Goal: Task Accomplishment & Management: Complete application form

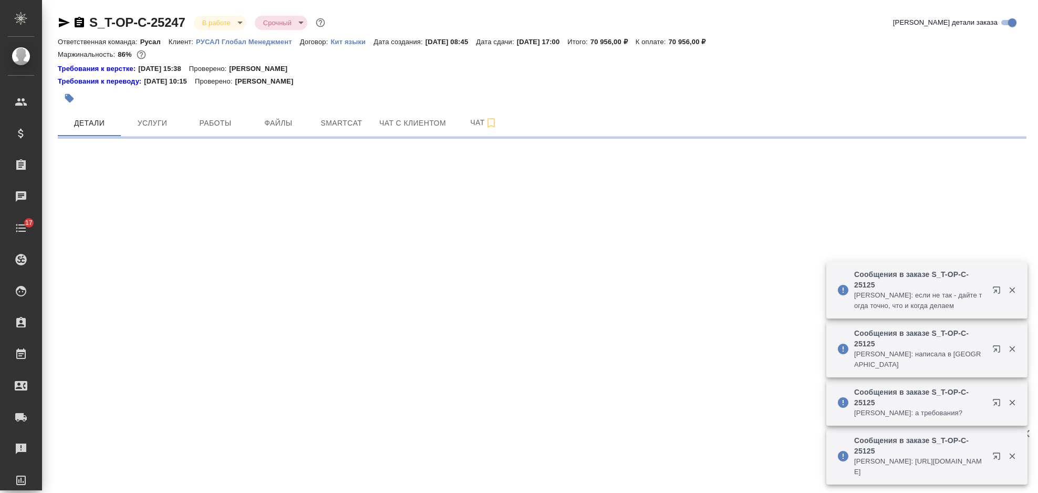
select select "RU"
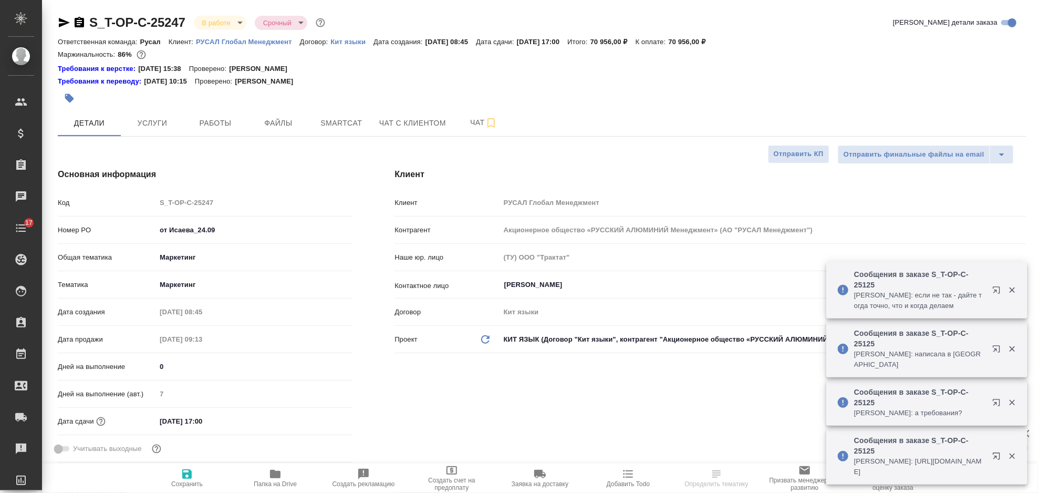
type textarea "x"
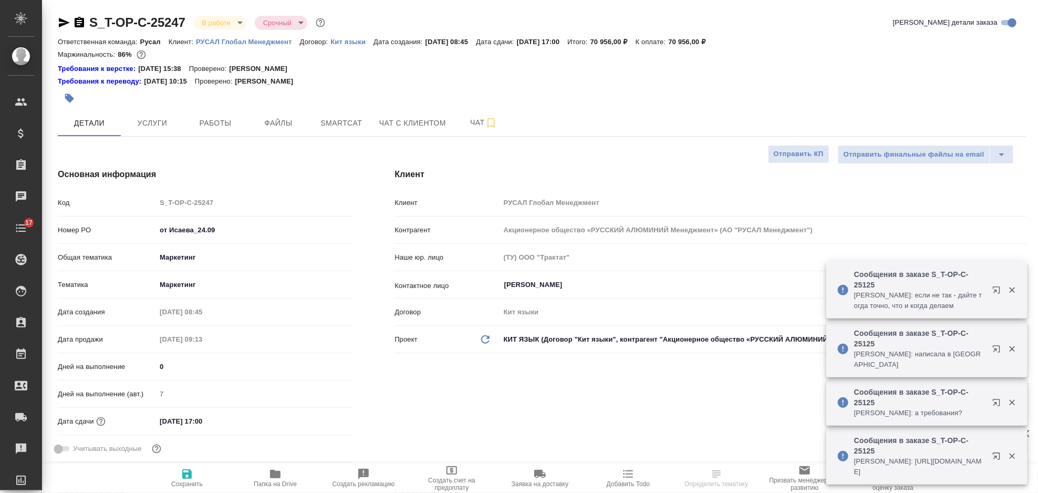
type textarea "x"
type input "[PERSON_NAME]"
click at [327, 123] on span "Smartcat" at bounding box center [341, 123] width 50 height 13
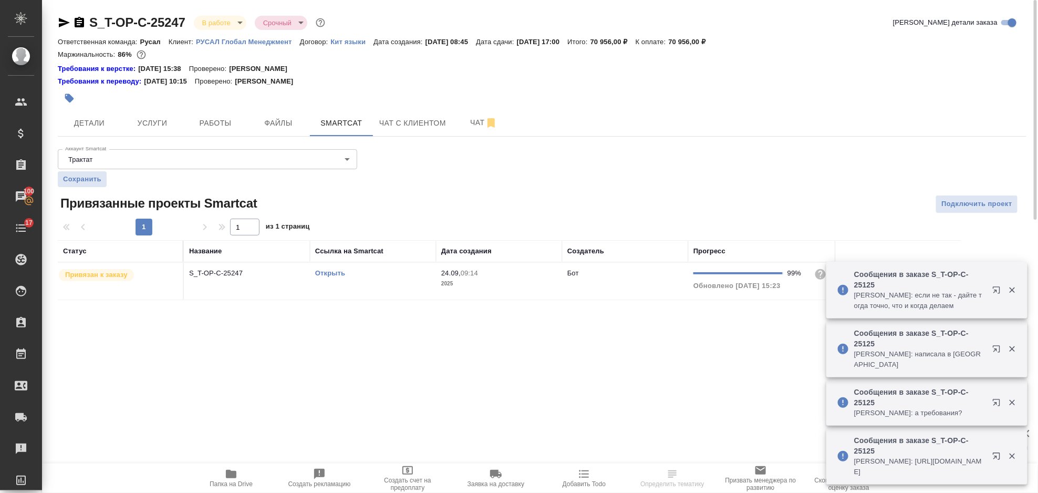
click at [766, 348] on div ".cls-1 fill:#fff; AWATERA Gorlenko Yuliua Клиенты Спецификации Заказы 100 Чаты …" at bounding box center [519, 246] width 1038 height 493
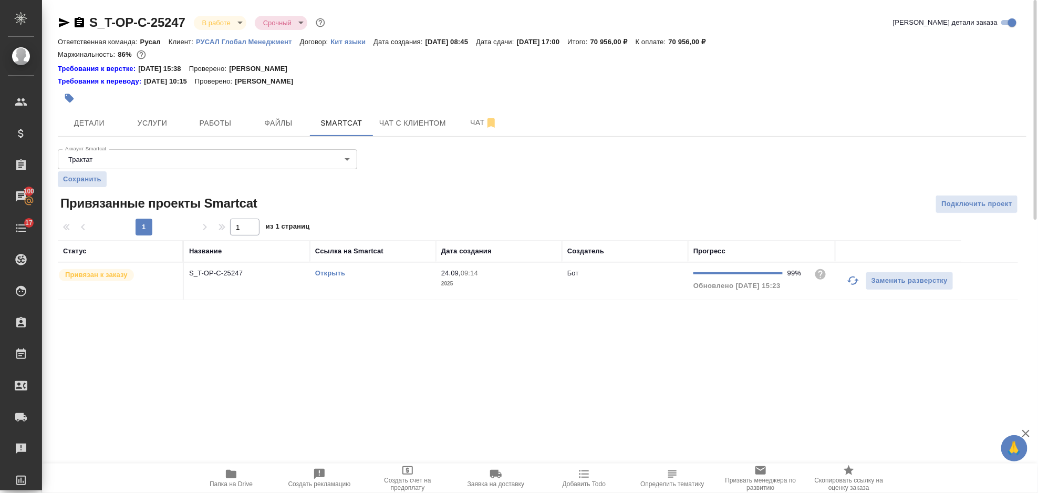
click at [851, 286] on icon "button" at bounding box center [853, 280] width 13 height 13
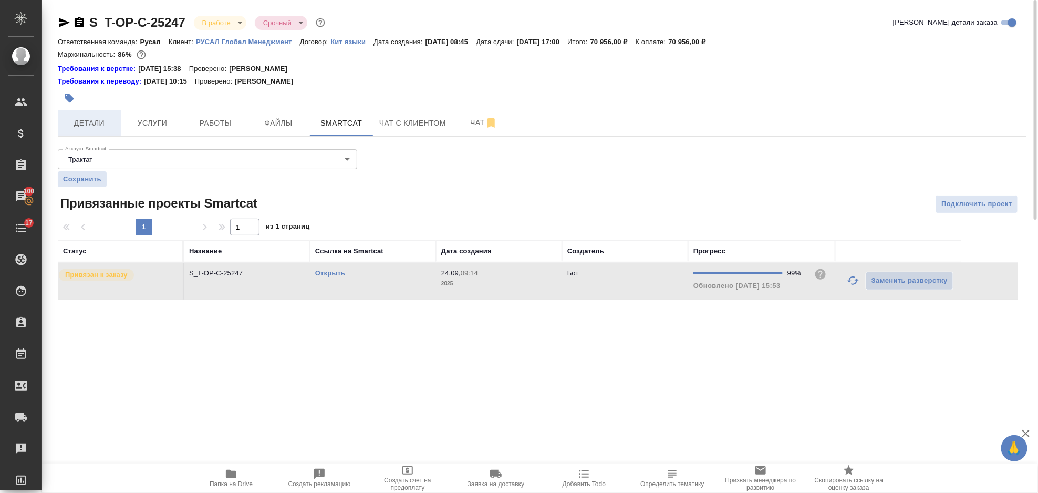
click at [101, 122] on span "Детали" at bounding box center [89, 123] width 50 height 13
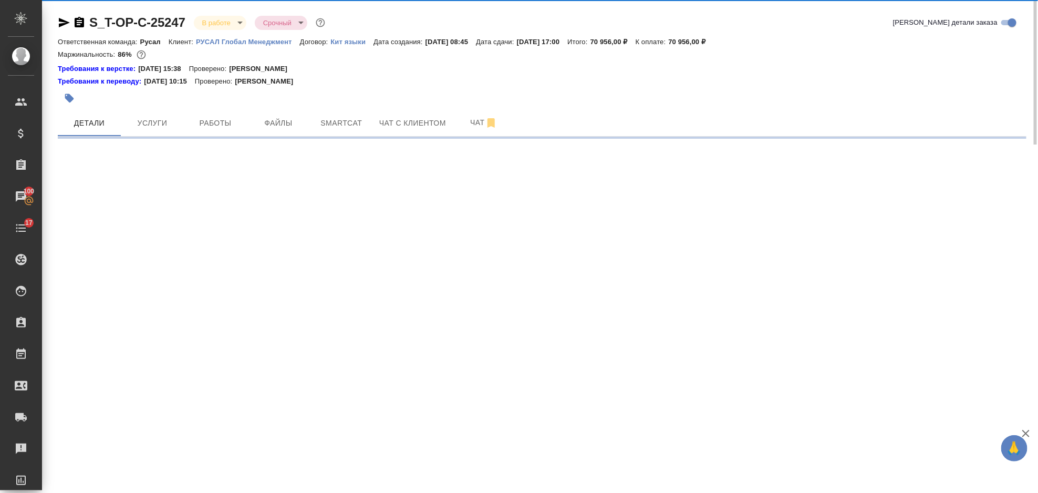
select select "RU"
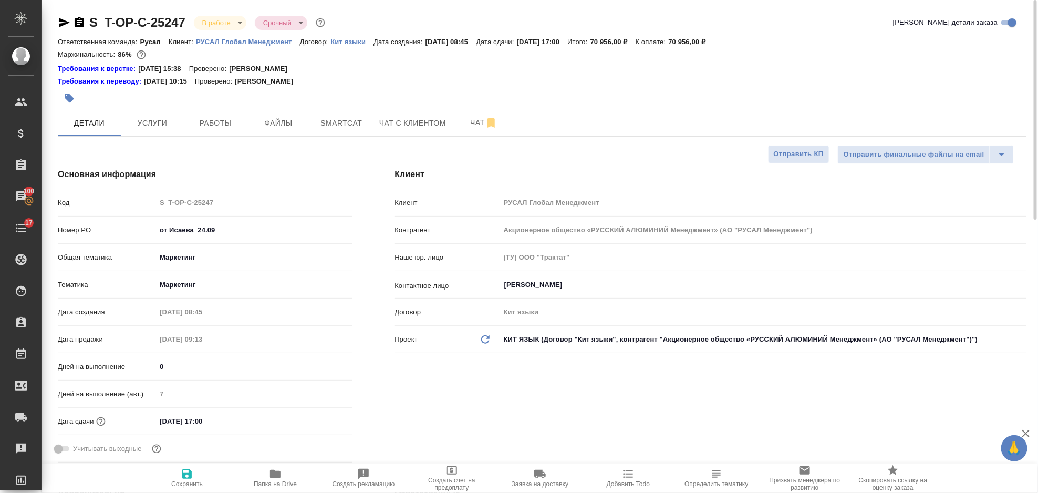
type textarea "x"
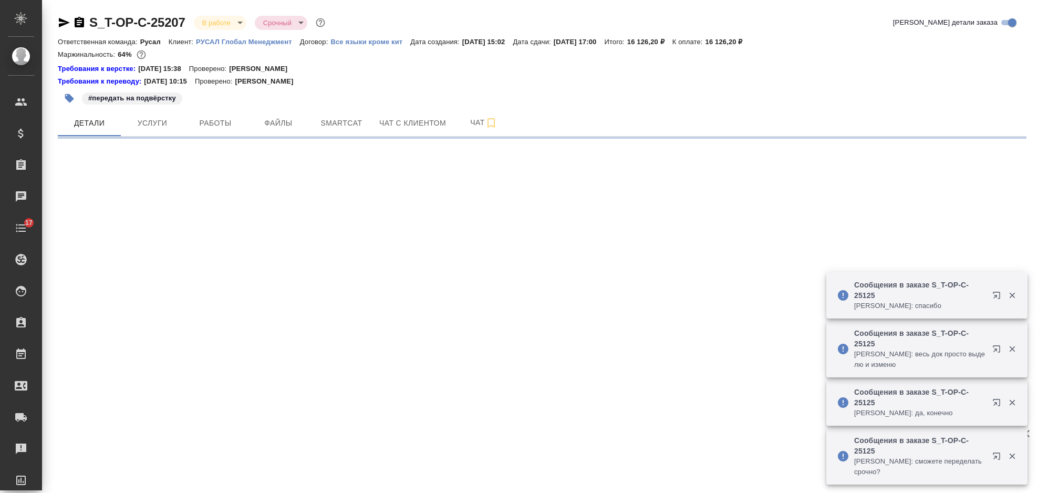
select select "RU"
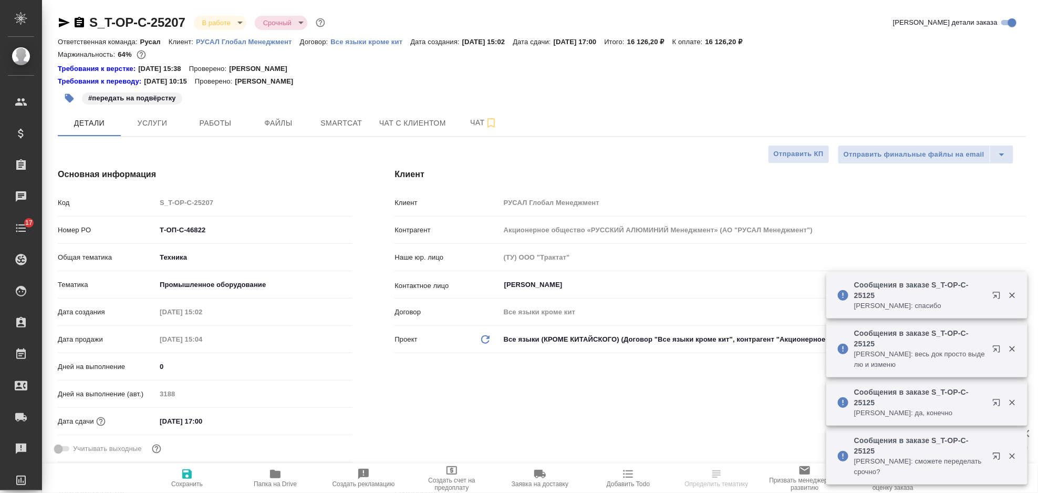
type textarea "x"
click at [352, 130] on button "Smartcat" at bounding box center [341, 123] width 63 height 26
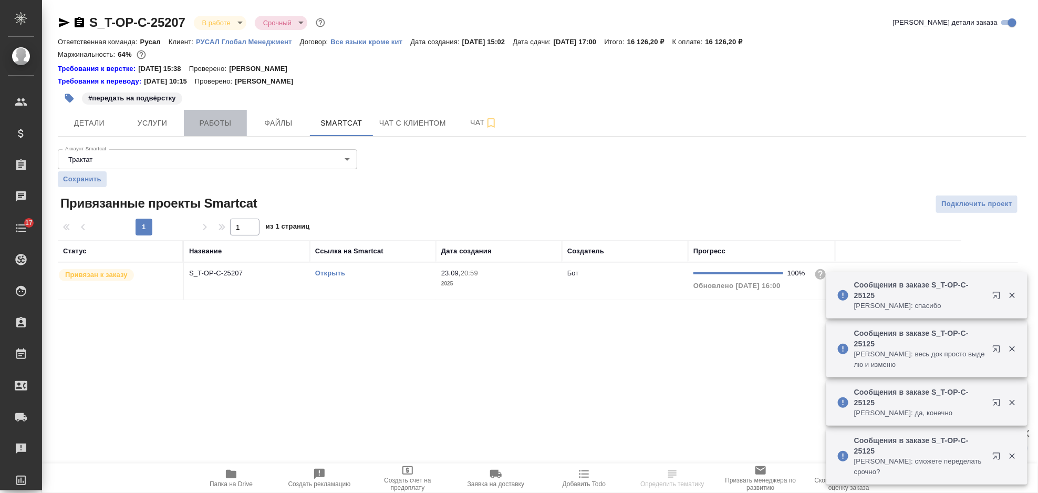
click at [217, 120] on span "Работы" at bounding box center [215, 123] width 50 height 13
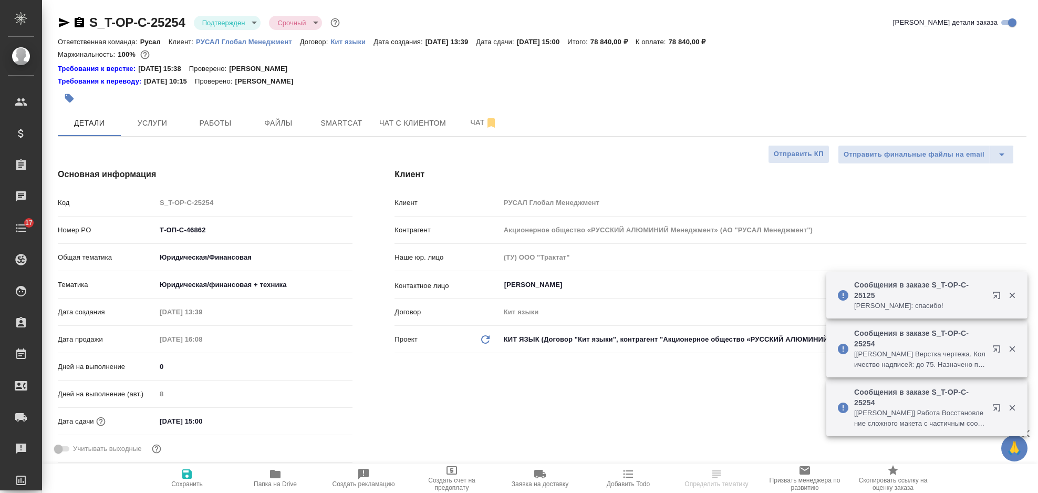
select select "RU"
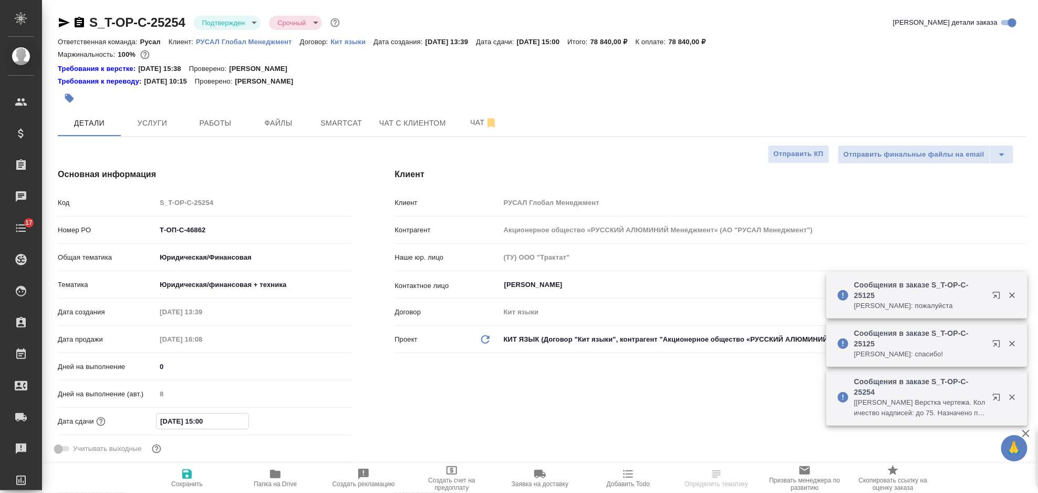
click at [246, 414] on input "[DATE] 15:00" at bounding box center [203, 421] width 92 height 15
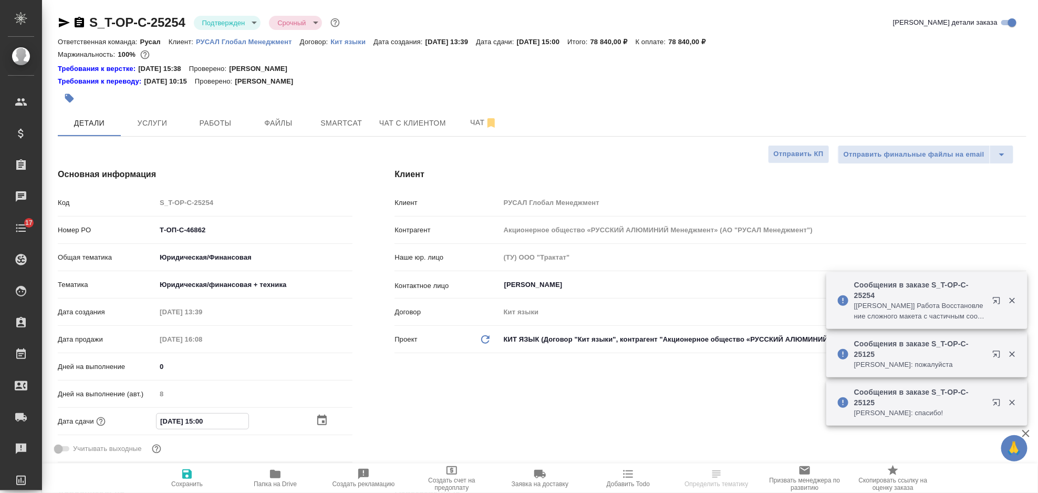
click at [318, 427] on div "[DATE] 15:00" at bounding box center [254, 421] width 197 height 16
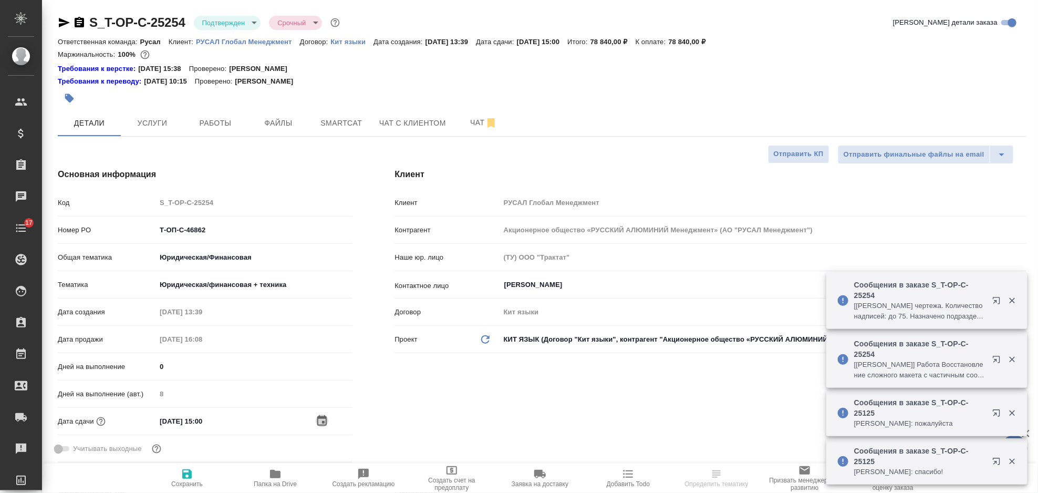
click at [323, 425] on icon "button" at bounding box center [321, 420] width 9 height 11
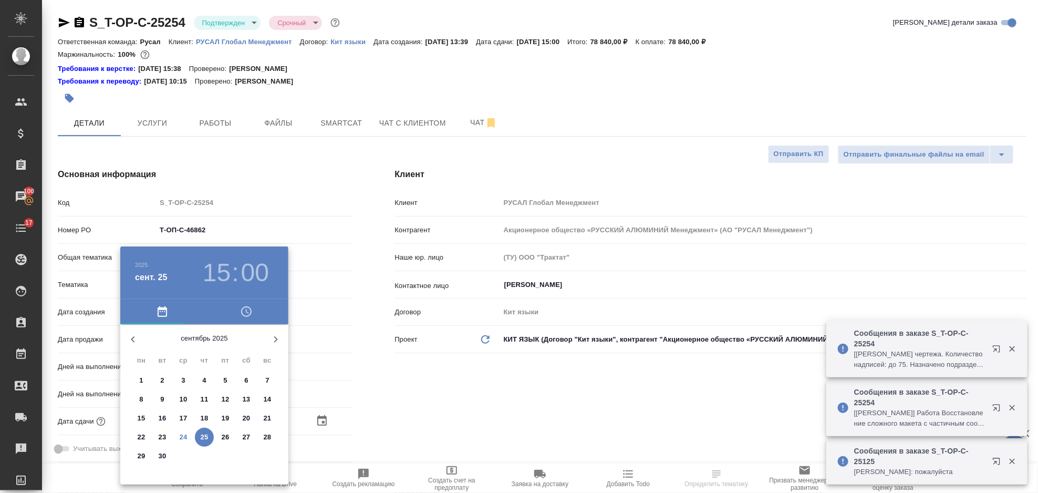
click at [274, 341] on icon "button" at bounding box center [276, 339] width 13 height 13
click at [182, 380] on p "1" at bounding box center [183, 380] width 4 height 11
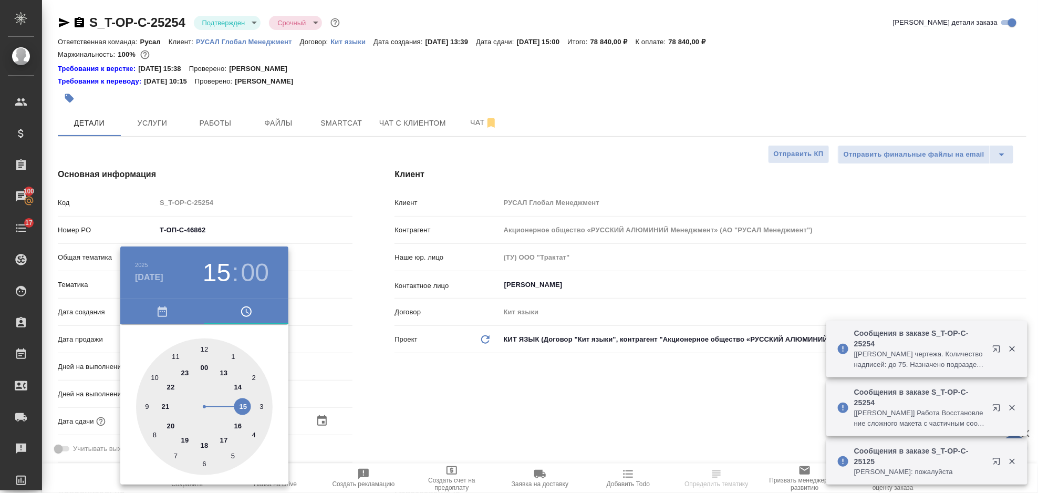
click at [239, 427] on div at bounding box center [204, 406] width 137 height 137
type input "01.10.2025 16:00"
click at [410, 407] on div at bounding box center [519, 246] width 1038 height 493
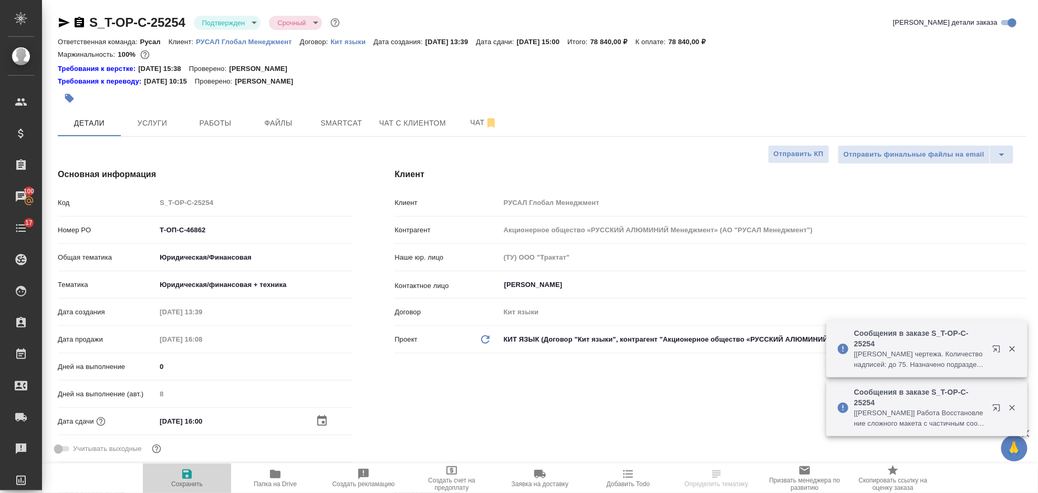
click at [198, 477] on span "Сохранить" at bounding box center [187, 478] width 76 height 20
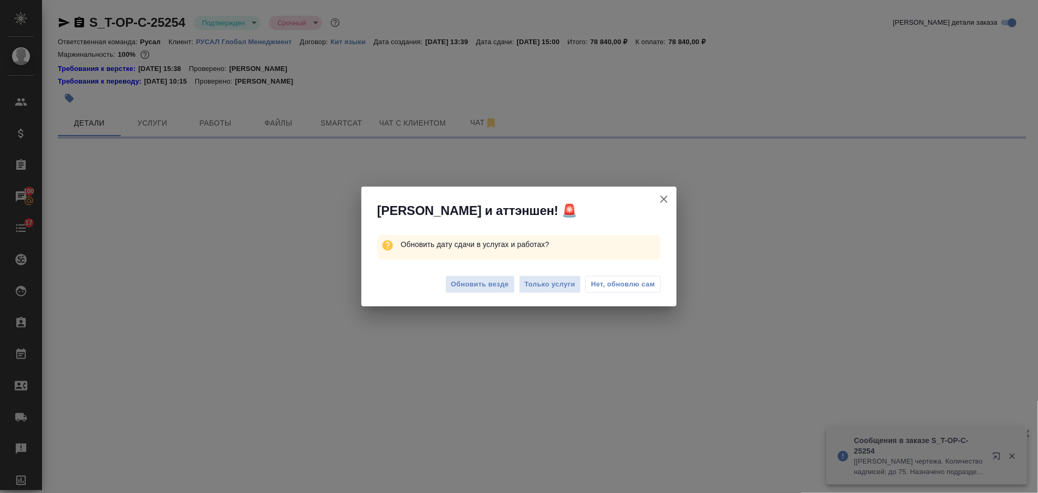
select select "RU"
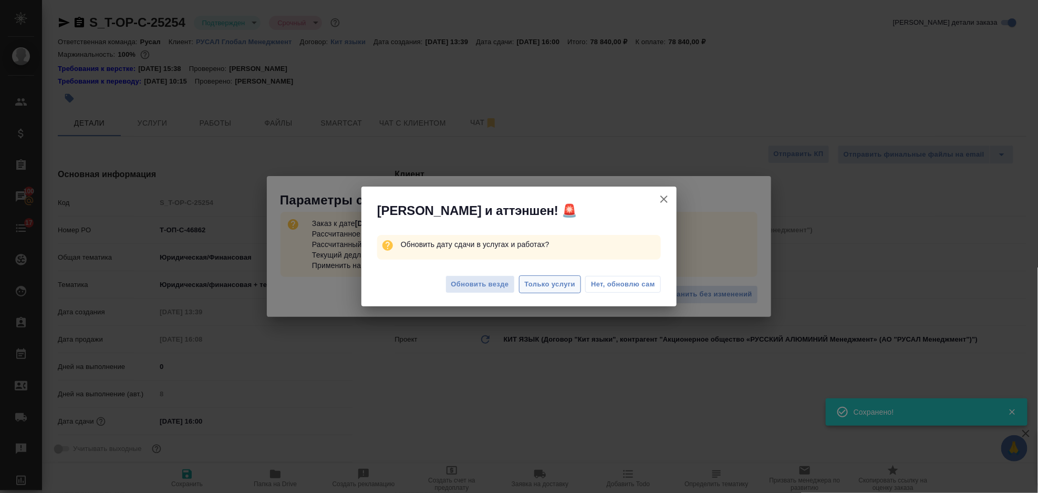
type input "01.10.2025 16:00"
type textarea "x"
click at [555, 287] on span "Только услуги" at bounding box center [550, 285] width 51 height 12
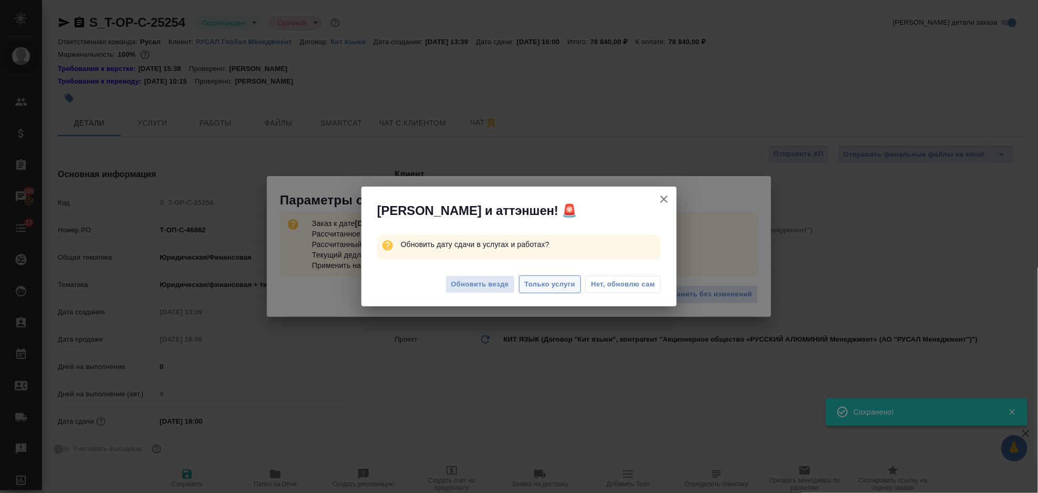
type textarea "x"
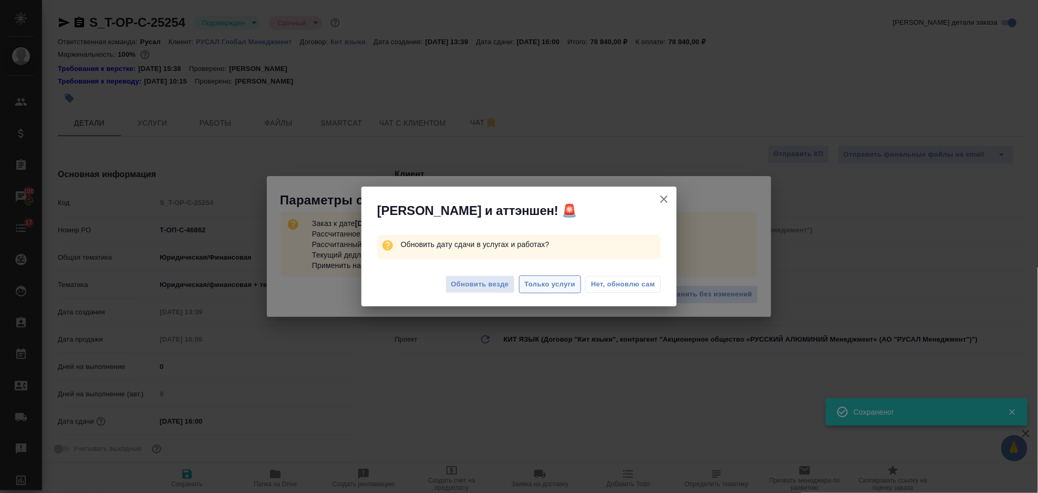
type textarea "x"
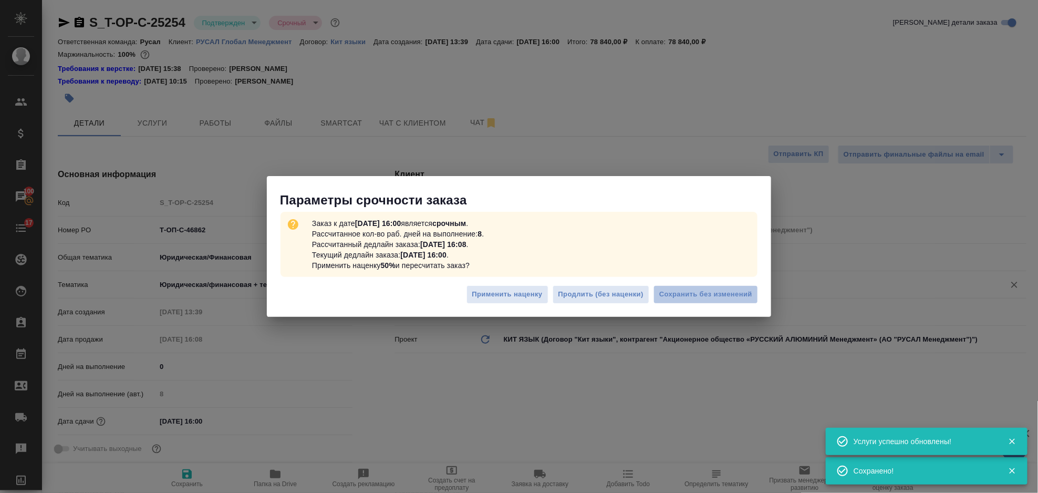
click at [672, 292] on span "Сохранить без изменений" at bounding box center [706, 295] width 93 height 12
type textarea "x"
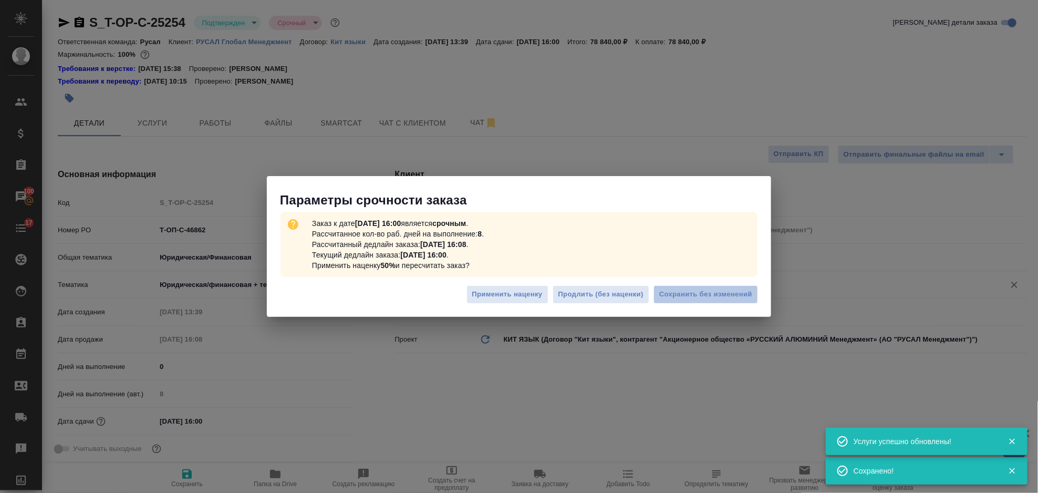
type textarea "x"
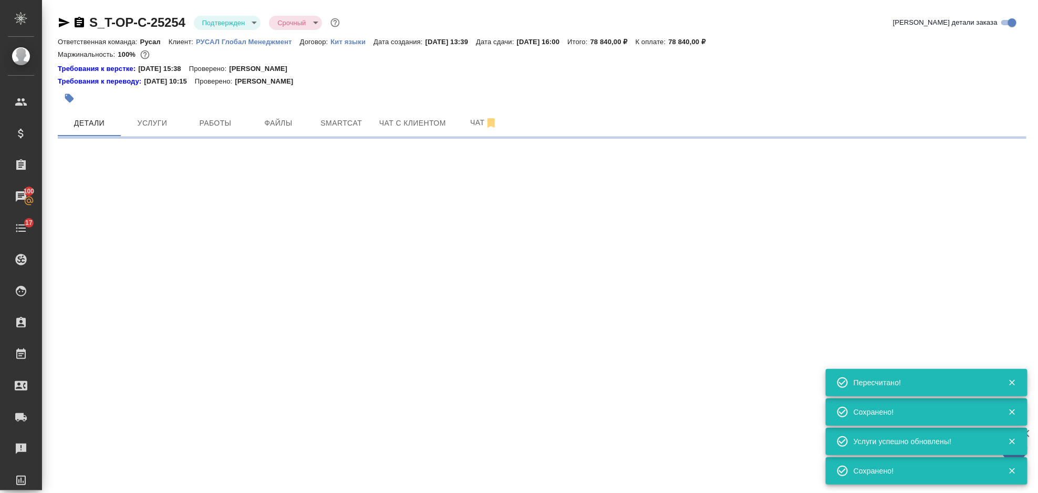
select select "RU"
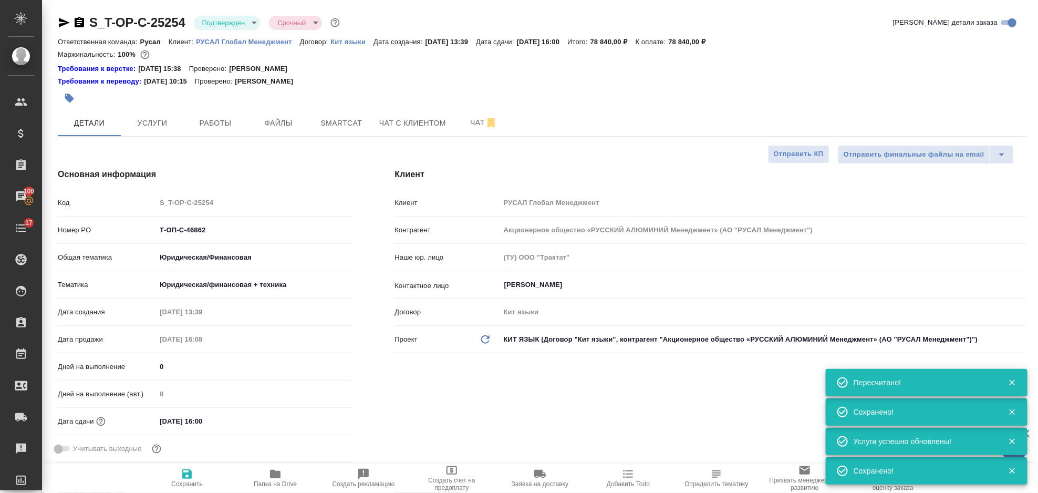
type textarea "x"
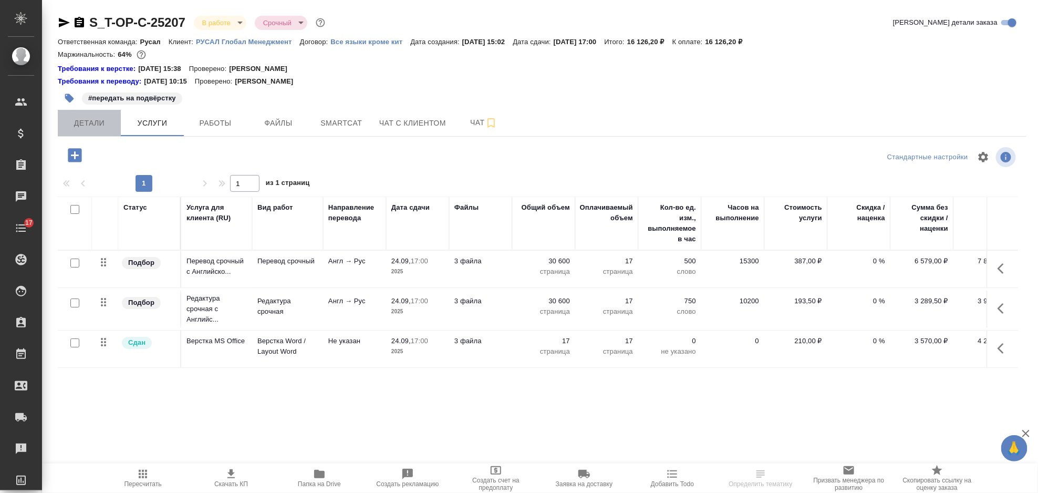
click at [89, 127] on span "Детали" at bounding box center [89, 123] width 50 height 13
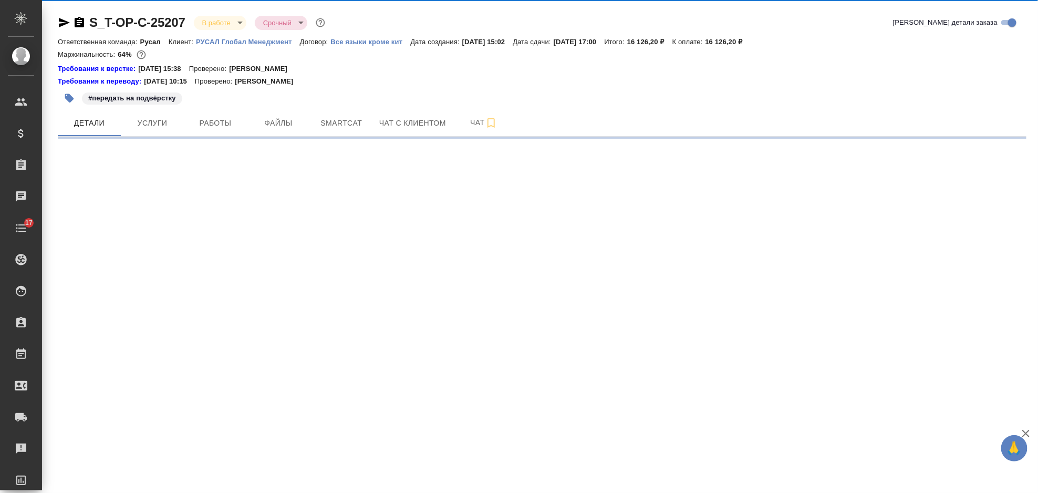
select select "RU"
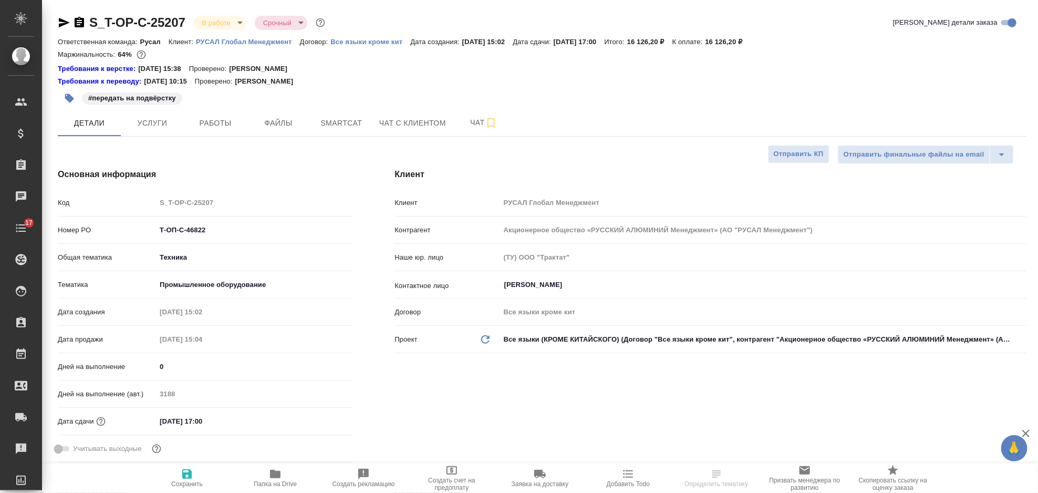
type textarea "x"
click at [151, 120] on span "Услуги" at bounding box center [152, 123] width 50 height 13
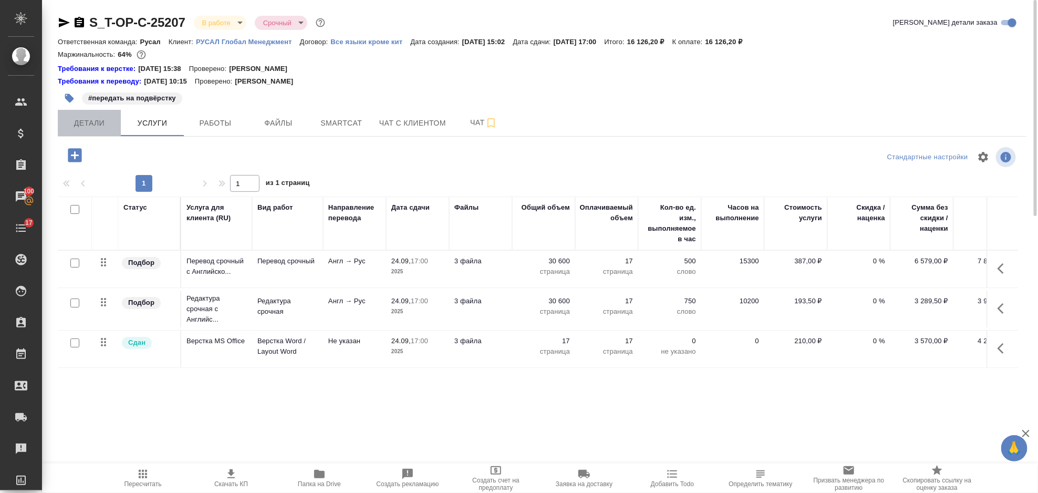
click at [92, 114] on button "Детали" at bounding box center [89, 123] width 63 height 26
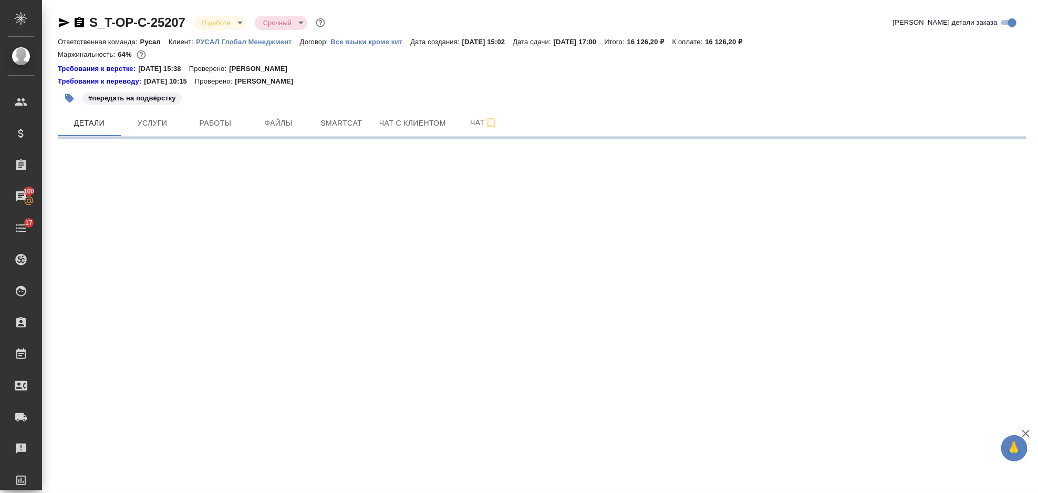
select select "RU"
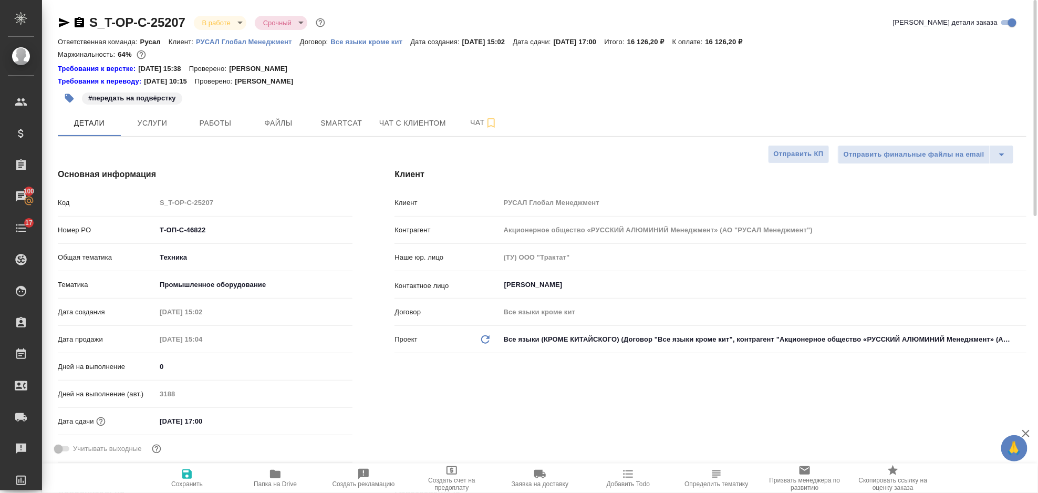
type textarea "x"
drag, startPoint x: 207, startPoint y: 231, endPoint x: 96, endPoint y: 232, distance: 110.9
click at [96, 232] on div "Номер PO Т-ОП-С-46822" at bounding box center [205, 230] width 295 height 18
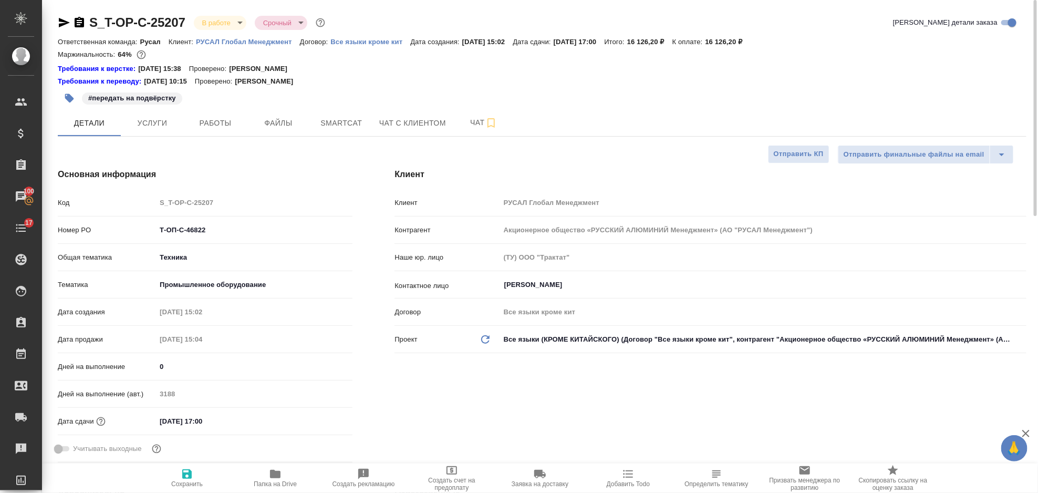
type textarea "x"
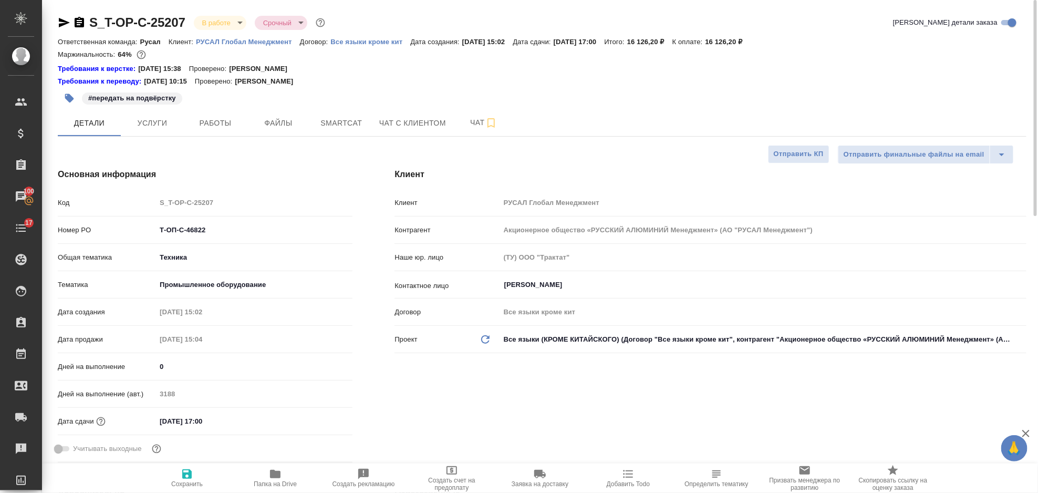
type textarea "x"
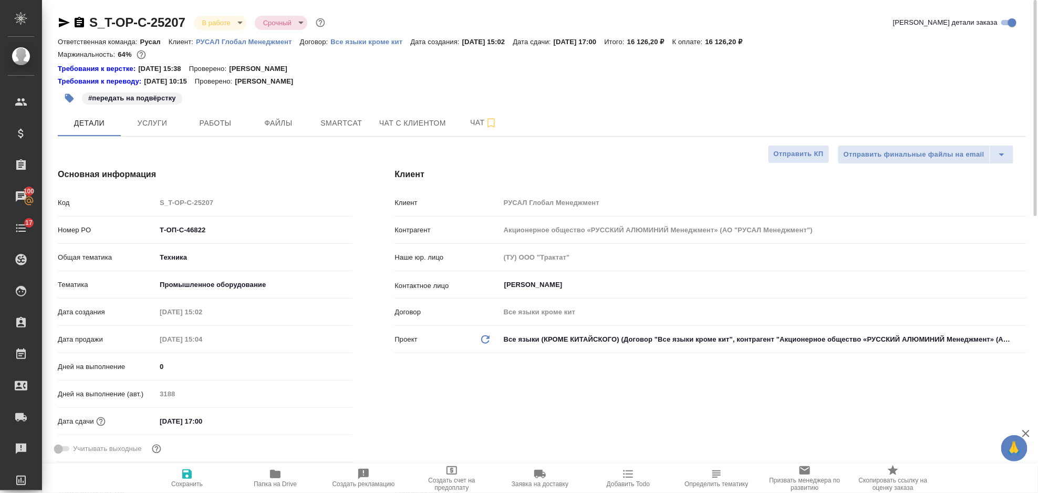
type textarea "x"
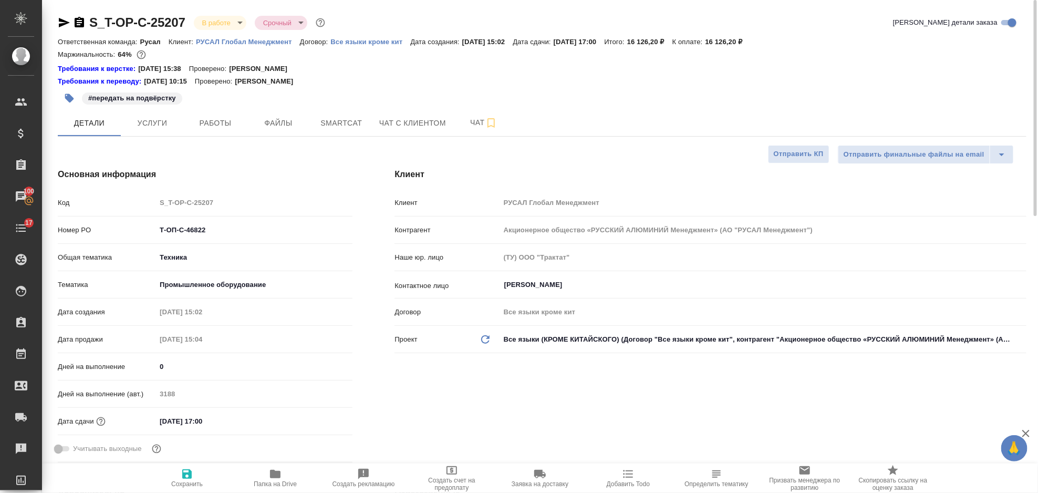
type textarea "x"
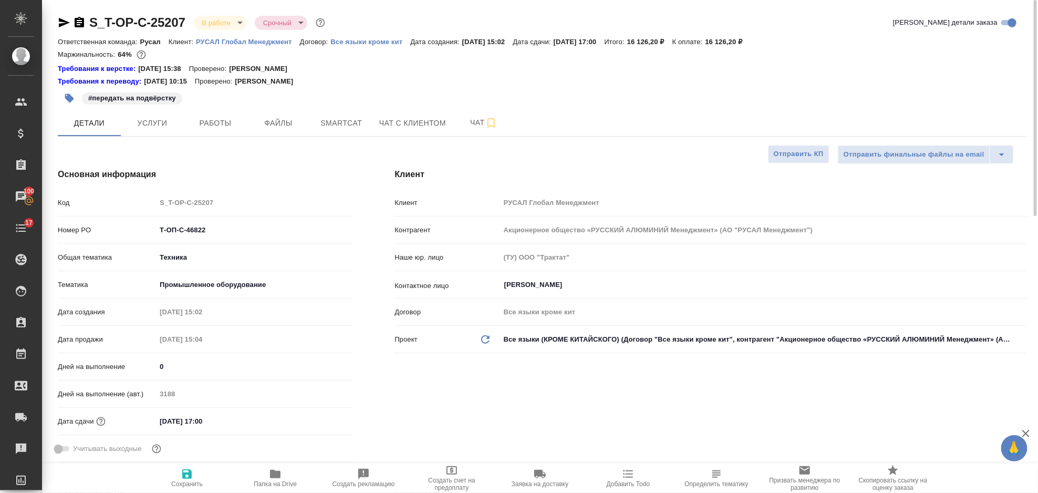
type textarea "x"
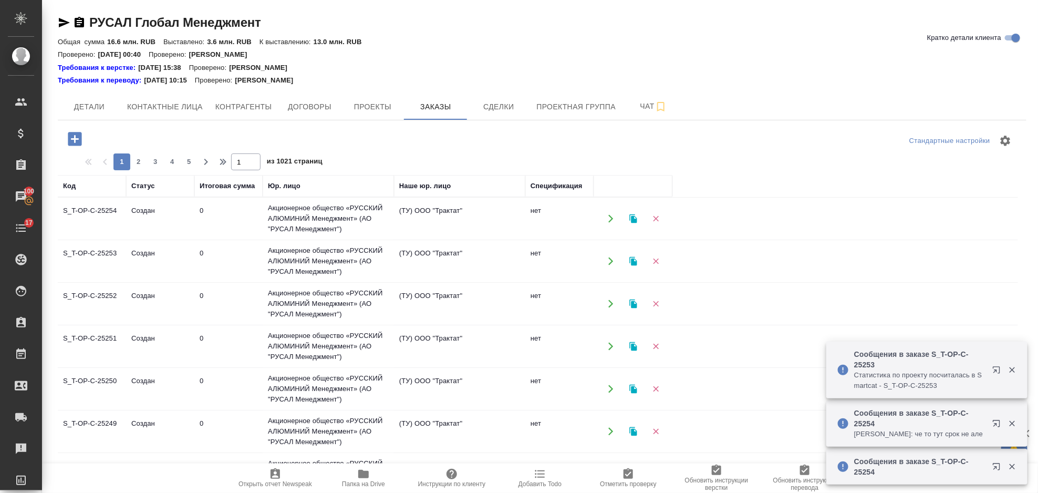
click at [70, 130] on icon "button" at bounding box center [75, 139] width 18 height 18
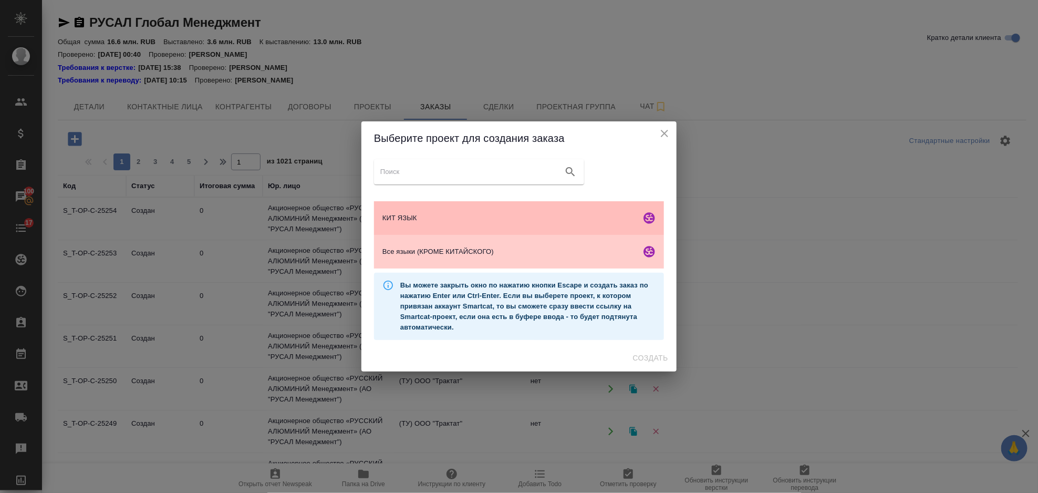
click at [499, 202] on div "КИТ ЯЗЫК" at bounding box center [519, 218] width 290 height 34
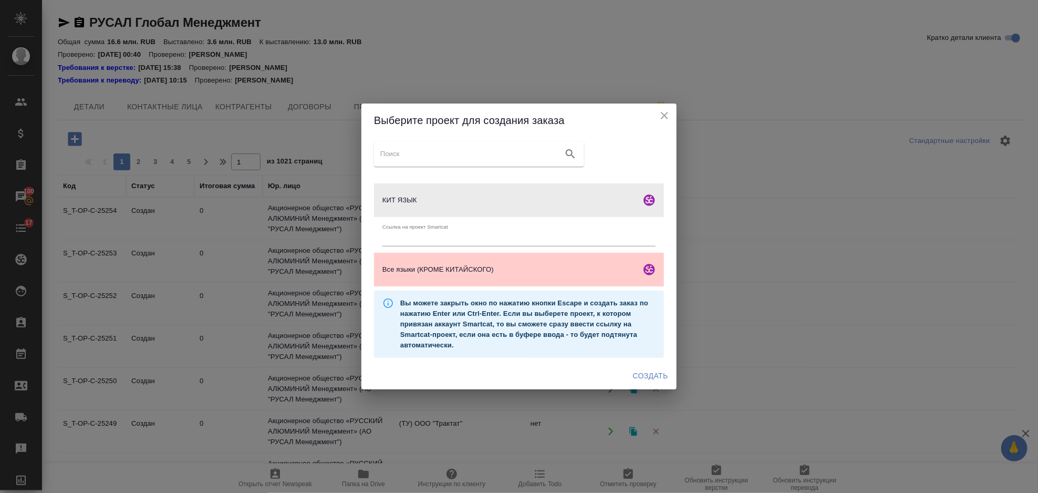
click at [647, 380] on span "Создать" at bounding box center [650, 375] width 35 height 13
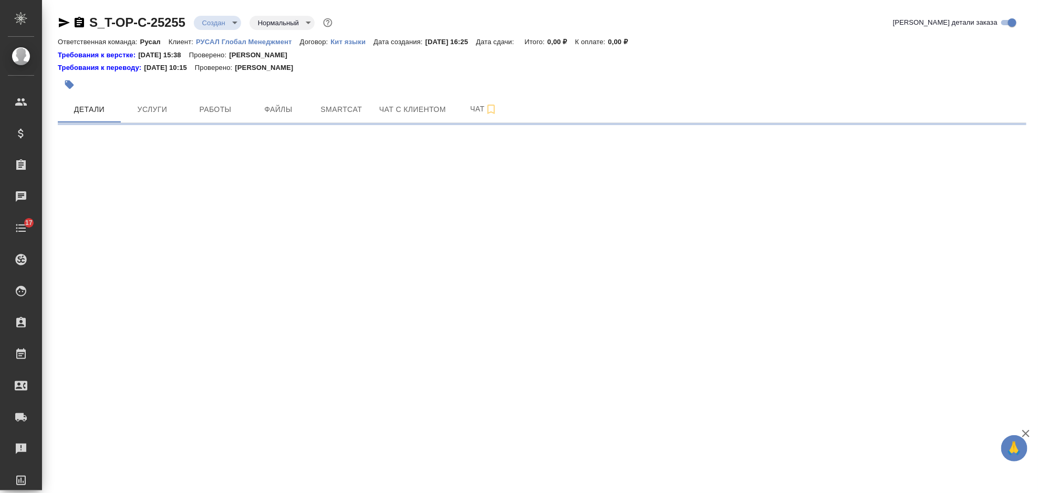
select select "RU"
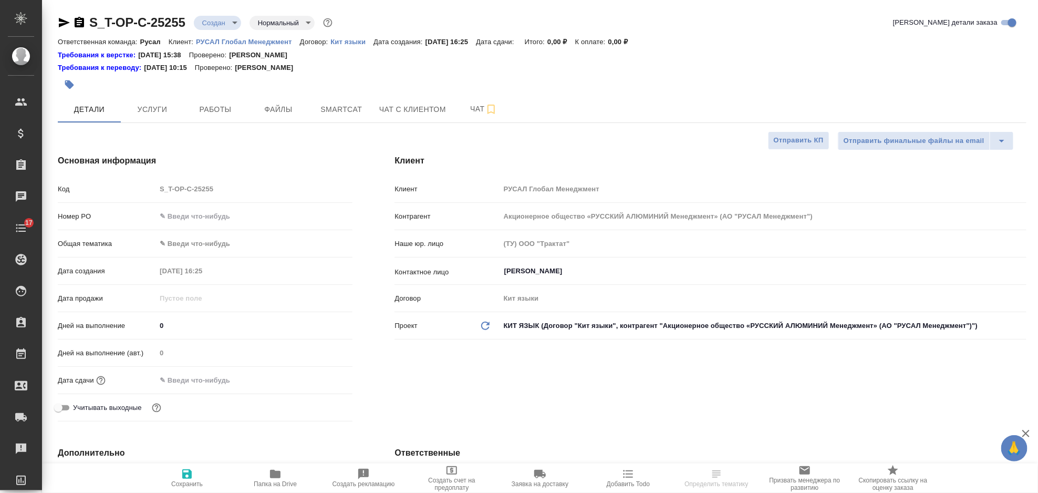
type textarea "x"
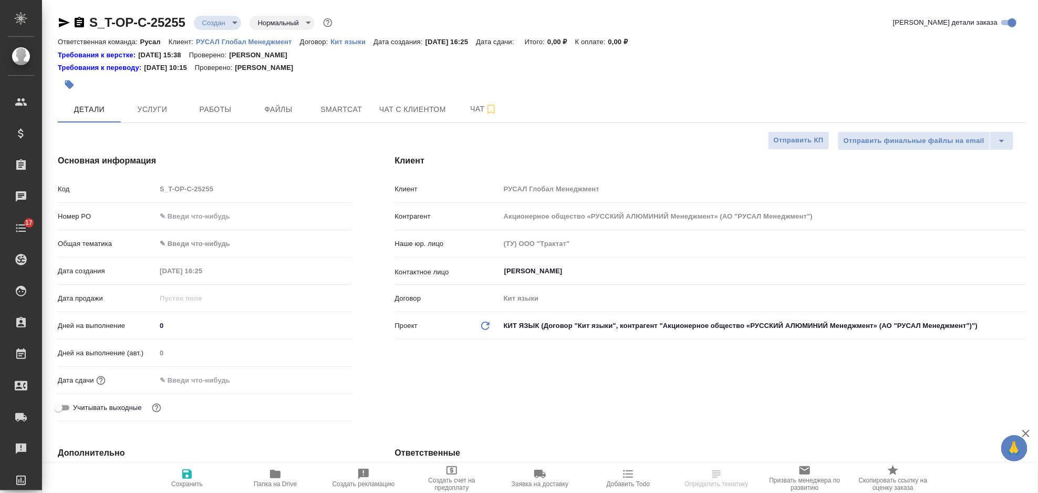
type textarea "x"
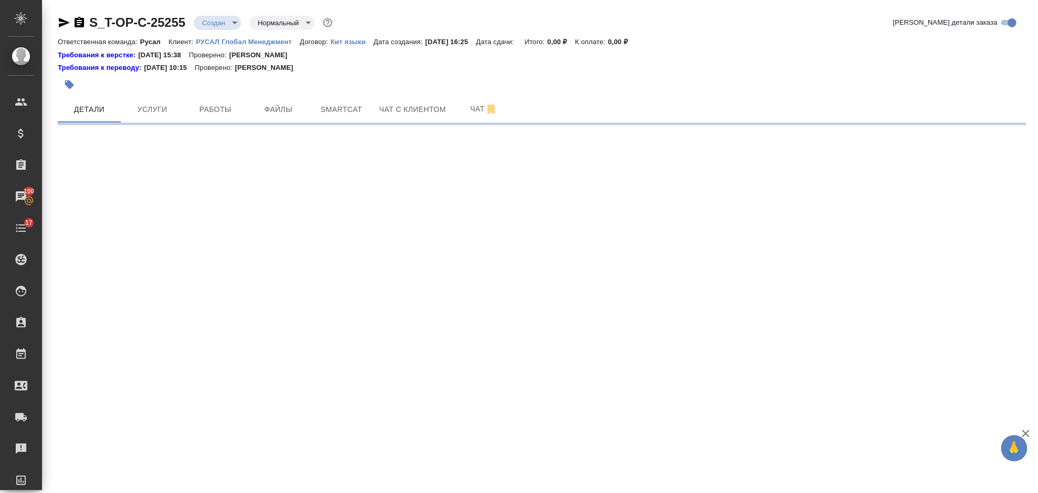
select select "RU"
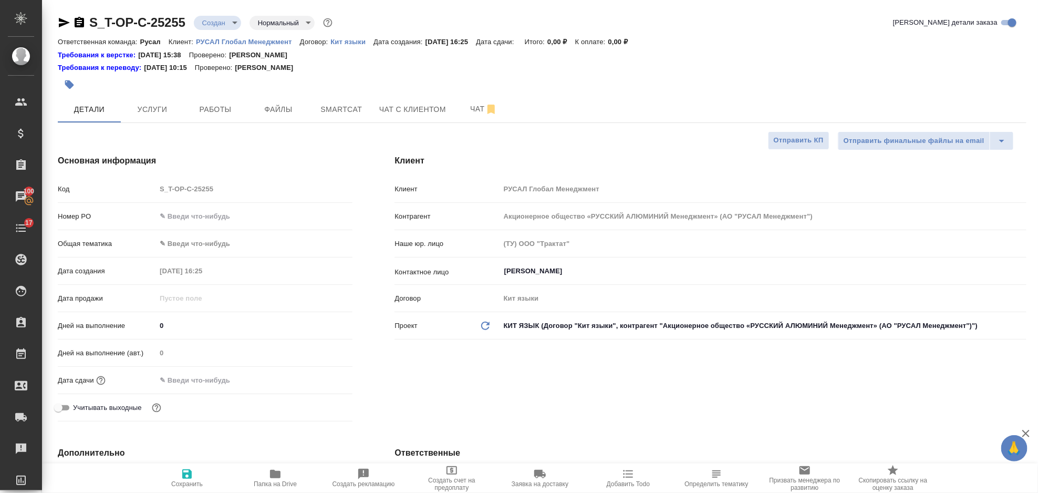
type textarea "x"
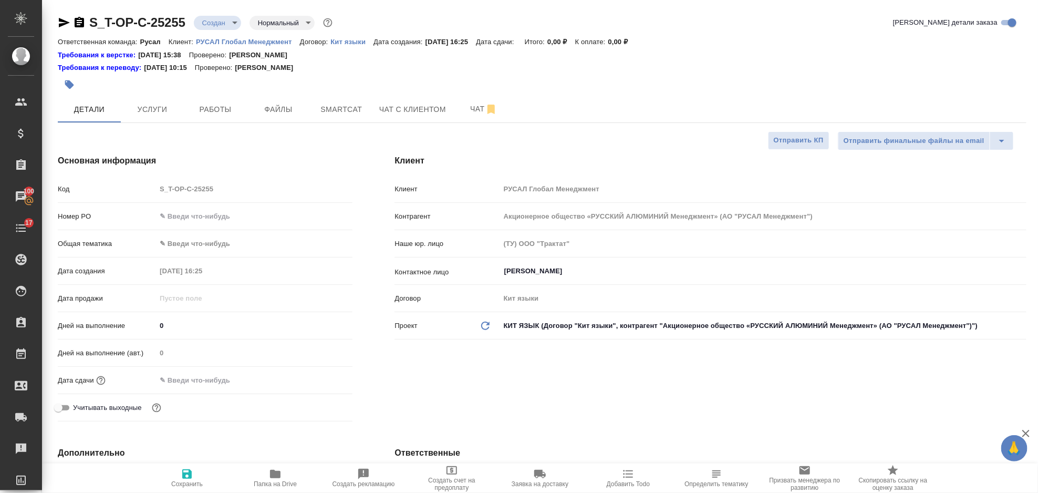
type textarea "x"
click at [219, 217] on input "text" at bounding box center [254, 216] width 197 height 15
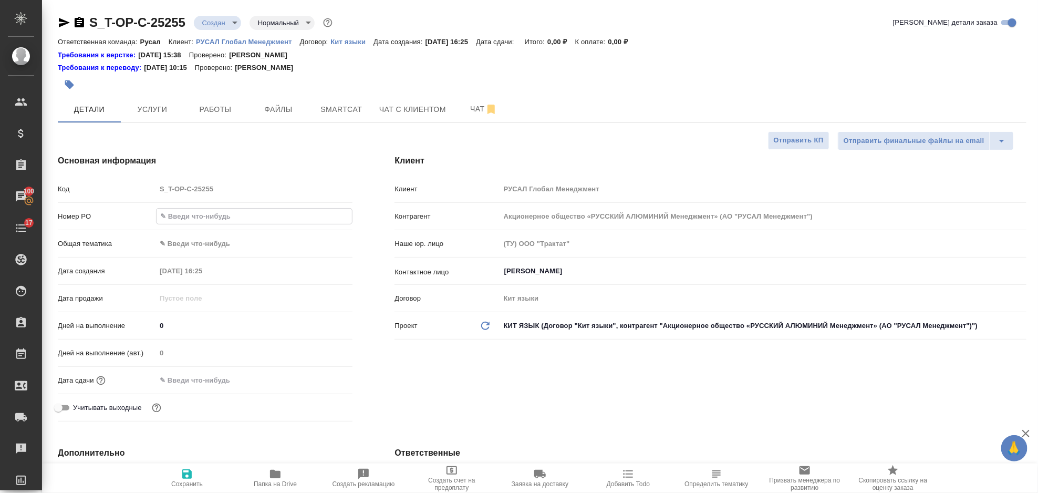
paste input "3.2 大修渣的综合利用 3.2.1 技术特征 （1）产品全部资源化 碳粉产品的热值≥7000 大卡/公斤（干基），粒度≤0.074mm， 运输到自备电厂掺烧…"
type input "3.2 大修渣的综合利用 3.2.1 技术特征 （1）产品全部资源化 碳粉产品的热值≥7000 大卡/公斤（干基），粒度≤0.074mm， 运输到自备电厂掺烧…"
type textarea "x"
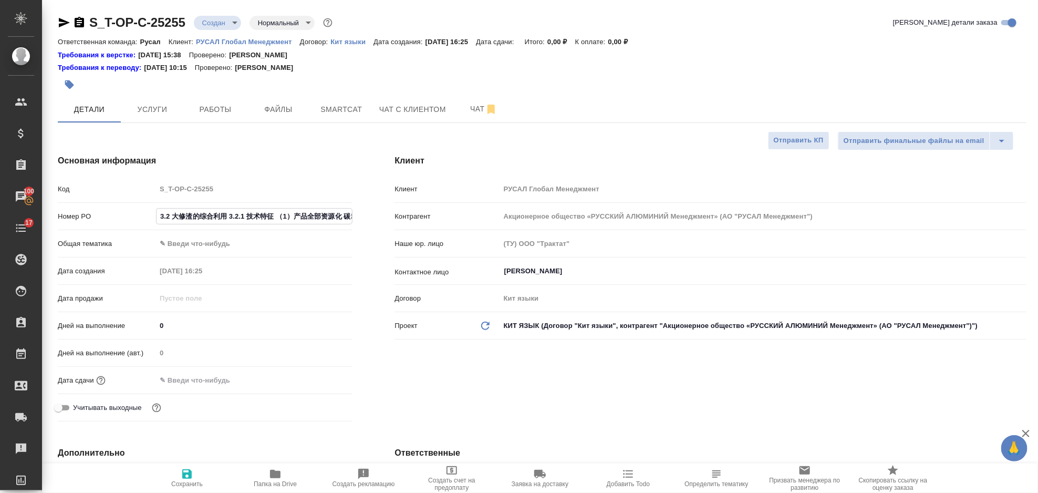
scroll to position [0, 1376]
select select "RU"
click at [211, 211] on input "text" at bounding box center [254, 216] width 197 height 15
paste input "Т-ОП-С-46863"
type input "Т-ОП-С-46863"
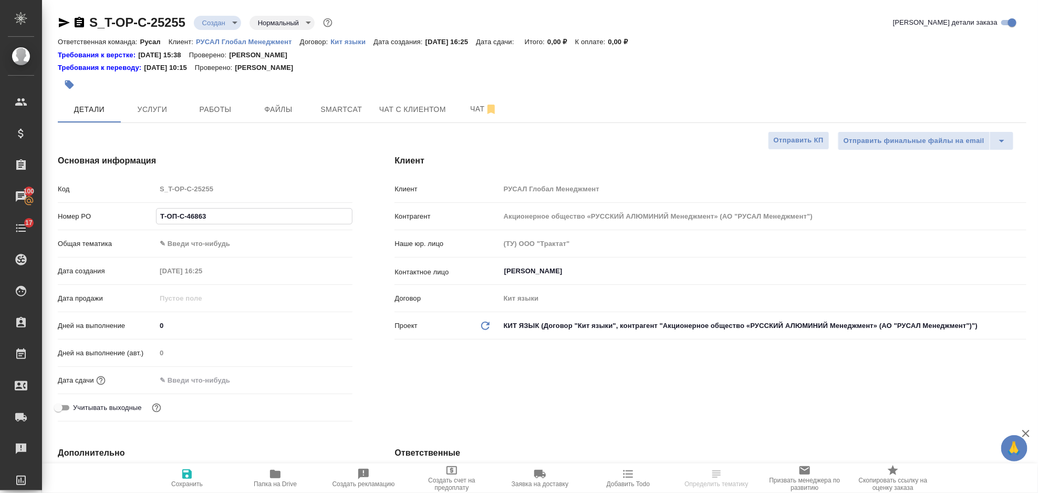
click at [210, 238] on body "🙏 .cls-1 fill:#fff; AWATERA Gorlenko Yuliua Клиенты Спецификации Заказы 100 Чат…" at bounding box center [519, 246] width 1038 height 493
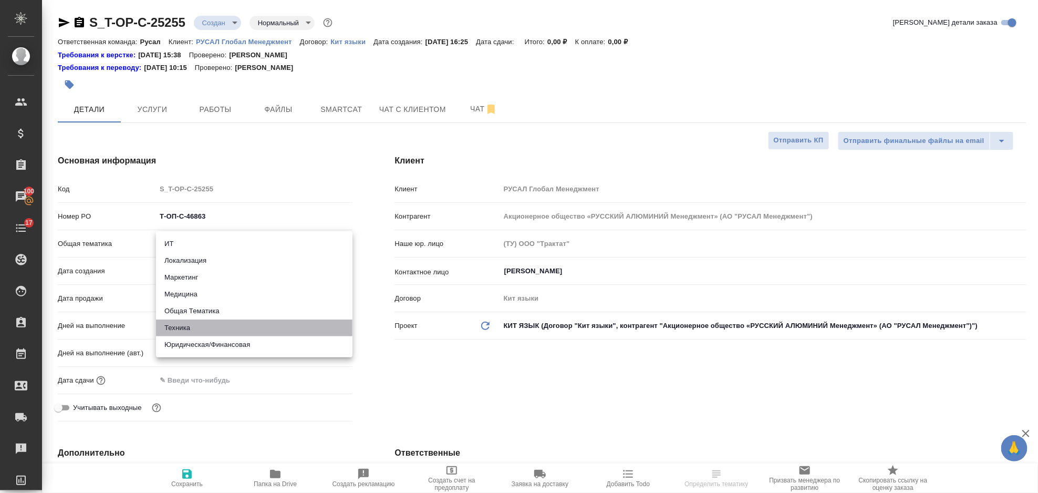
click at [260, 332] on li "Техника" at bounding box center [254, 328] width 197 height 17
type input "tech"
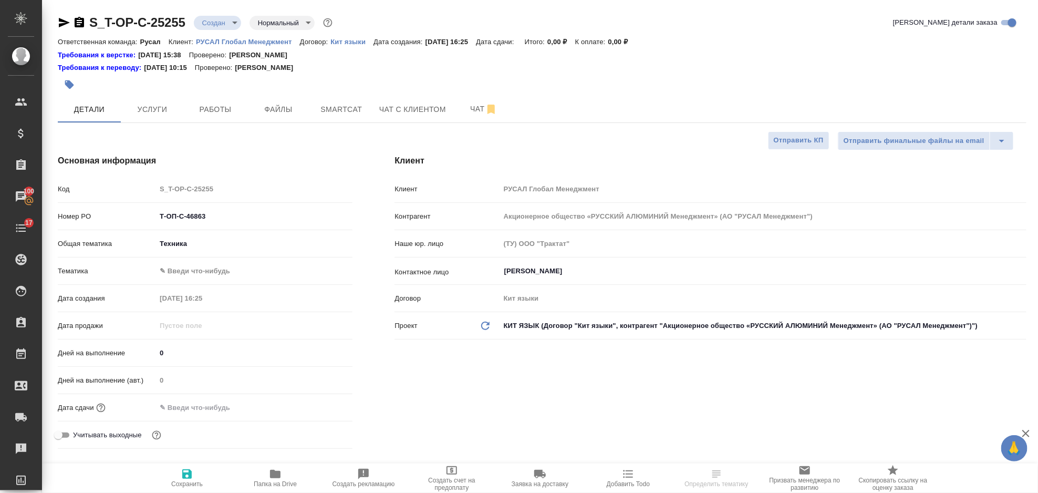
click at [232, 270] on body "🙏 .cls-1 fill:#fff; AWATERA Gorlenko Yuliua Клиенты Спецификации Заказы 100 Чат…" at bounding box center [519, 246] width 1038 height 493
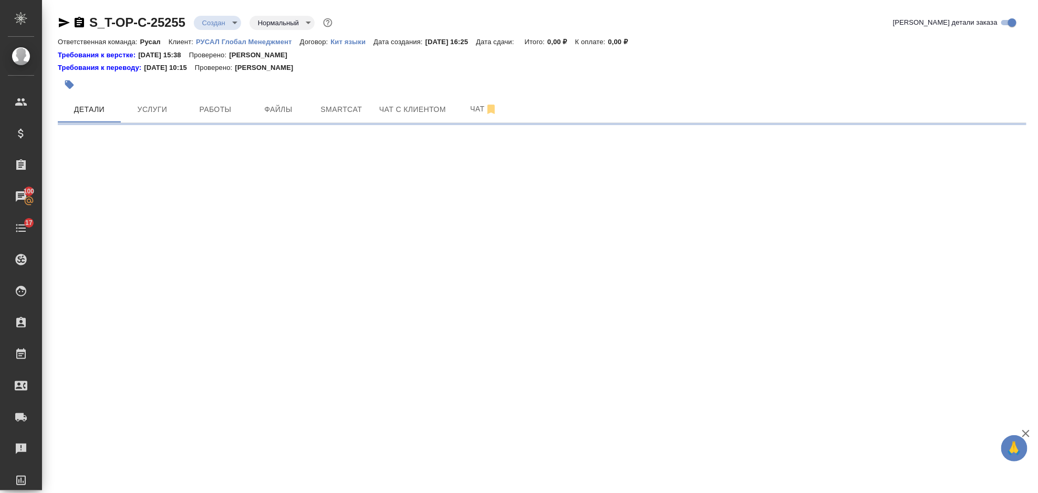
select select "RU"
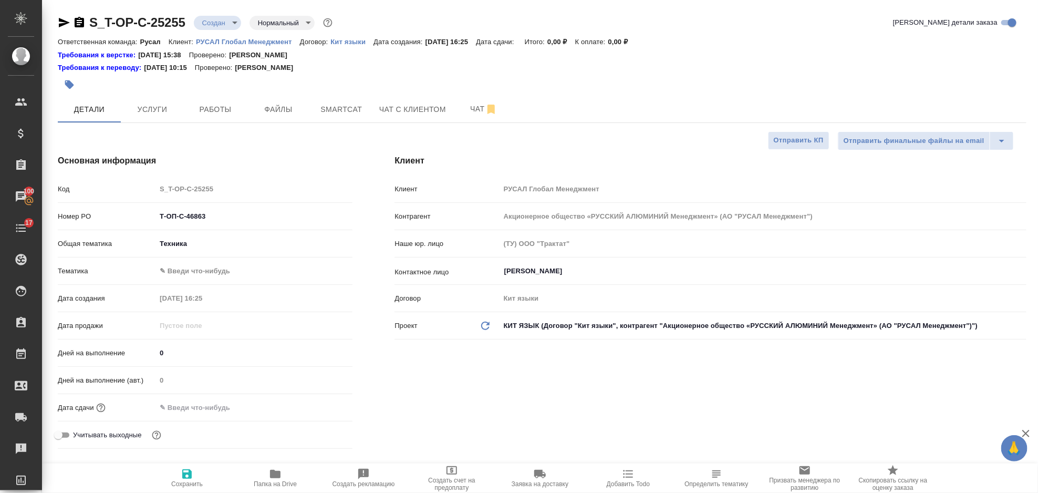
type textarea "x"
click at [233, 276] on body "🙏 .cls-1 fill:#fff; AWATERA Gorlenko Yuliua Клиенты Спецификации Заказы 100 Чат…" at bounding box center [519, 246] width 1038 height 493
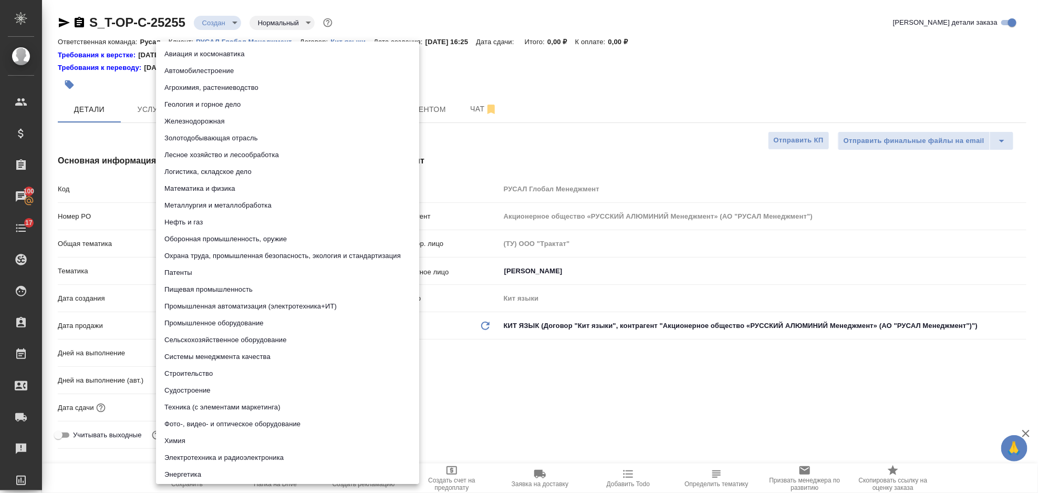
click at [242, 207] on li "Металлургия и металлобработка" at bounding box center [287, 205] width 263 height 17
type input "60014e23f7d9dc5f480a3cf8"
type textarea "x"
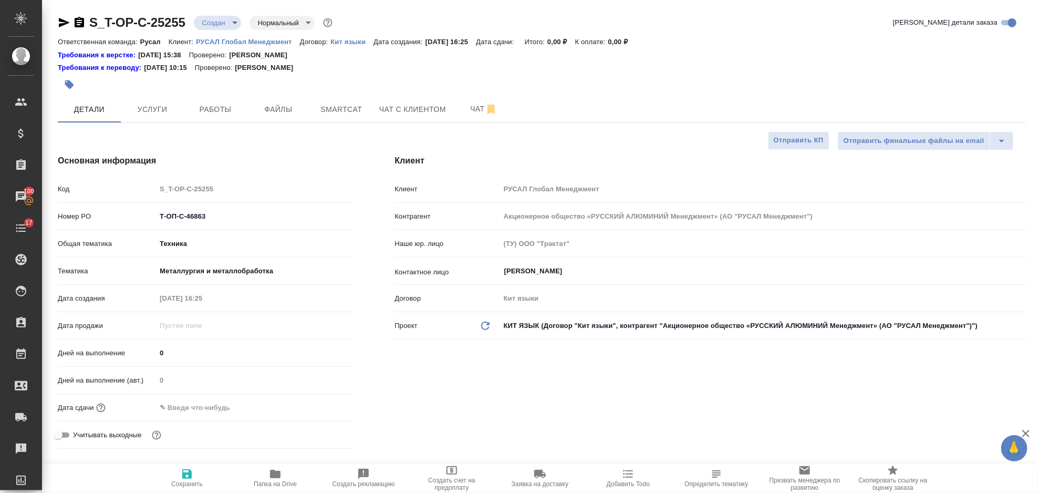
click at [219, 417] on div "Дата сдачи" at bounding box center [205, 411] width 295 height 27
drag, startPoint x: 222, startPoint y: 408, endPoint x: 277, endPoint y: 396, distance: 56.6
click at [223, 408] on input "text" at bounding box center [202, 407] width 92 height 15
click at [318, 410] on icon "button" at bounding box center [322, 406] width 13 height 13
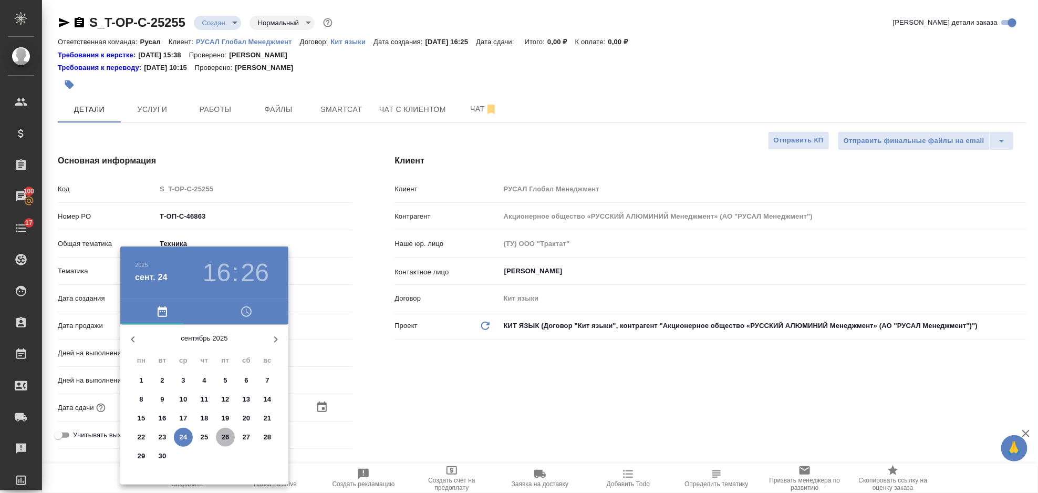
click at [228, 437] on p "26" at bounding box center [226, 437] width 8 height 11
type input "26.09.2025 16:26"
type textarea "x"
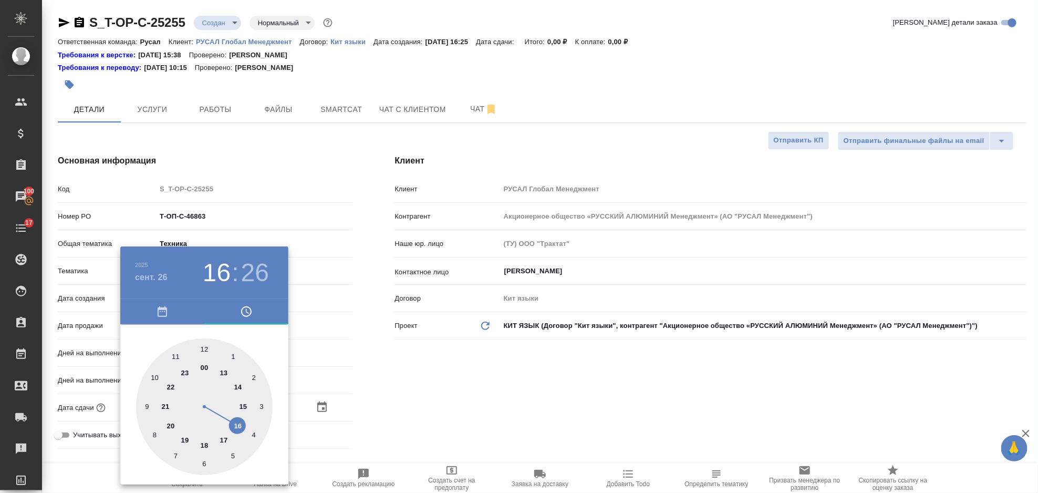
type textarea "x"
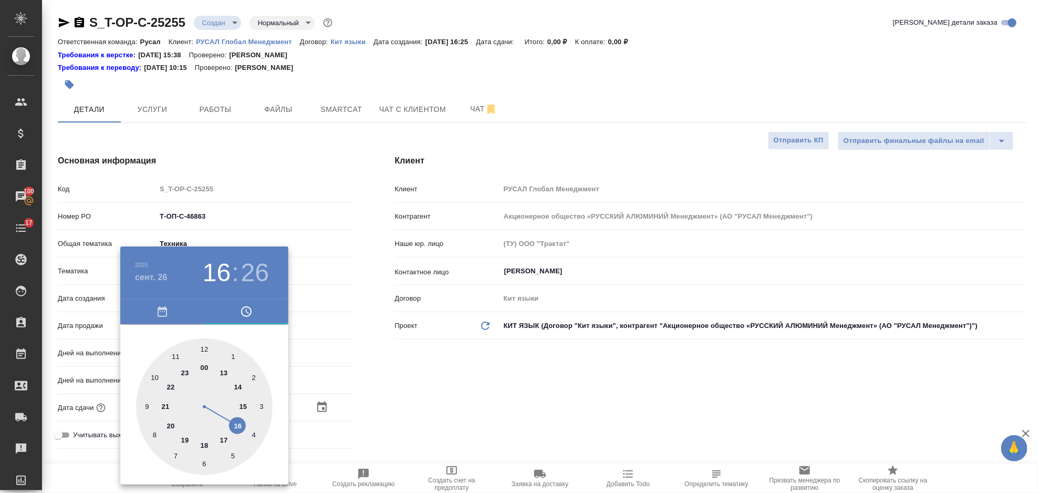
type textarea "x"
click at [242, 406] on div at bounding box center [204, 406] width 137 height 137
type input "26.09.2025 15:26"
type textarea "x"
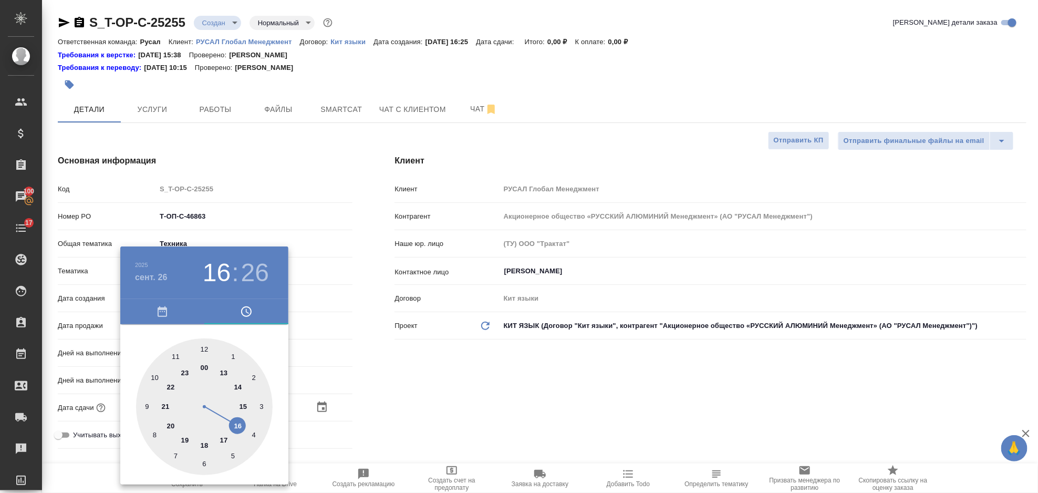
type textarea "x"
click at [203, 463] on div at bounding box center [204, 406] width 137 height 137
type input "26.09.2025 15:30"
type textarea "x"
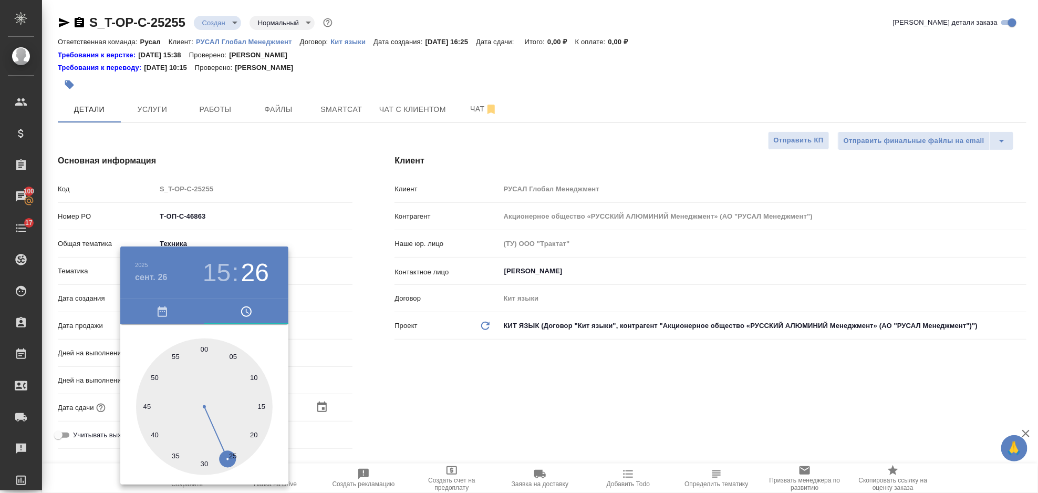
type textarea "x"
click at [380, 394] on div at bounding box center [519, 246] width 1038 height 493
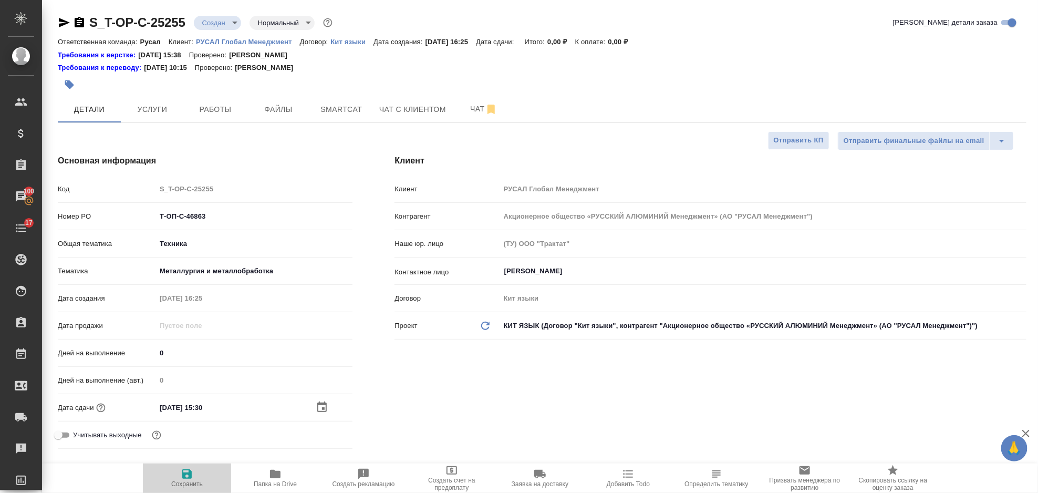
click at [188, 472] on icon "button" at bounding box center [187, 474] width 13 height 13
type textarea "x"
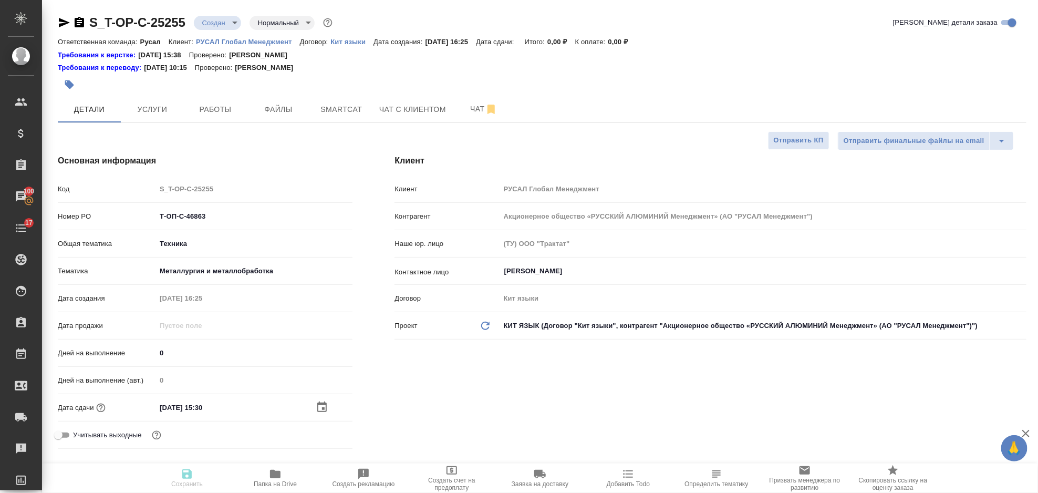
type textarea "x"
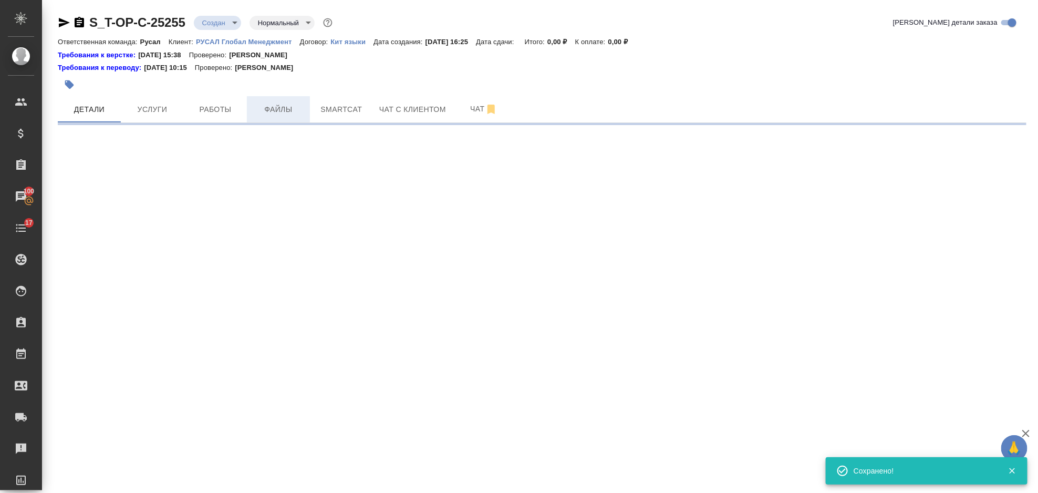
select select "RU"
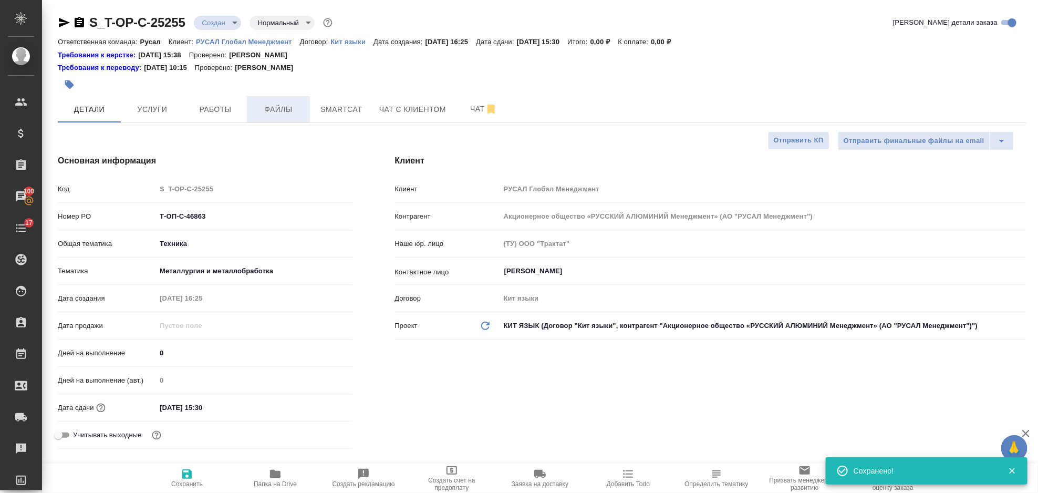
click at [284, 99] on button "Файлы" at bounding box center [278, 109] width 63 height 26
type textarea "x"
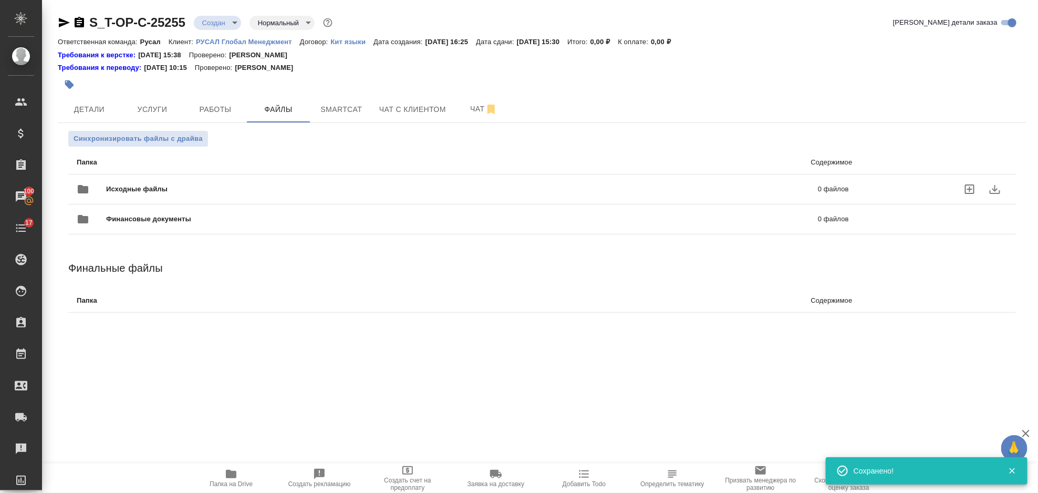
click at [131, 171] on div "Исходные файлы 0 файлов" at bounding box center [463, 189] width 794 height 46
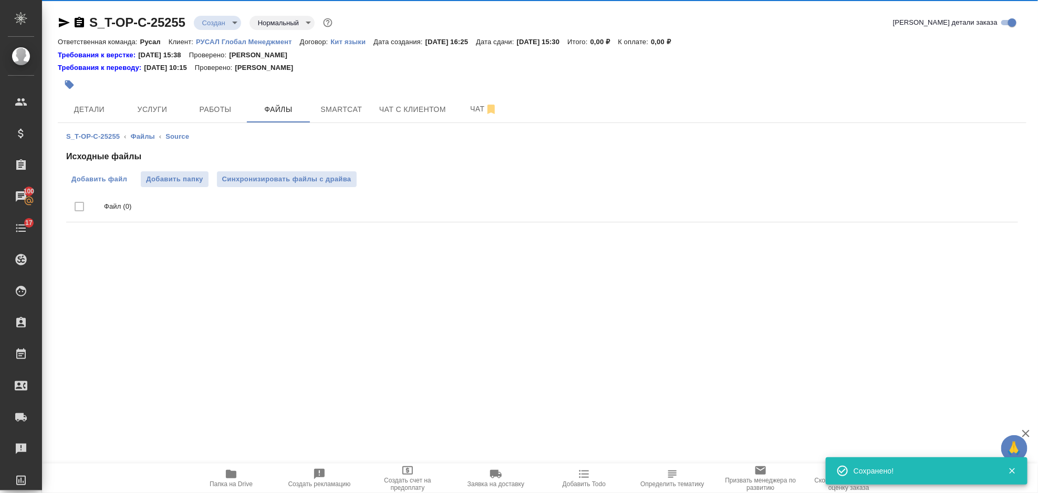
click at [99, 176] on span "Добавить файл" at bounding box center [99, 179] width 56 height 11
click at [0, 0] on input "Добавить файл" at bounding box center [0, 0] width 0 height 0
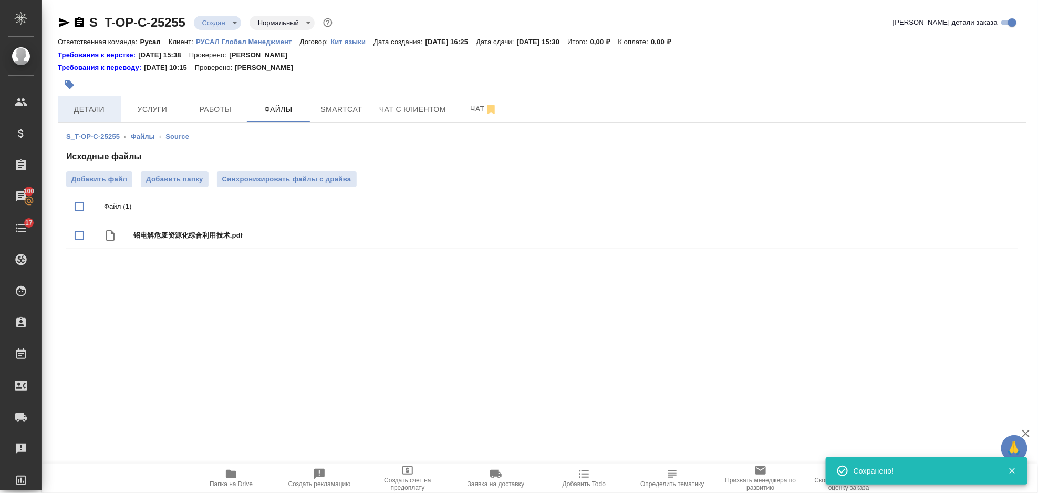
click at [101, 111] on span "Детали" at bounding box center [89, 109] width 50 height 13
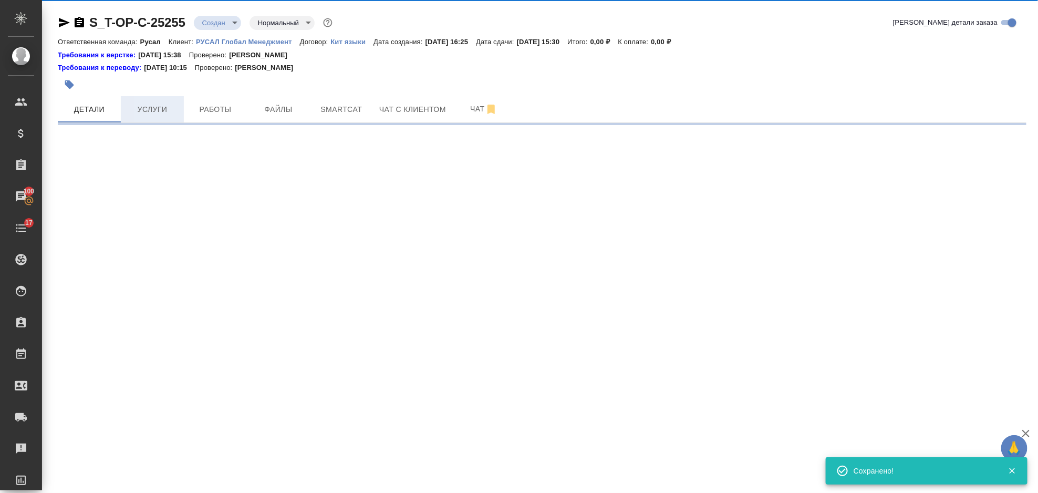
click at [166, 109] on span "Услуги" at bounding box center [152, 109] width 50 height 13
select select "RU"
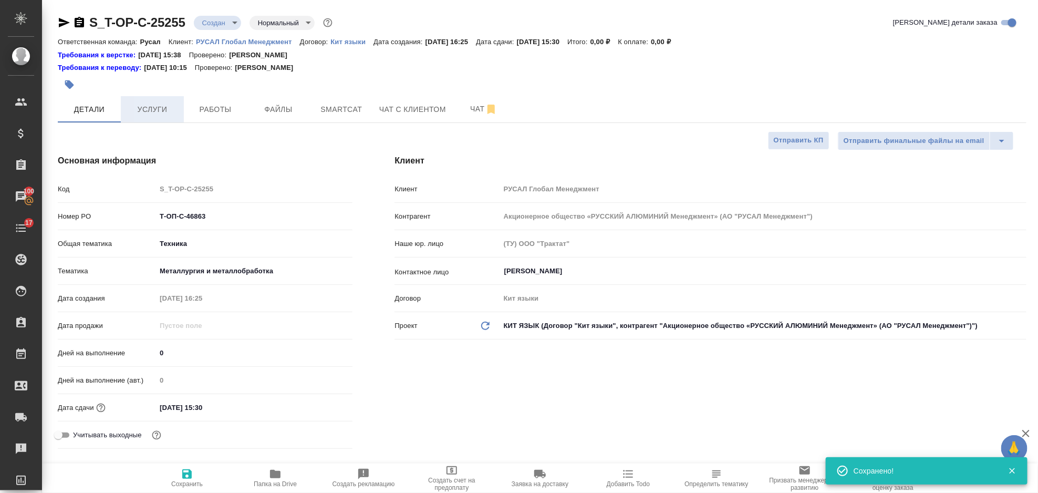
type textarea "x"
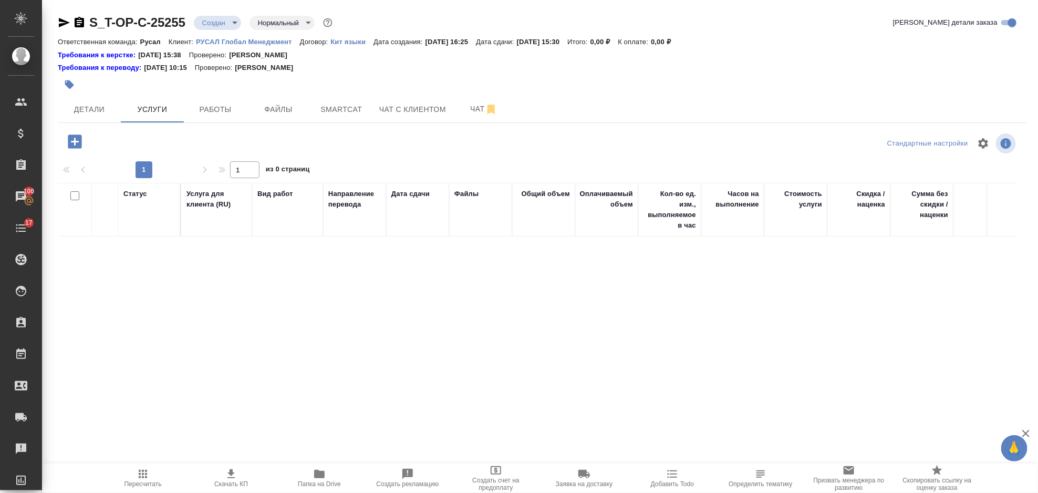
click at [70, 143] on icon "button" at bounding box center [75, 142] width 14 height 14
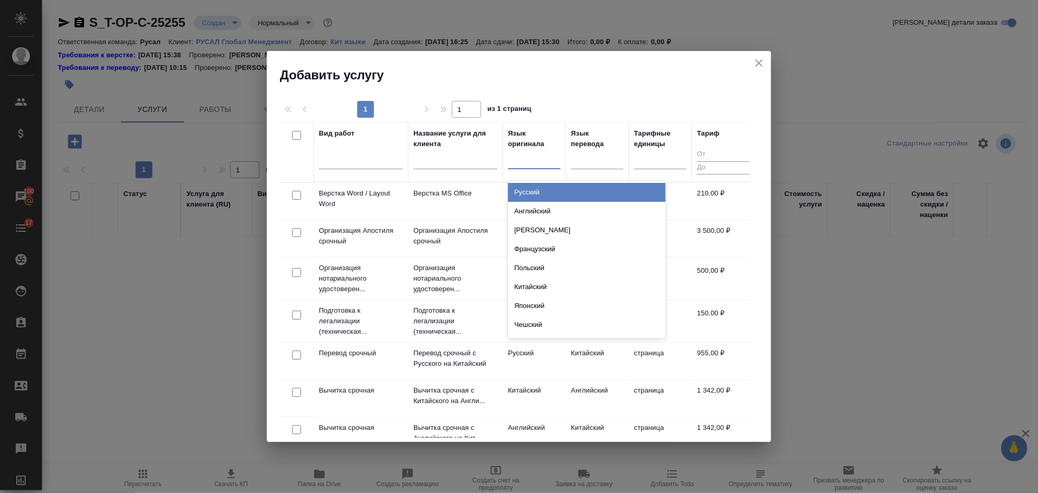
click at [536, 156] on div at bounding box center [534, 158] width 53 height 15
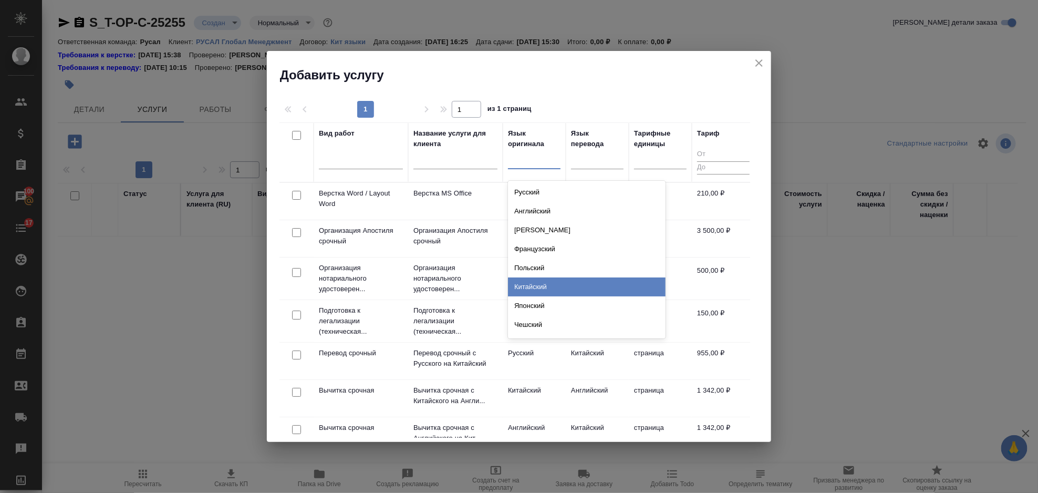
click at [551, 281] on div "Китайский" at bounding box center [587, 286] width 158 height 19
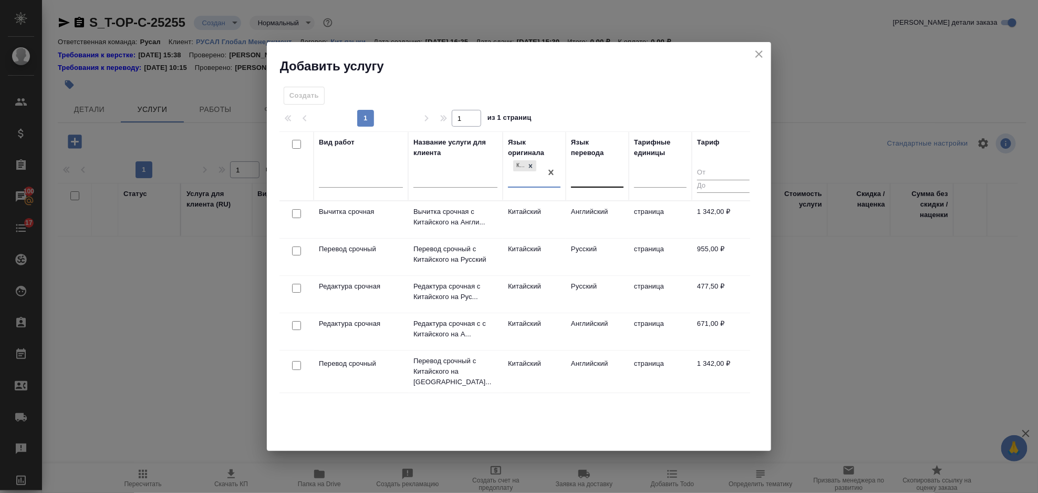
click at [584, 179] on div at bounding box center [597, 177] width 53 height 15
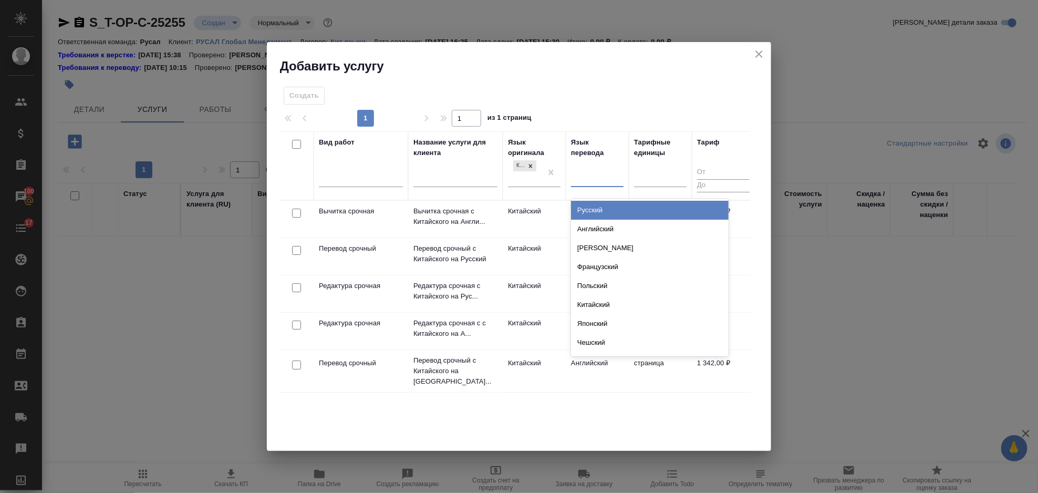
click at [601, 214] on div "Русский" at bounding box center [650, 210] width 158 height 19
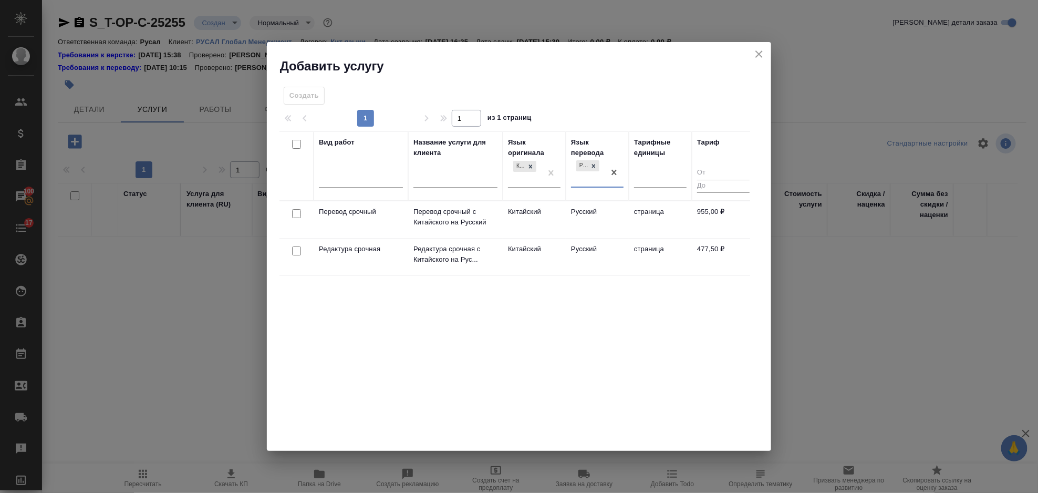
click at [293, 213] on input "checkbox" at bounding box center [296, 213] width 9 height 9
checkbox input "true"
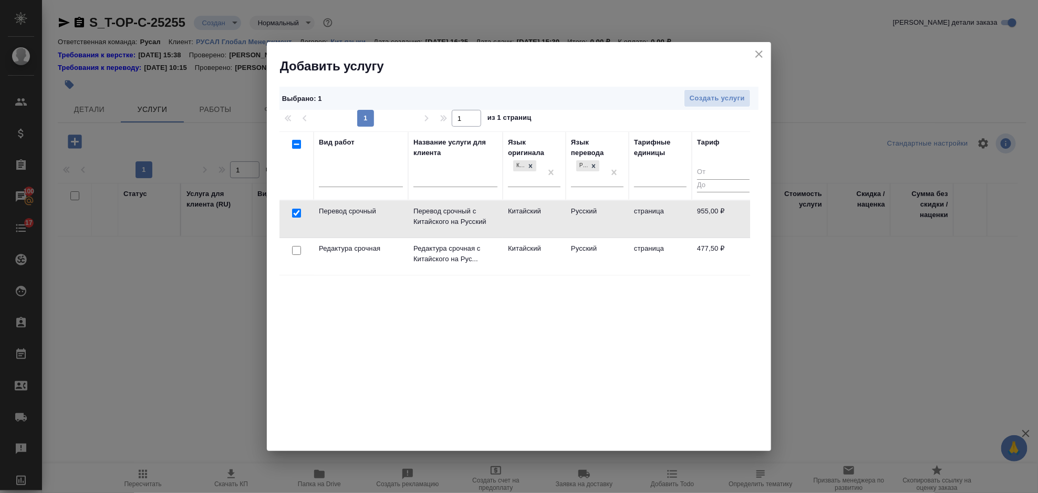
click at [294, 256] on div at bounding box center [297, 250] width 24 height 15
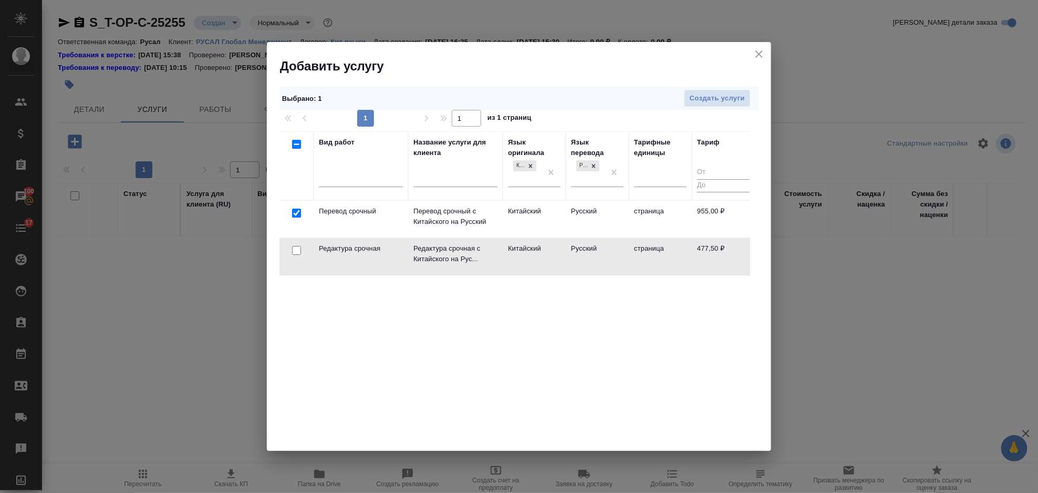
click at [295, 252] on input "checkbox" at bounding box center [296, 250] width 9 height 9
checkbox input "true"
click at [746, 98] on button "Создать услуги" at bounding box center [717, 98] width 67 height 18
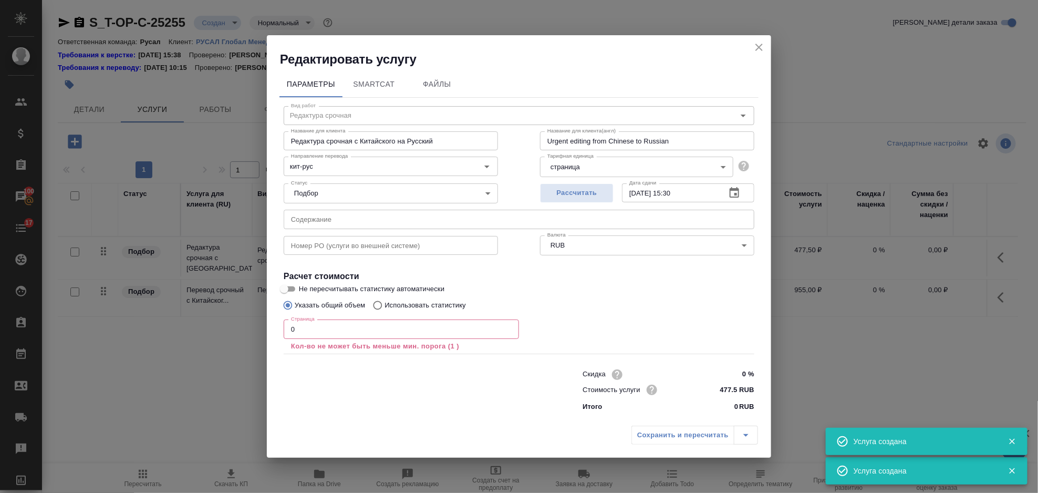
click at [367, 229] on input "text" at bounding box center [519, 219] width 471 height 19
type input "Перевод срочный"
type input "Перевод срочный с Китайского на Русский"
type input "Urgent translation from Chinese into Russian"
type input "955 RUB"
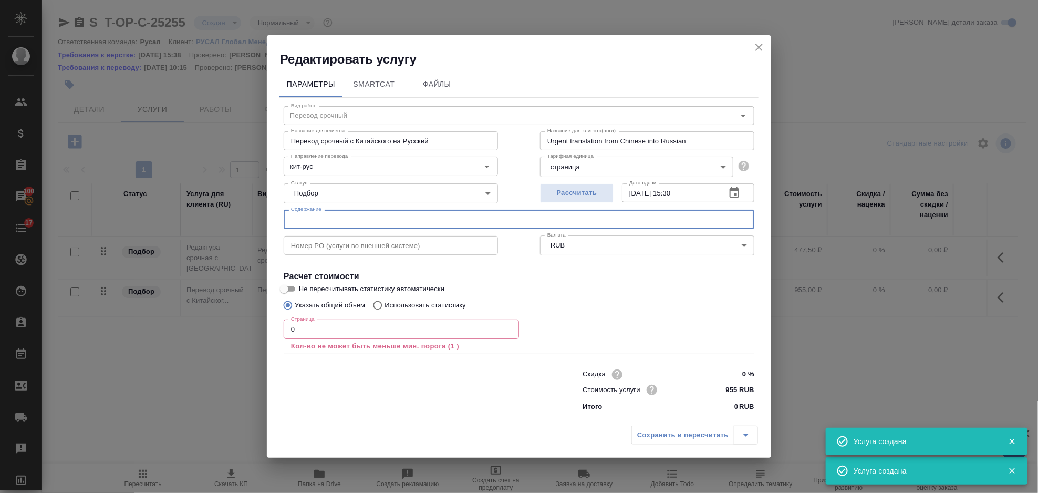
click at [358, 220] on input "text" at bounding box center [519, 219] width 471 height 19
paste input "铝电解危废资源化综合利用技术"
type input "铝电解危废资源化综合利用技术"
click at [307, 332] on input "0" at bounding box center [401, 329] width 235 height 19
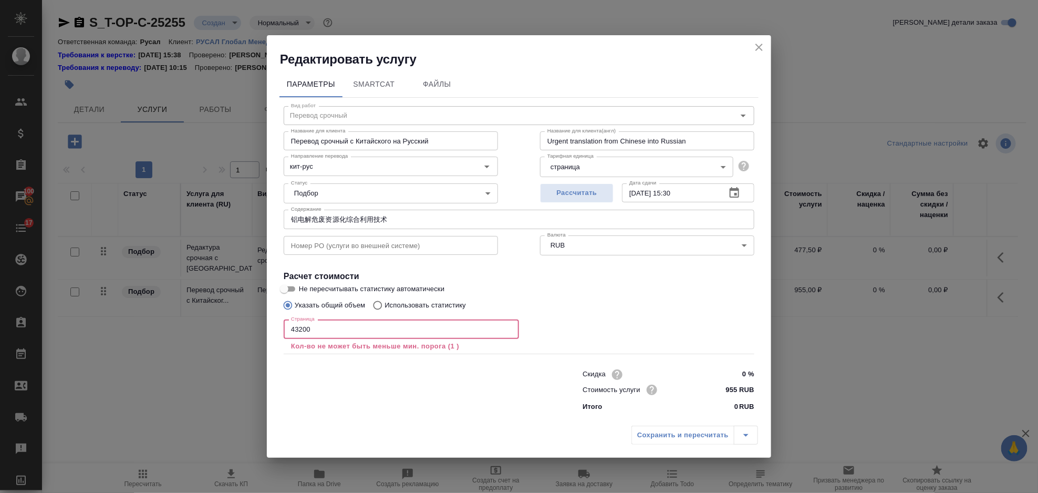
click at [415, 328] on input "43200" at bounding box center [401, 329] width 235 height 19
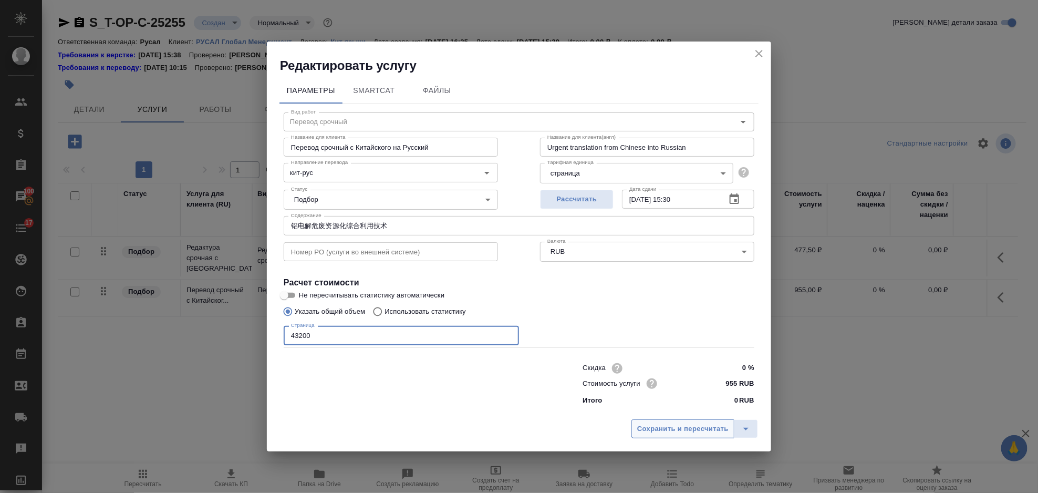
type input "43200"
click at [652, 424] on span "Сохранить и пересчитать" at bounding box center [682, 429] width 91 height 12
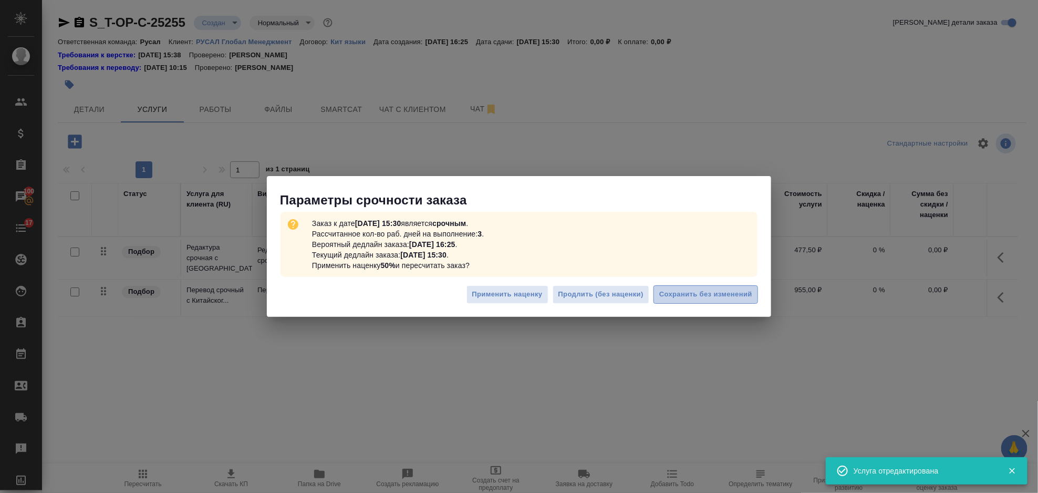
click at [745, 297] on span "Сохранить без изменений" at bounding box center [706, 295] width 93 height 12
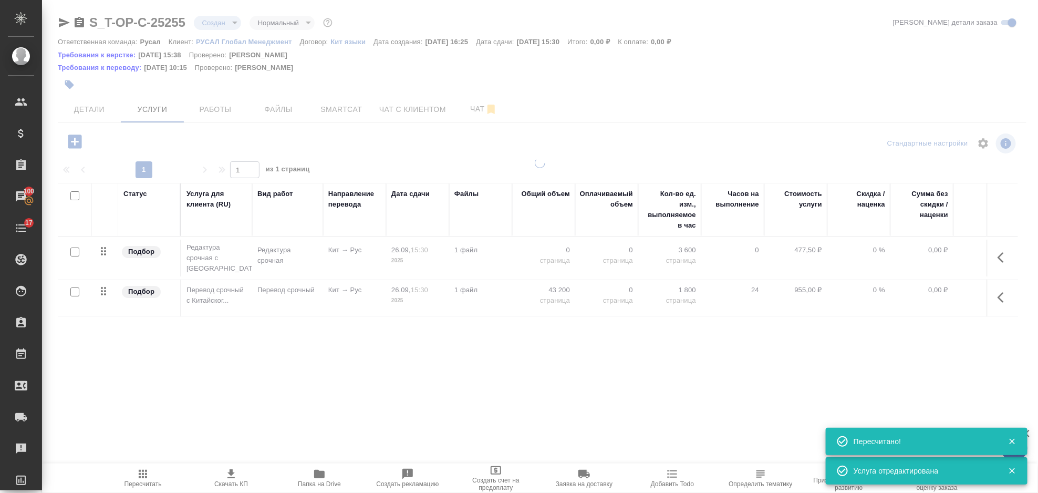
type input "urgent"
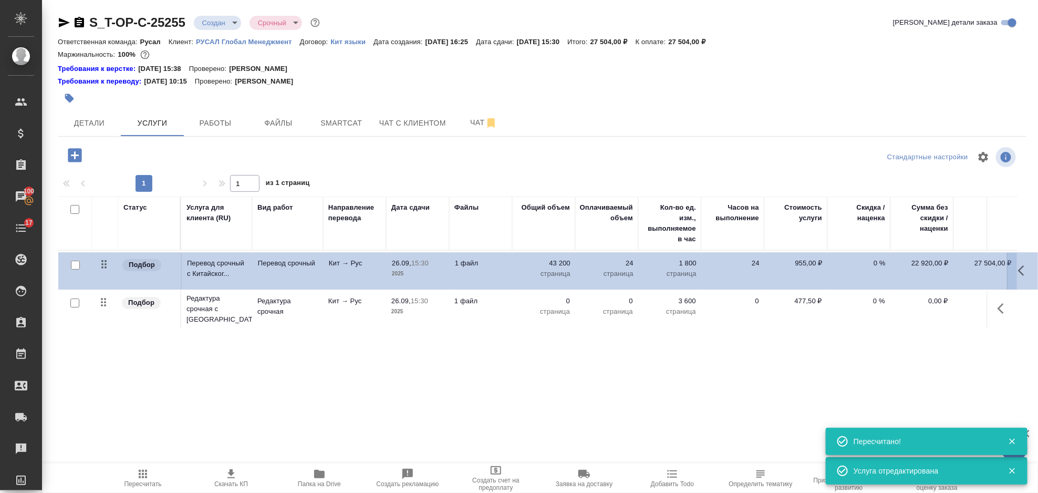
drag, startPoint x: 106, startPoint y: 306, endPoint x: 109, endPoint y: 264, distance: 42.2
click at [109, 264] on table "Статус Услуга для клиента (RU) Вид работ Направление перевода Дата сдачи Файлы …" at bounding box center [553, 264] width 991 height 134
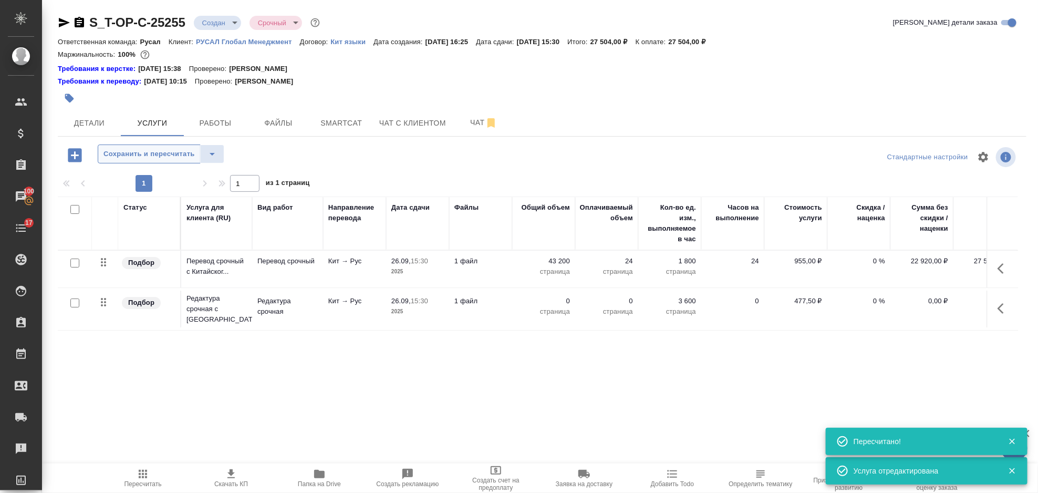
click at [132, 159] on span "Сохранить и пересчитать" at bounding box center [149, 154] width 91 height 12
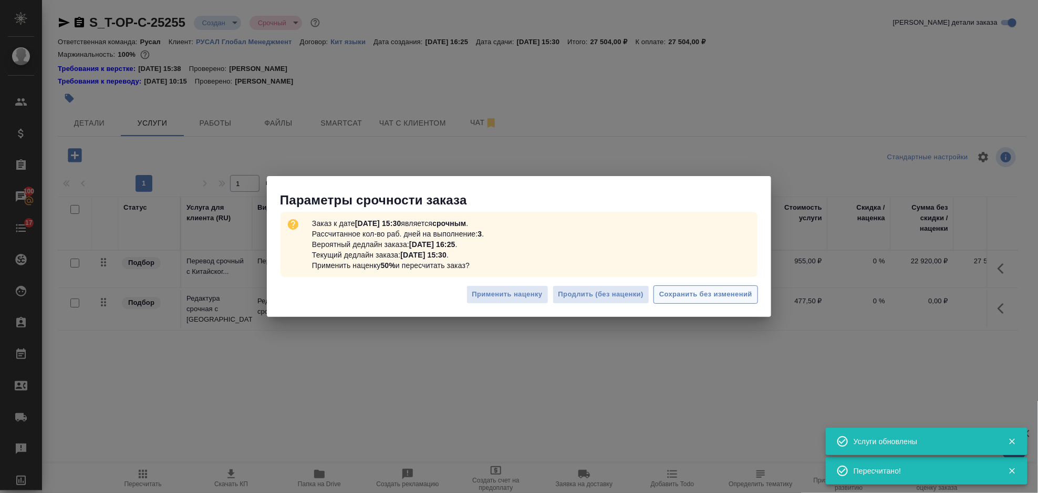
click at [742, 302] on button "Сохранить без изменений" at bounding box center [706, 294] width 105 height 18
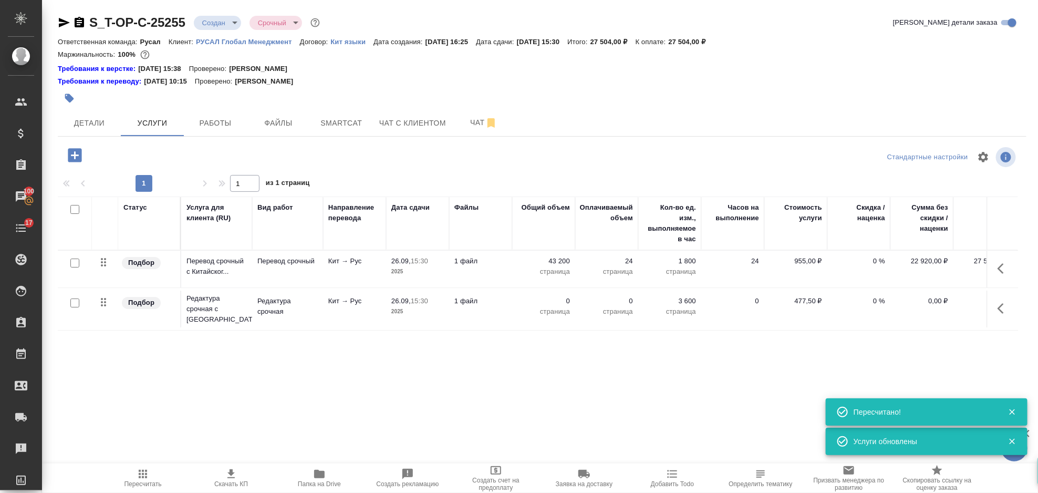
click at [1004, 311] on icon "button" at bounding box center [1004, 308] width 13 height 13
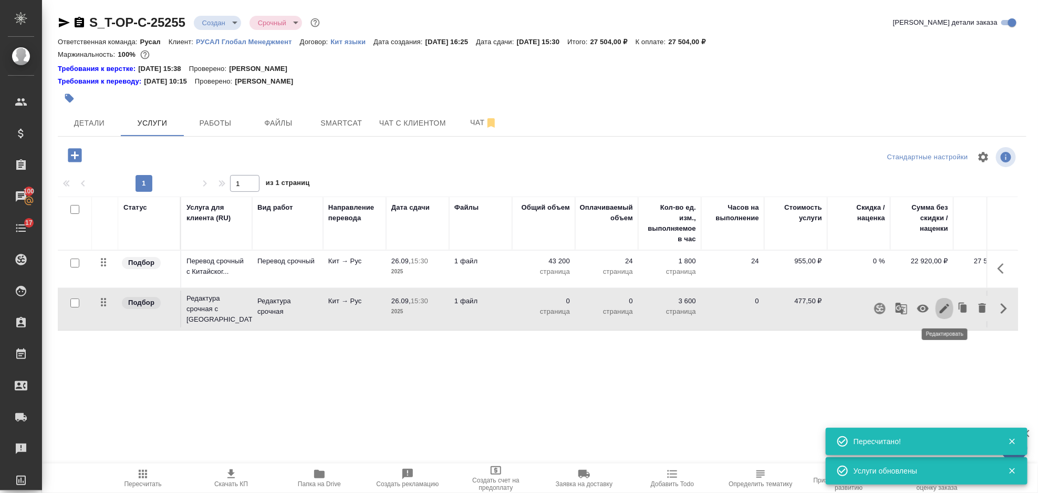
click at [948, 308] on icon "button" at bounding box center [945, 308] width 13 height 13
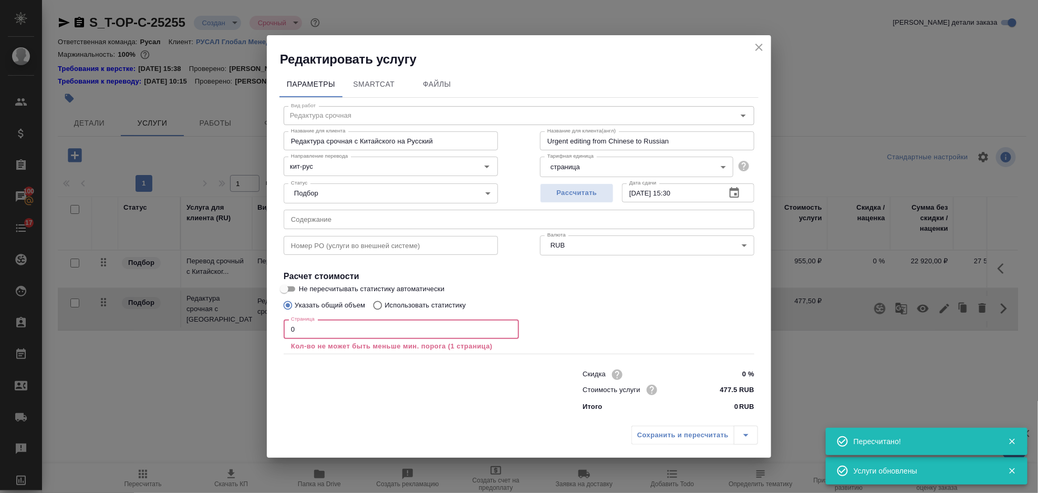
click at [342, 329] on input "0" at bounding box center [401, 329] width 235 height 19
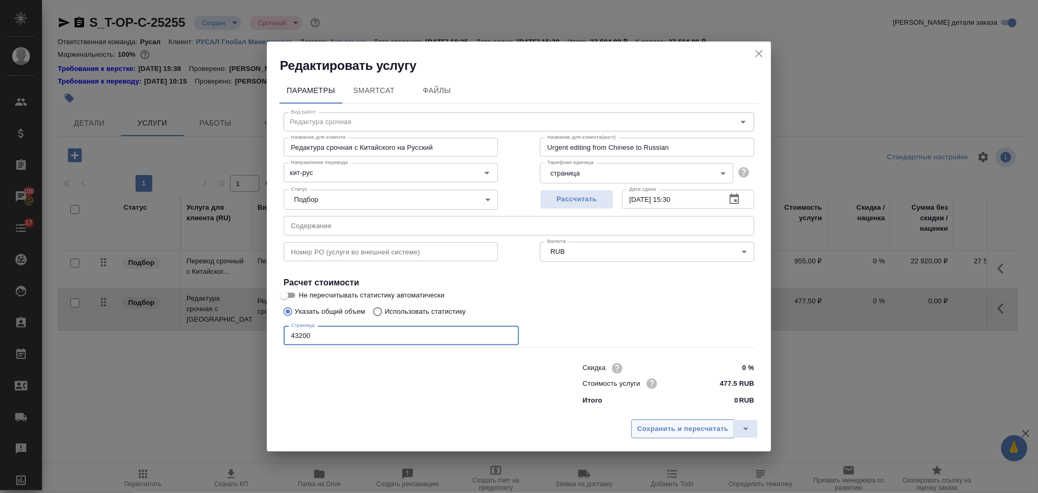
type input "43200"
click at [654, 428] on span "Сохранить и пересчитать" at bounding box center [682, 429] width 91 height 12
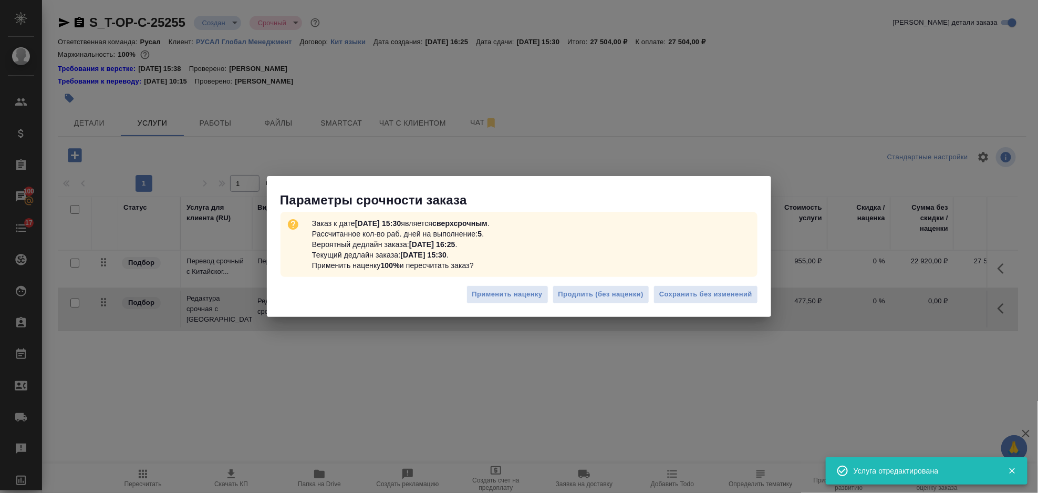
click at [728, 279] on div "Заказ к дате 26.09.2025, 15:30 является сверхсрочным . Рассчитанное кол-во раб.…" at bounding box center [519, 244] width 505 height 71
click at [726, 291] on span "Сохранить без изменений" at bounding box center [706, 295] width 93 height 12
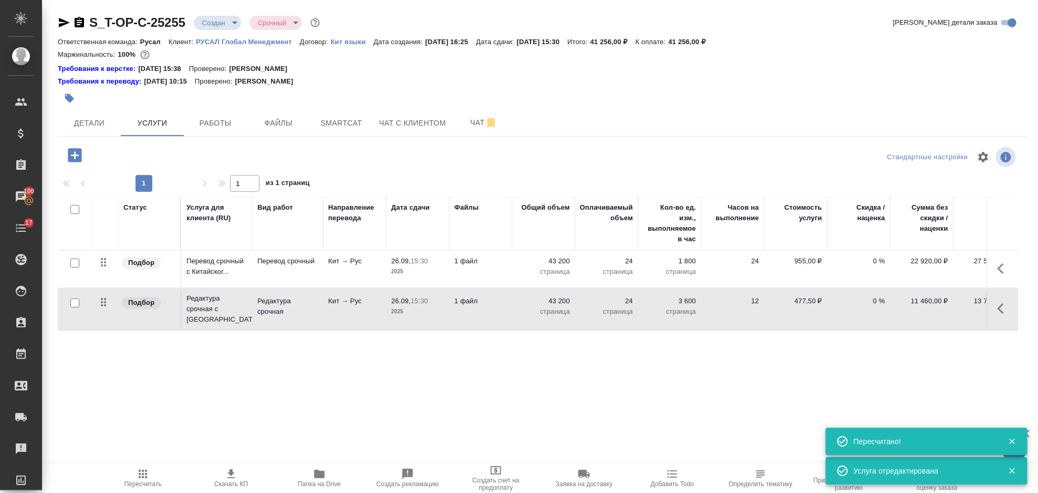
click at [81, 153] on icon "button" at bounding box center [75, 155] width 14 height 14
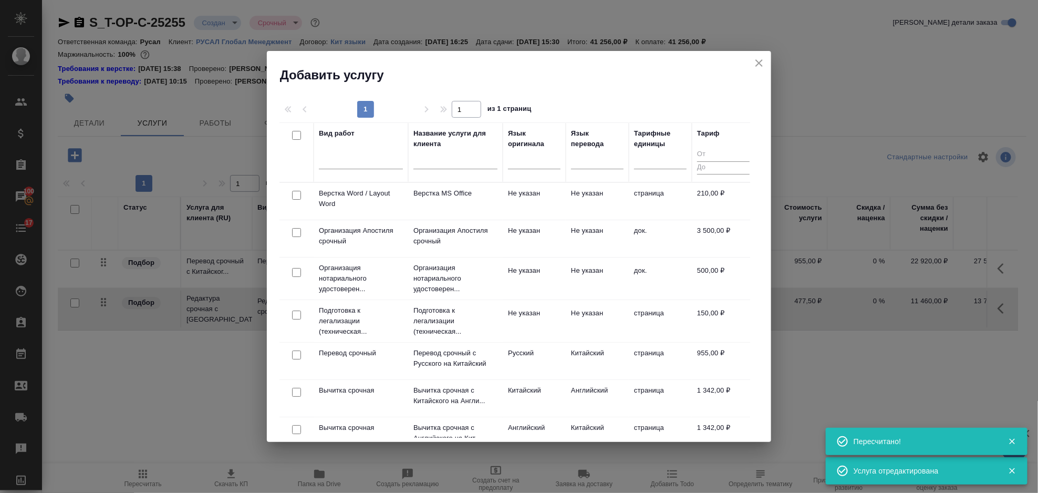
drag, startPoint x: 300, startPoint y: 197, endPoint x: 317, endPoint y: 193, distance: 17.8
click at [299, 197] on input "checkbox" at bounding box center [296, 195] width 9 height 9
checkbox input "true"
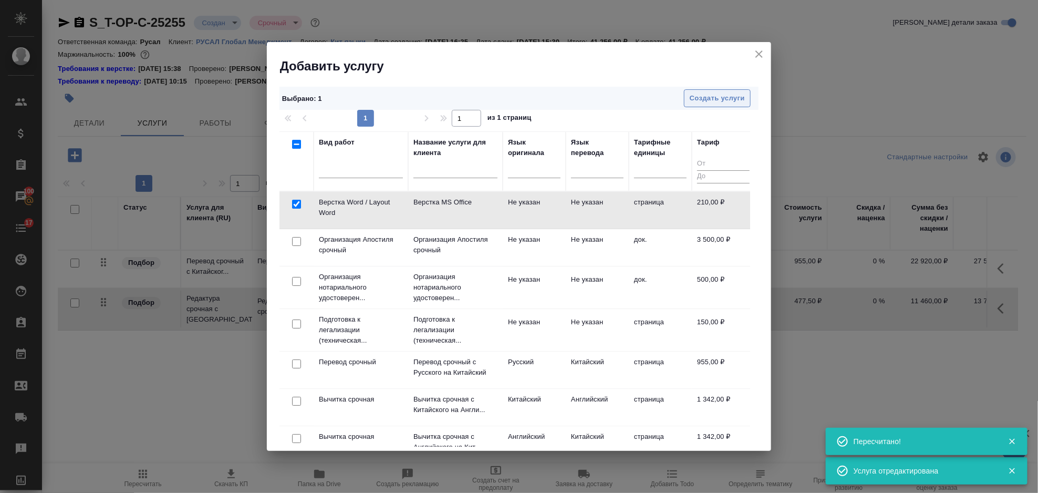
click at [735, 99] on span "Создать услуги" at bounding box center [717, 98] width 55 height 12
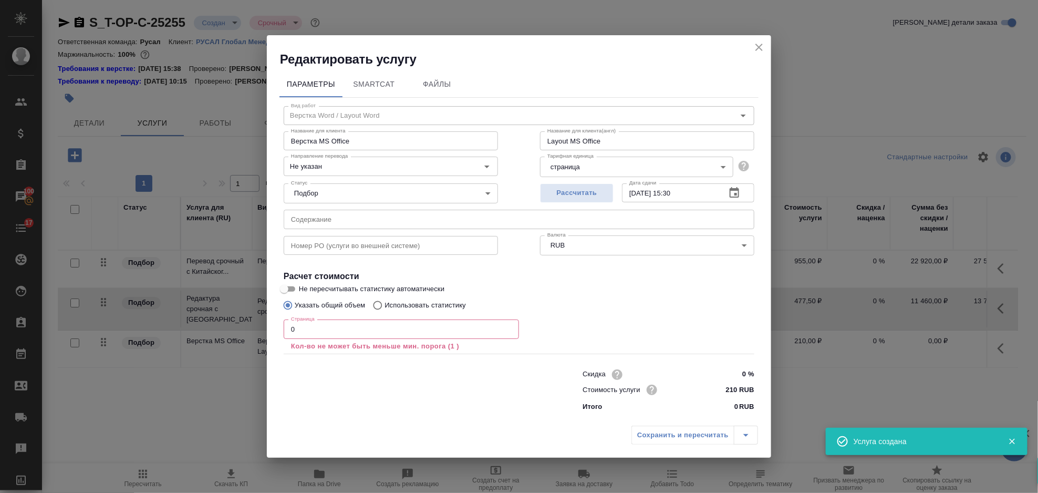
click at [327, 336] on input "0" at bounding box center [401, 329] width 235 height 19
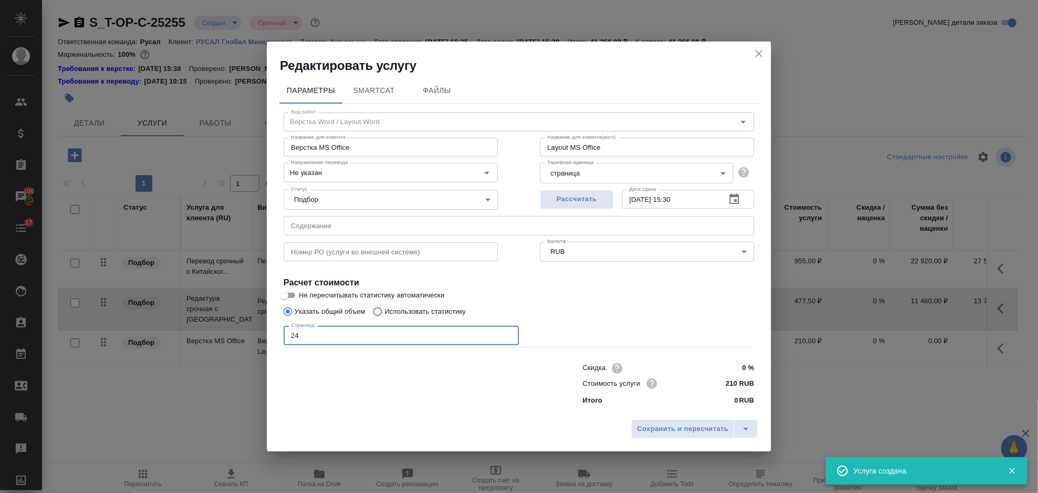
type input "24"
click at [696, 441] on div "Сохранить и пересчитать" at bounding box center [519, 432] width 505 height 37
click at [686, 428] on span "Сохранить и пересчитать" at bounding box center [682, 429] width 91 height 12
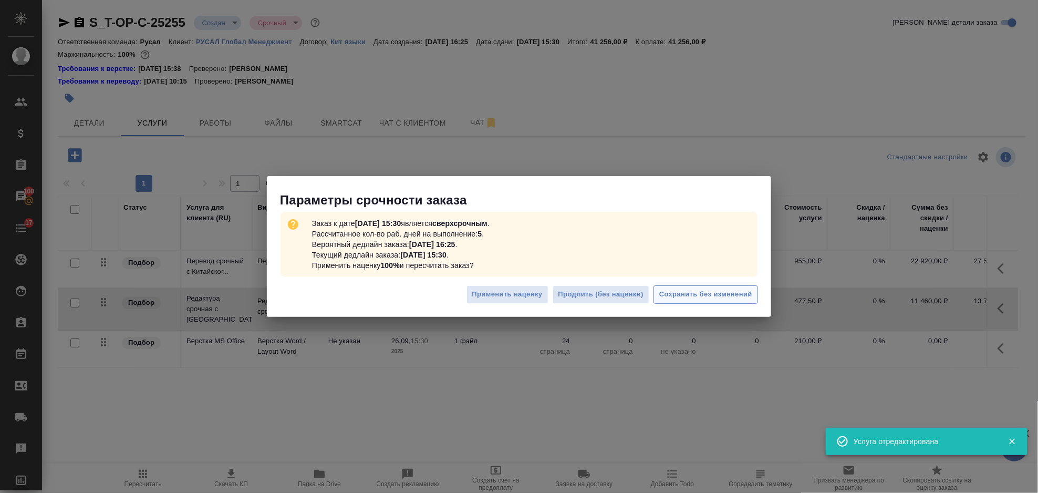
click at [718, 295] on span "Сохранить без изменений" at bounding box center [706, 295] width 93 height 12
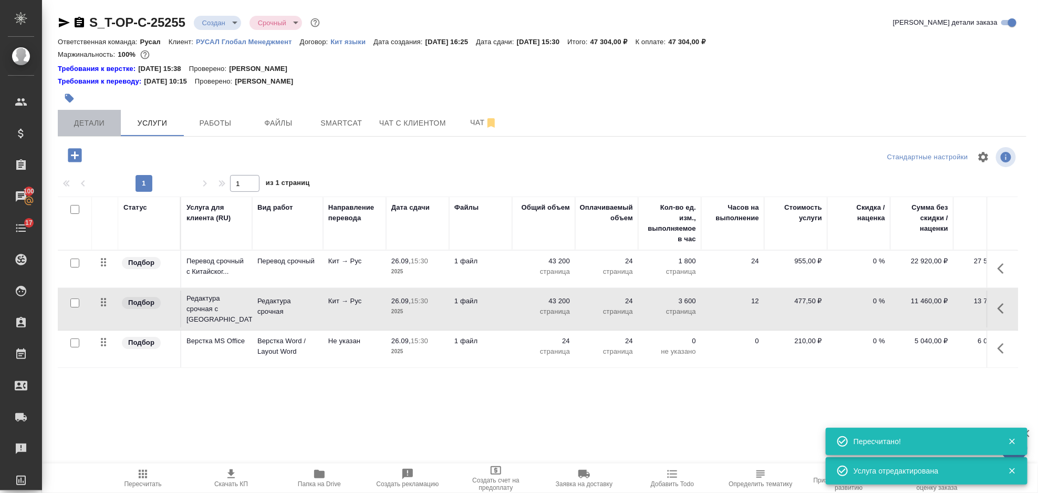
click at [92, 130] on button "Детали" at bounding box center [89, 123] width 63 height 26
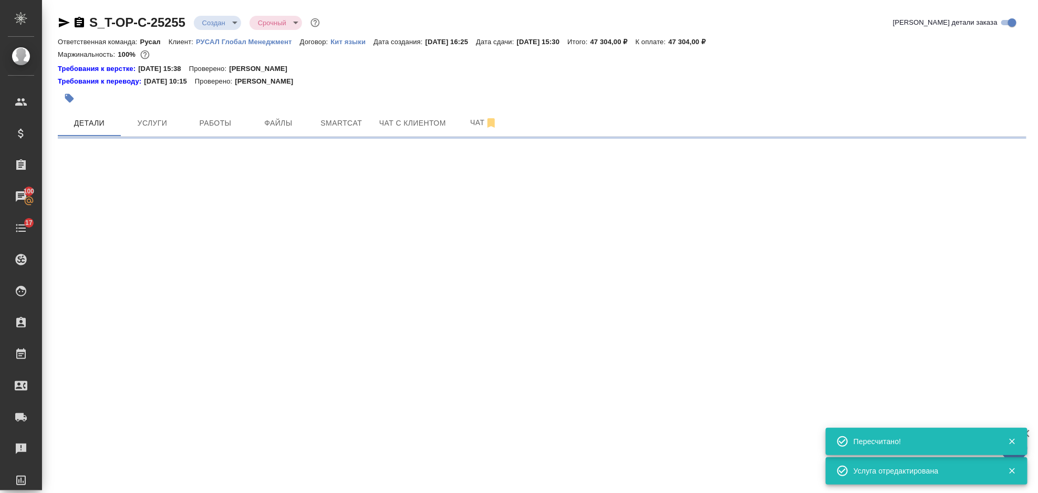
select select "RU"
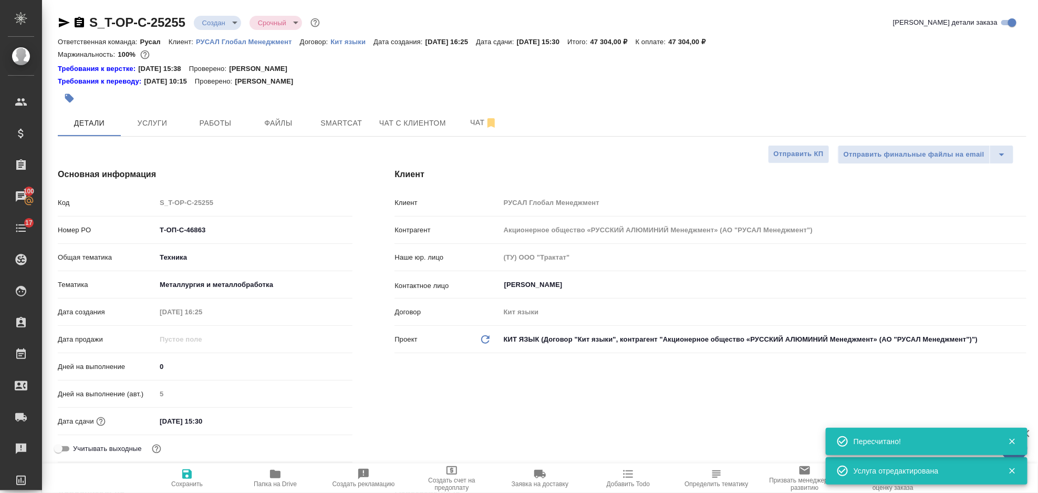
type textarea "x"
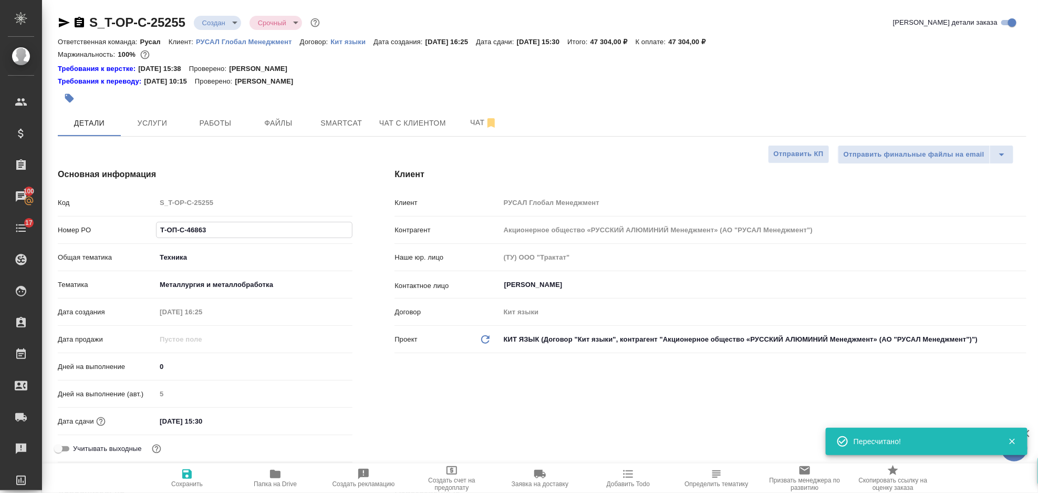
drag, startPoint x: 203, startPoint y: 227, endPoint x: 139, endPoint y: 239, distance: 65.2
click at [139, 239] on div "Номер PO Т-ОП-С-46863" at bounding box center [205, 234] width 295 height 27
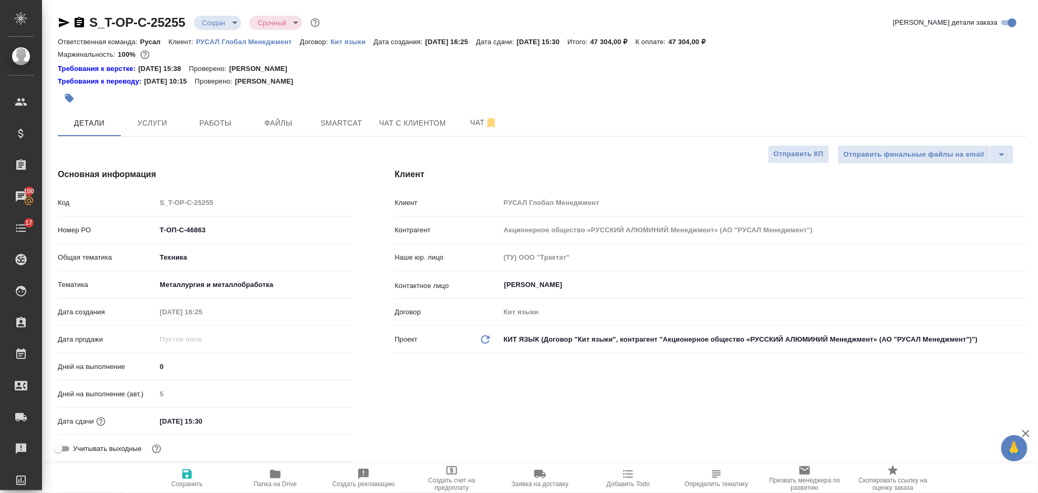
type textarea "x"
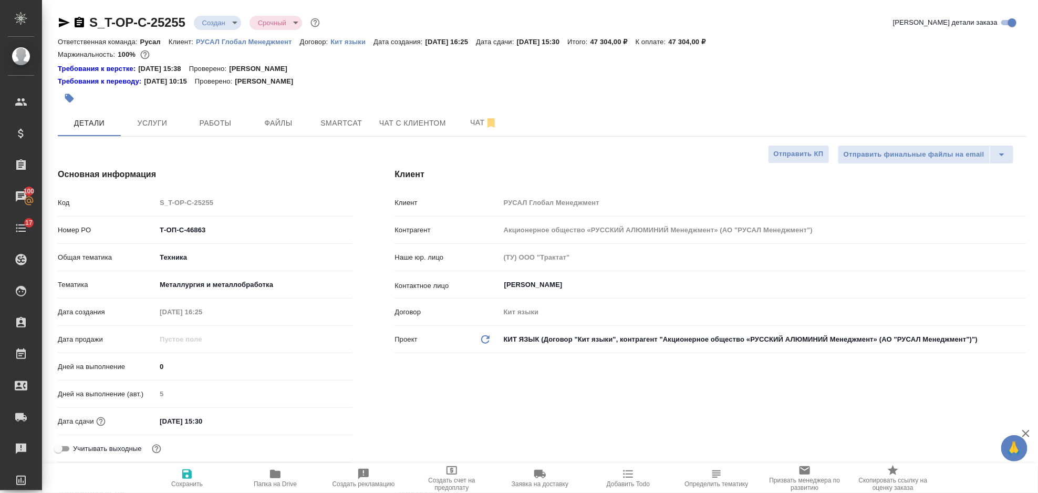
type textarea "x"
click at [83, 23] on icon "button" at bounding box center [79, 22] width 9 height 11
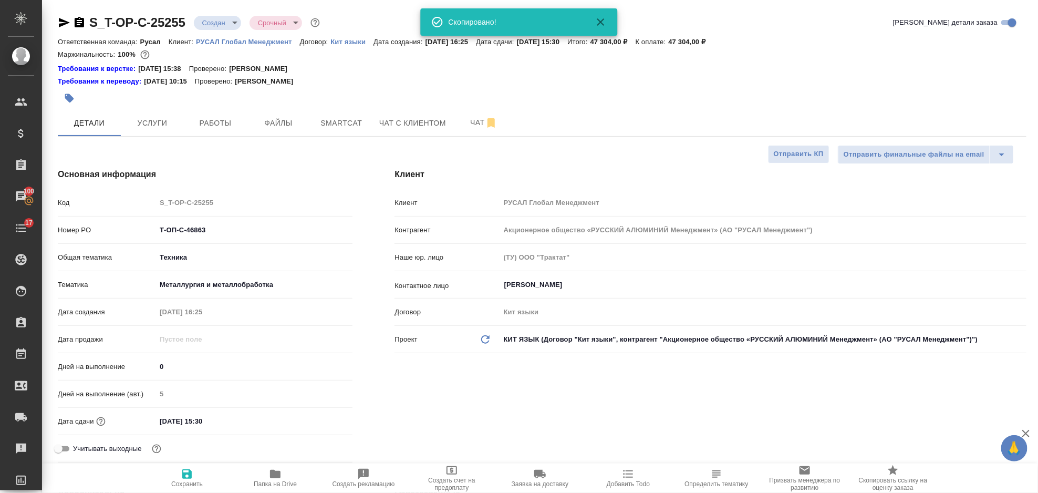
type textarea "x"
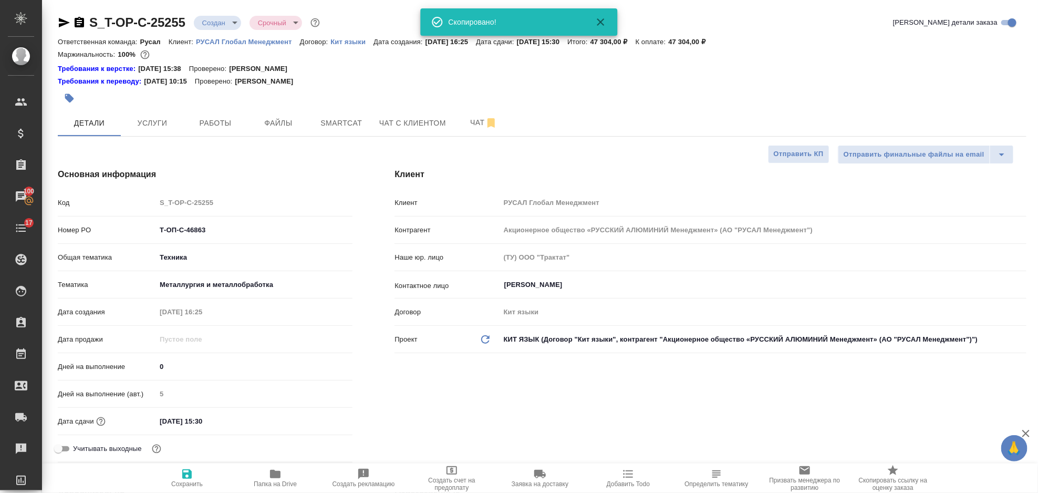
type textarea "x"
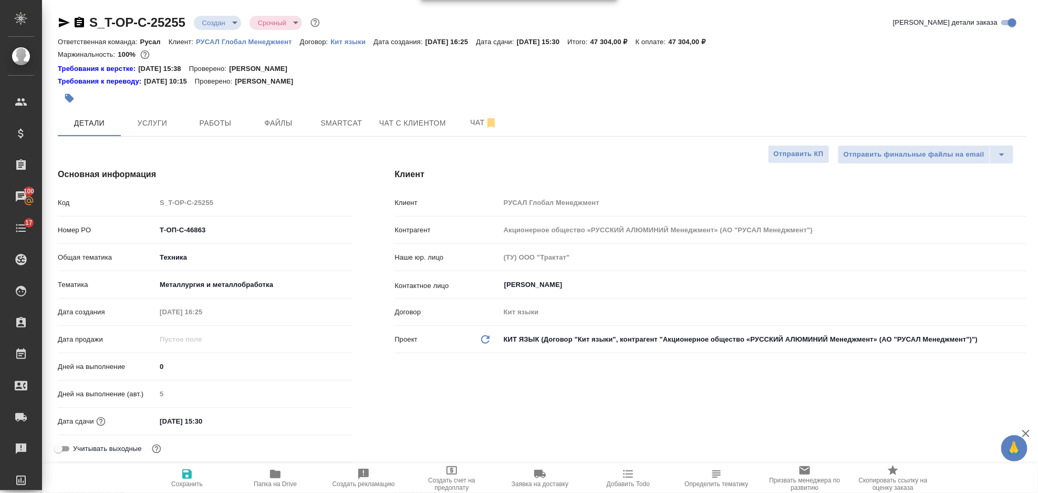
click at [64, 22] on icon "button" at bounding box center [64, 22] width 13 height 13
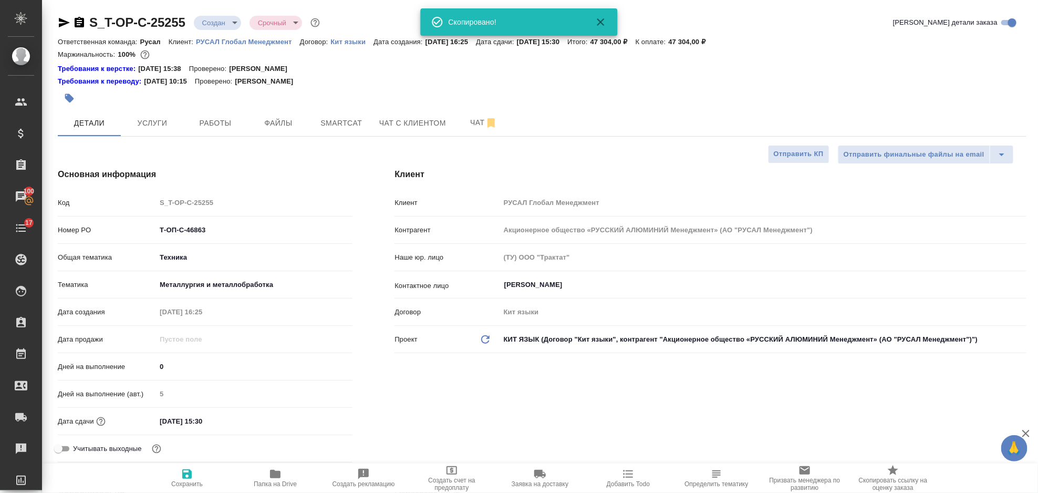
type textarea "x"
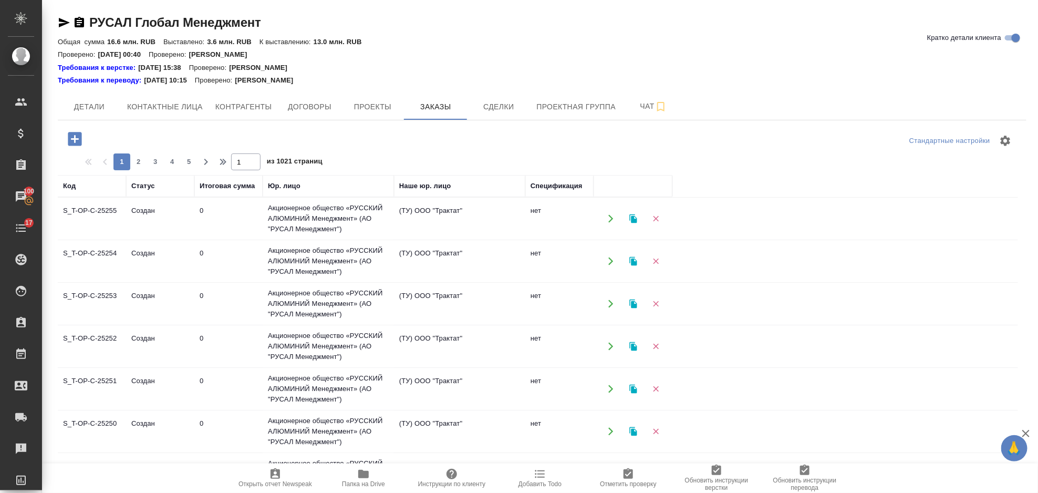
click at [76, 142] on icon "button" at bounding box center [75, 139] width 14 height 14
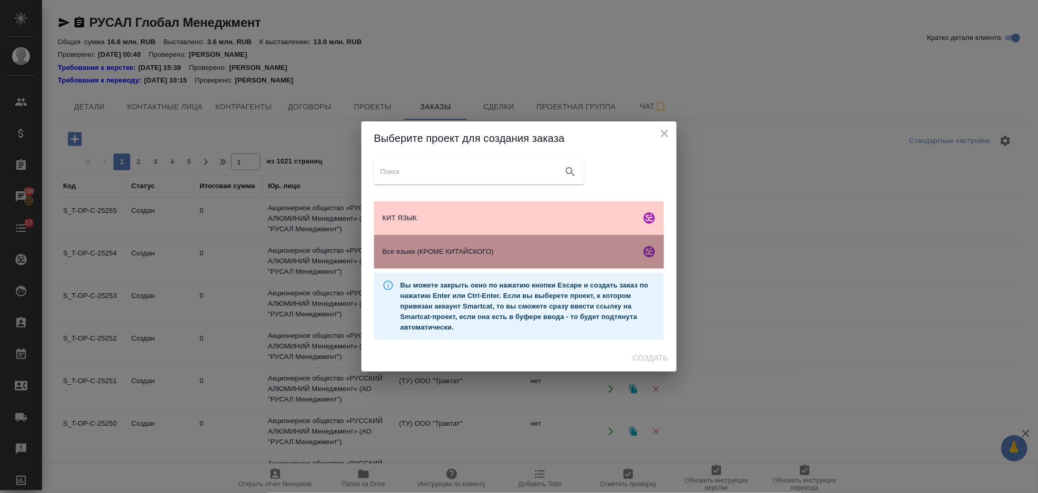
click at [532, 245] on div "Все языки (КРОМЕ КИТАЙСКОГО)" at bounding box center [519, 252] width 290 height 34
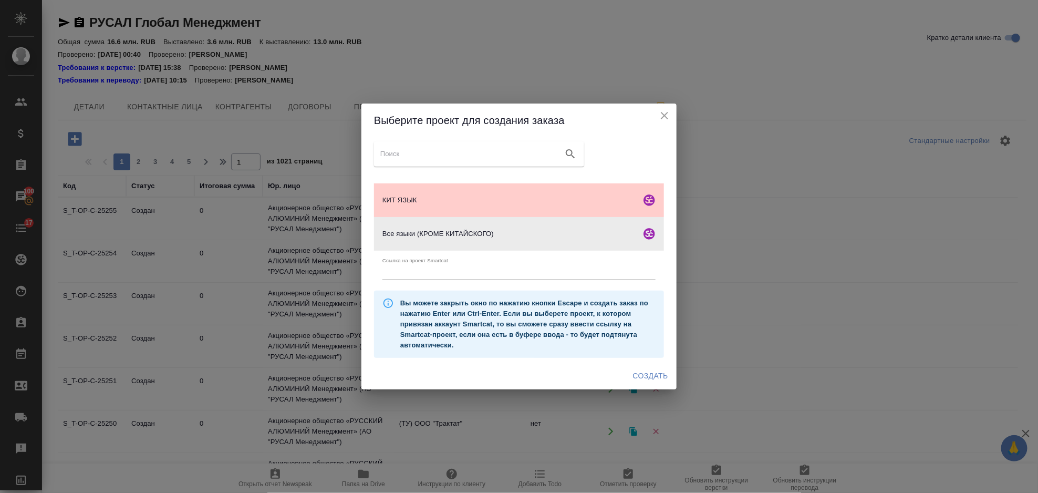
click at [662, 380] on span "Создать" at bounding box center [650, 375] width 35 height 13
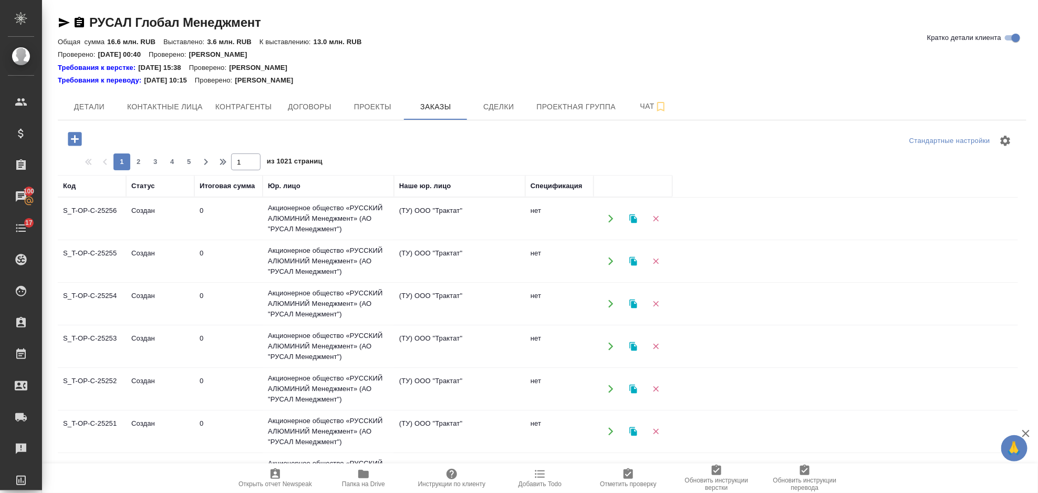
click at [76, 139] on icon "button" at bounding box center [75, 139] width 18 height 18
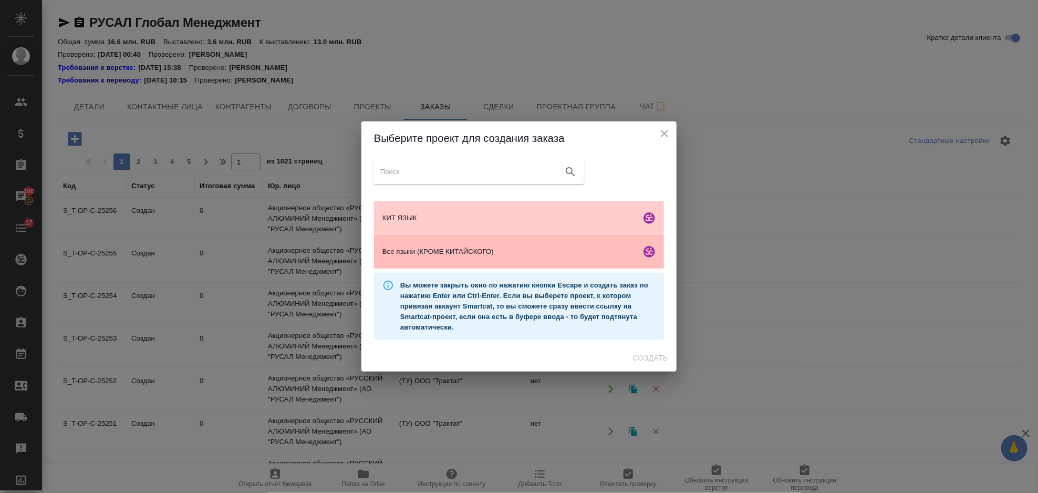
click at [492, 254] on span "Все языки (КРОМЕ КИТАЙСКОГО)" at bounding box center [510, 251] width 254 height 11
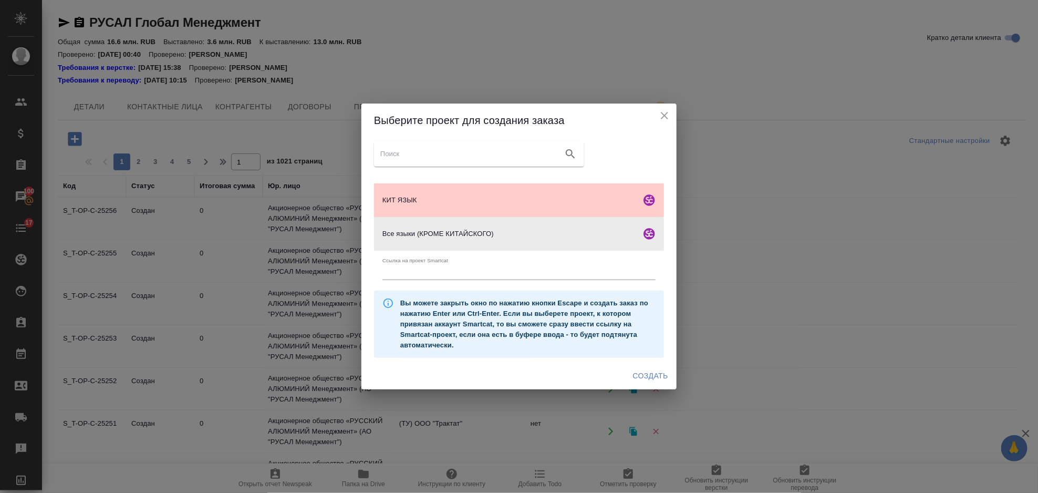
click at [639, 371] on span "Создать" at bounding box center [650, 375] width 35 height 13
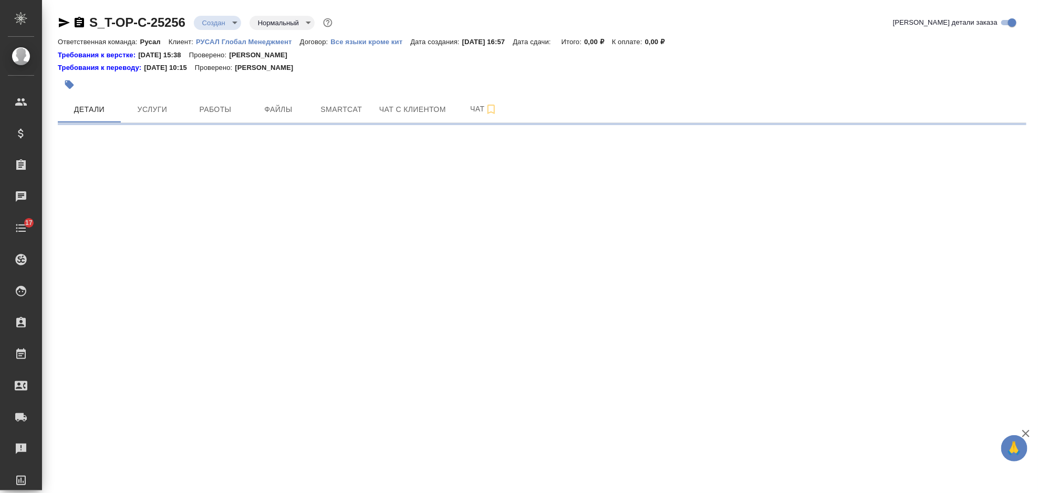
select select "RU"
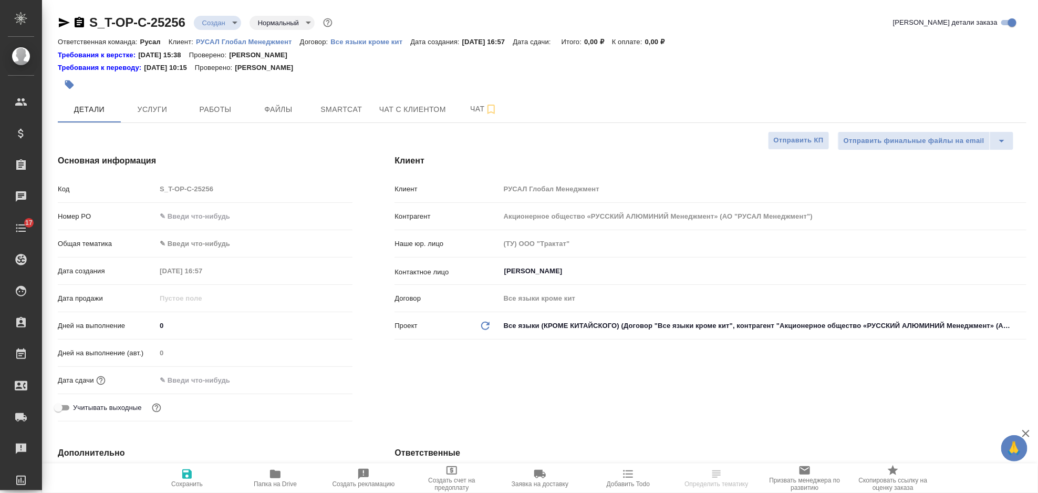
type textarea "x"
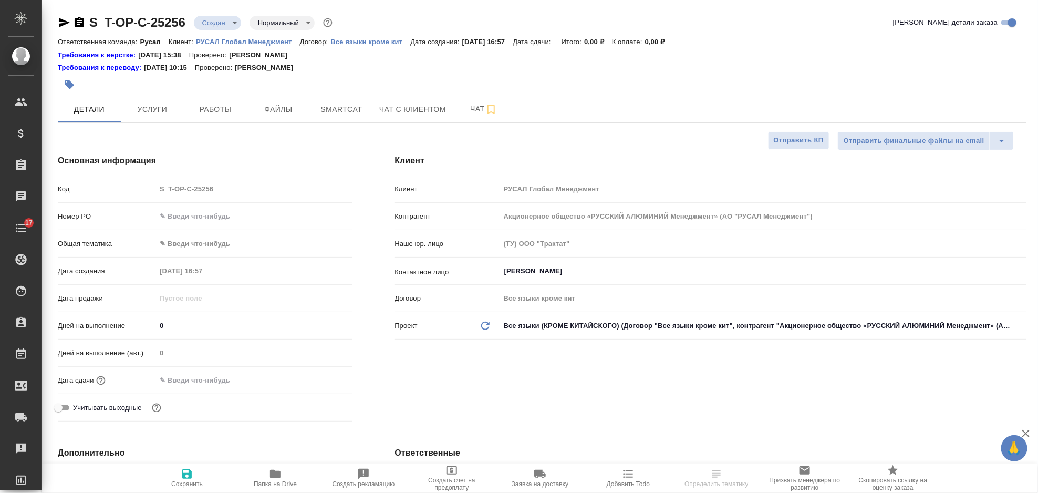
type textarea "x"
type input "[PERSON_NAME]"
click at [206, 219] on input "text" at bounding box center [255, 216] width 196 height 15
paste input "Т-ОП-С-46864"
type input "Т-ОП-С-46864"
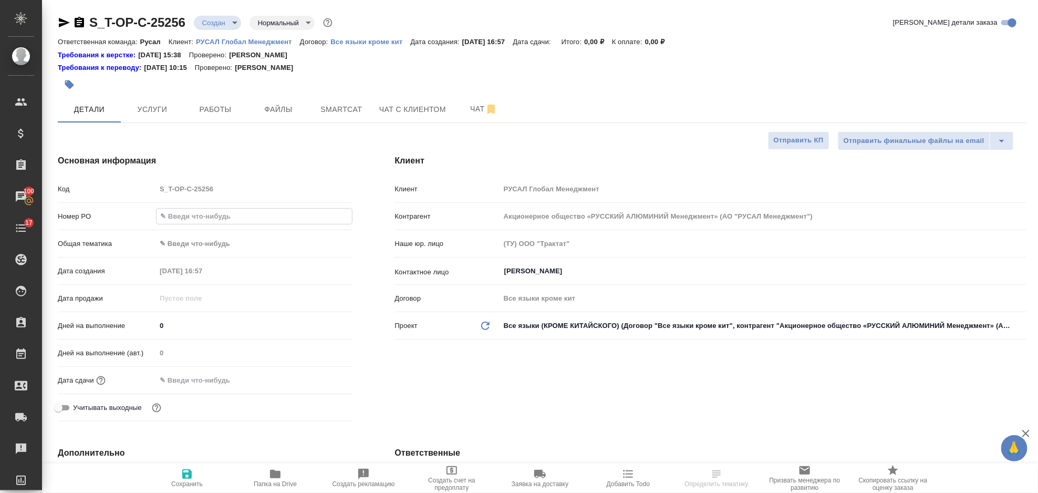
type textarea "x"
type input "Т-ОП-С-46864"
click at [241, 248] on body "🙏 .cls-1 fill:#fff; AWATERA [PERSON_NAME] Спецификации Заказы 100 Чаты 17 Todo …" at bounding box center [519, 246] width 1038 height 493
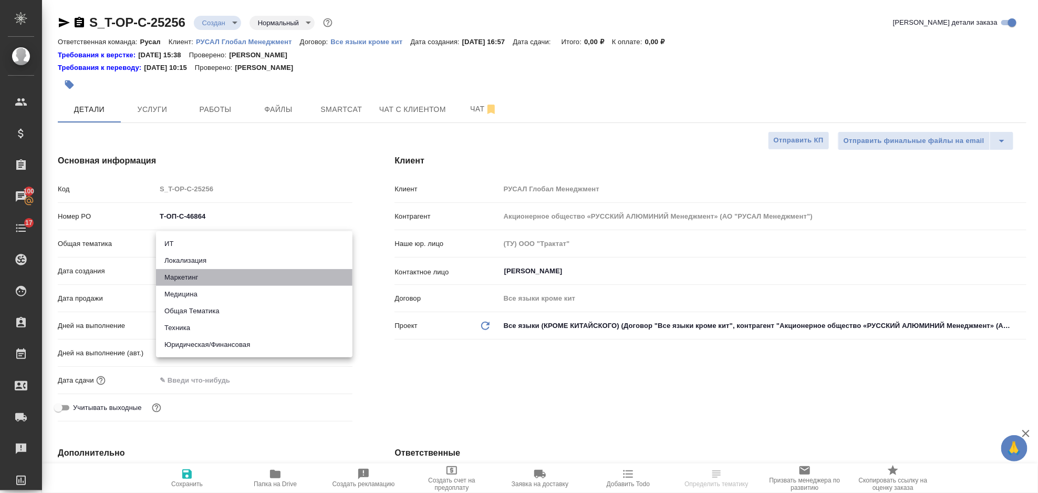
click at [227, 272] on li "Маркетинг" at bounding box center [254, 277] width 197 height 17
type input "marketing"
type textarea "x"
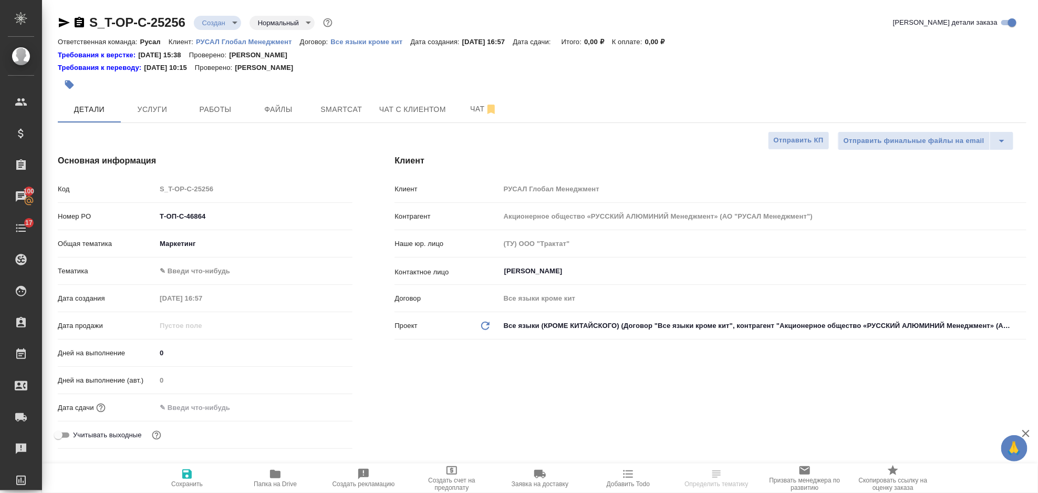
click at [219, 262] on div "[PERSON_NAME] ✎ Введи что-нибудь" at bounding box center [205, 271] width 295 height 18
click at [221, 267] on body "🙏 .cls-1 fill:#fff; AWATERA [PERSON_NAME] Спецификации Заказы 100 Чаты 17 Todo …" at bounding box center [519, 246] width 1038 height 493
click at [209, 321] on li "Менеджмент" at bounding box center [254, 321] width 197 height 17
type textarea "x"
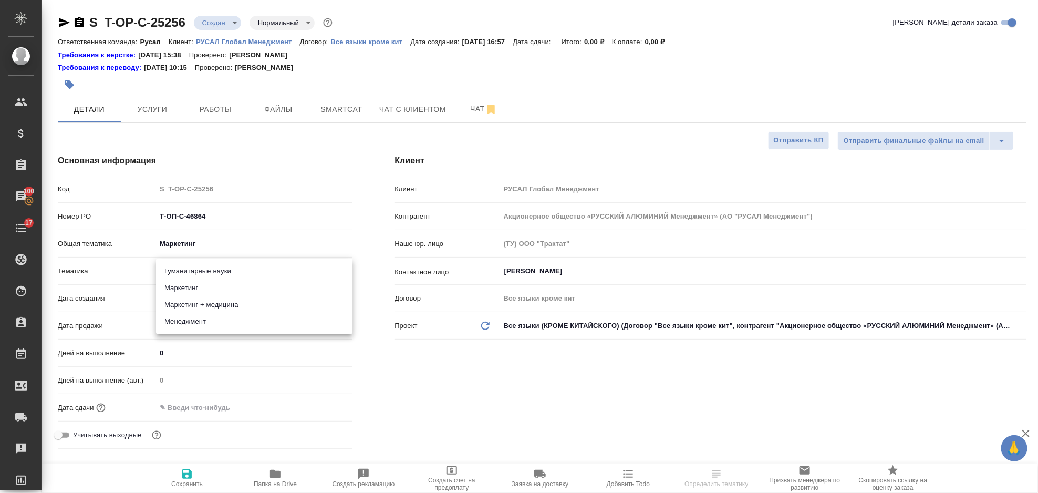
type textarea "x"
type input "5a8b8b956a9677013d343d4c"
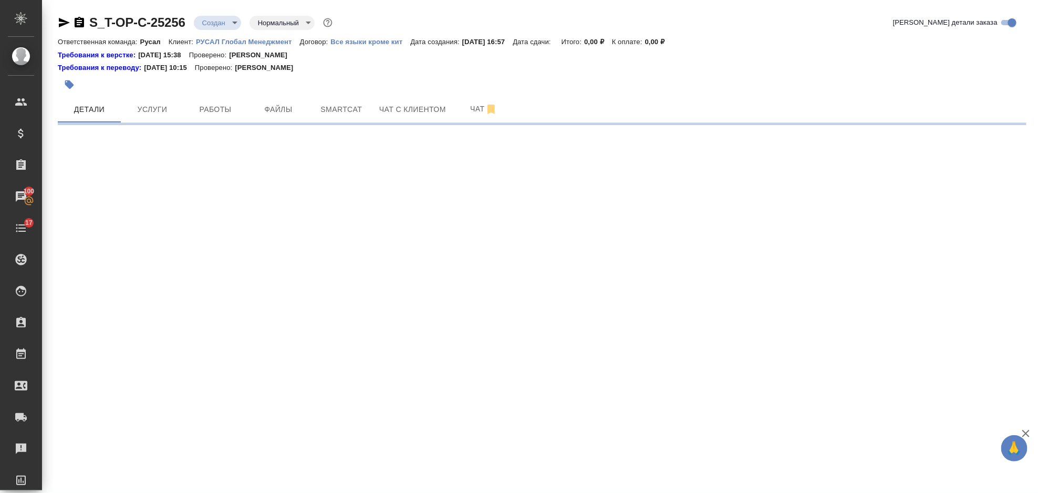
select select "RU"
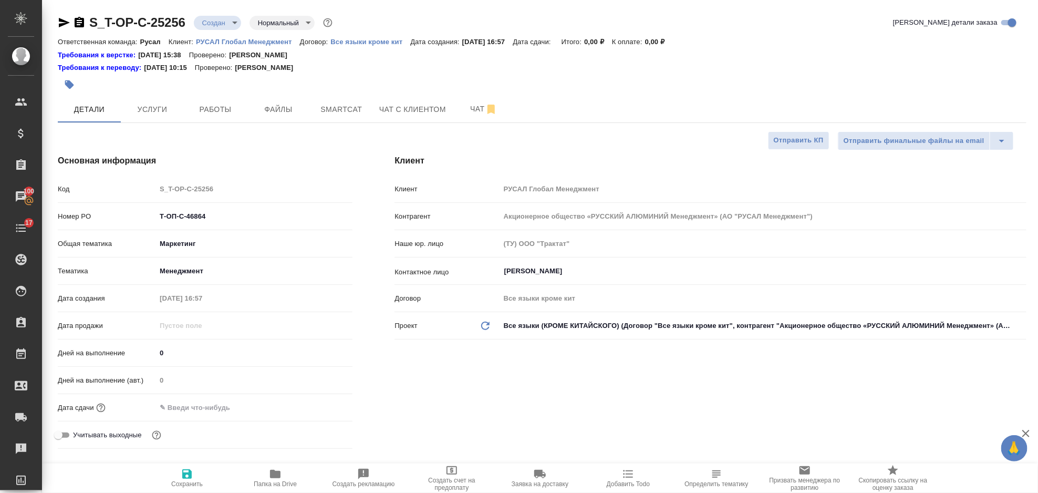
type textarea "x"
click at [221, 404] on input "text" at bounding box center [203, 407] width 92 height 15
drag, startPoint x: 327, startPoint y: 416, endPoint x: 324, endPoint y: 410, distance: 6.1
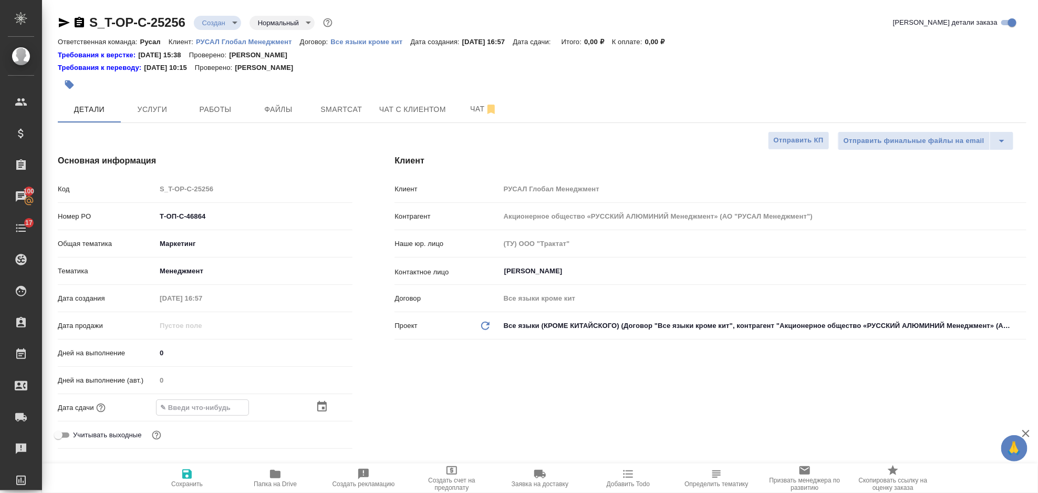
click at [327, 414] on div "Дата сдачи" at bounding box center [205, 407] width 295 height 18
click at [322, 407] on icon "button" at bounding box center [322, 407] width 13 height 13
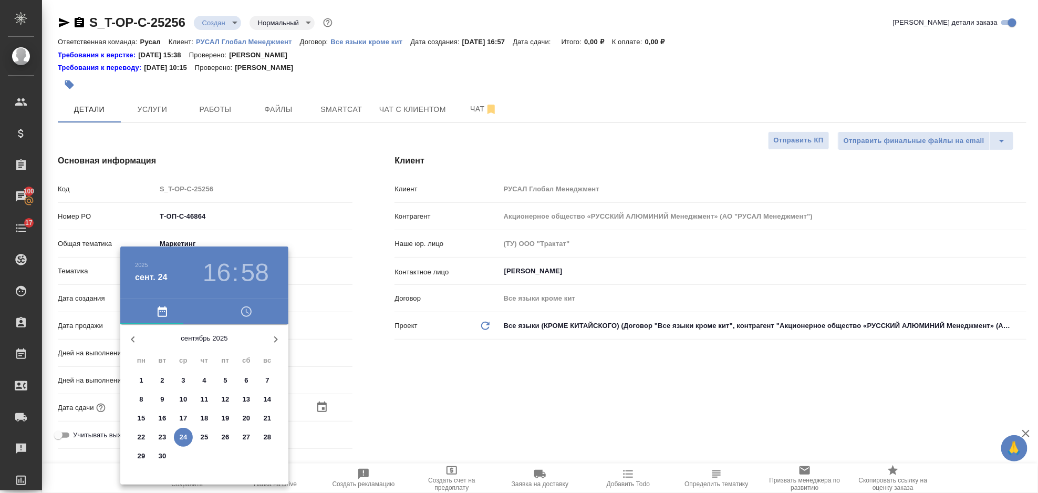
click at [163, 454] on p "30" at bounding box center [163, 456] width 8 height 11
type input "30.09.2025 16:58"
type textarea "x"
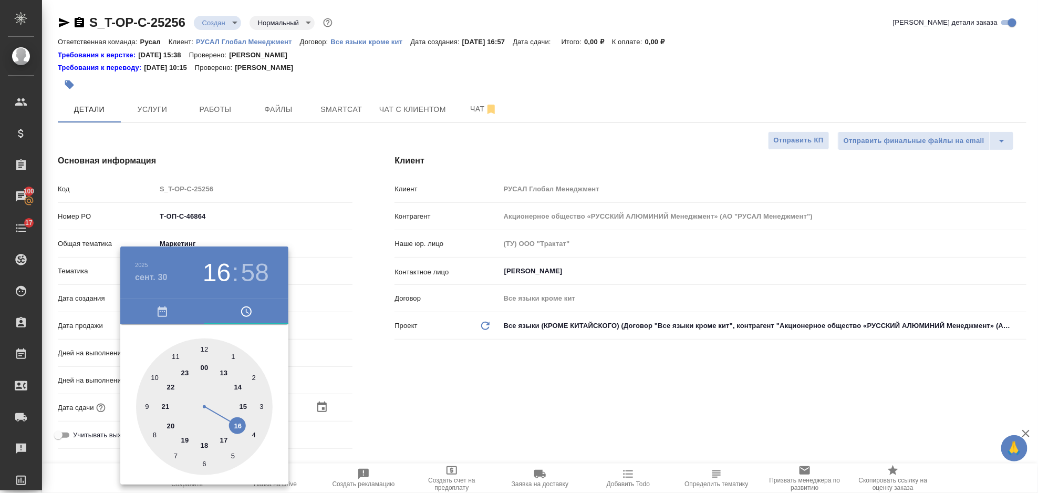
click at [176, 355] on div at bounding box center [204, 406] width 137 height 137
type input "30.09.2025 11:58"
type textarea "x"
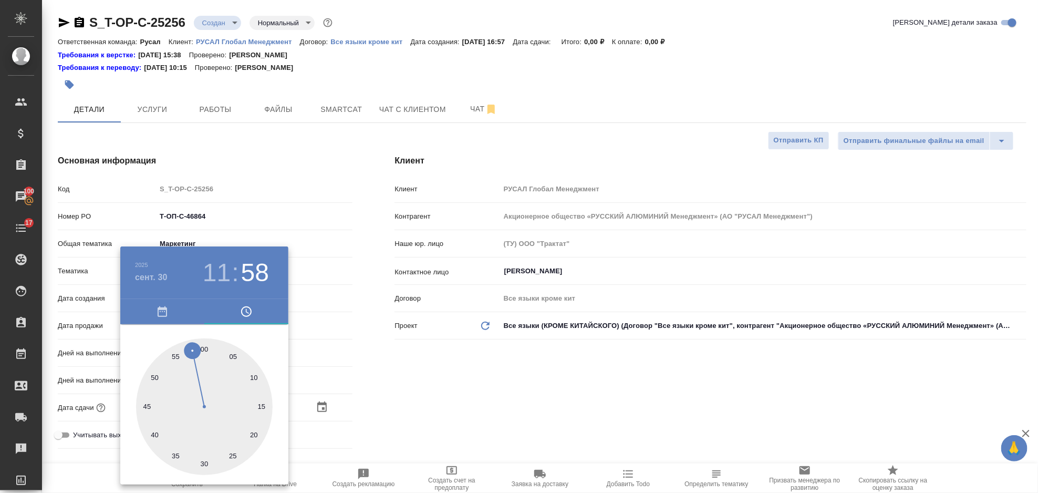
click at [204, 348] on div at bounding box center [204, 406] width 137 height 137
type input "30.09.2025 11:00"
type textarea "x"
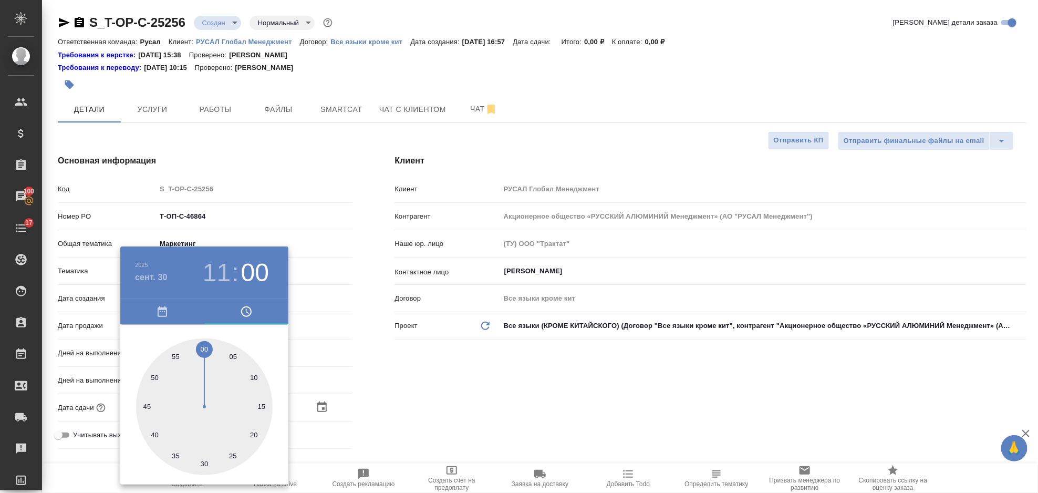
click at [398, 397] on div at bounding box center [519, 246] width 1038 height 493
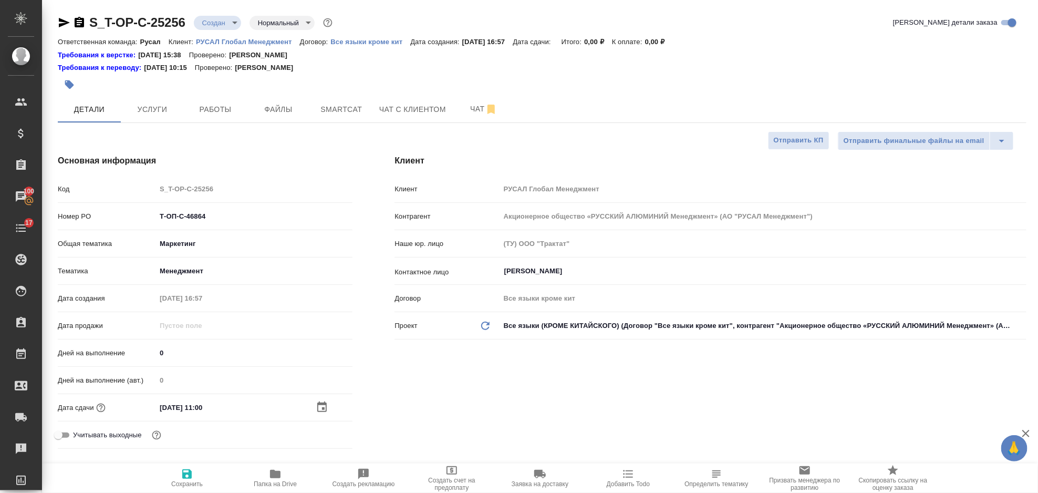
click at [199, 469] on span "Сохранить" at bounding box center [187, 478] width 76 height 20
type textarea "x"
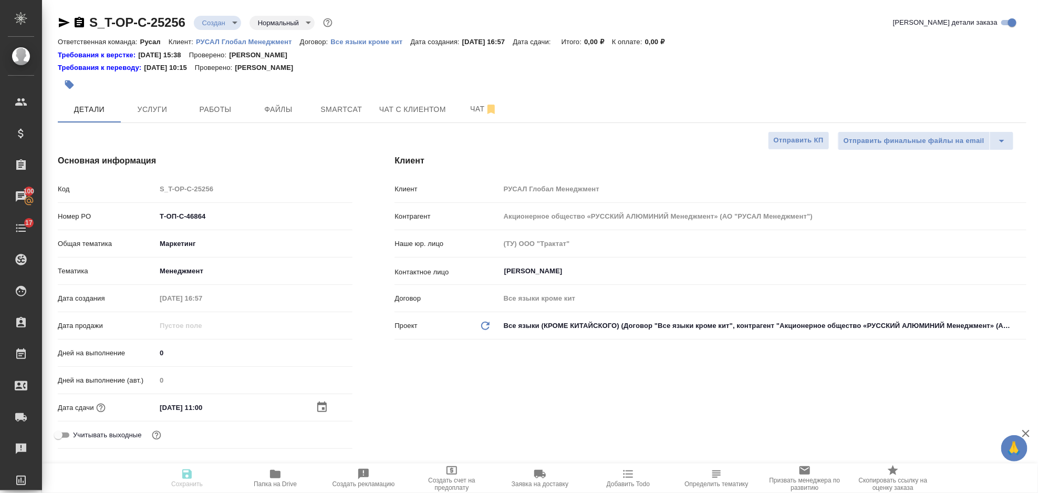
type textarea "x"
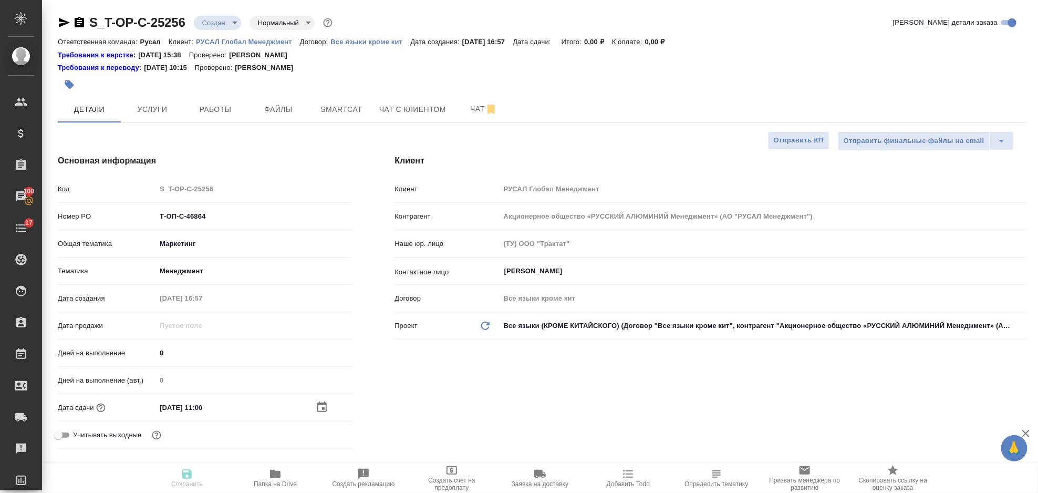
type textarea "x"
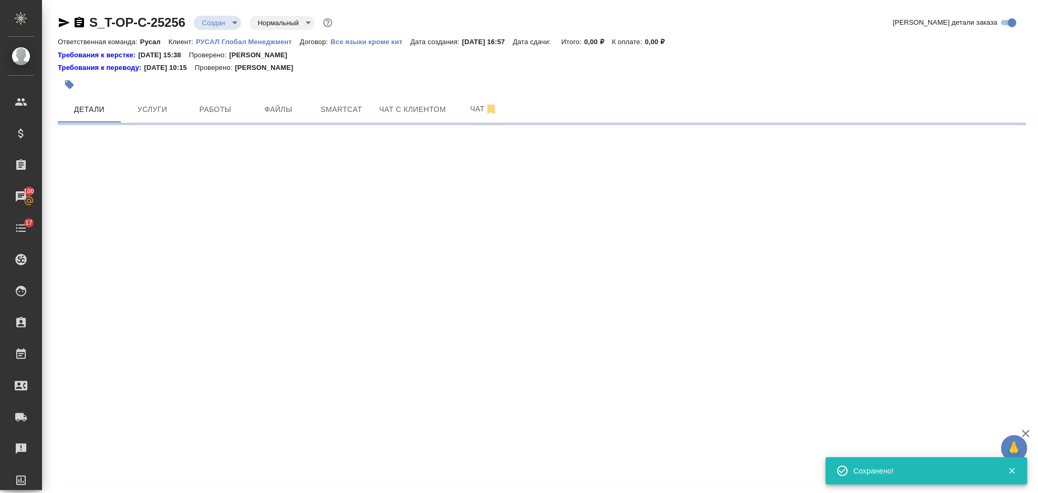
select select "RU"
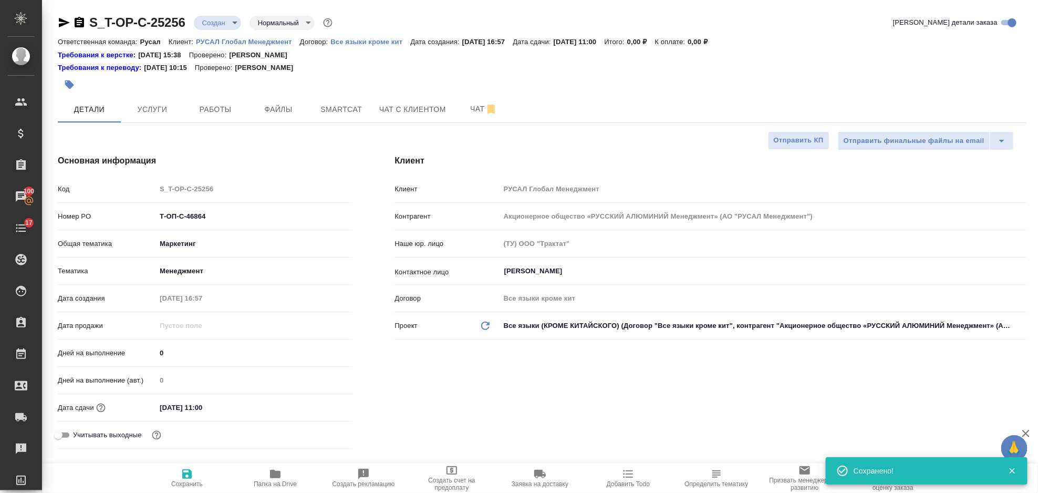
type textarea "x"
click at [283, 99] on button "Файлы" at bounding box center [278, 109] width 63 height 26
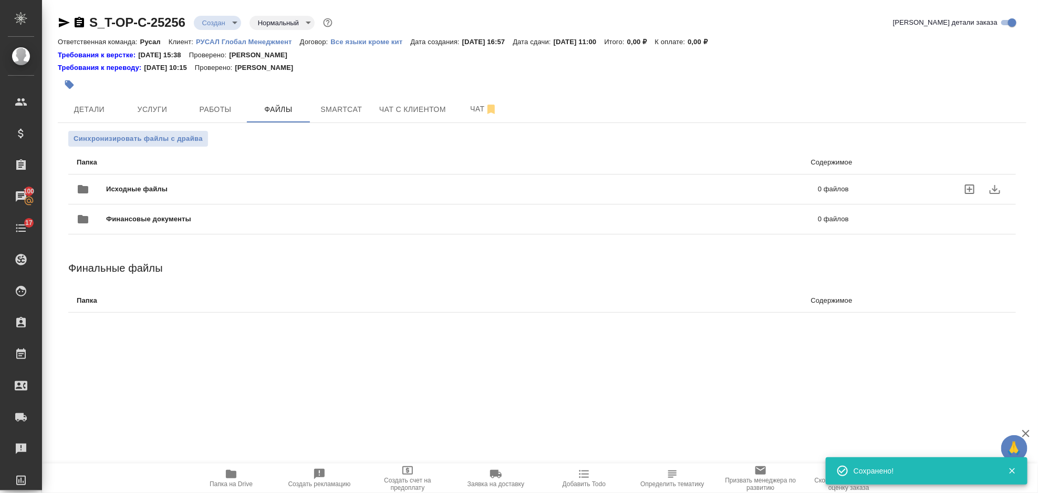
click at [143, 190] on span "Исходные файлы" at bounding box center [299, 189] width 387 height 11
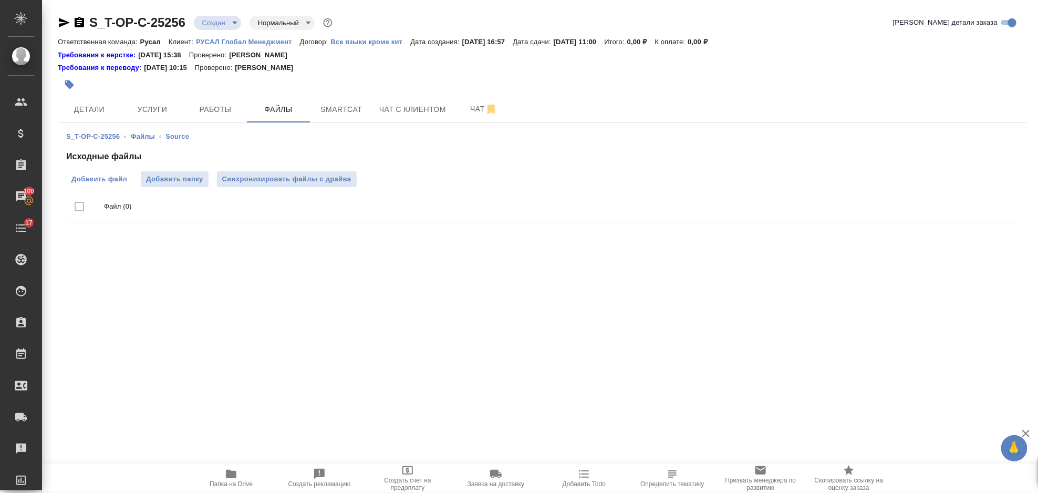
click at [113, 184] on span "Добавить файл" at bounding box center [99, 179] width 56 height 11
click at [0, 0] on input "Добавить файл" at bounding box center [0, 0] width 0 height 0
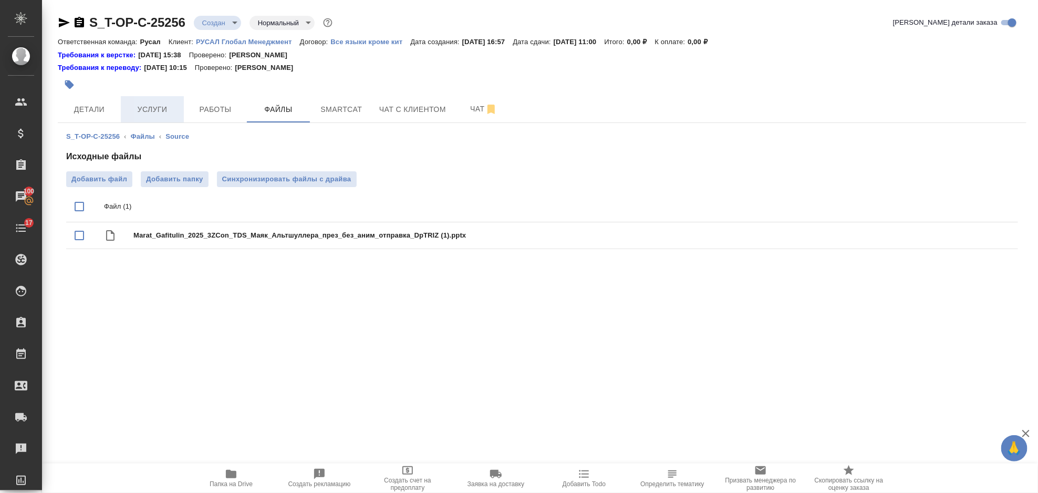
click at [151, 111] on span "Услуги" at bounding box center [152, 109] width 50 height 13
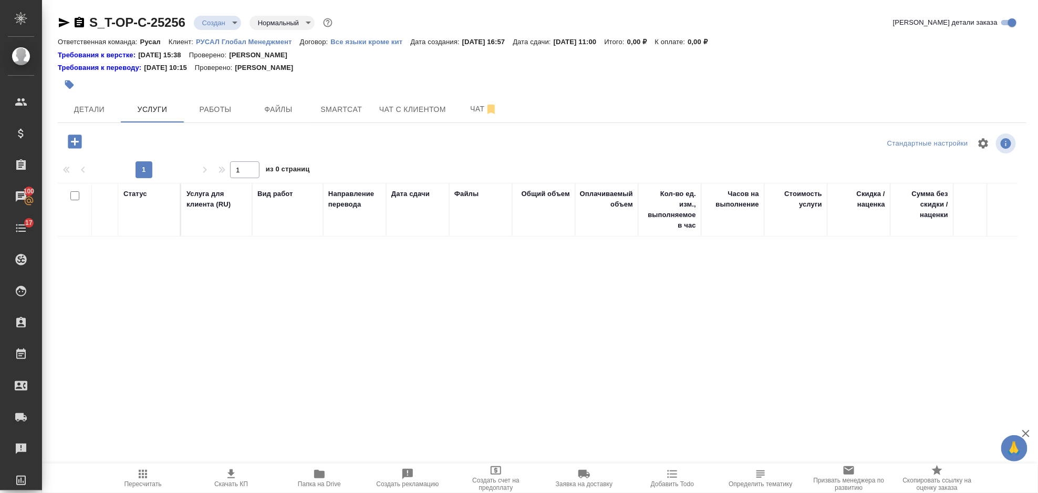
click at [75, 146] on icon "button" at bounding box center [75, 141] width 18 height 18
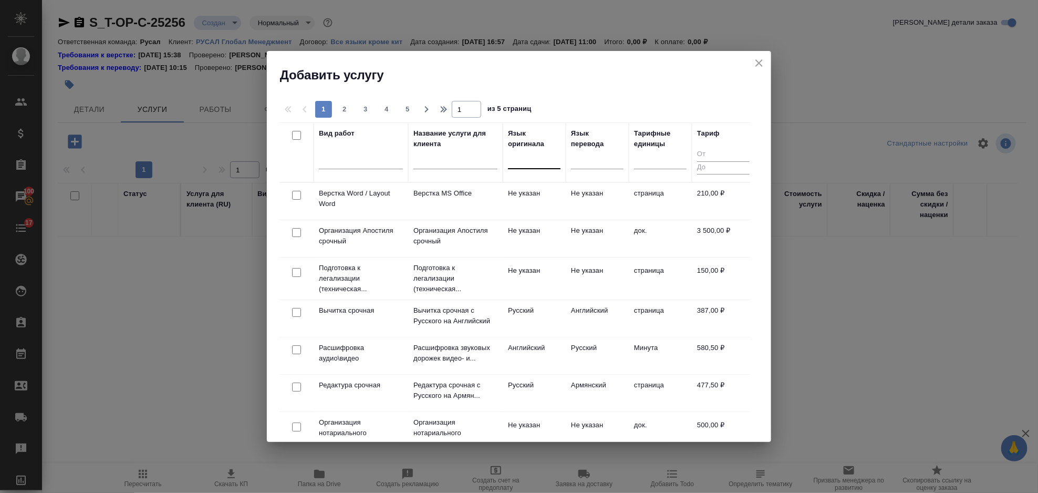
click at [529, 161] on div at bounding box center [534, 158] width 53 height 15
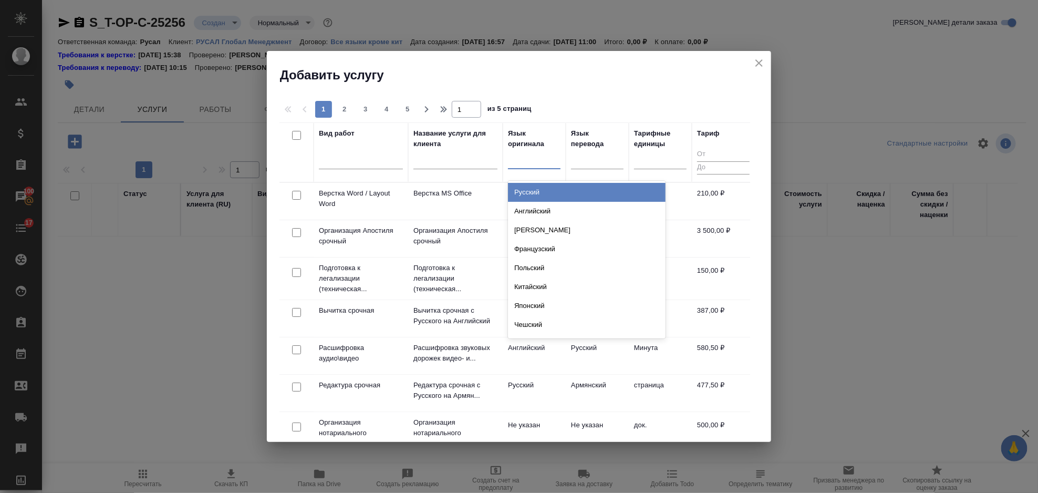
click at [547, 194] on div "Русский" at bounding box center [587, 192] width 158 height 19
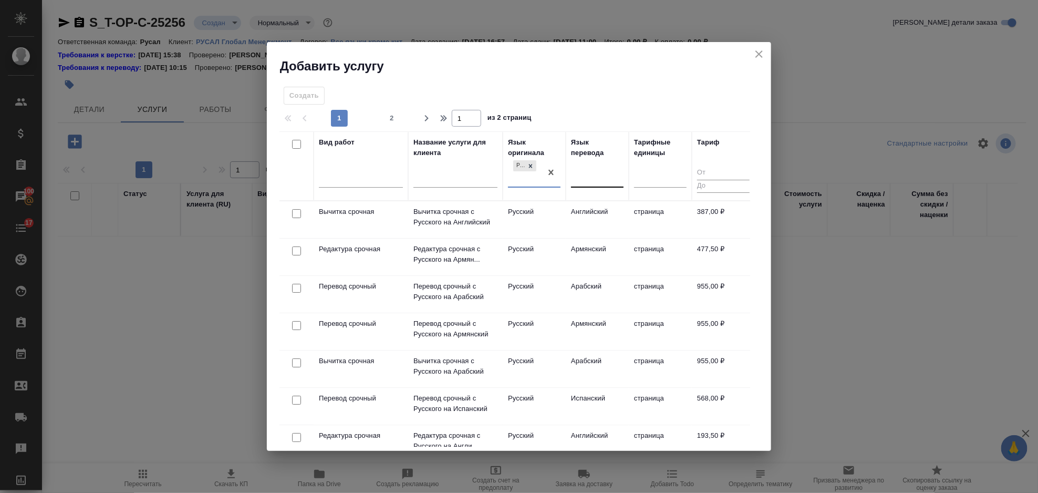
click at [582, 179] on div at bounding box center [597, 177] width 53 height 15
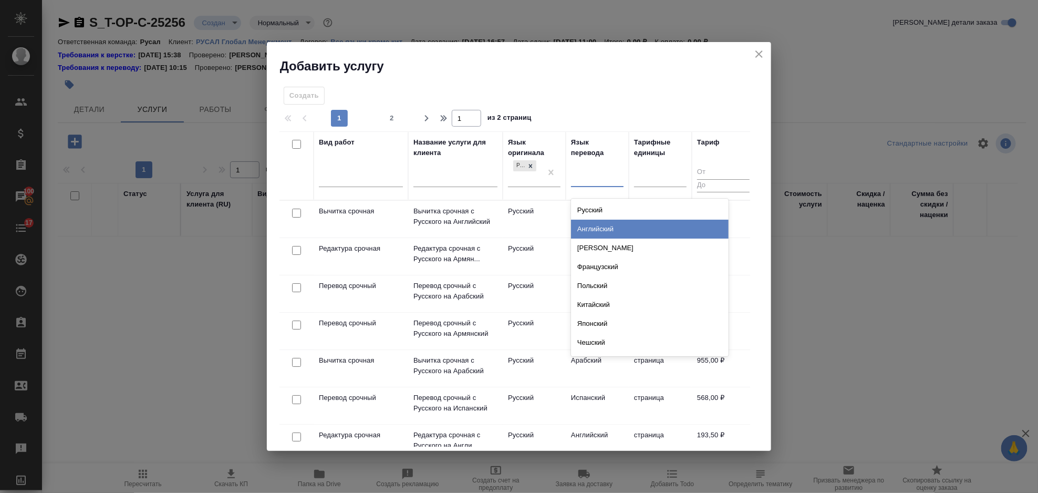
drag, startPoint x: 601, startPoint y: 232, endPoint x: 447, endPoint y: 236, distance: 154.6
click at [601, 232] on div "Английский" at bounding box center [650, 229] width 158 height 19
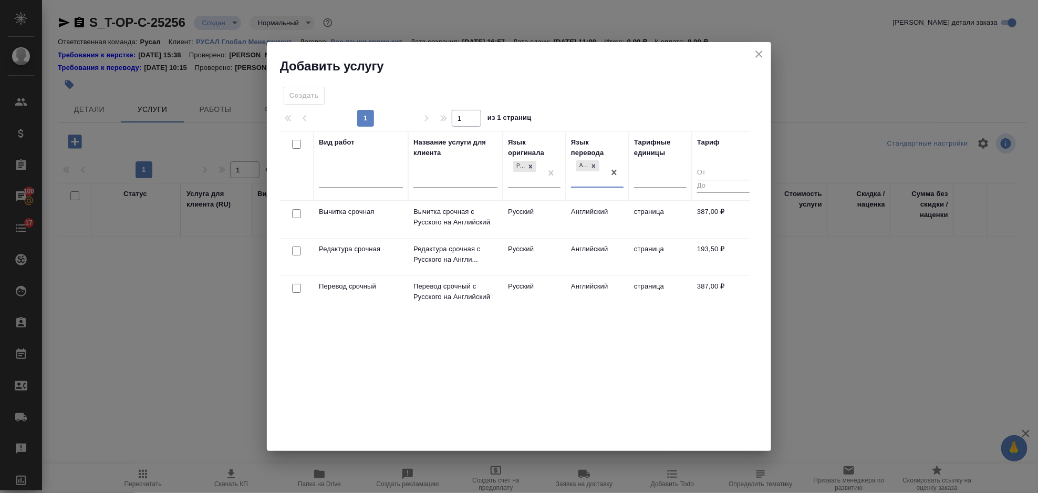
click at [297, 289] on input "checkbox" at bounding box center [296, 288] width 9 height 9
checkbox input "true"
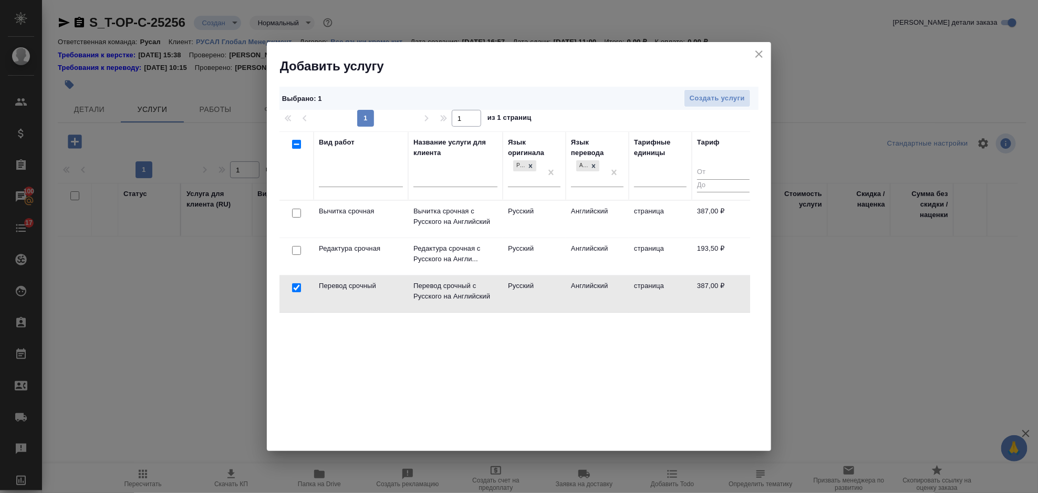
click at [296, 247] on input "checkbox" at bounding box center [296, 250] width 9 height 9
checkbox input "true"
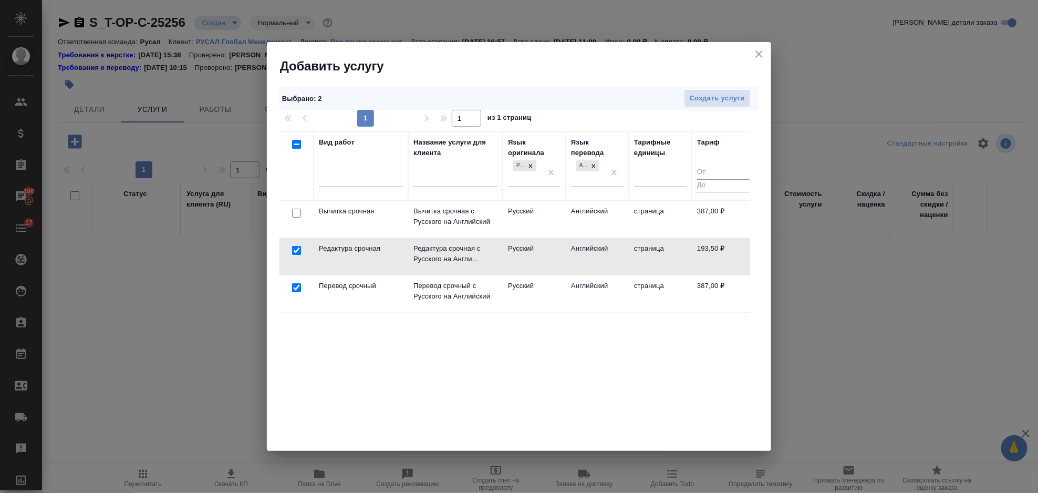
click at [292, 218] on div at bounding box center [297, 213] width 24 height 15
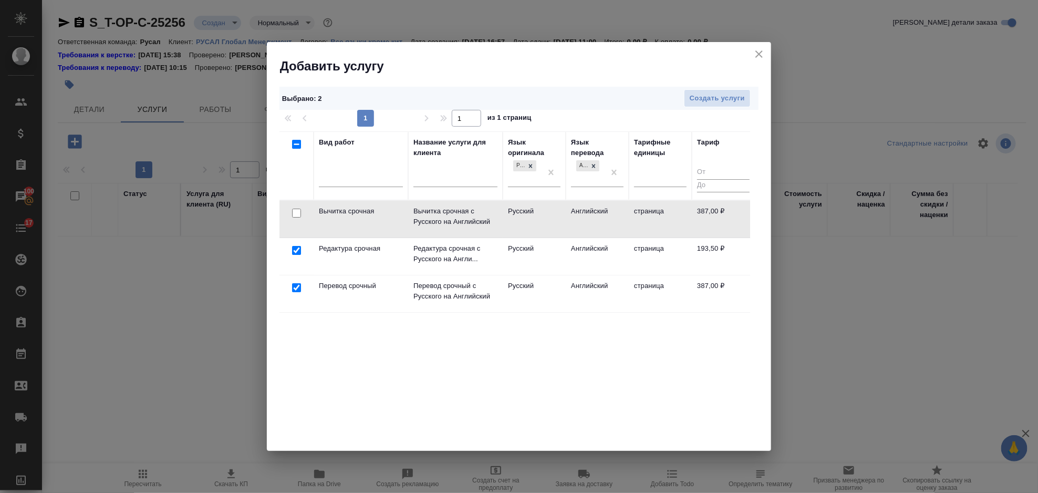
click at [294, 211] on input "checkbox" at bounding box center [296, 213] width 9 height 9
checkbox input "true"
click at [297, 210] on input "checkbox" at bounding box center [296, 213] width 9 height 9
checkbox input "false"
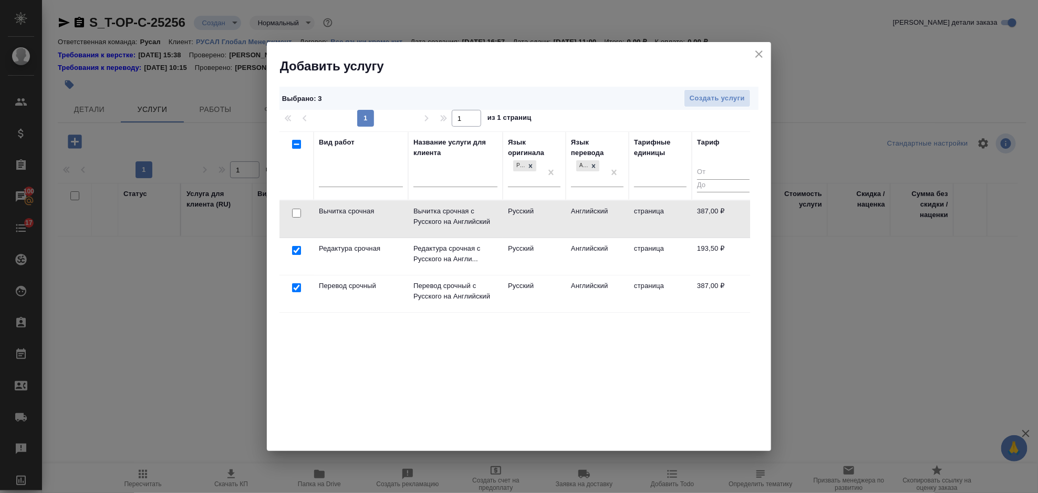
checkbox input "false"
click at [719, 93] on span "Создать услуги" at bounding box center [717, 98] width 55 height 12
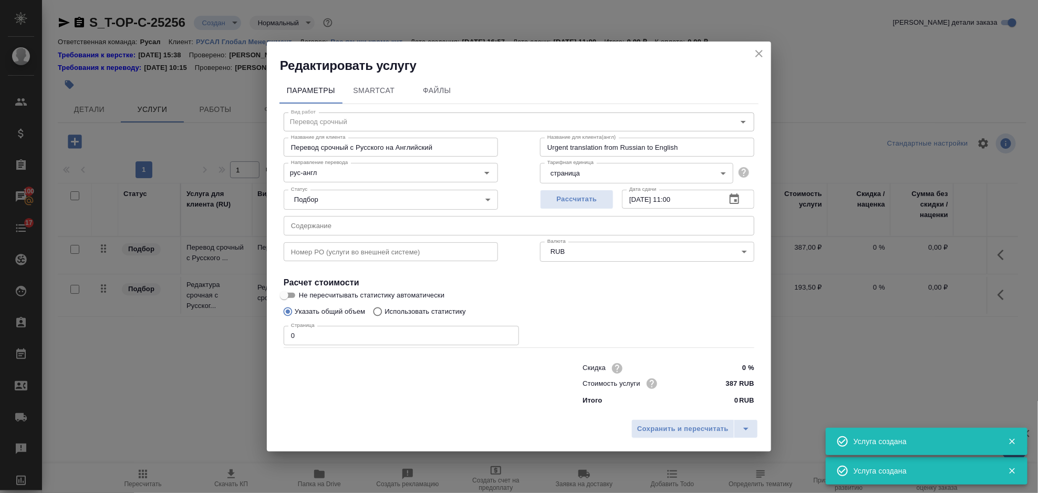
type input "Перевод срочный"
type input "Перевод срочный с Русского на Английский"
type input "Urgent translation from Russian to English"
type input "387 RUB"
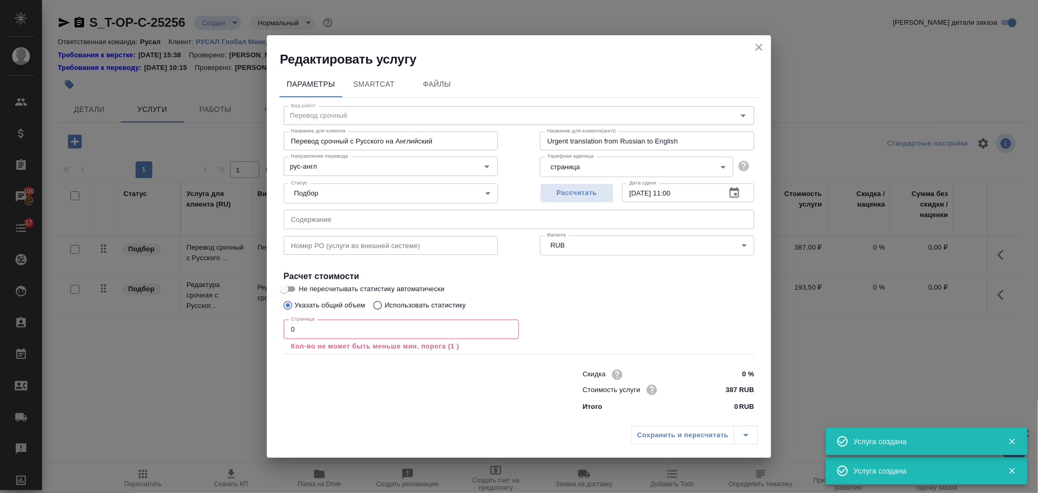
click at [359, 226] on input "text" at bounding box center [519, 219] width 471 height 19
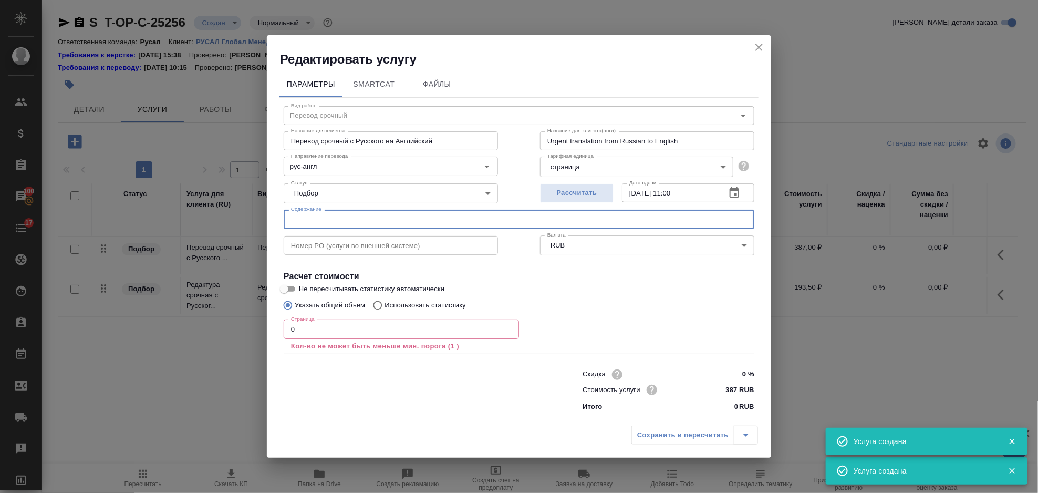
paste input "Marat_Gafitulin_2025_3ZCon_TDS_Маяк_Альтшуллера_през_без_аним_отправка_DpTRIZ (…"
type input "Marat_Gafitulin_2025_3ZCon_TDS_Маяк_Альтшуллера_през_без_аним_отправка_DpTRIZ (…"
click at [302, 331] on input "0" at bounding box center [401, 329] width 235 height 19
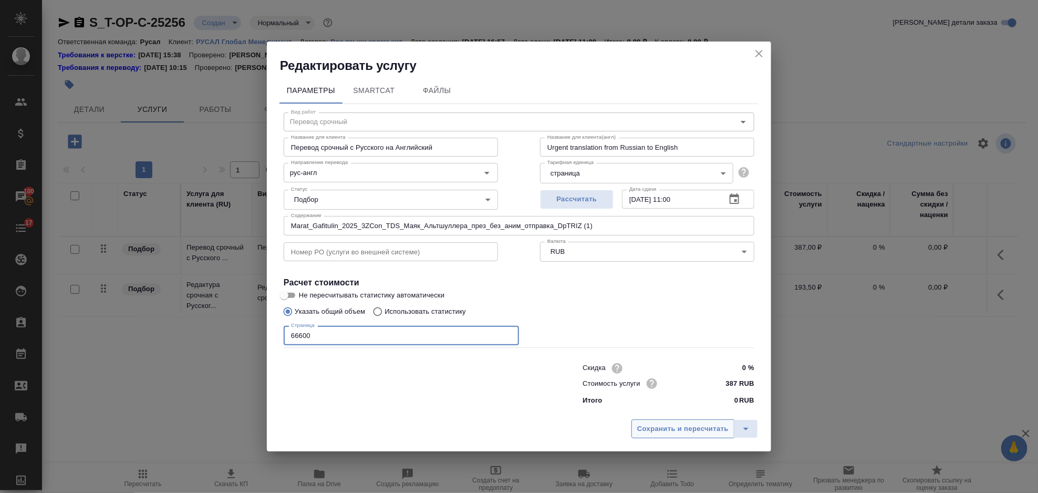
type input "66600"
click at [638, 430] on span "Сохранить и пересчитать" at bounding box center [682, 429] width 91 height 12
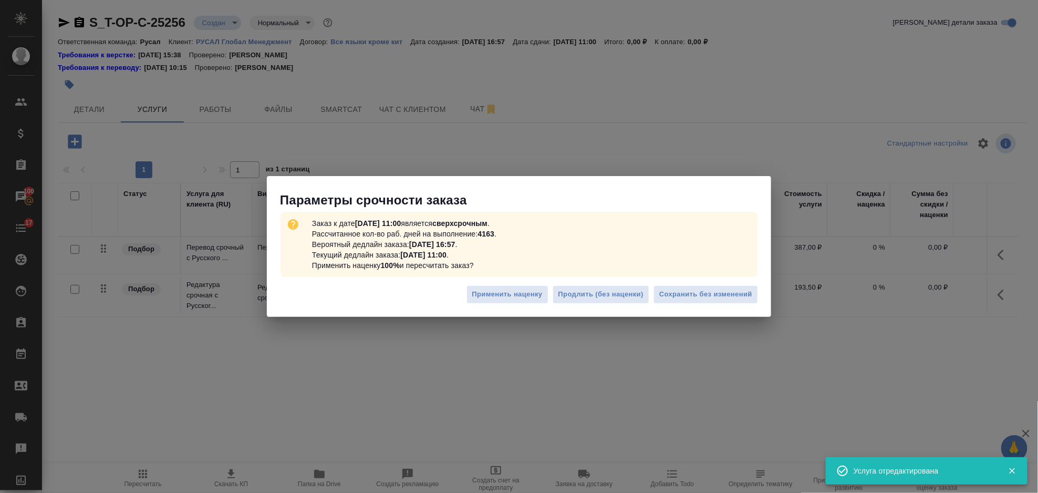
click at [687, 282] on div "Применить наценку Продлить (без наценки) Сохранить без изменений" at bounding box center [519, 298] width 505 height 37
click at [687, 295] on span "Сохранить без изменений" at bounding box center [706, 295] width 93 height 12
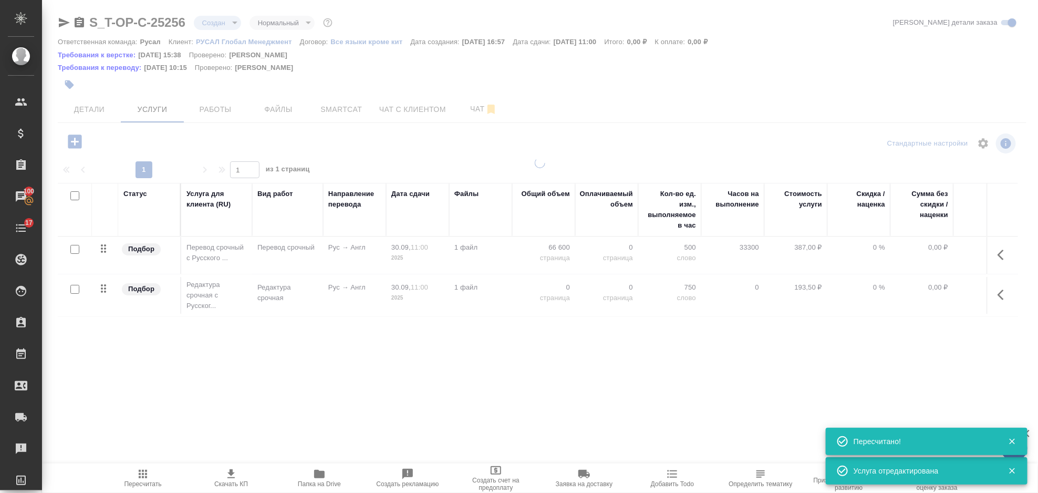
type input "urgent"
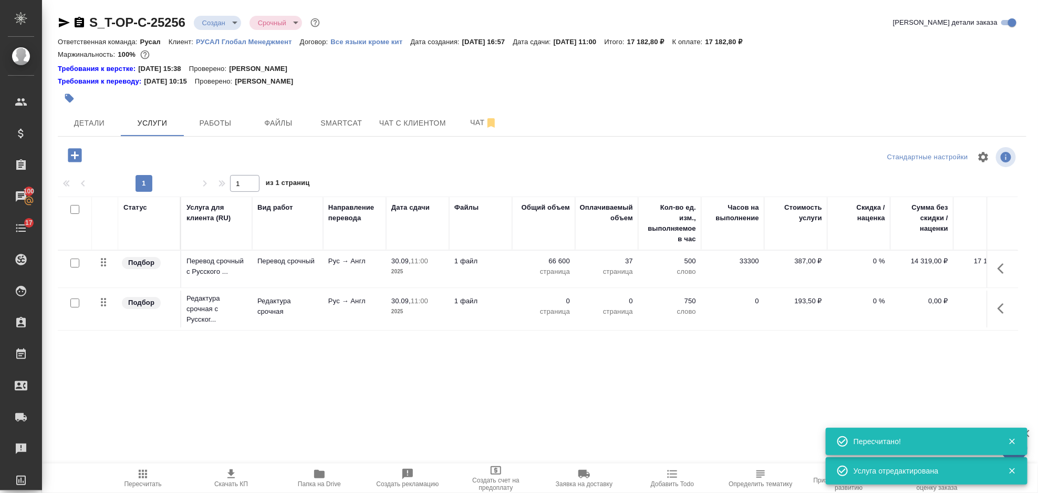
click at [1004, 303] on icon "button" at bounding box center [1004, 308] width 13 height 13
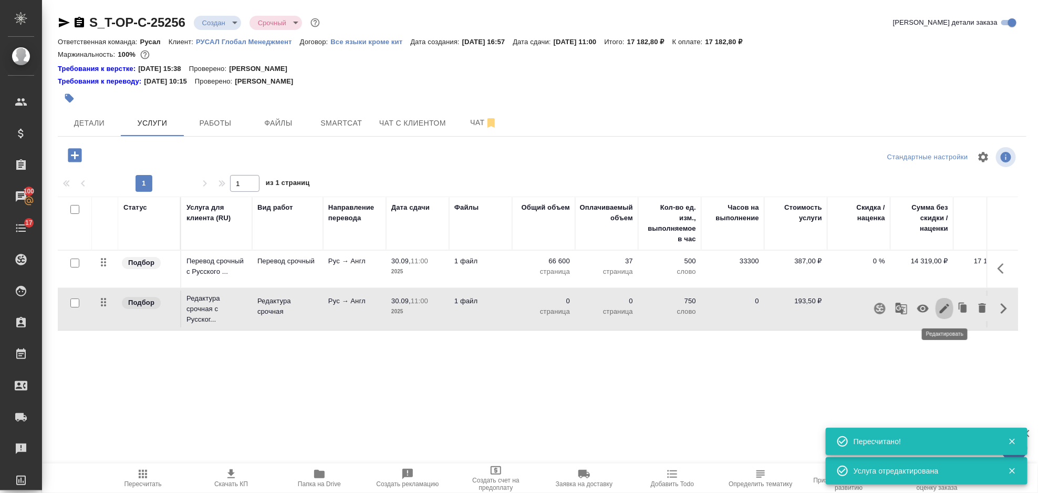
click at [948, 309] on icon "button" at bounding box center [945, 308] width 13 height 13
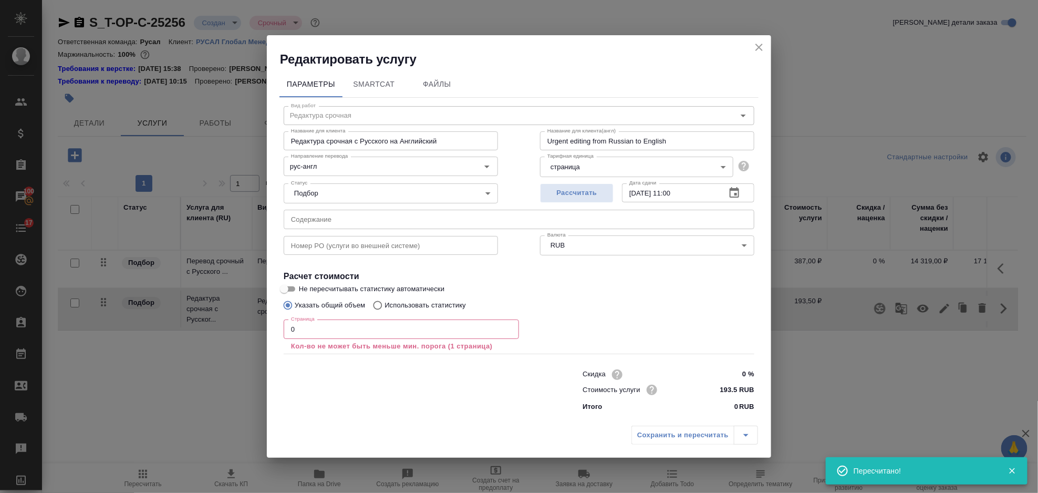
click at [353, 324] on input "0" at bounding box center [401, 329] width 235 height 19
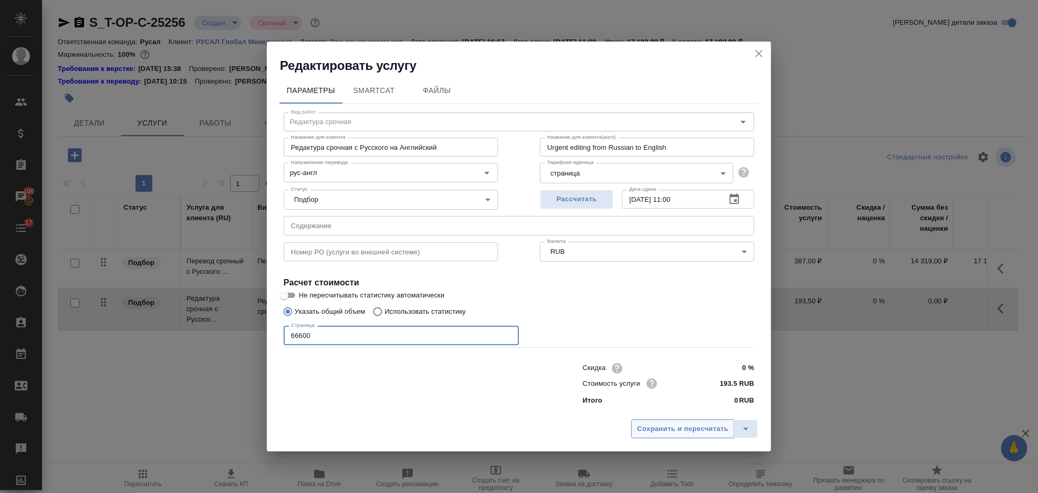
type input "66600"
click at [660, 429] on span "Сохранить и пересчитать" at bounding box center [682, 429] width 91 height 12
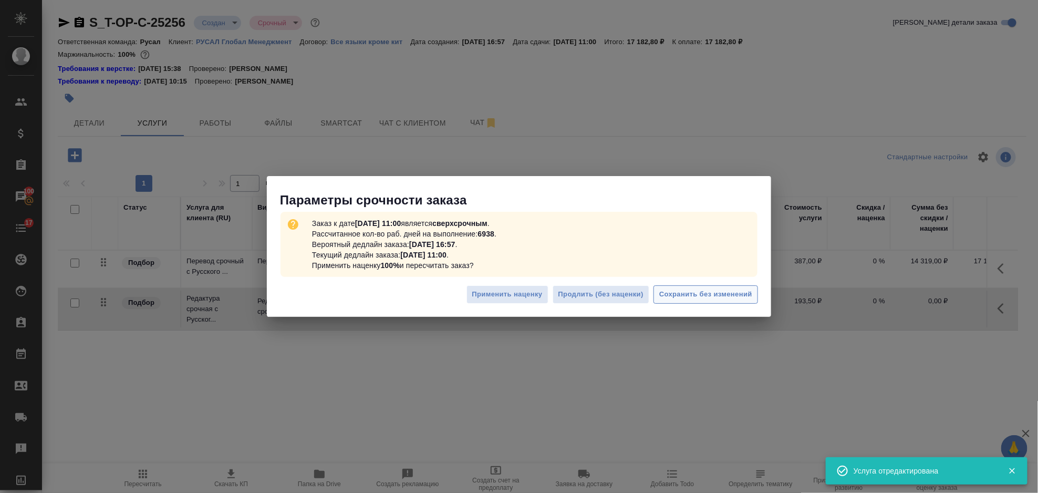
click at [715, 296] on span "Сохранить без изменений" at bounding box center [706, 295] width 93 height 12
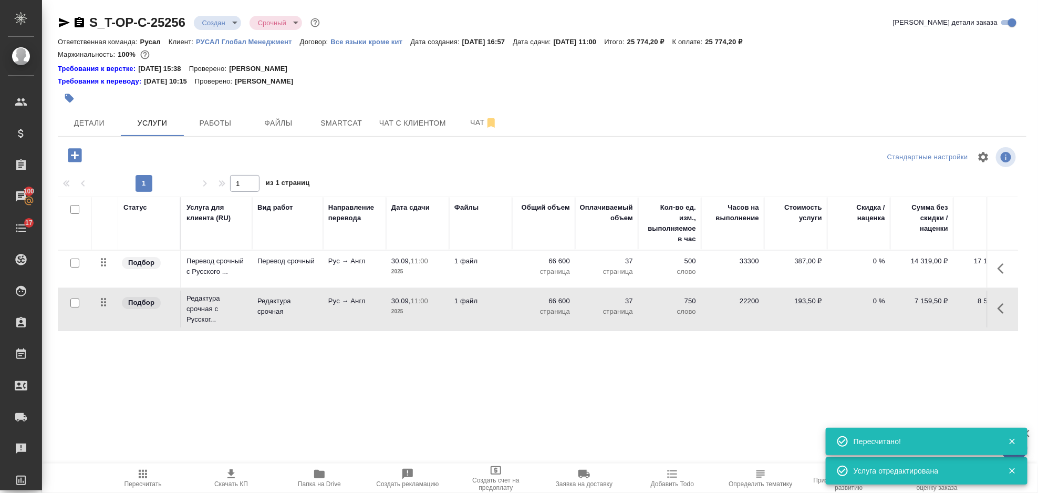
click at [79, 150] on icon "button" at bounding box center [75, 155] width 14 height 14
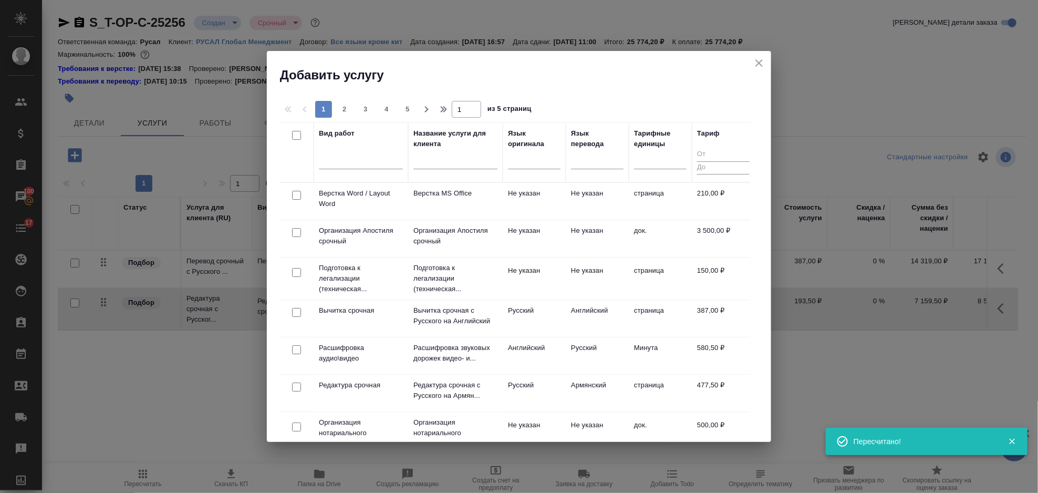
click at [294, 200] on input "checkbox" at bounding box center [296, 195] width 9 height 9
checkbox input "true"
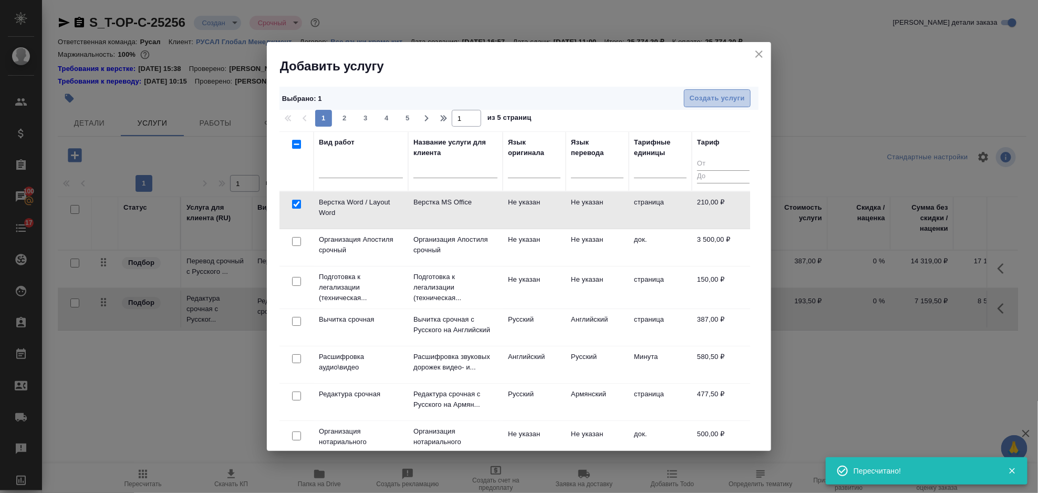
click at [732, 103] on span "Создать услуги" at bounding box center [717, 98] width 55 height 12
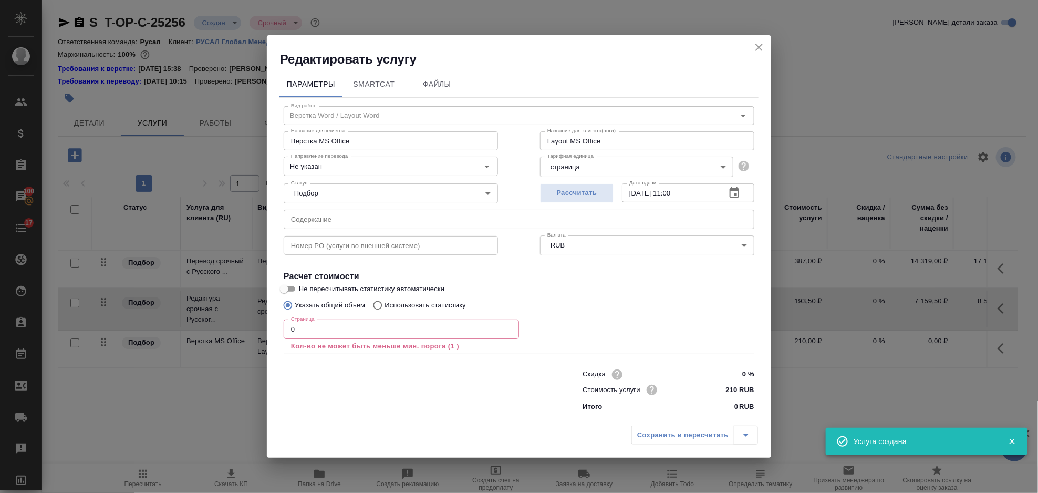
click at [322, 332] on input "0" at bounding box center [401, 329] width 235 height 19
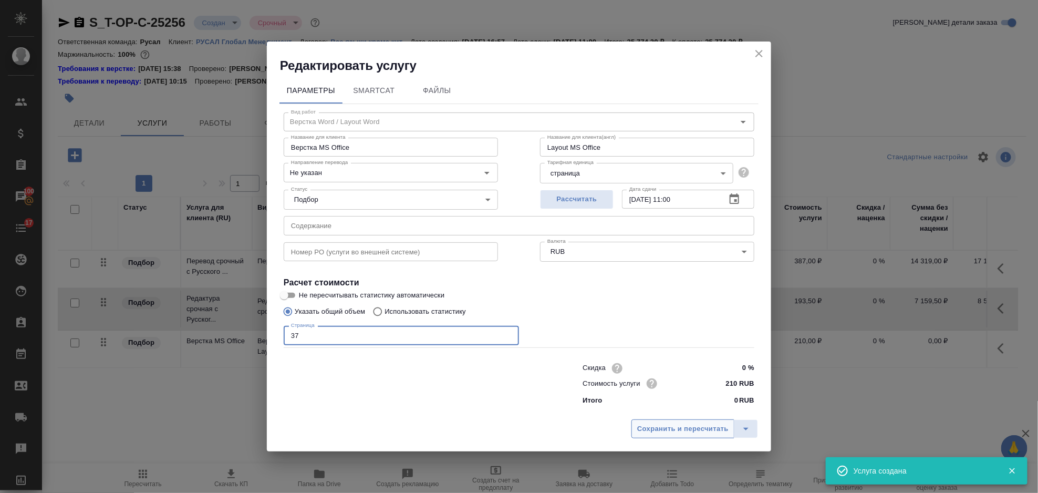
type input "37"
click at [670, 430] on span "Сохранить и пересчитать" at bounding box center [682, 429] width 91 height 12
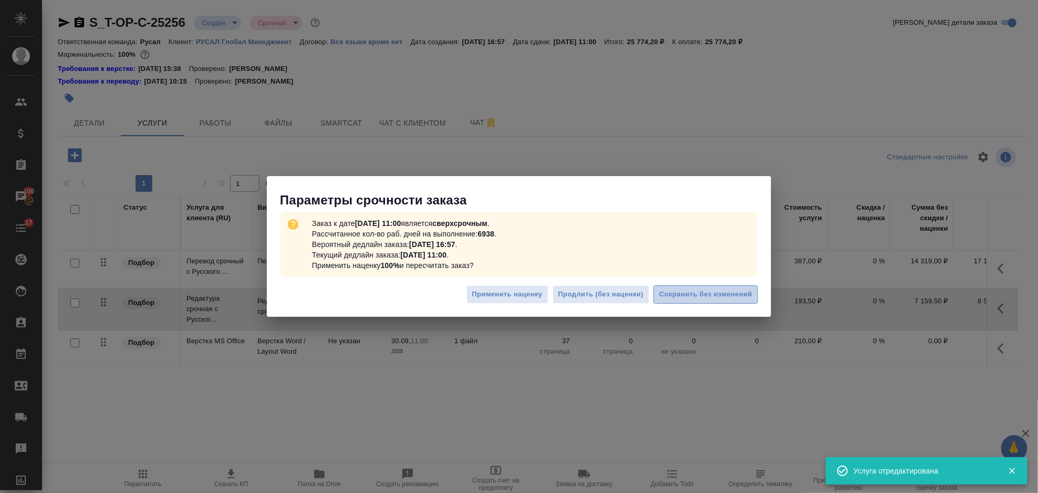
click at [706, 292] on span "Сохранить без изменений" at bounding box center [706, 295] width 93 height 12
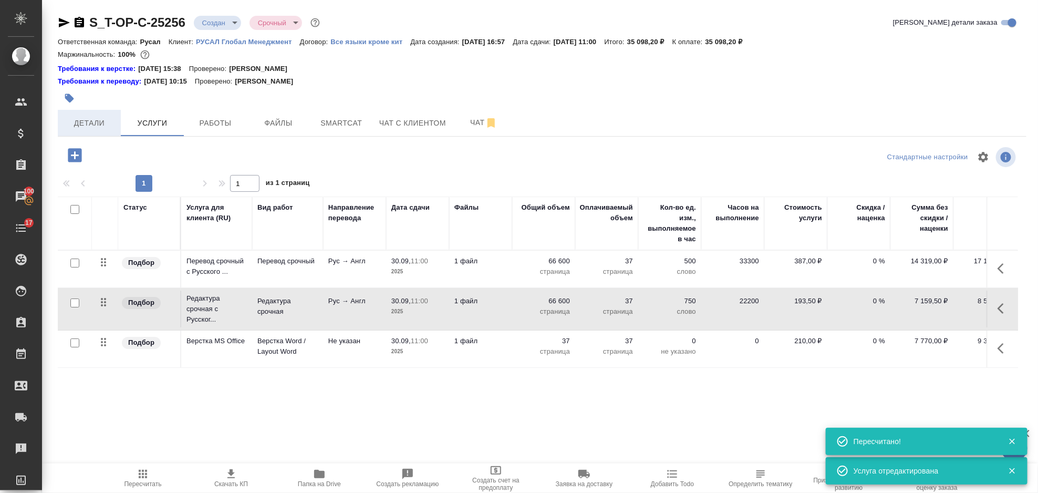
click at [109, 122] on span "Детали" at bounding box center [89, 123] width 50 height 13
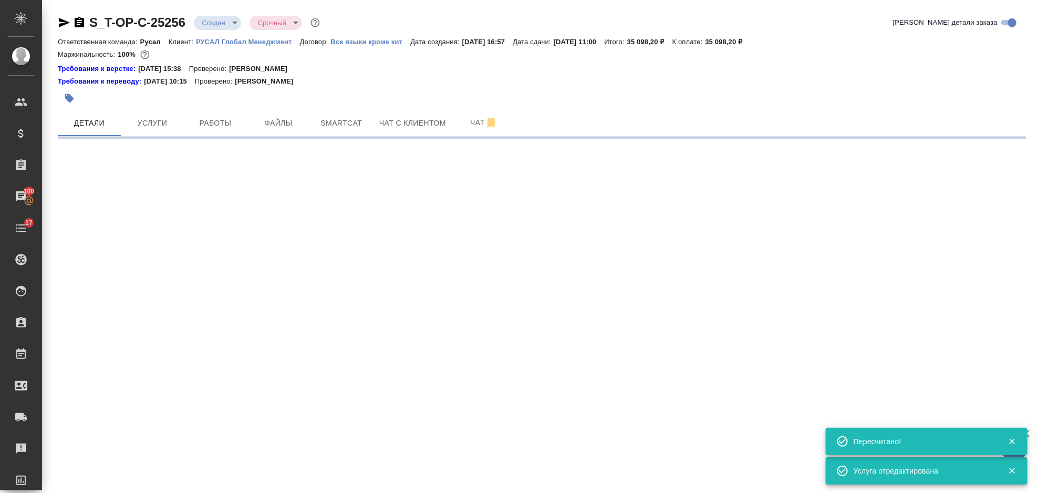
select select "RU"
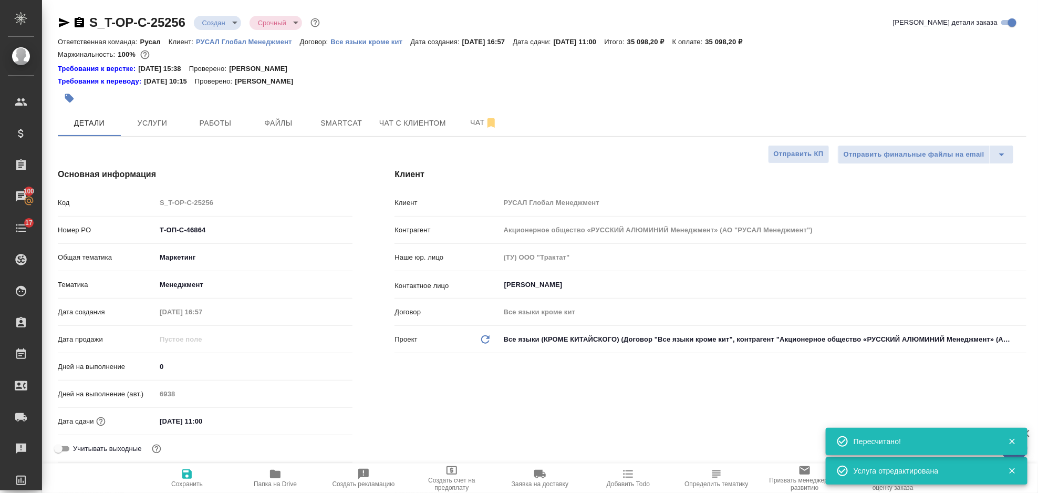
type textarea "x"
click at [79, 24] on icon "button" at bounding box center [79, 22] width 13 height 13
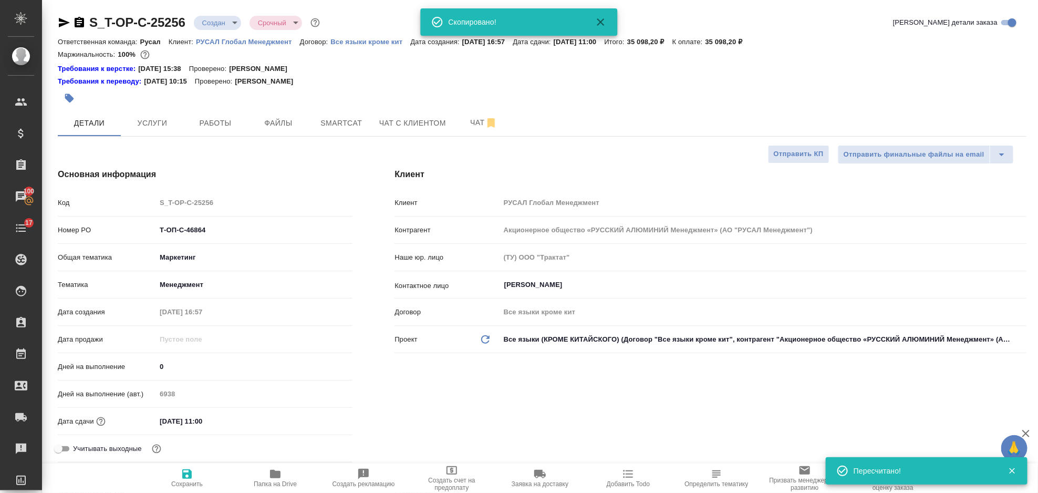
type textarea "x"
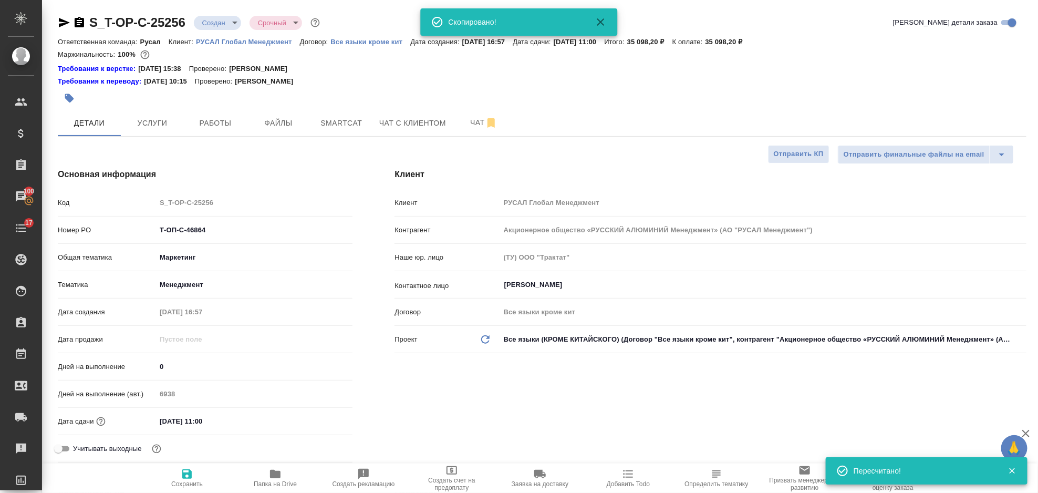
type textarea "x"
click at [59, 20] on icon "button" at bounding box center [64, 22] width 11 height 9
type textarea "x"
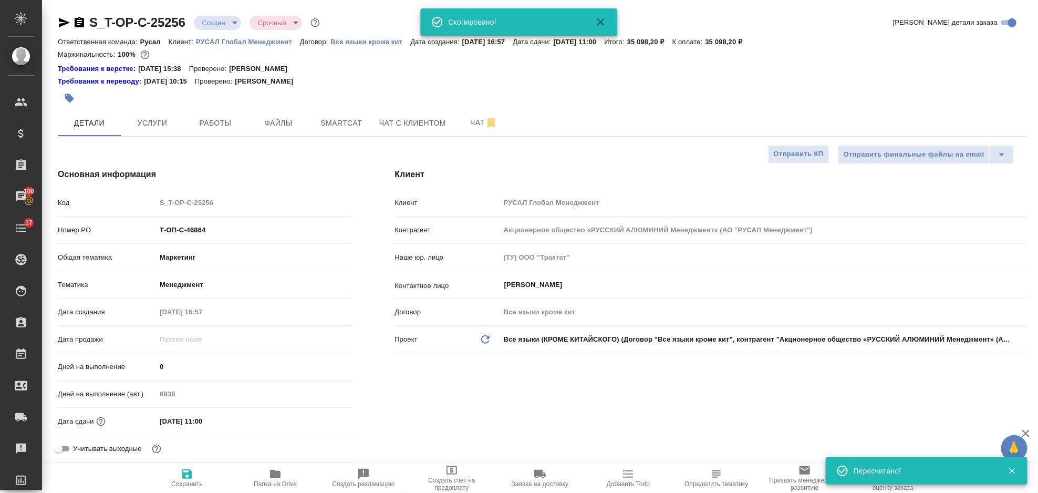
type textarea "x"
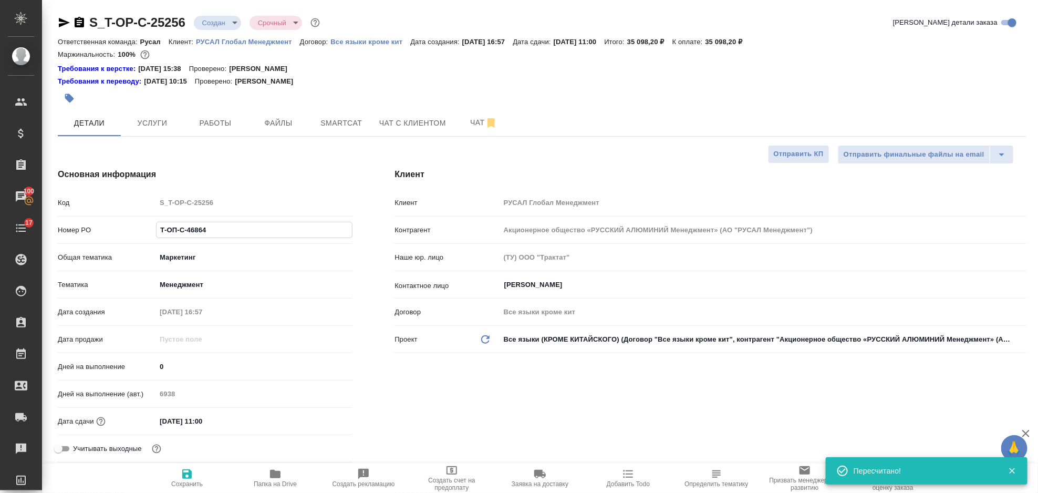
drag, startPoint x: 214, startPoint y: 232, endPoint x: 158, endPoint y: 230, distance: 56.8
click at [149, 232] on div "Номер PO Т-ОП-С-46864" at bounding box center [205, 230] width 295 height 18
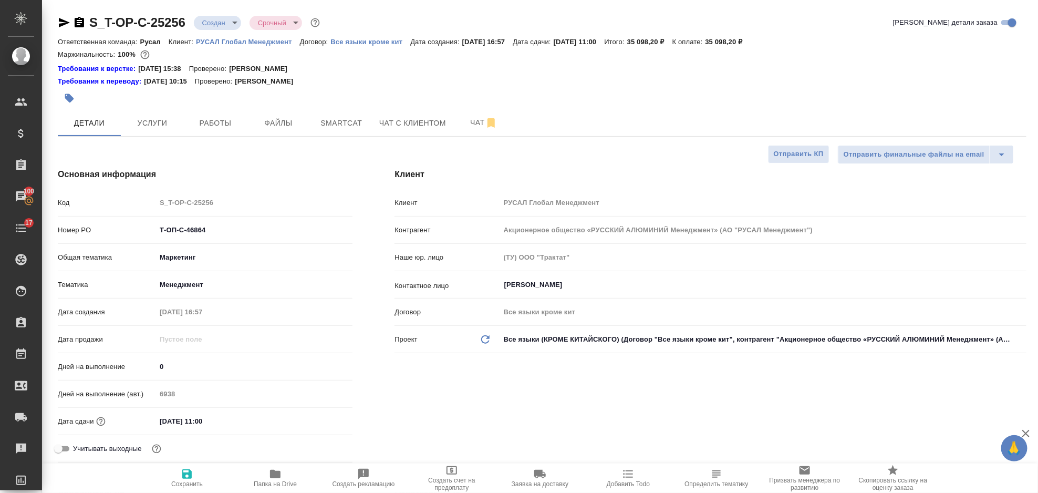
type textarea "x"
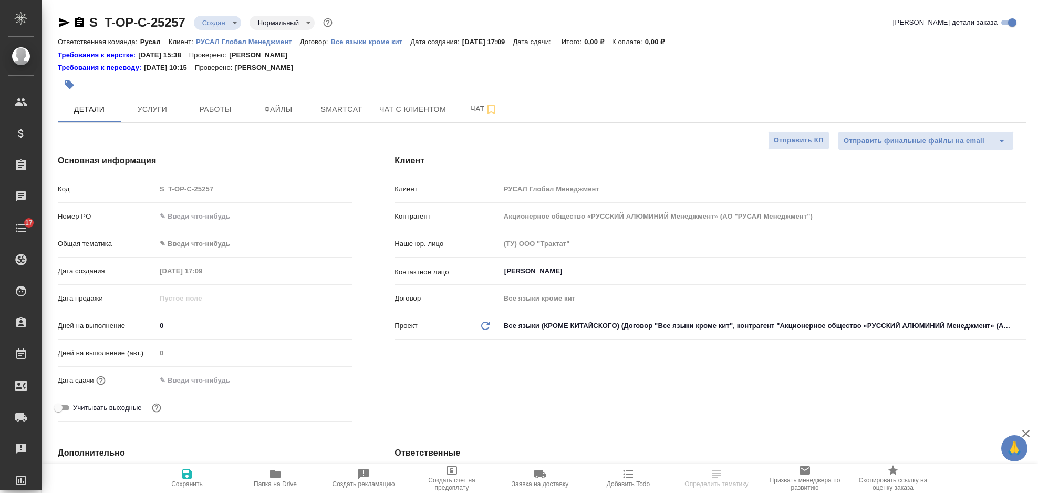
select select "RU"
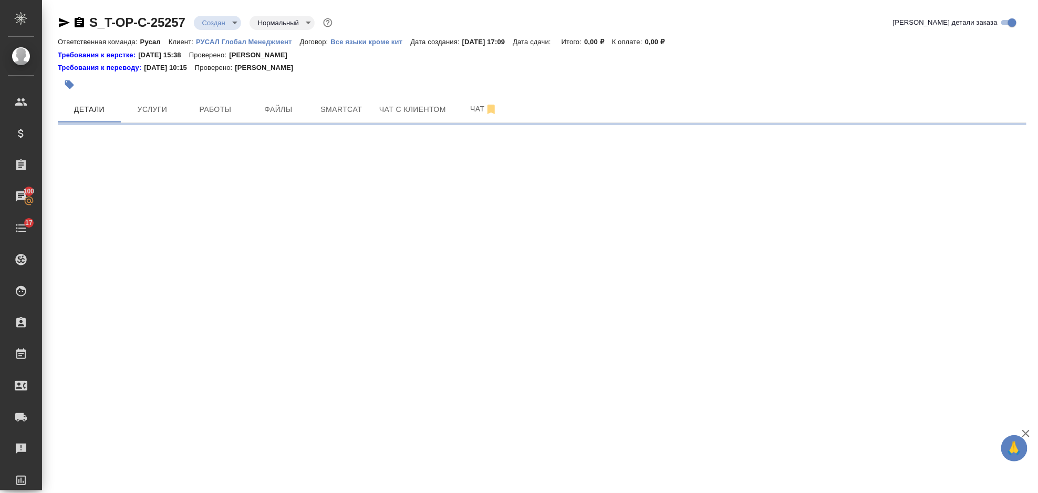
select select "RU"
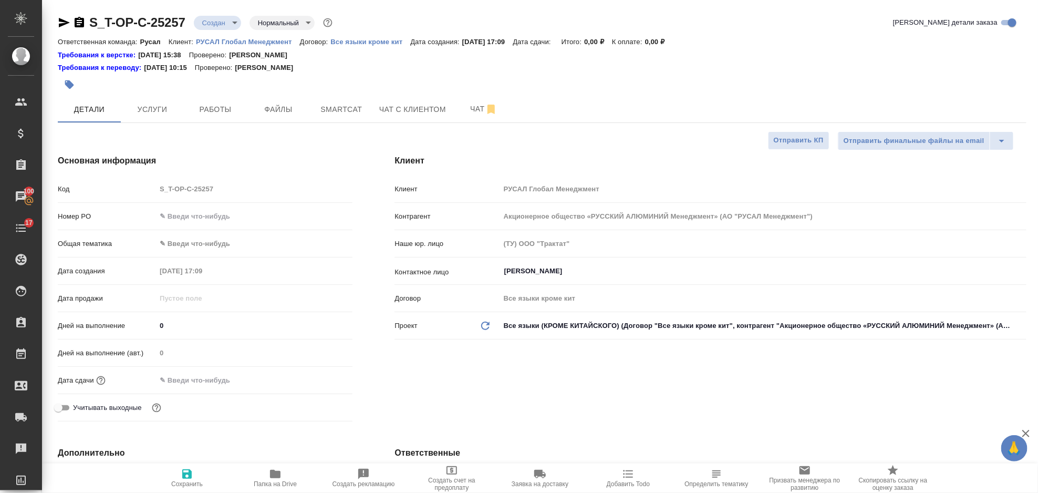
type textarea "x"
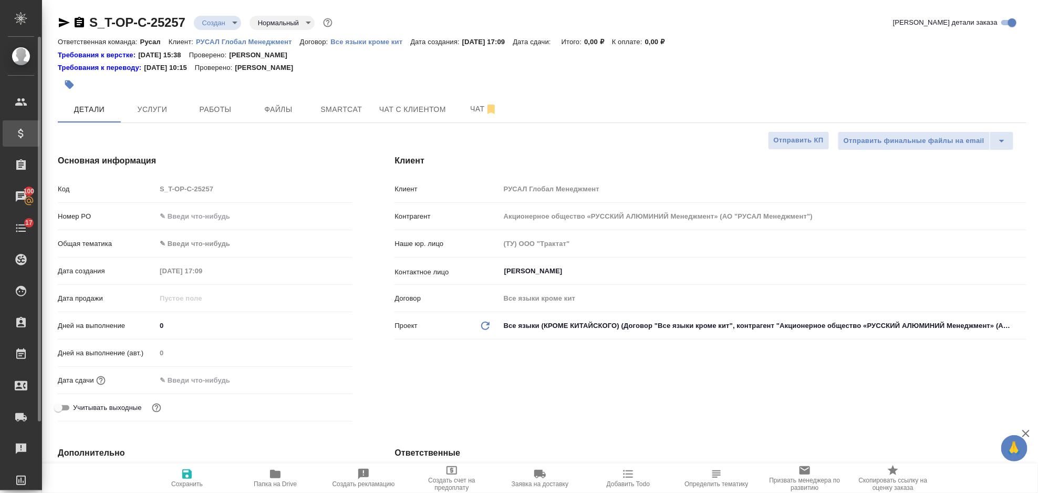
type textarea "x"
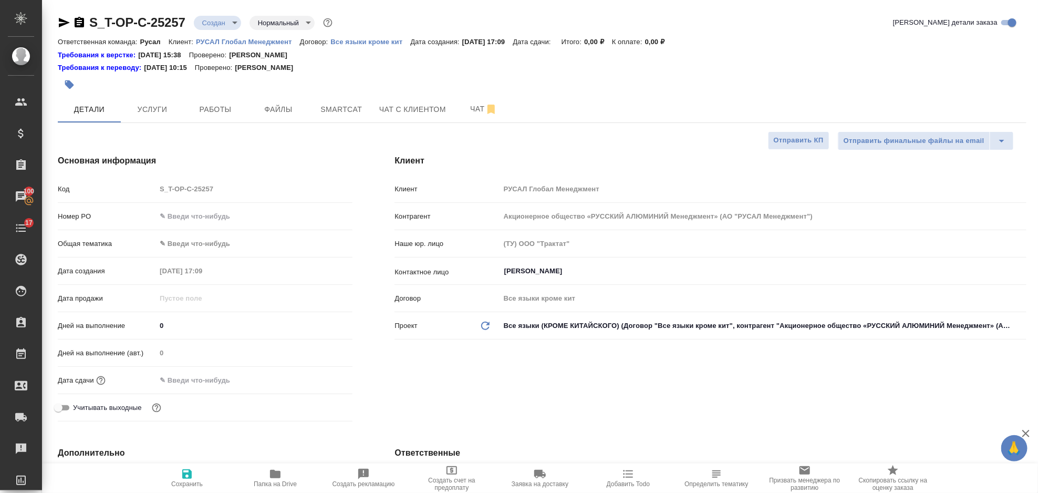
type textarea "x"
click at [196, 215] on input "text" at bounding box center [254, 216] width 197 height 15
type input "от Исаева_"
type textarea "x"
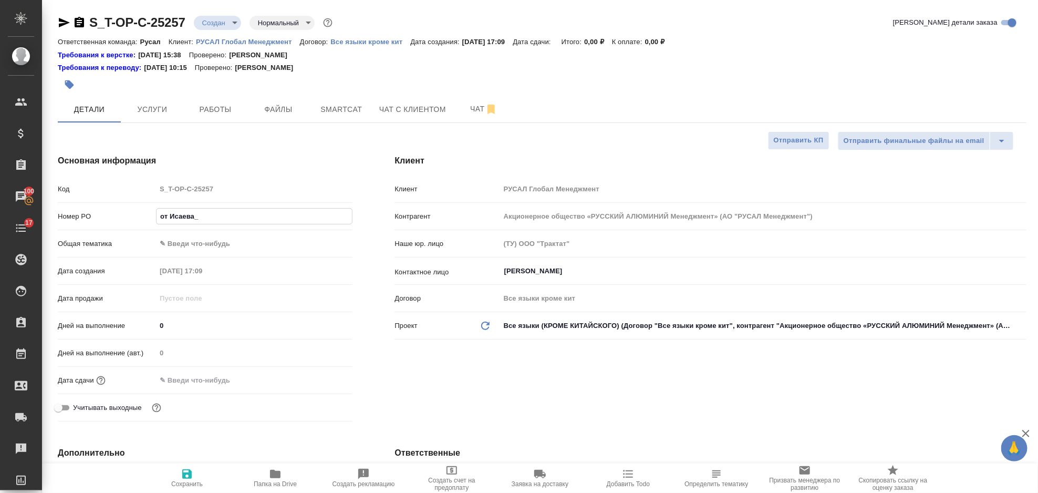
type textarea "x"
type input "от Исаева_2"
type textarea "x"
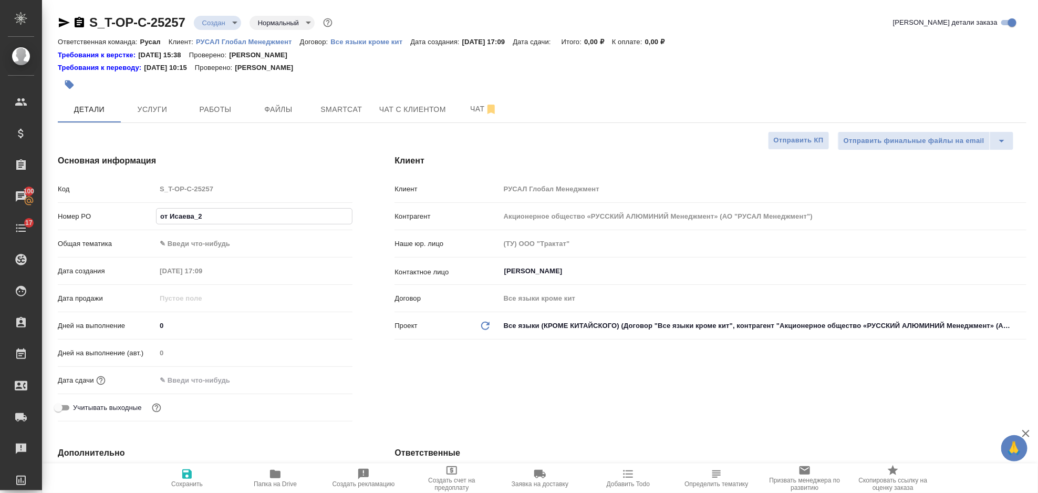
type textarea "x"
type input "от Исаева_24"
type textarea "x"
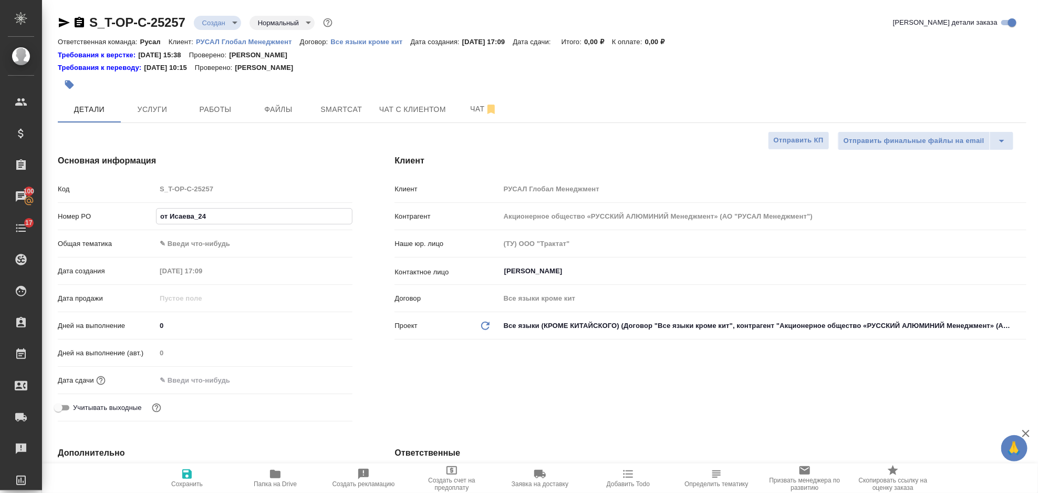
type input "от Исаева_24."
type textarea "x"
type input "от Исаева_24.0"
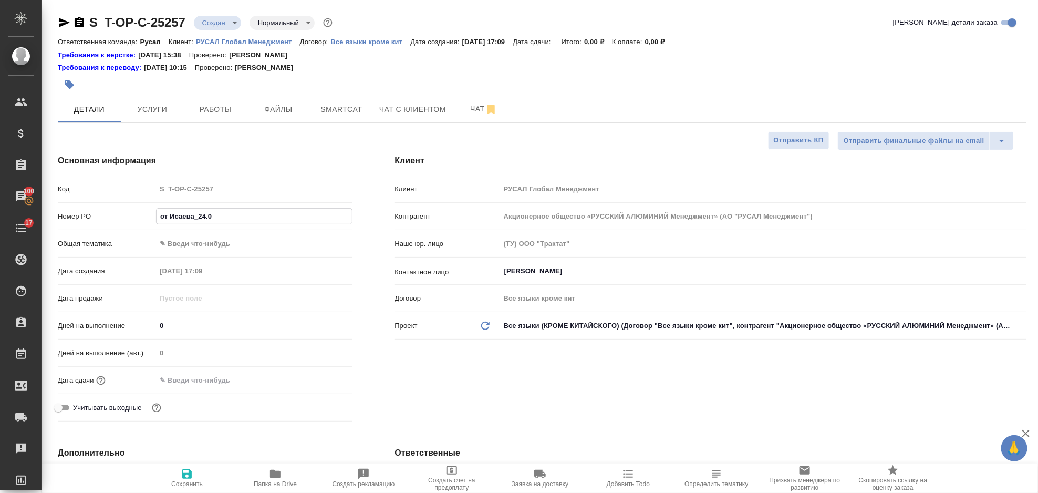
type textarea "x"
type input "от Исаева_24.09"
type textarea "x"
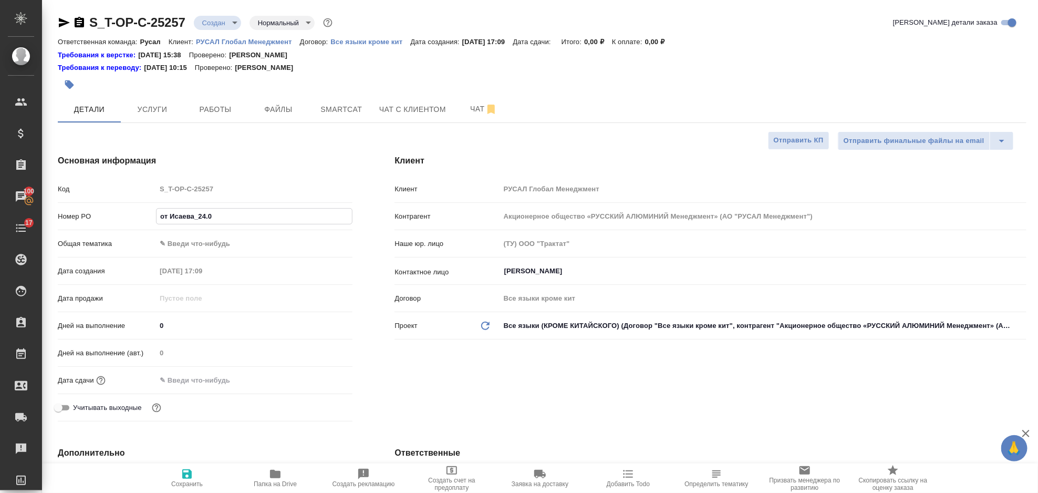
type textarea "x"
type input "от Исаева_24.09-"
type textarea "x"
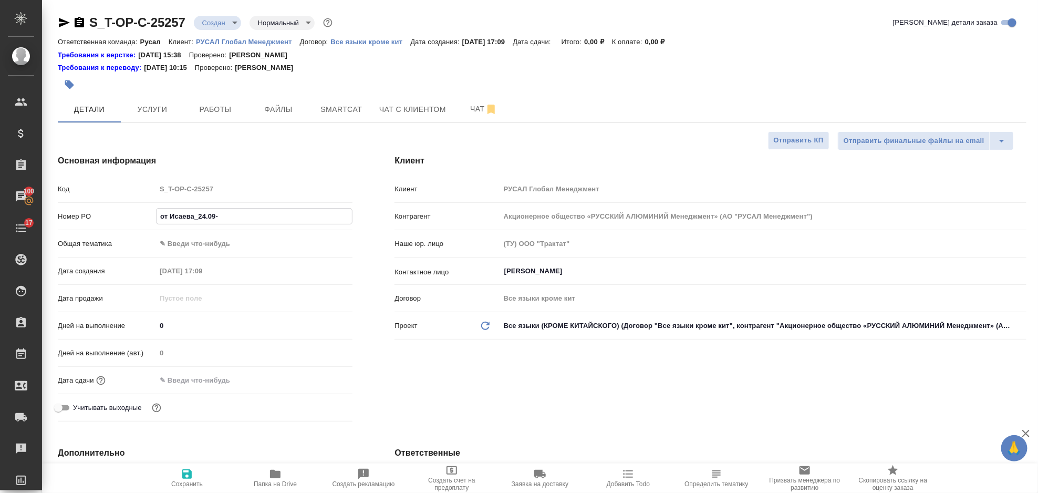
type textarea "x"
type input "от Исаева_24.09-4"
type textarea "x"
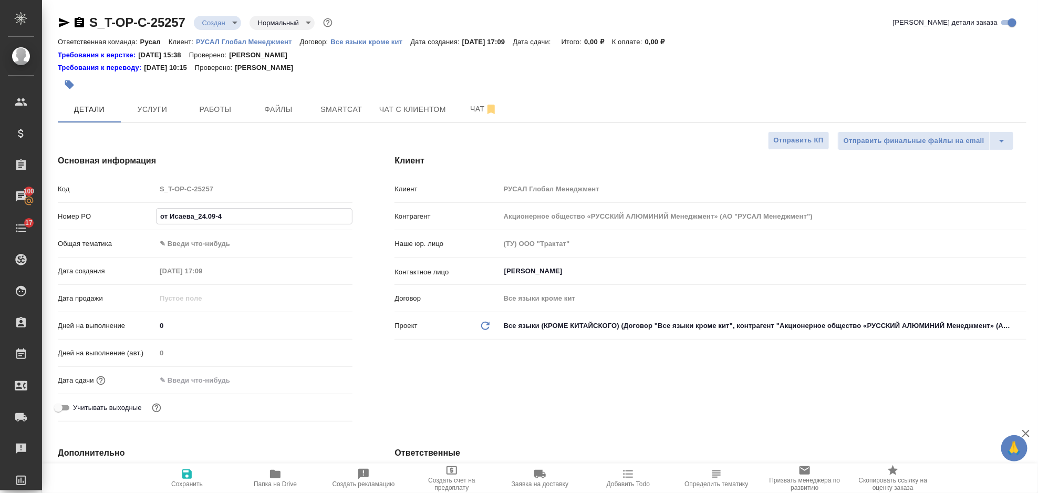
type input "от Исаева_24.09-"
type textarea "x"
type input "от Исаева_24.09-3"
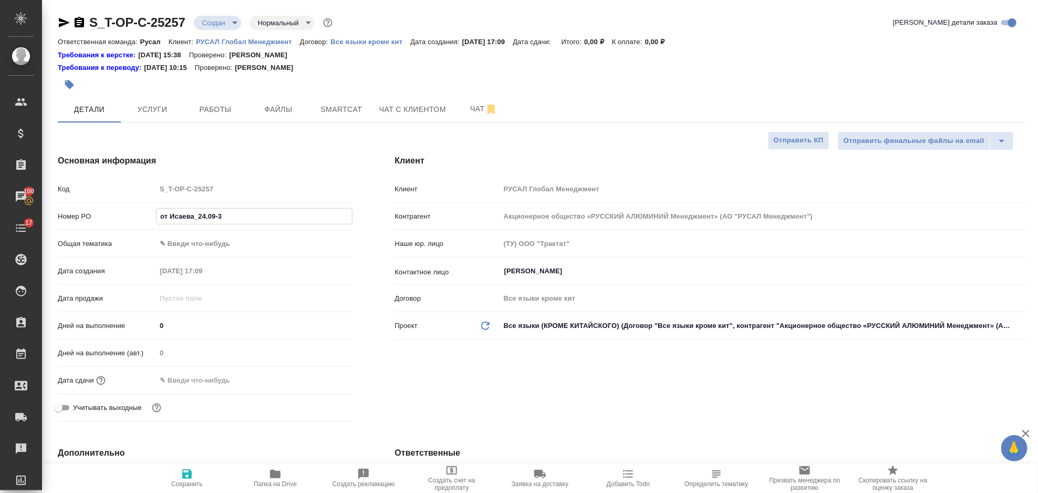
type textarea "x"
type input "от Исаева_24.09-3"
click at [236, 244] on body "🙏 .cls-1 fill:#fff; AWATERA [PERSON_NAME] Спецификации Заказы 100 Чаты 17 Todo …" at bounding box center [519, 246] width 1038 height 493
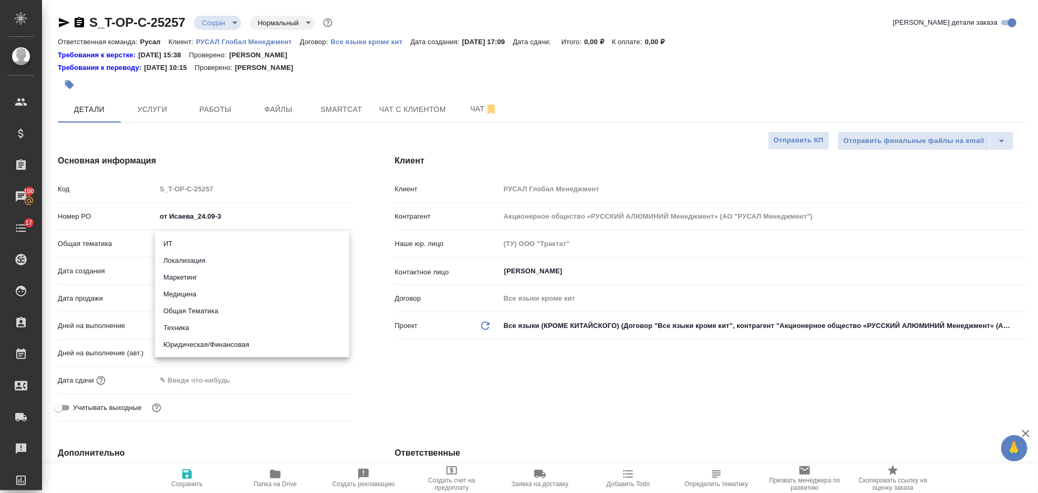
type textarea "x"
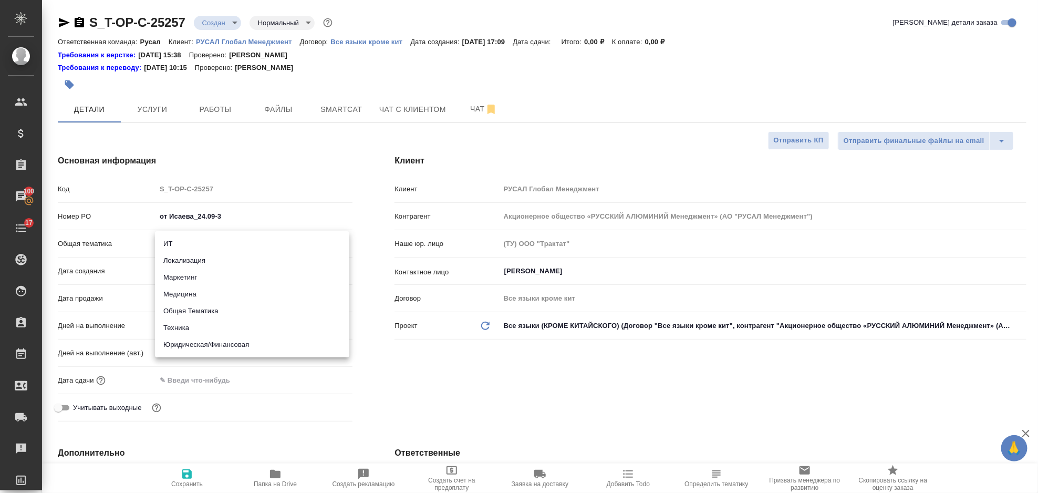
type textarea "x"
click at [245, 347] on li "Юридическая/Финансовая" at bounding box center [252, 344] width 194 height 17
type input "yr-fn"
type textarea "x"
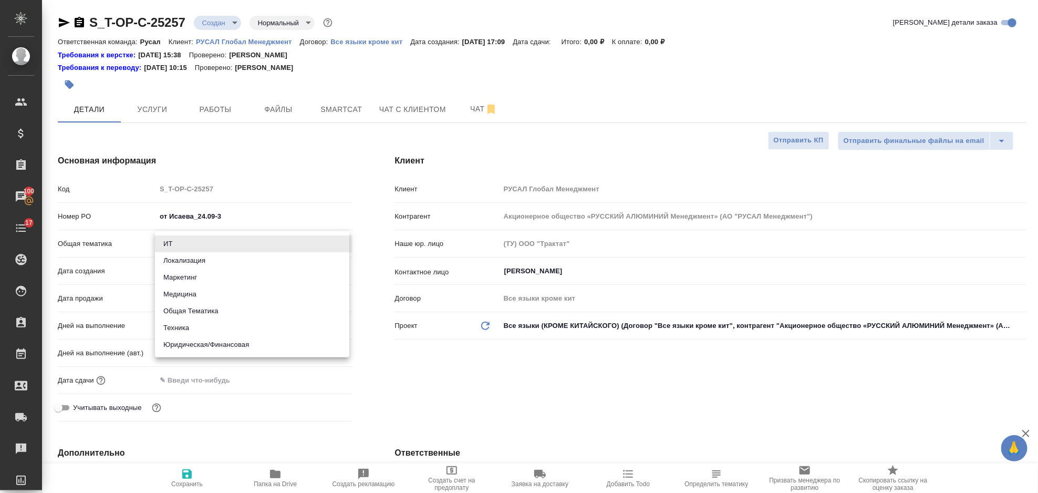
type textarea "x"
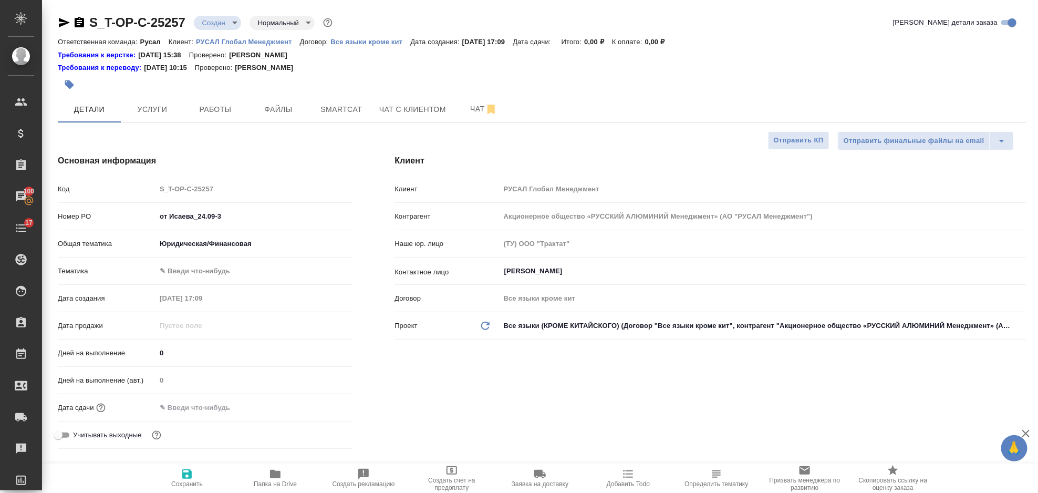
click at [221, 270] on body "🙏 .cls-1 fill:#fff; AWATERA [PERSON_NAME] Спецификации Заказы 100 Чаты 17 Todo …" at bounding box center [519, 246] width 1038 height 493
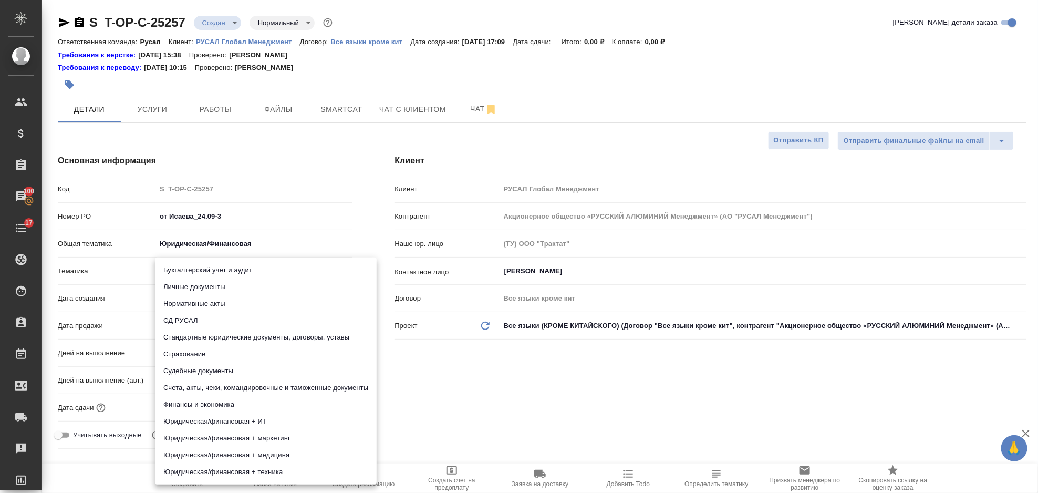
click at [241, 408] on li "Финансы и экономика" at bounding box center [266, 404] width 222 height 17
type textarea "x"
type input "5a8b8b956a9677013d343d3b"
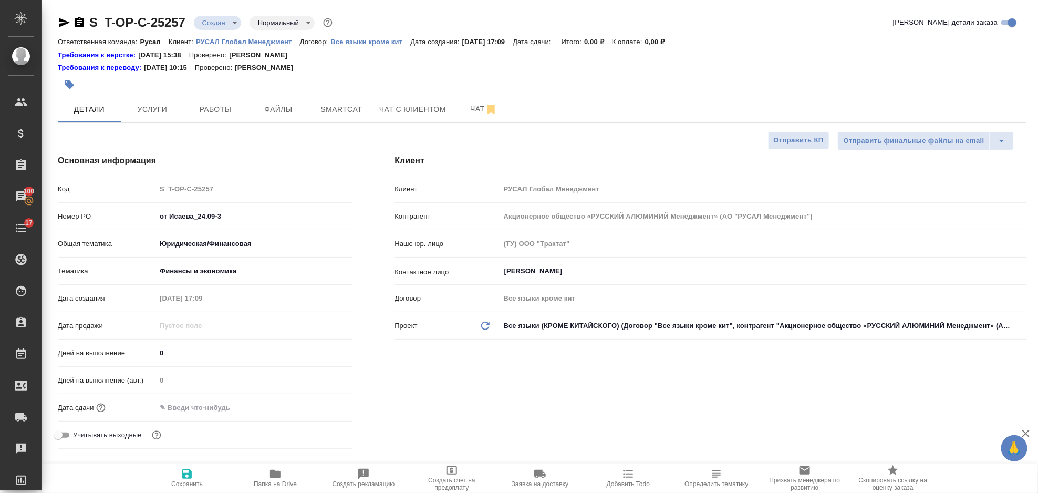
click at [211, 413] on input "text" at bounding box center [202, 407] width 92 height 15
click at [317, 405] on icon "button" at bounding box center [322, 407] width 13 height 13
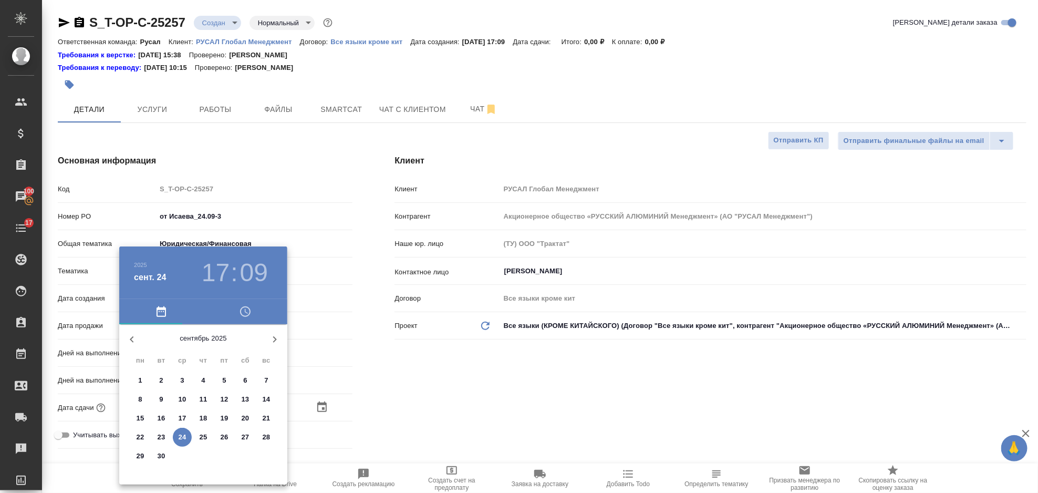
click at [186, 437] on span "24" at bounding box center [182, 437] width 19 height 11
type input "[DATE] 17:09"
type textarea "x"
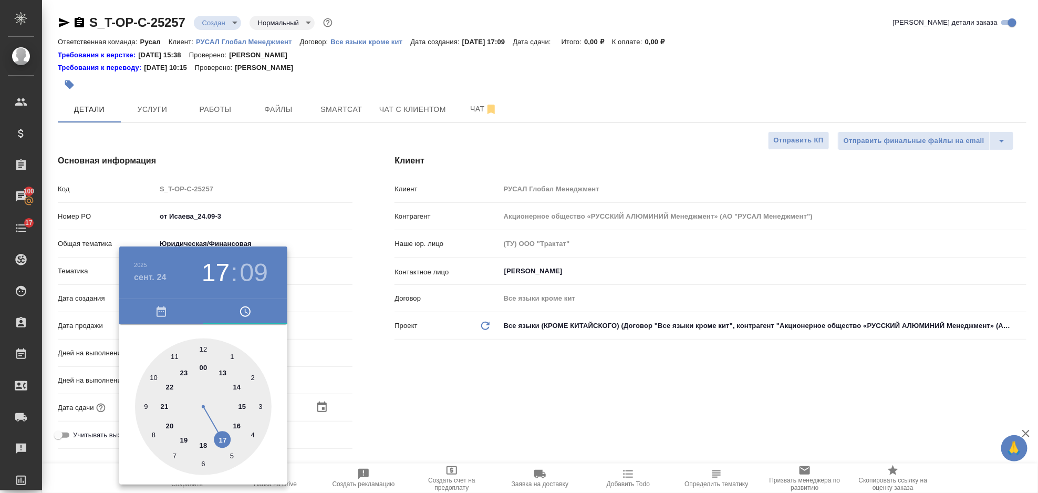
click at [204, 442] on div at bounding box center [203, 406] width 137 height 137
type input "[DATE] 18:09"
type textarea "x"
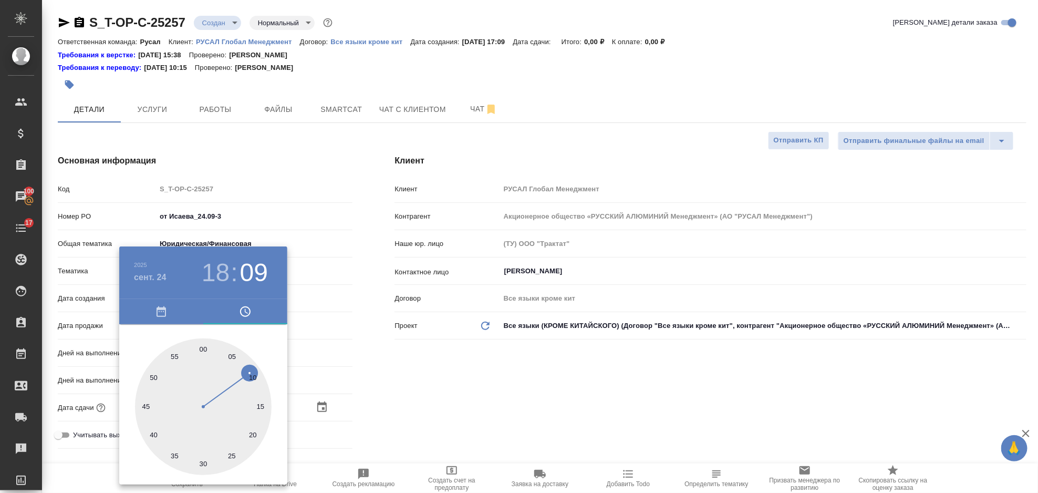
click at [251, 372] on div at bounding box center [203, 406] width 137 height 137
type textarea "x"
click at [252, 374] on div at bounding box center [203, 406] width 137 height 137
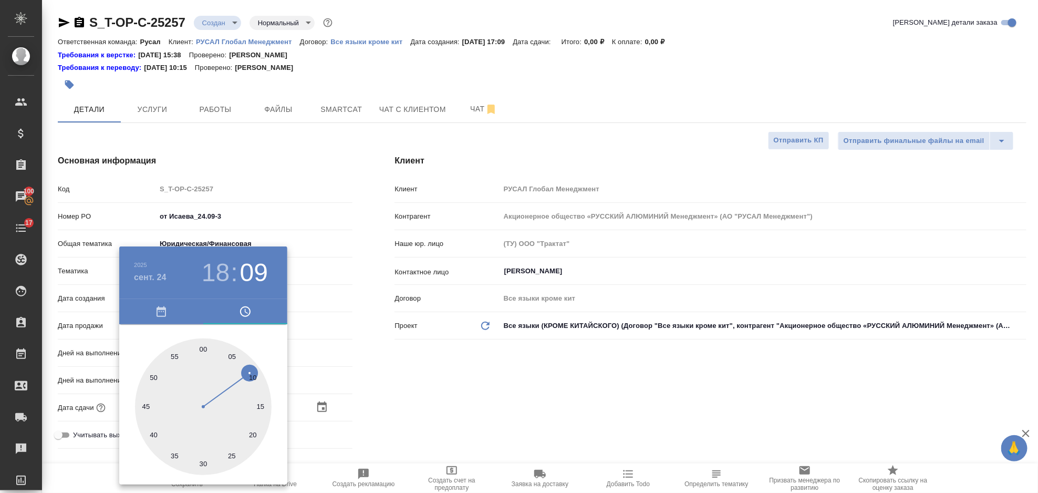
type textarea "x"
click at [252, 378] on div at bounding box center [203, 406] width 137 height 137
type input "[DATE] 18:10"
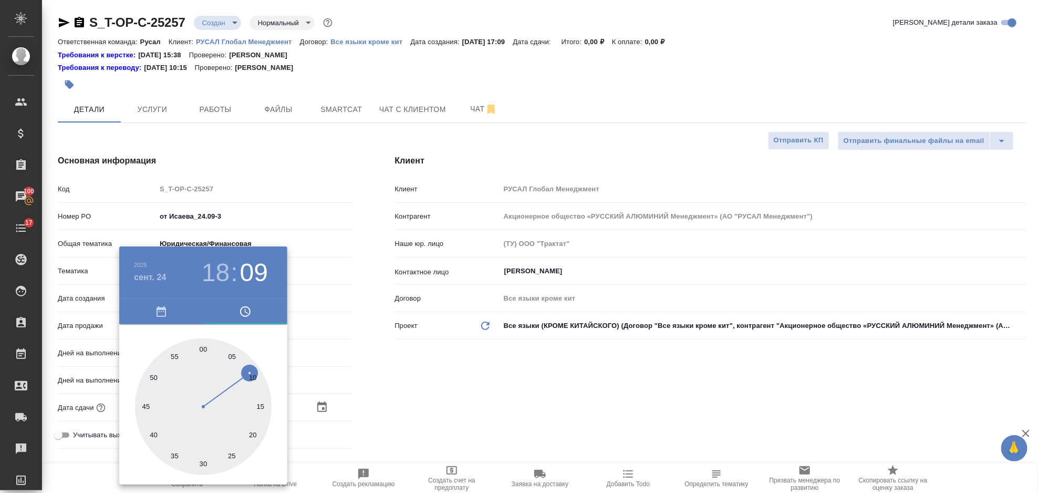
type textarea "x"
click at [425, 379] on div at bounding box center [519, 246] width 1038 height 493
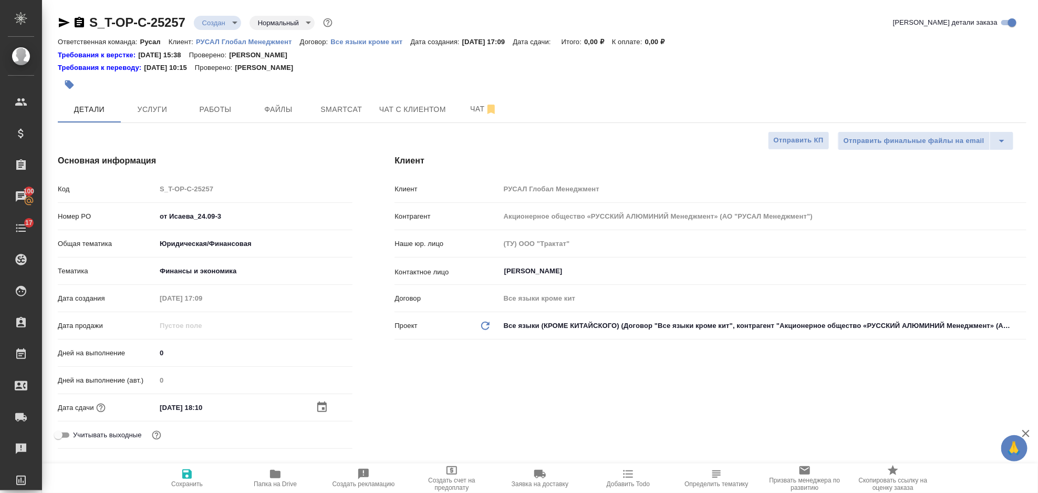
click at [193, 475] on span "Сохранить" at bounding box center [187, 478] width 76 height 20
type textarea "x"
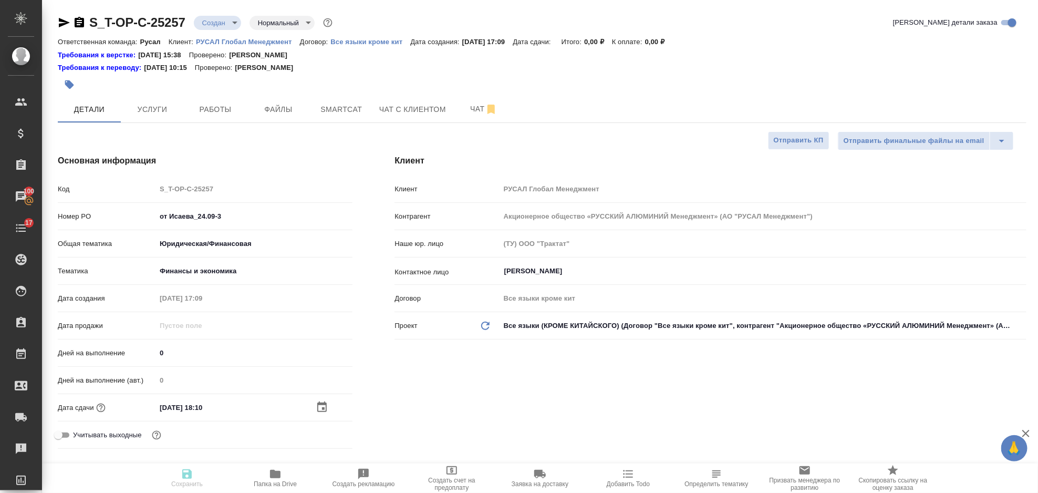
type textarea "x"
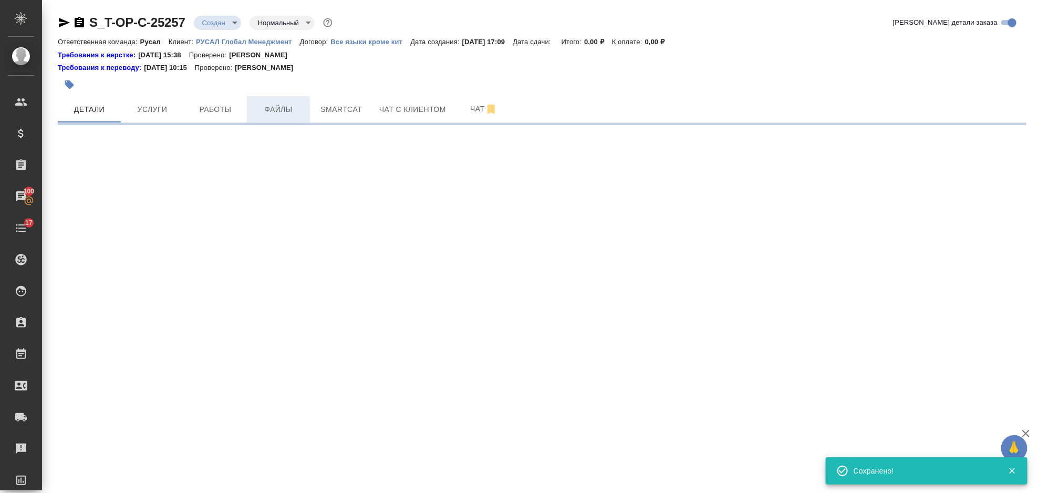
select select "RU"
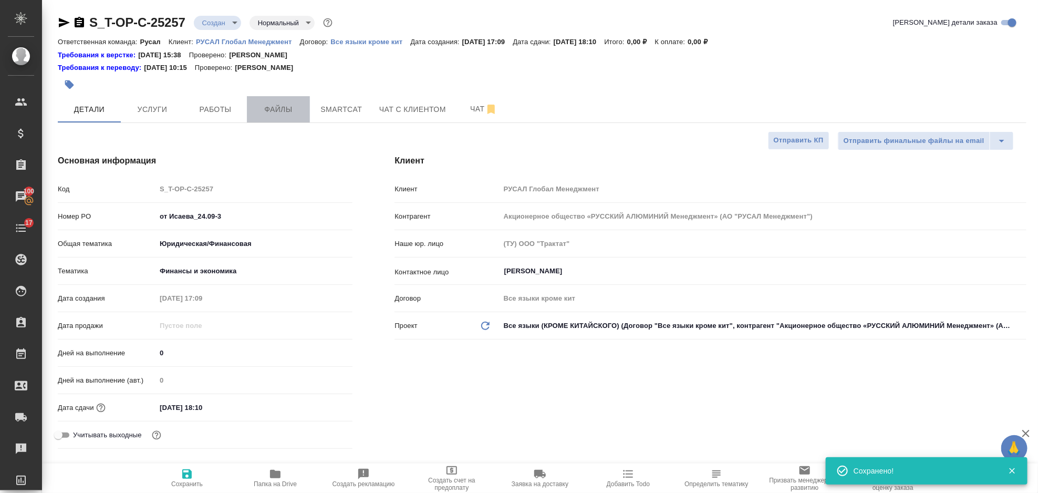
type textarea "x"
click at [289, 109] on span "Файлы" at bounding box center [278, 109] width 50 height 13
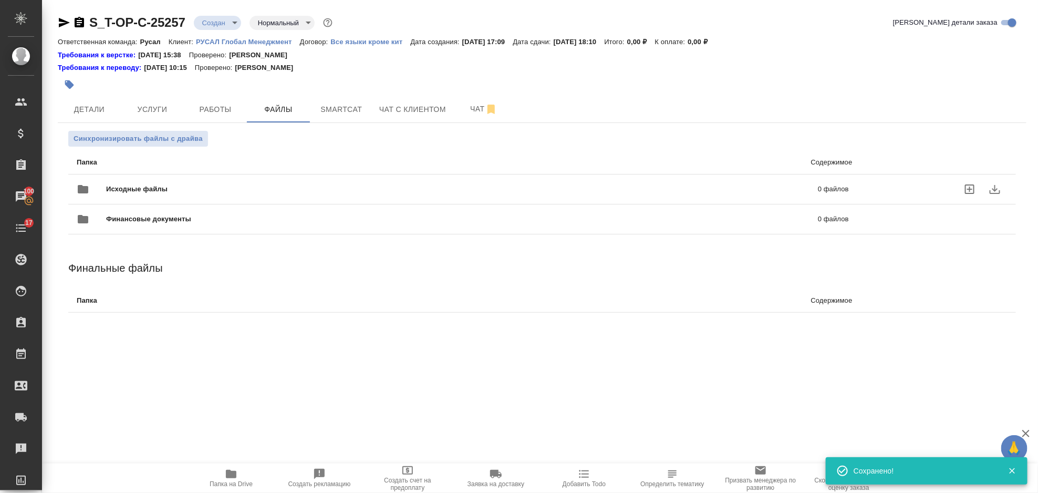
click at [171, 191] on span "Исходные файлы" at bounding box center [299, 189] width 387 height 11
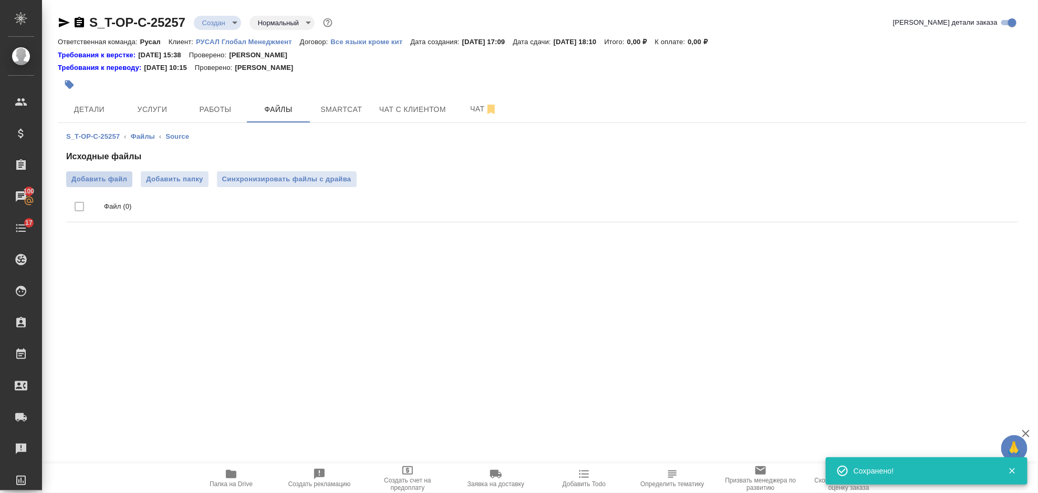
click at [112, 176] on span "Добавить файл" at bounding box center [99, 179] width 56 height 11
click at [0, 0] on input "Добавить файл" at bounding box center [0, 0] width 0 height 0
click at [159, 104] on span "Услуги" at bounding box center [152, 109] width 50 height 13
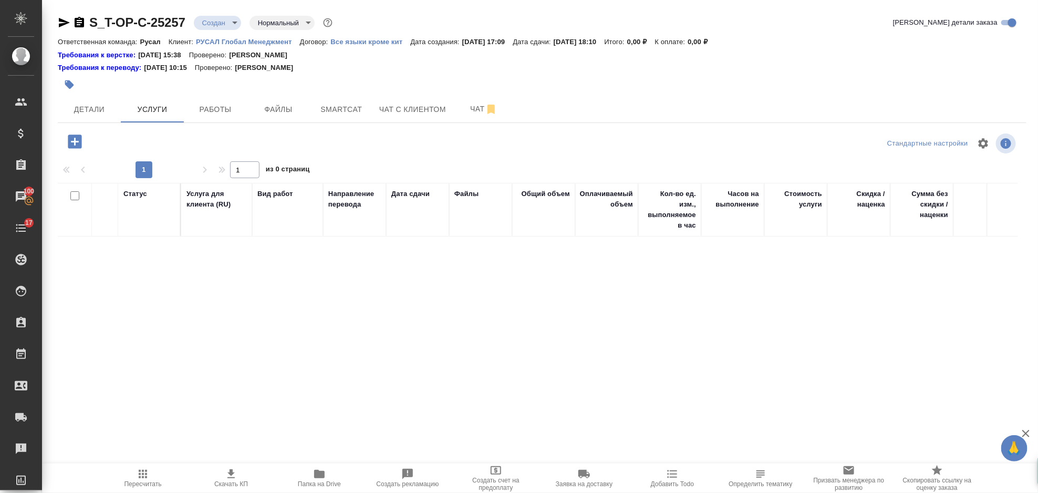
click at [80, 145] on icon "button" at bounding box center [75, 142] width 14 height 14
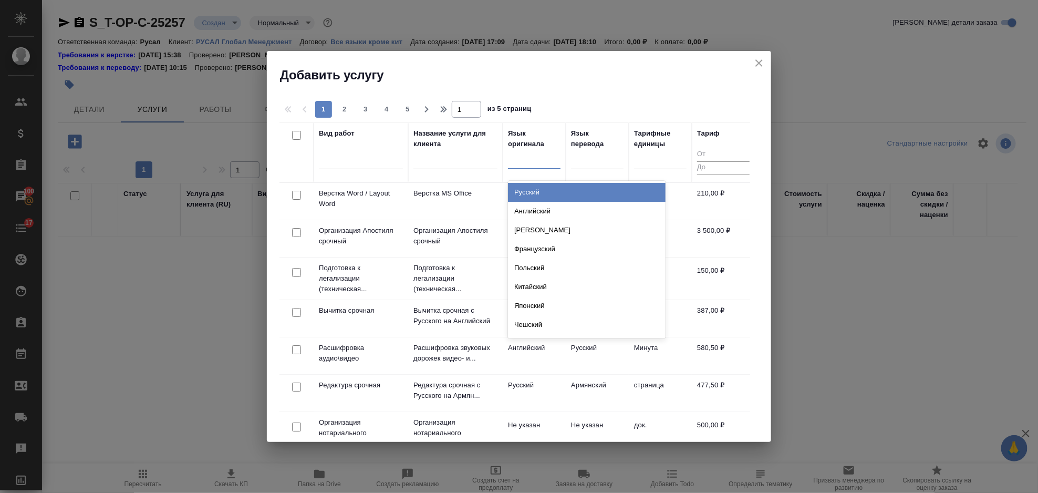
click at [518, 163] on div at bounding box center [534, 158] width 53 height 15
click at [546, 192] on div "Русский" at bounding box center [587, 192] width 158 height 19
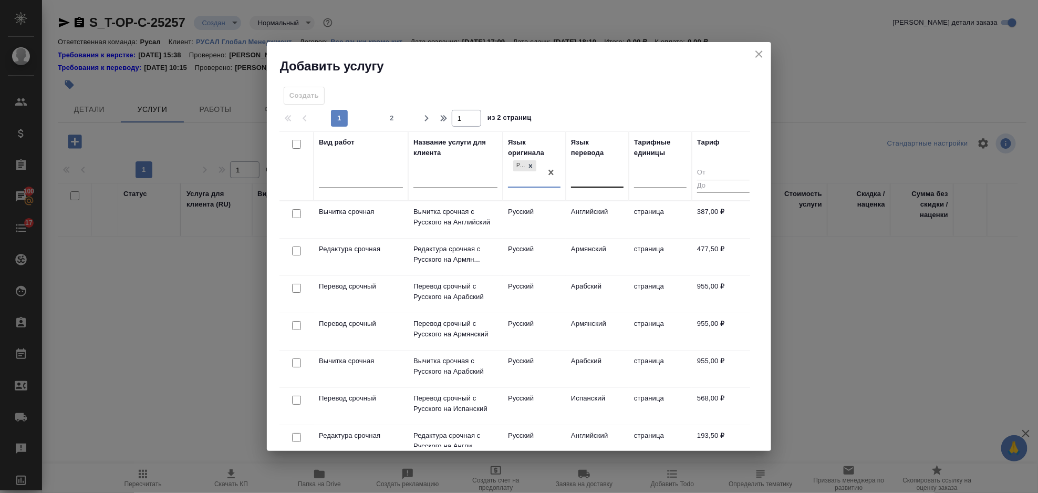
click at [579, 177] on div at bounding box center [597, 177] width 53 height 15
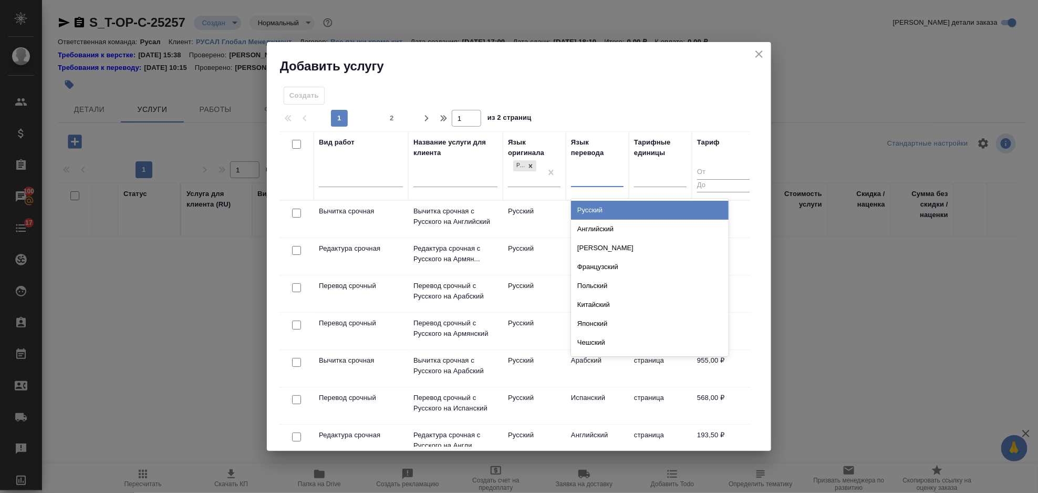
drag, startPoint x: 608, startPoint y: 221, endPoint x: 601, endPoint y: 223, distance: 6.6
click at [608, 221] on div "Английский" at bounding box center [650, 229] width 158 height 19
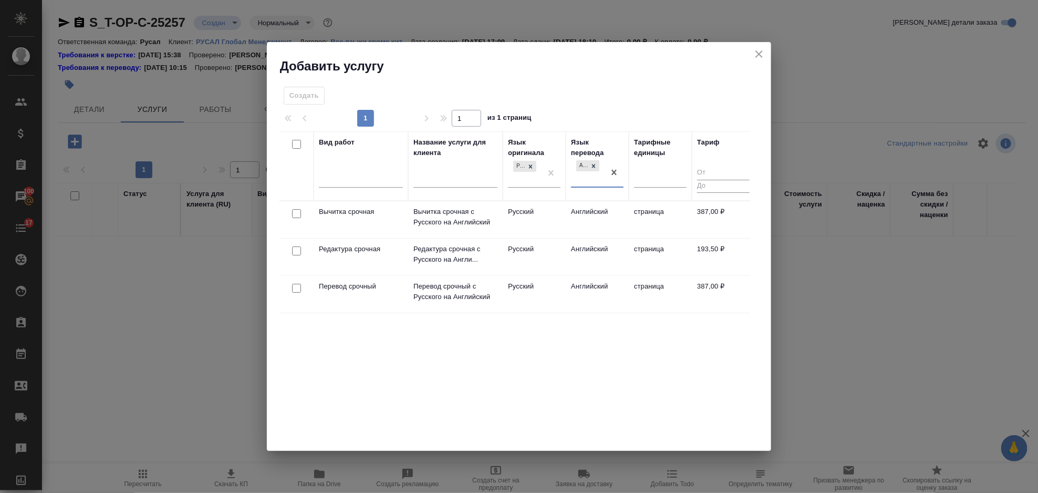
click at [297, 289] on input "checkbox" at bounding box center [296, 288] width 9 height 9
checkbox input "true"
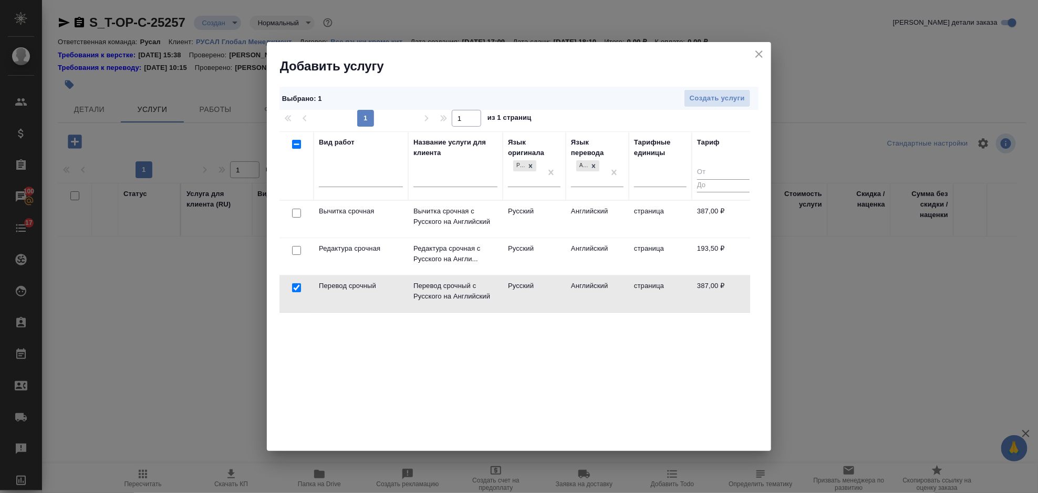
click at [297, 256] on td at bounding box center [297, 256] width 34 height 37
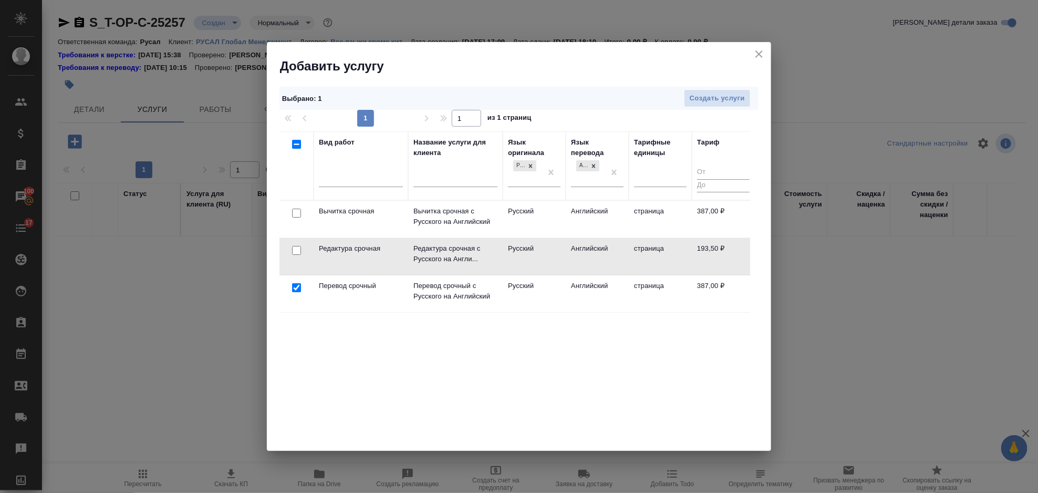
click at [301, 253] on input "checkbox" at bounding box center [296, 250] width 9 height 9
checkbox input "true"
click at [742, 102] on span "Создать услуги" at bounding box center [717, 98] width 55 height 12
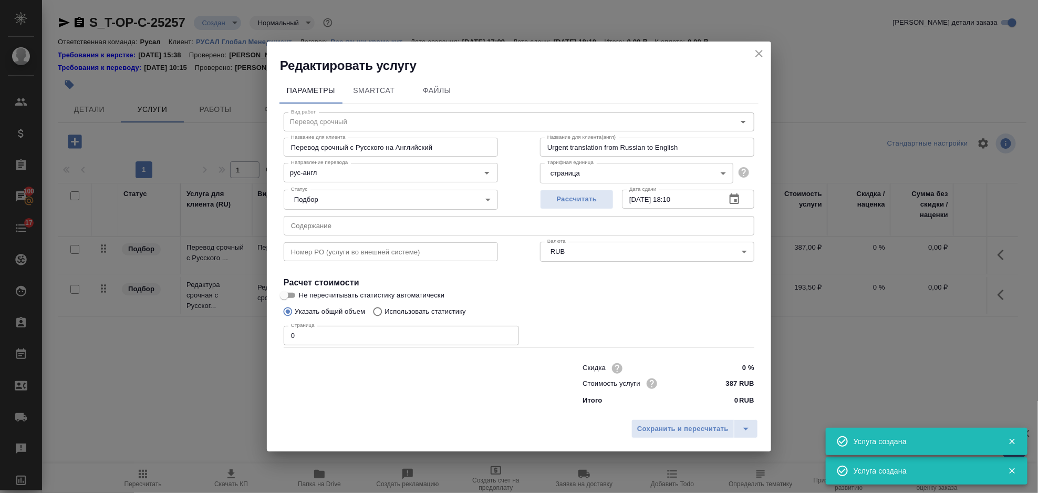
type input "Перевод срочный"
type input "Перевод срочный с Русского на Английский"
type input "Urgent translation from Russian to English"
type input "387 RUB"
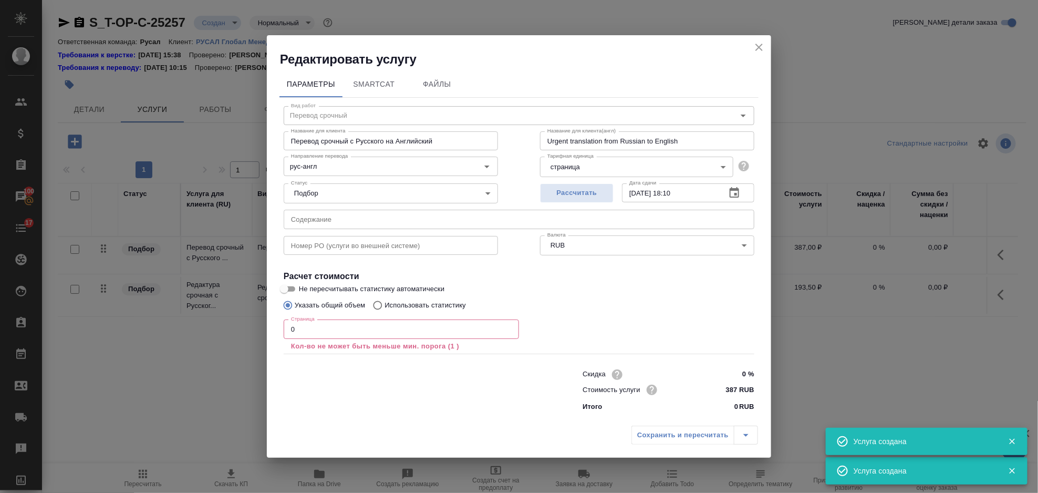
click at [655, 276] on h4 "Расчет стоимости" at bounding box center [519, 276] width 471 height 13
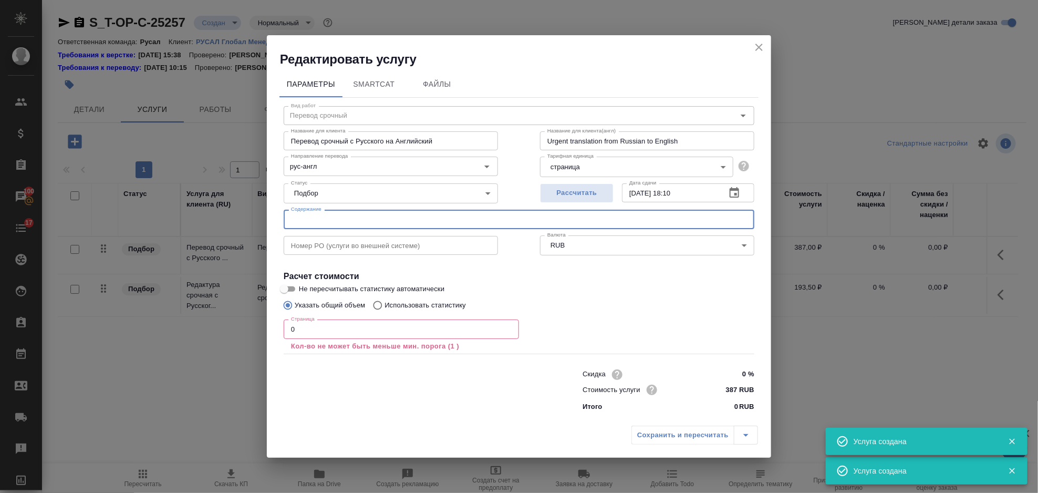
drag, startPoint x: 538, startPoint y: 222, endPoint x: 551, endPoint y: 227, distance: 14.5
click at [538, 222] on input "text" at bounding box center [519, 219] width 471 height 19
paste input "Тезисы свод семинар КНР 19.09.25 v5"
type input "Тезисы свод семинар КНР 19.09.25 v5"
click at [377, 328] on input "0" at bounding box center [401, 329] width 235 height 19
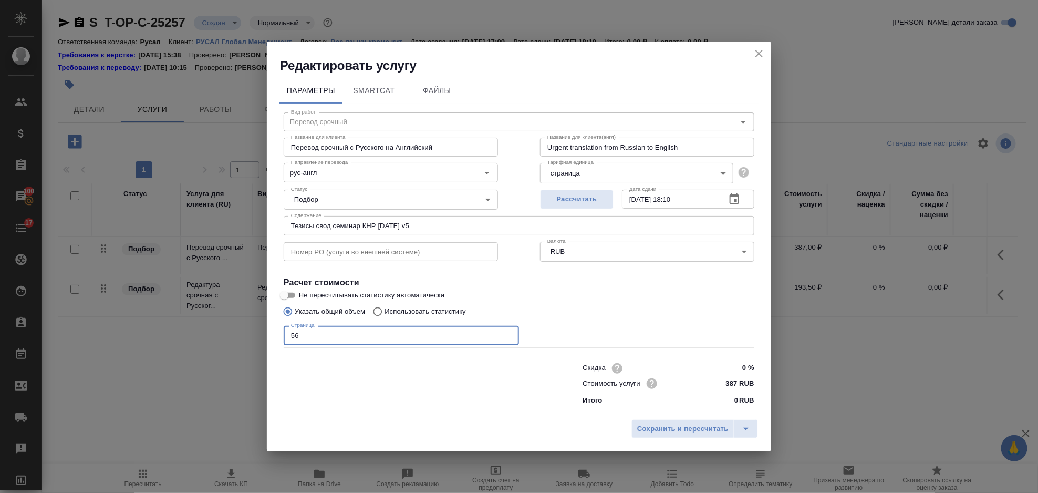
type input "5"
type input "7200"
click at [677, 433] on span "Сохранить и пересчитать" at bounding box center [682, 429] width 91 height 12
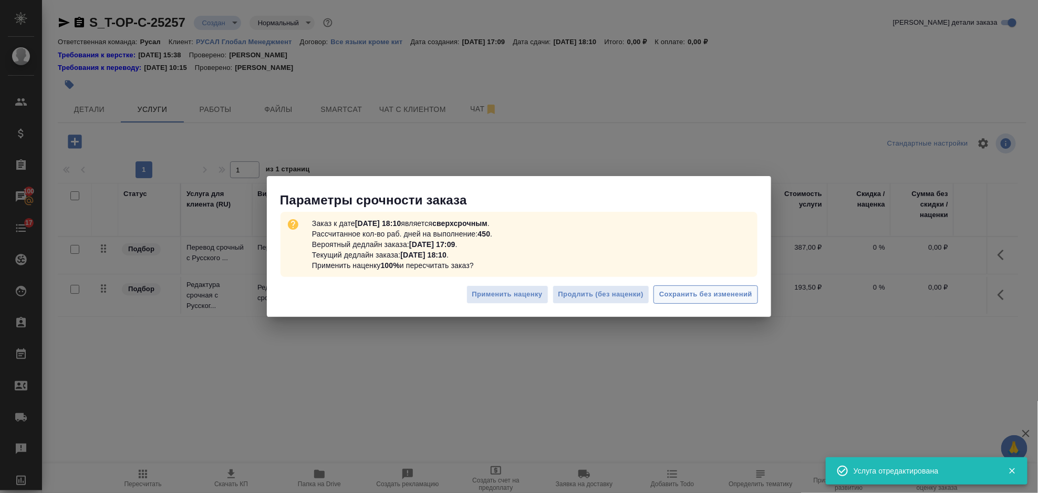
click at [685, 292] on span "Сохранить без изменений" at bounding box center [706, 295] width 93 height 12
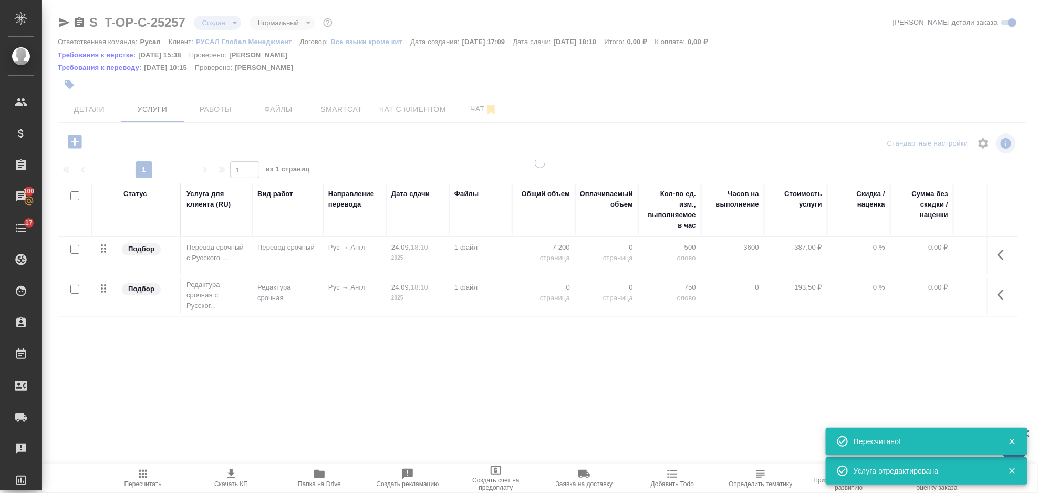
type input "urgent"
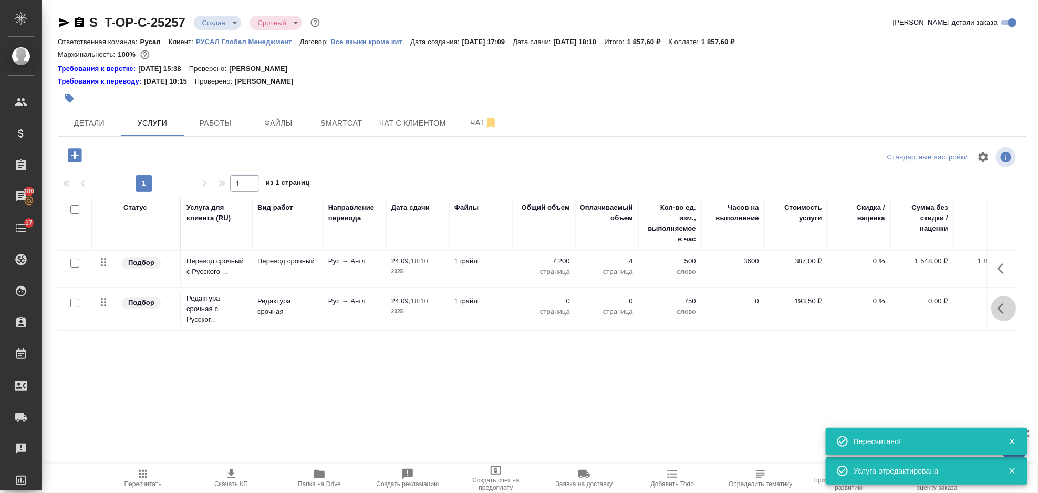
click at [1002, 306] on icon "button" at bounding box center [1004, 308] width 13 height 13
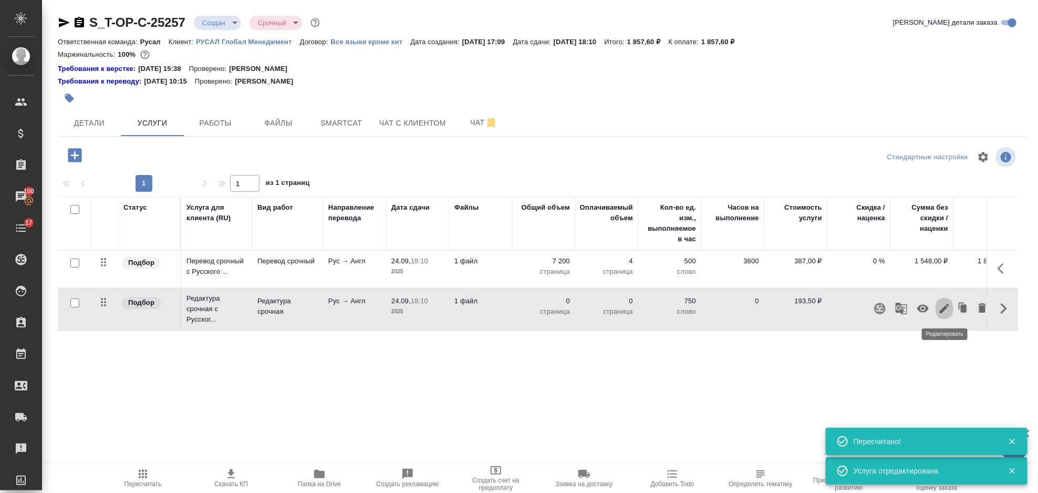
click at [948, 306] on icon "button" at bounding box center [945, 308] width 13 height 13
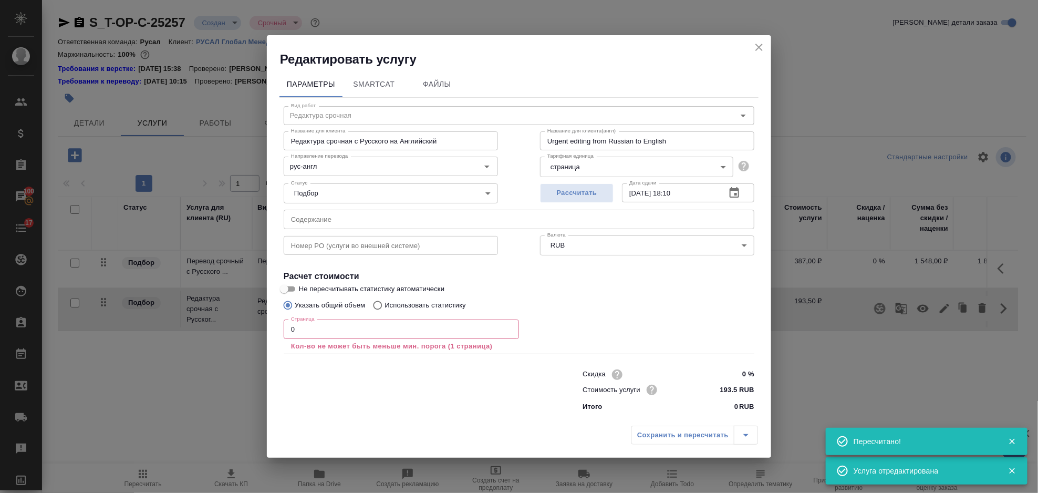
click at [322, 331] on input "0" at bounding box center [401, 329] width 235 height 19
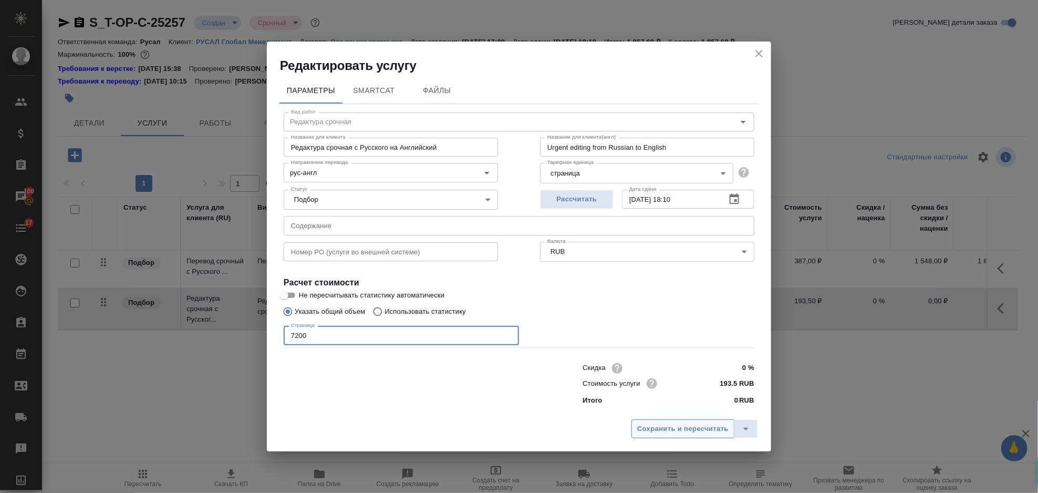
type input "7200"
click at [671, 438] on button "Сохранить и пересчитать" at bounding box center [683, 428] width 103 height 19
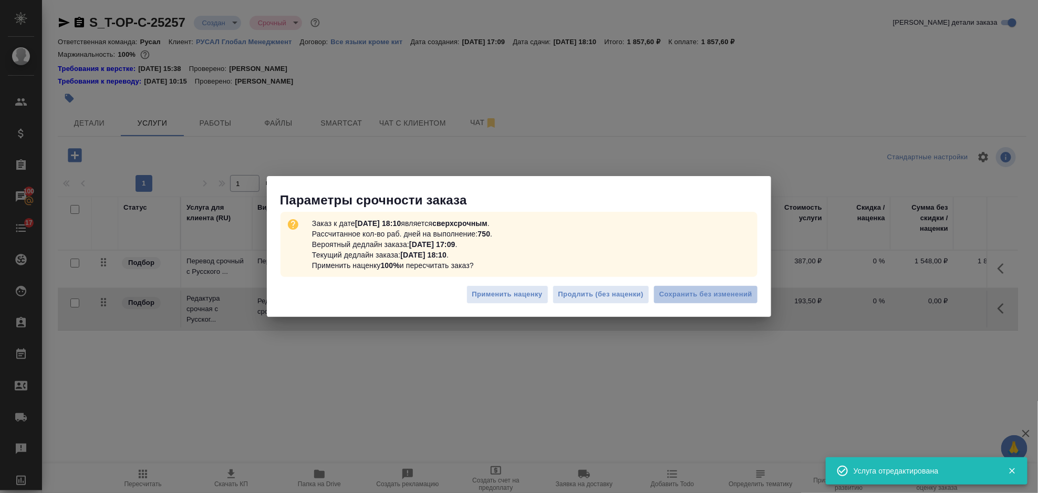
drag, startPoint x: 709, startPoint y: 287, endPoint x: 351, endPoint y: 234, distance: 362.9
click at [707, 287] on button "Сохранить без изменений" at bounding box center [706, 294] width 105 height 18
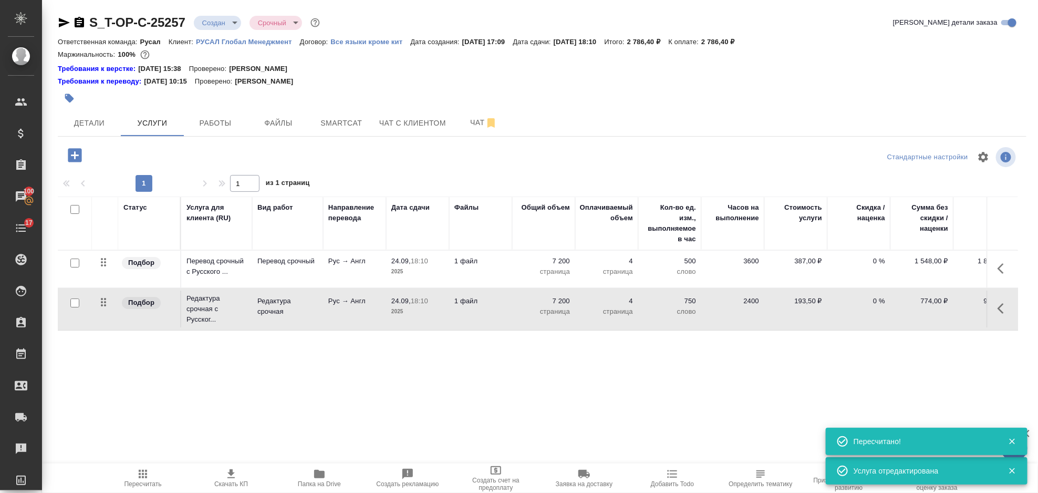
click at [75, 155] on icon "button" at bounding box center [75, 155] width 18 height 18
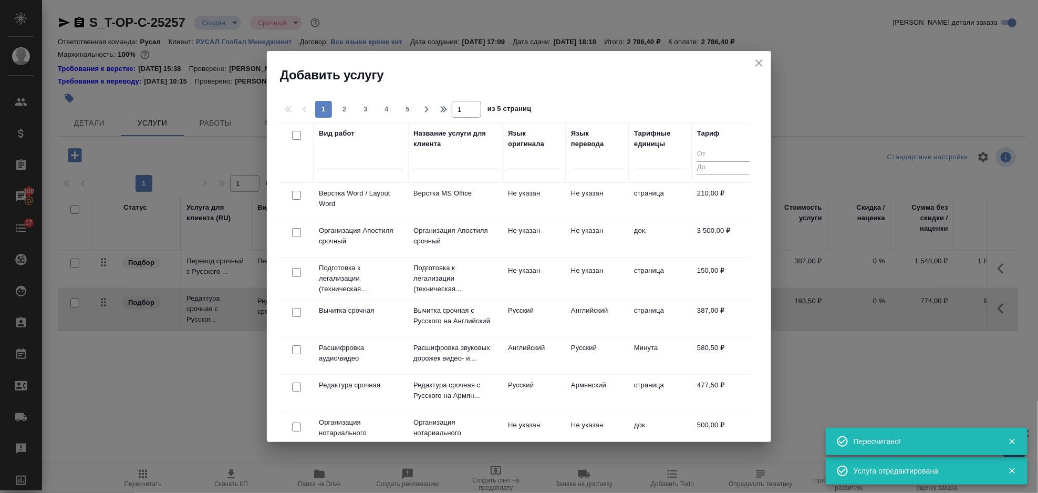
click at [292, 195] on input "checkbox" at bounding box center [296, 195] width 9 height 9
checkbox input "true"
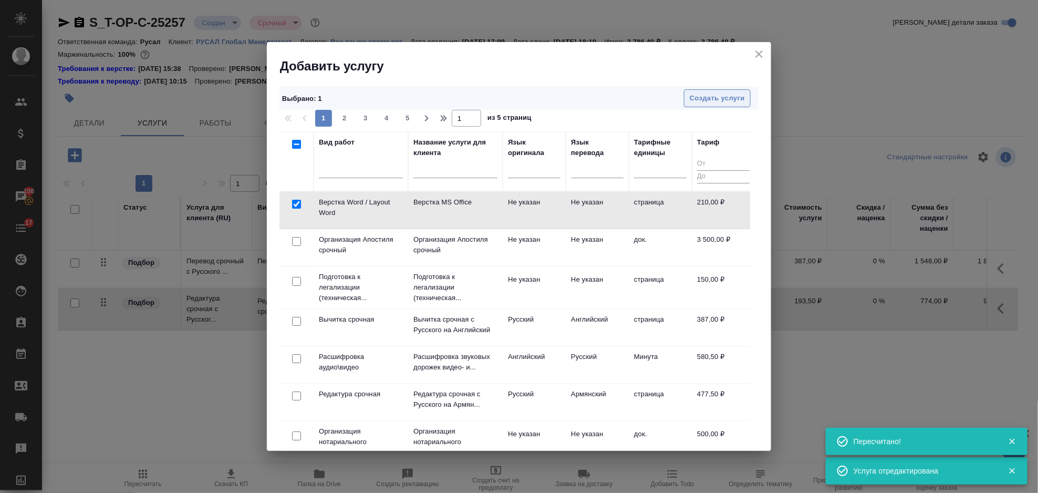
click at [715, 103] on span "Создать услуги" at bounding box center [717, 98] width 55 height 12
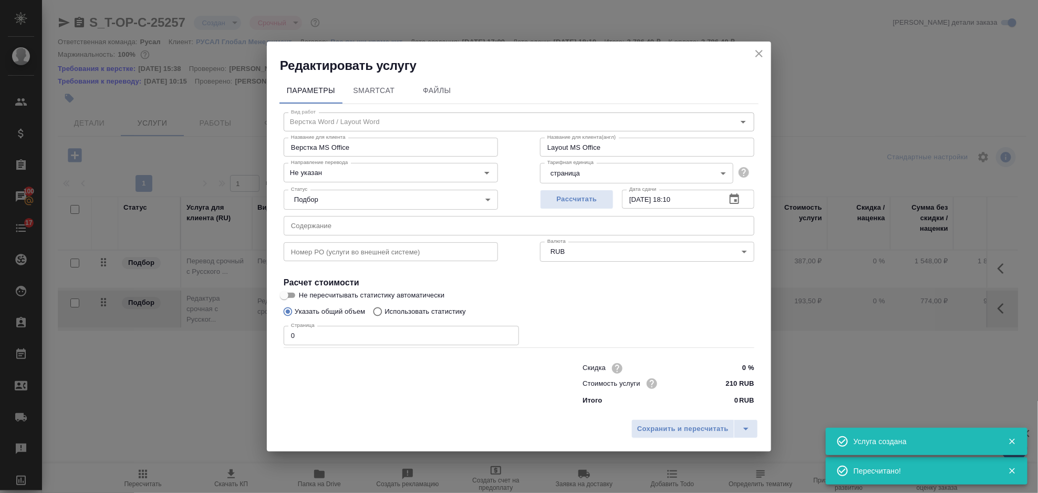
click at [334, 337] on input "0" at bounding box center [401, 335] width 235 height 19
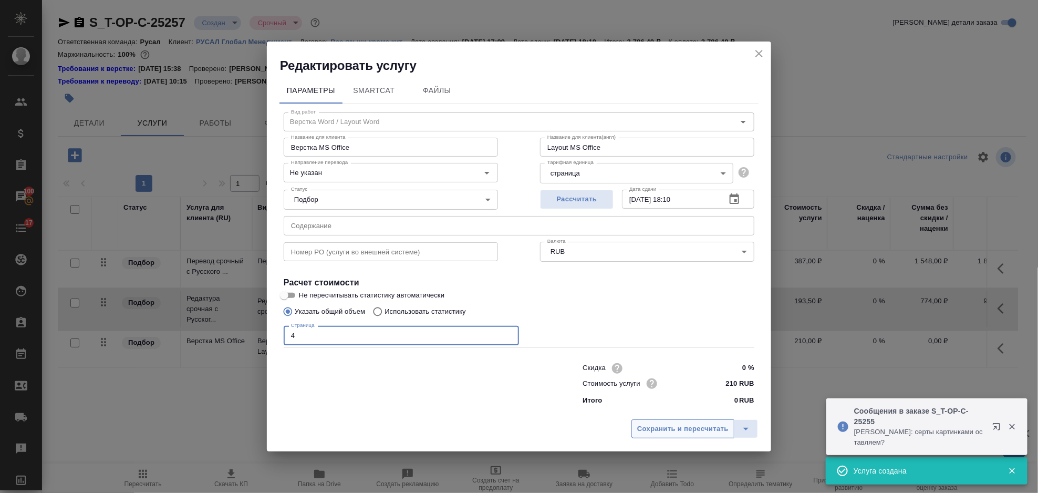
type input "4"
click at [672, 428] on span "Сохранить и пересчитать" at bounding box center [682, 429] width 91 height 12
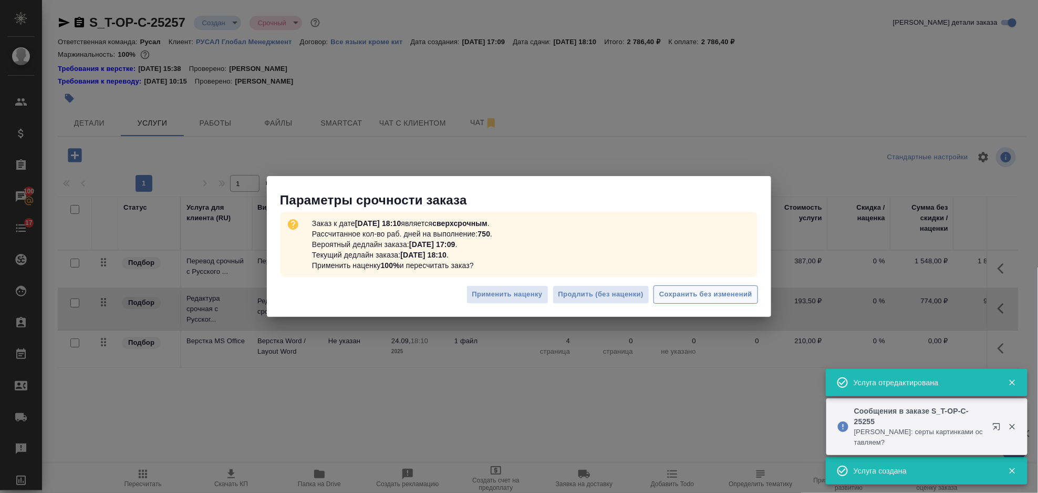
click at [682, 287] on button "Сохранить без изменений" at bounding box center [706, 294] width 105 height 18
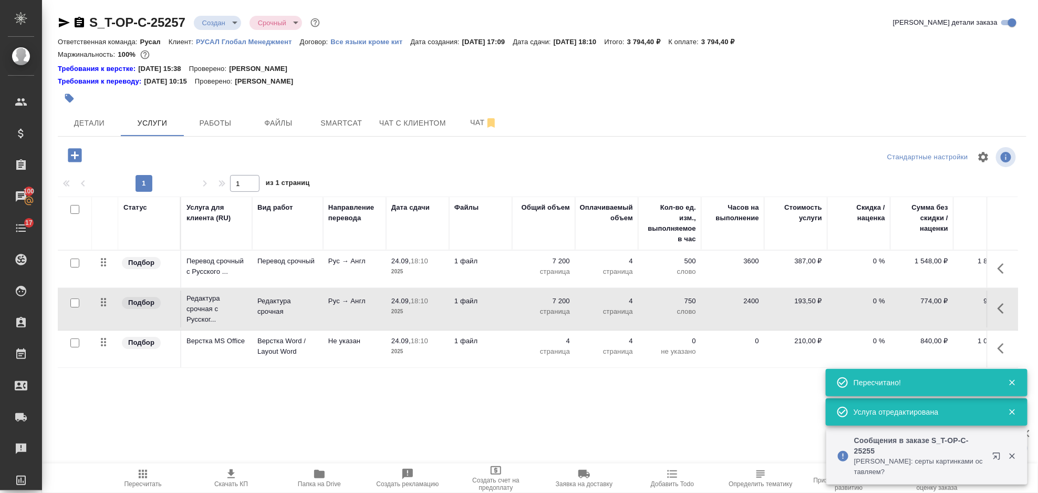
click at [73, 156] on icon "button" at bounding box center [75, 155] width 14 height 14
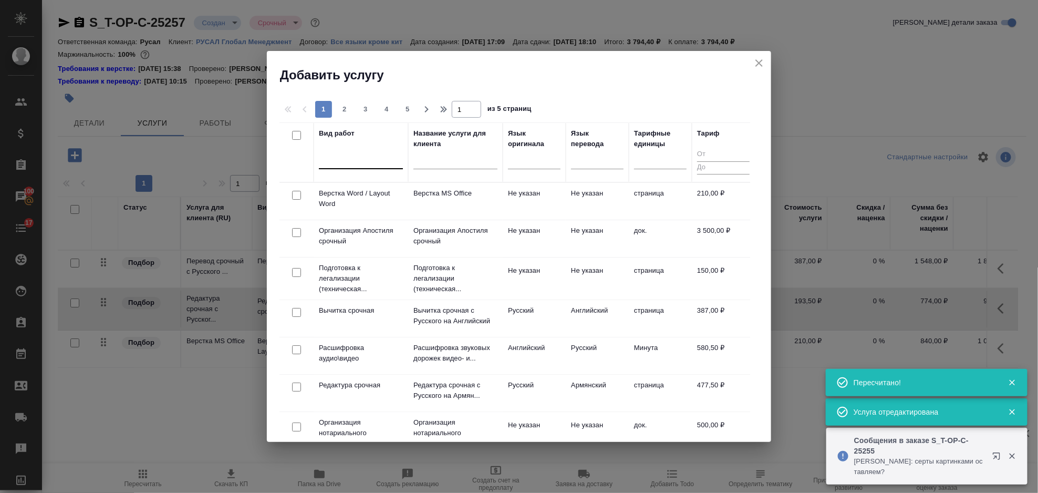
click at [329, 168] on div at bounding box center [361, 159] width 84 height 20
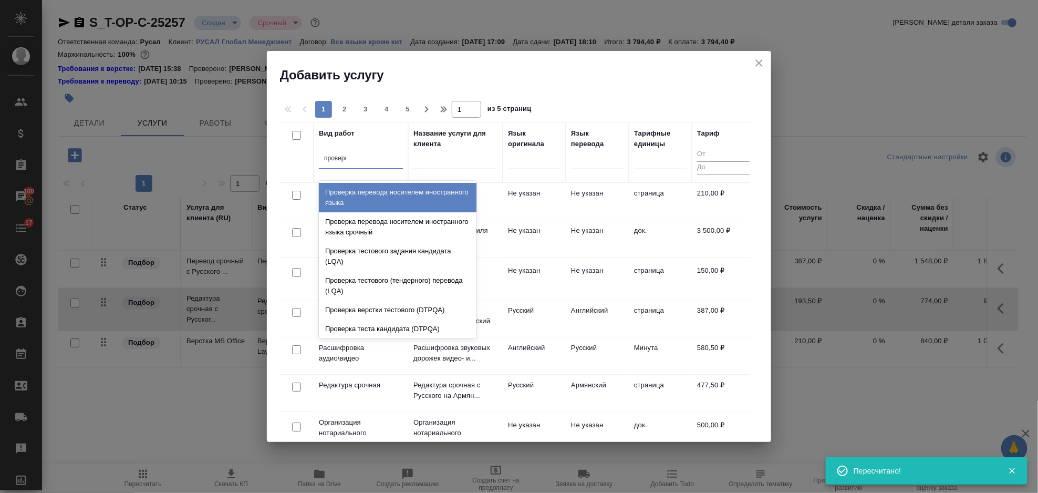
type input "проверка"
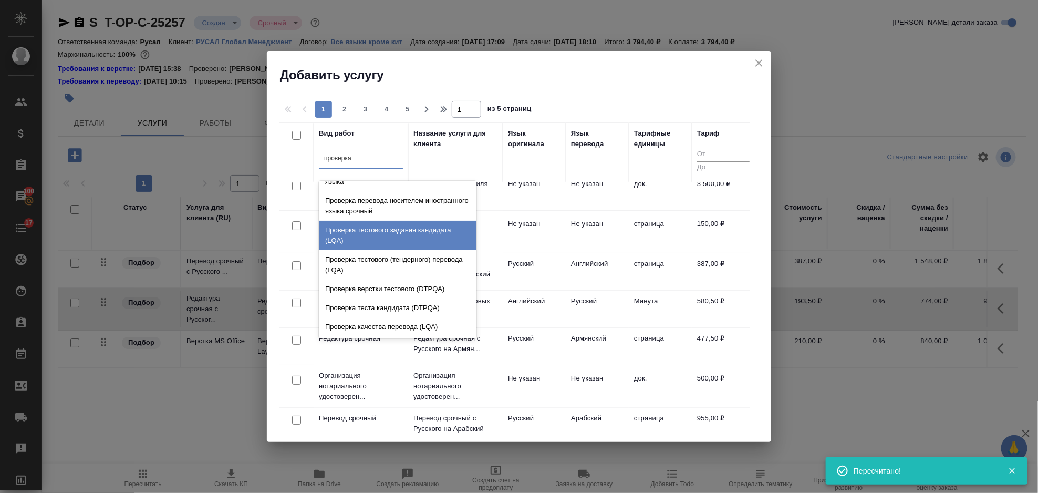
scroll to position [70, 0]
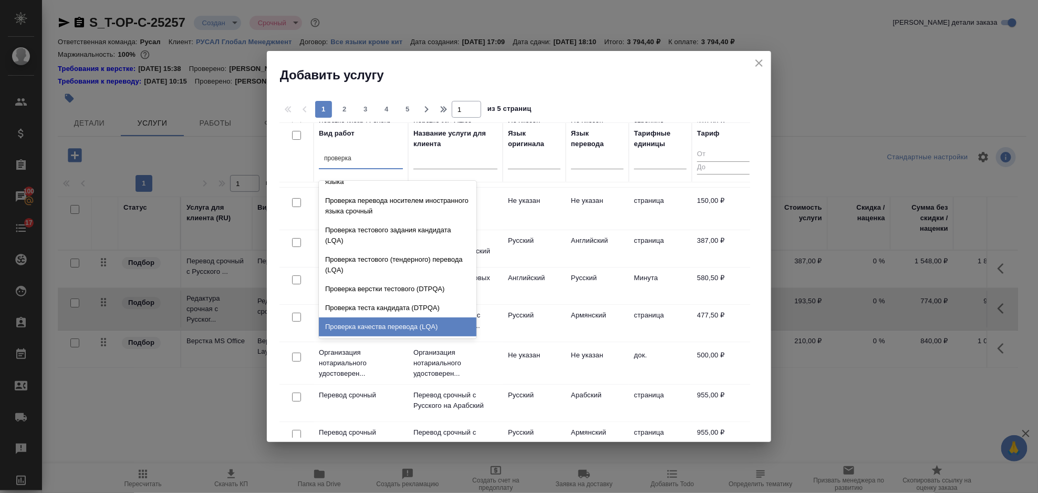
click at [421, 321] on div "Проверка качества перевода (LQA)" at bounding box center [398, 326] width 158 height 19
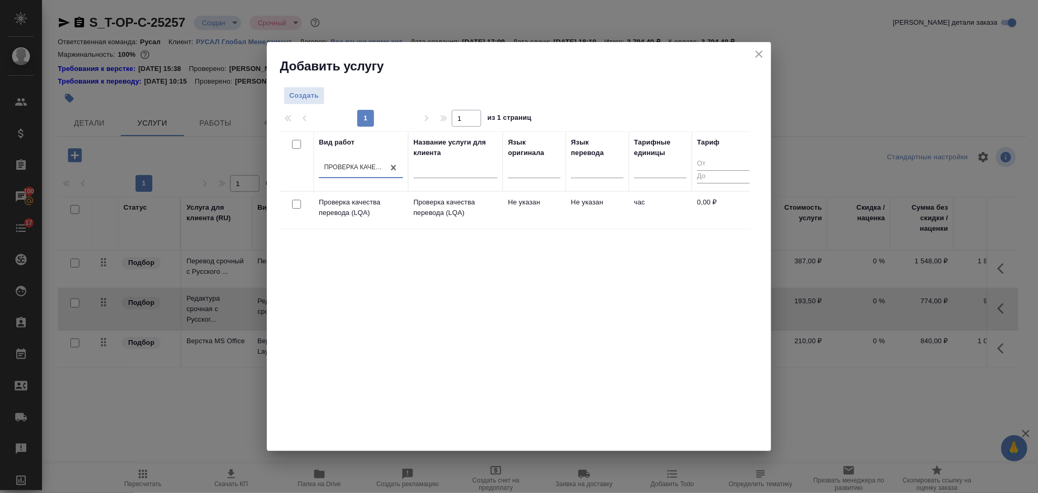
click at [298, 204] on input "checkbox" at bounding box center [296, 204] width 9 height 9
checkbox input "true"
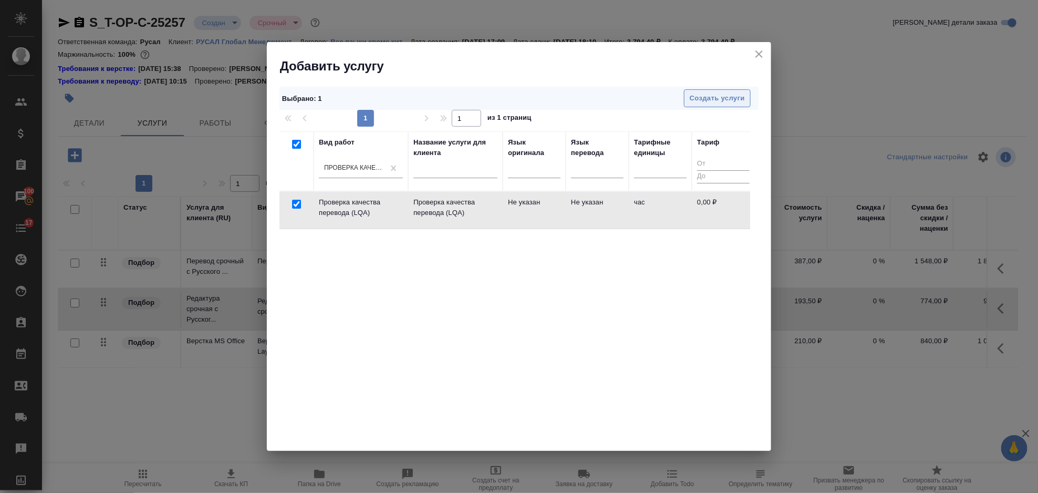
click at [739, 107] on button "Создать услуги" at bounding box center [717, 98] width 67 height 18
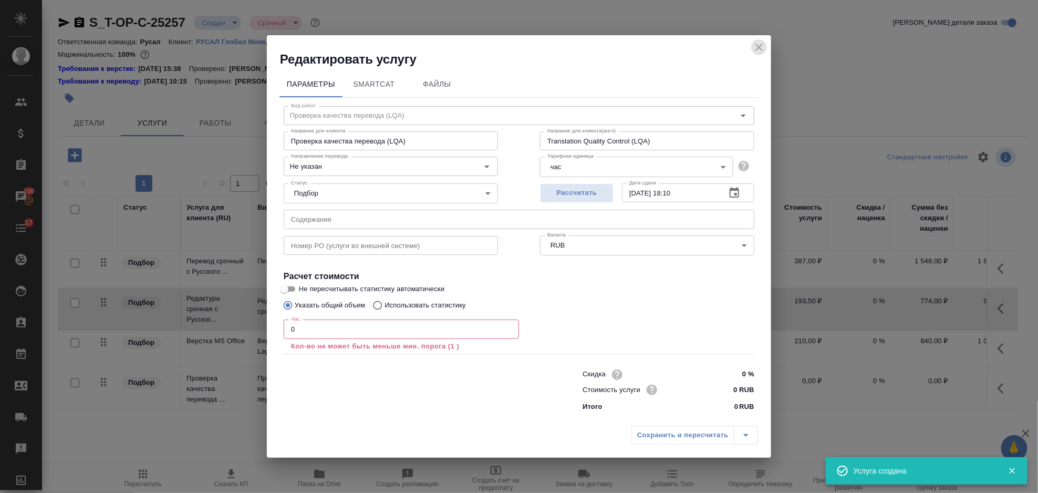
click at [767, 46] on button "close" at bounding box center [760, 47] width 16 height 16
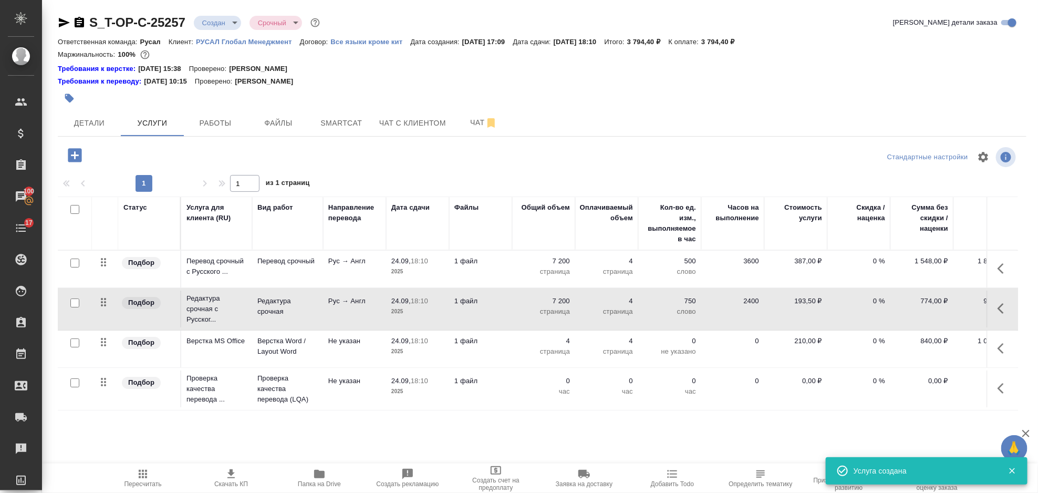
click at [997, 382] on button "button" at bounding box center [1004, 388] width 25 height 25
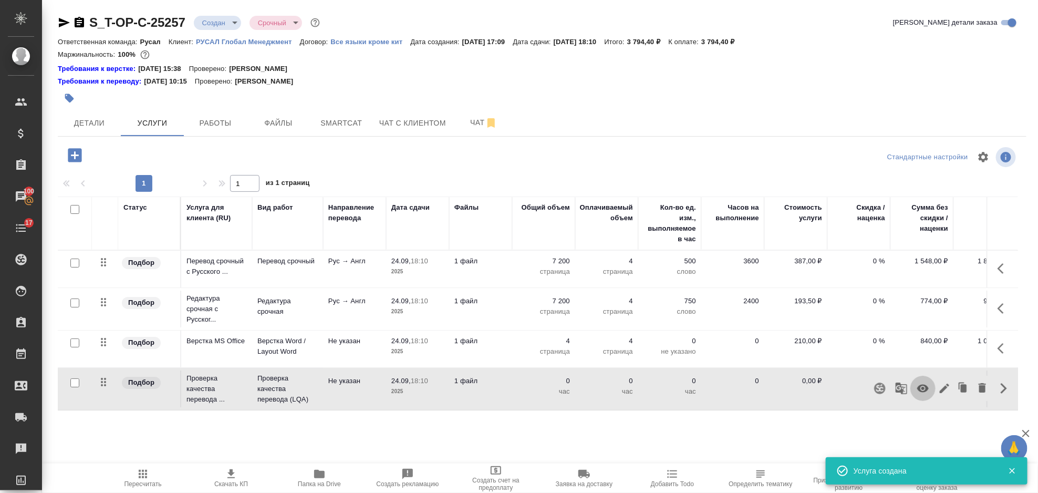
click at [927, 385] on icon "button" at bounding box center [923, 388] width 13 height 13
click at [139, 470] on icon "button" at bounding box center [143, 474] width 13 height 13
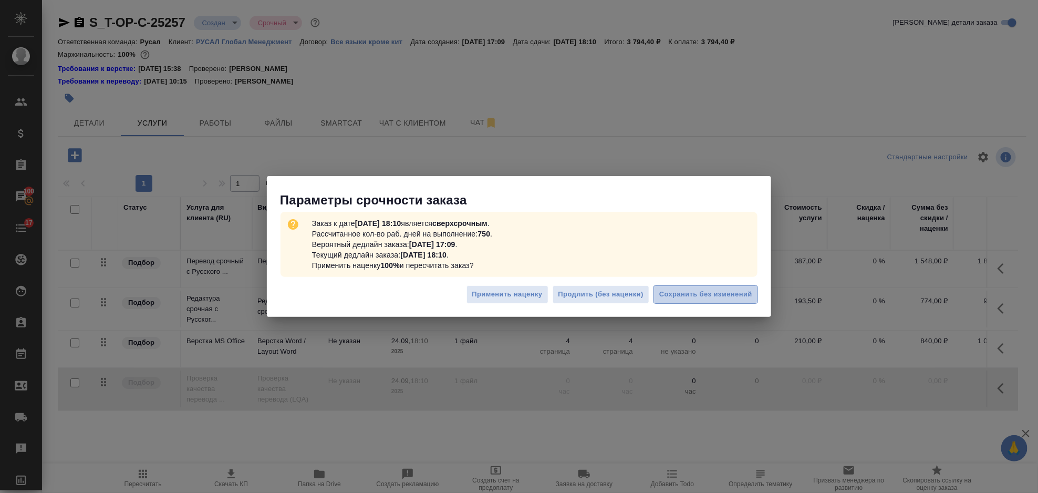
click at [681, 302] on button "Сохранить без изменений" at bounding box center [706, 294] width 105 height 18
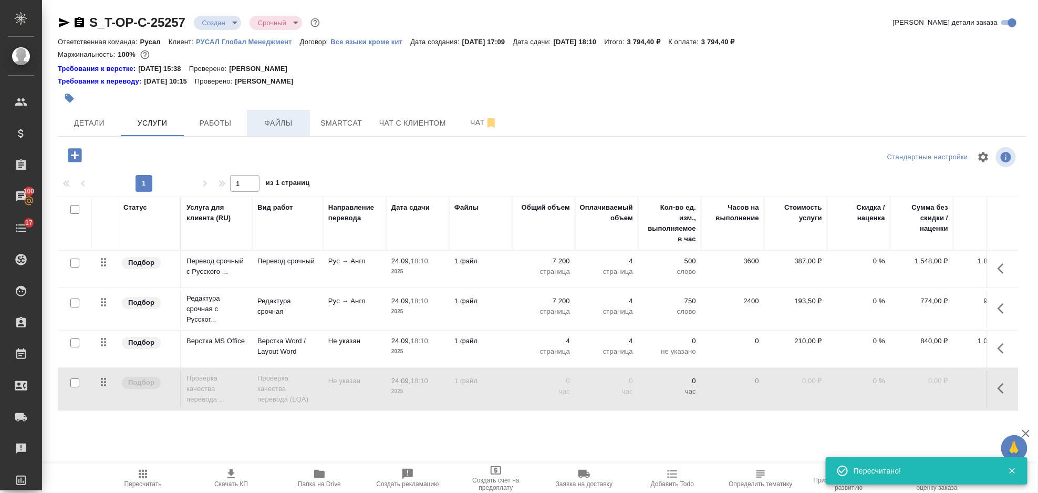
click at [275, 128] on span "Файлы" at bounding box center [278, 123] width 50 height 13
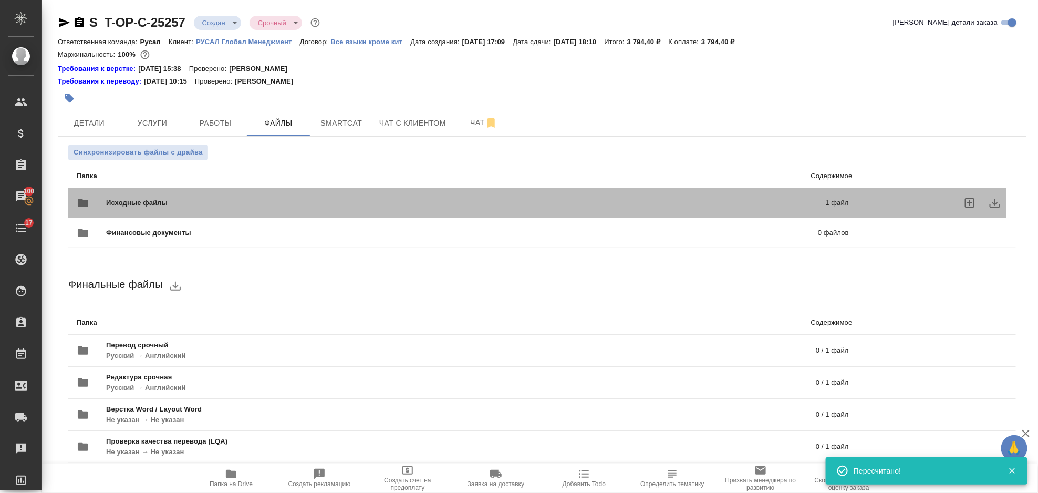
click at [136, 202] on span "Исходные файлы" at bounding box center [301, 203] width 390 height 11
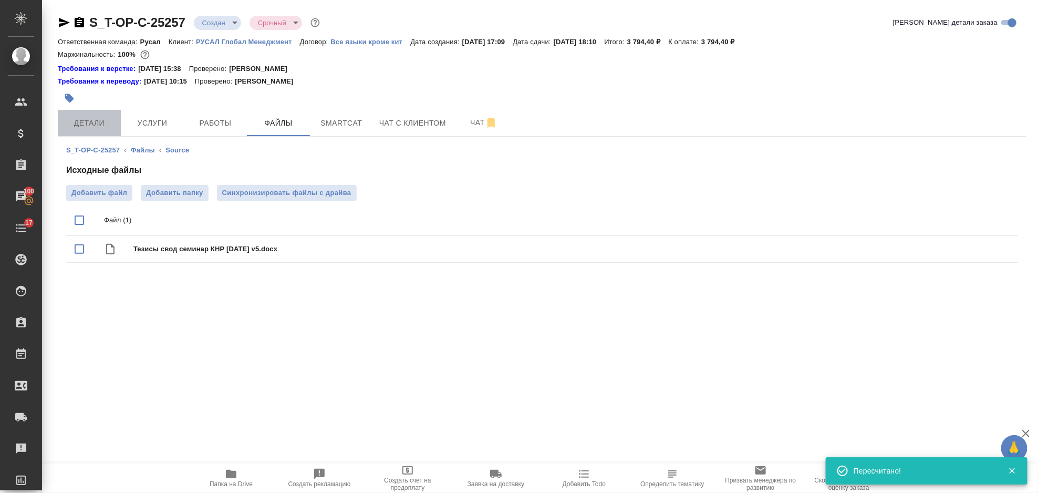
click at [101, 126] on span "Детали" at bounding box center [89, 123] width 50 height 13
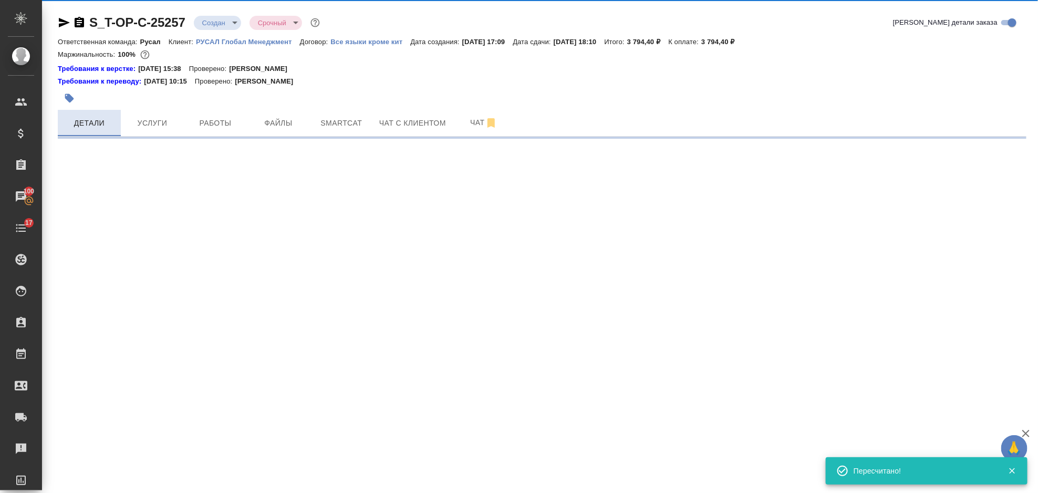
select select "RU"
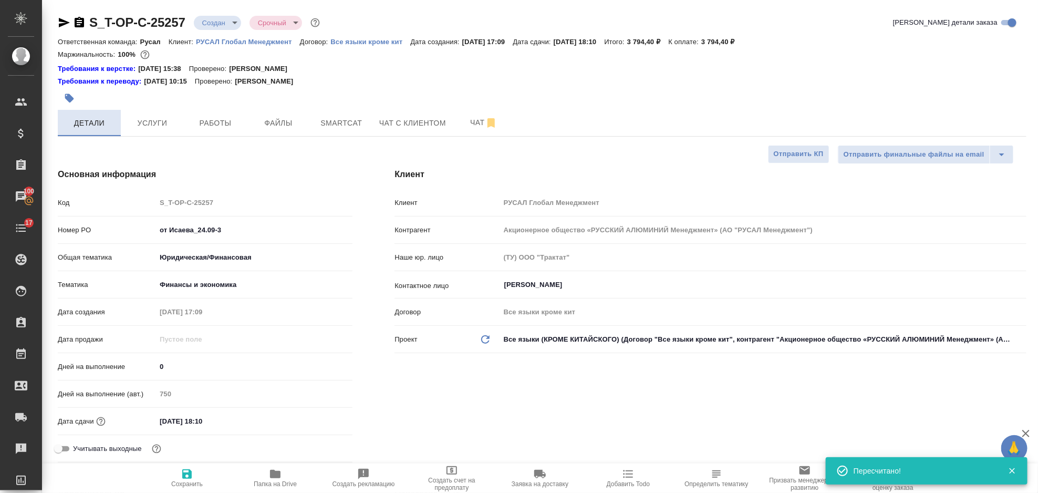
type textarea "x"
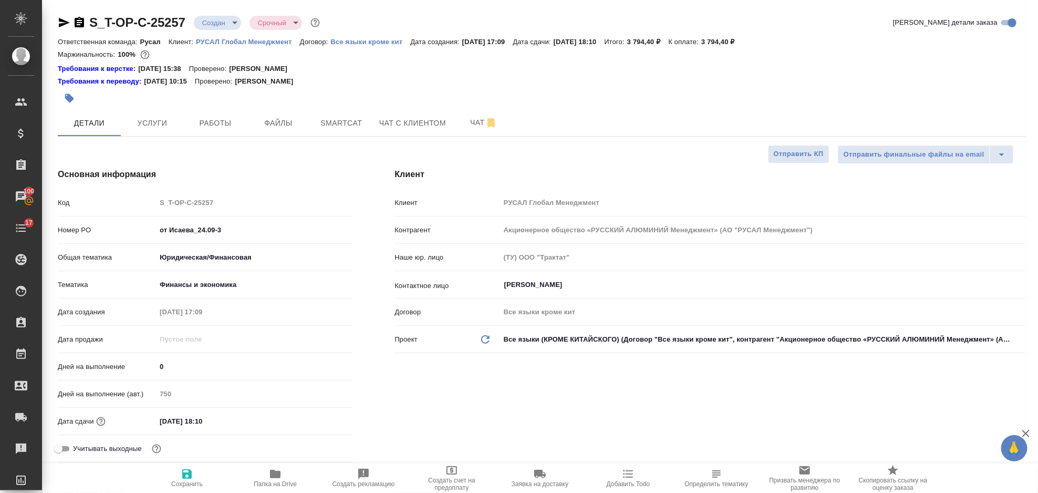
click at [62, 20] on icon "button" at bounding box center [64, 22] width 11 height 9
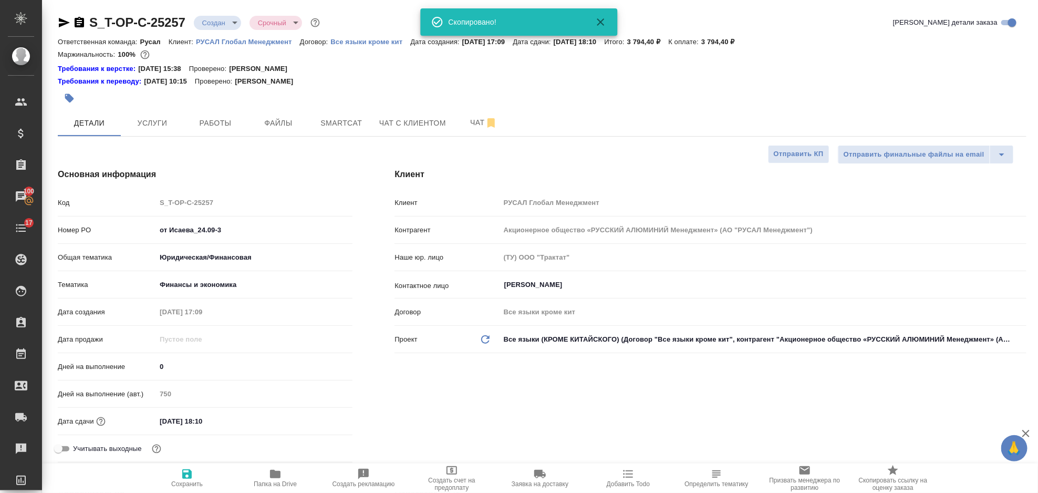
type textarea "x"
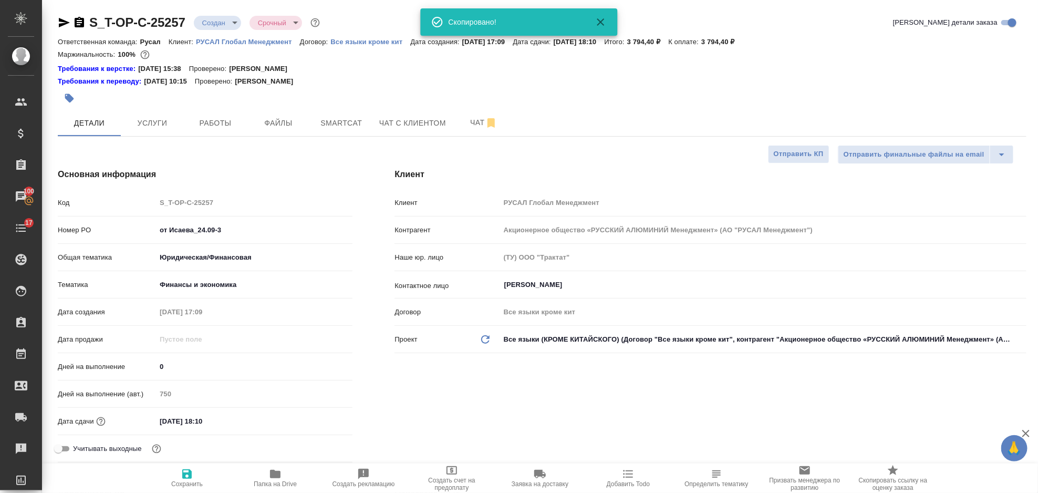
type textarea "x"
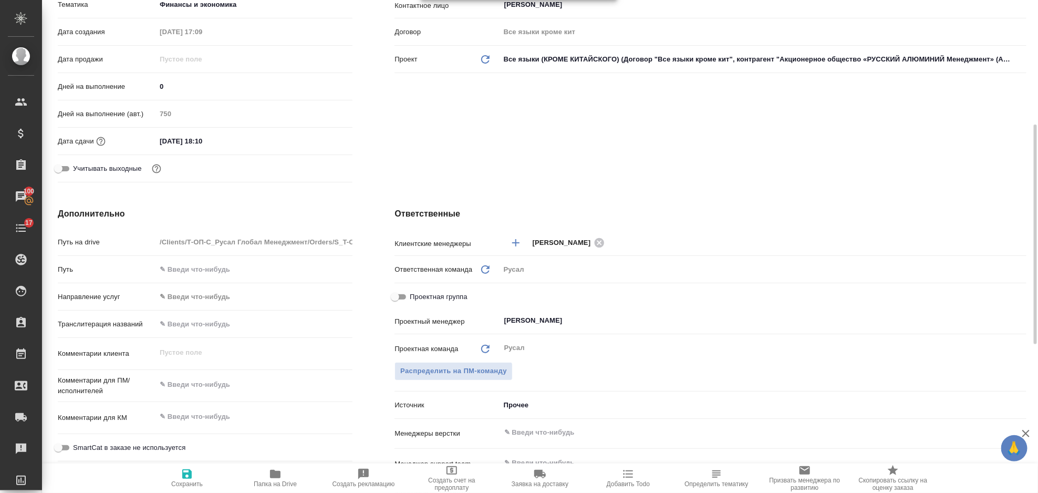
type textarea "x"
click at [208, 390] on textarea at bounding box center [255, 385] width 196 height 18
type textarea "И"
type textarea "x"
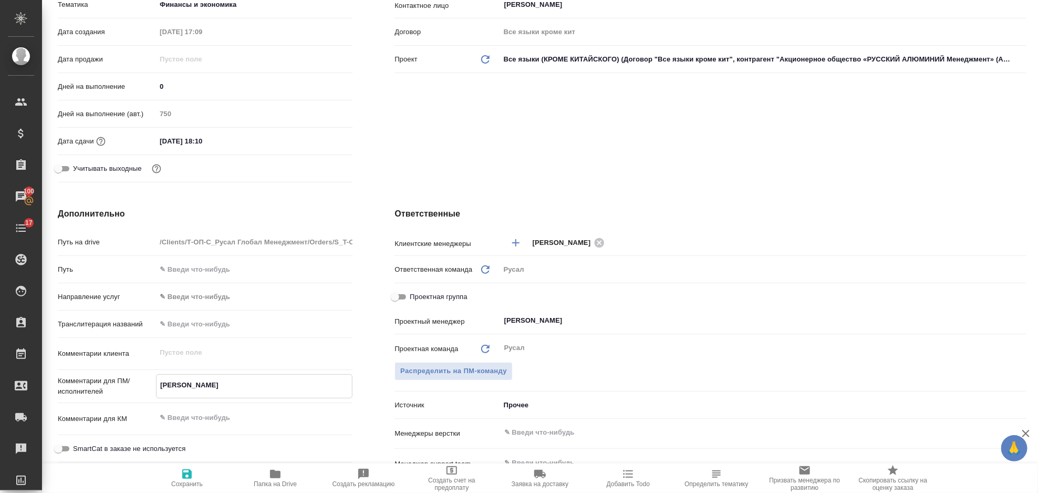
type textarea "x"
type textarea "ИС"
type textarea "x"
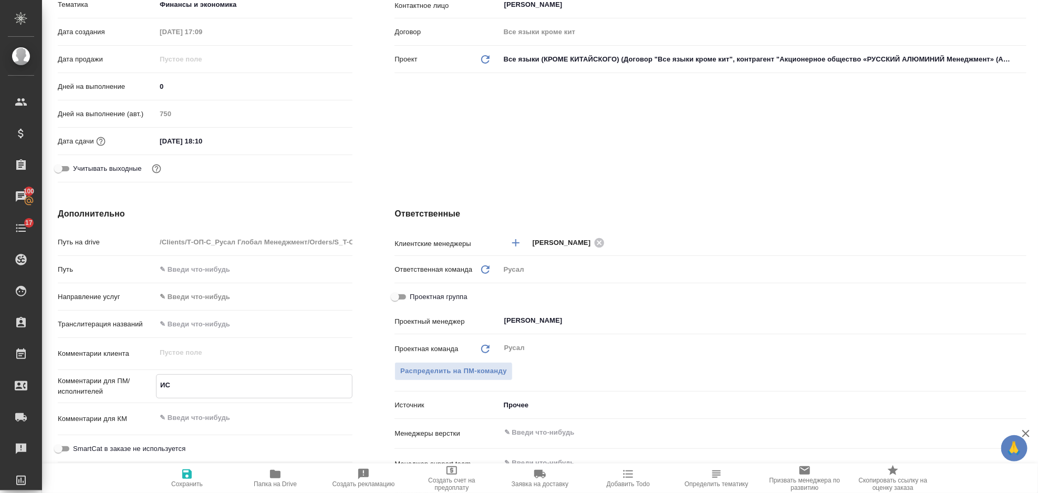
type textarea "ИСА"
type textarea "x"
type textarea "ИСАЕ"
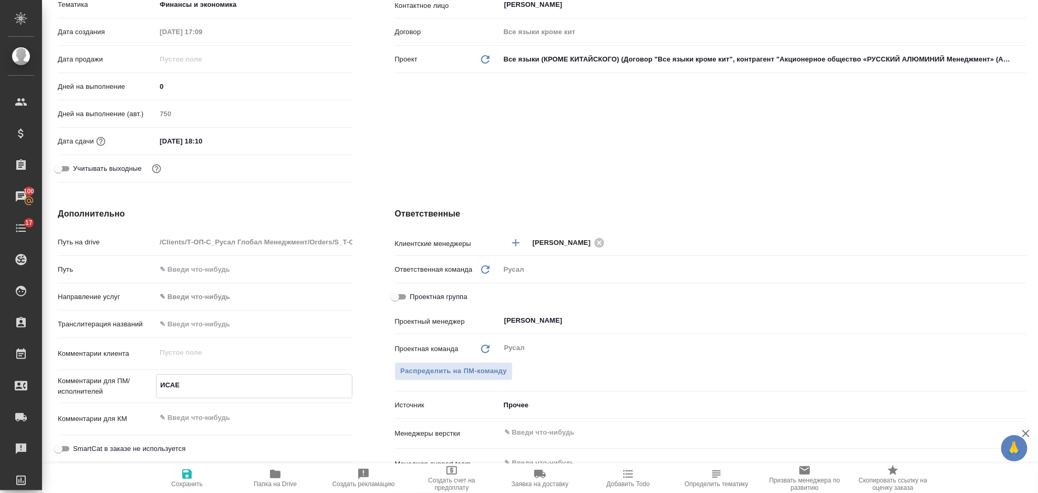
type textarea "x"
type textarea "ИСАЕВ"
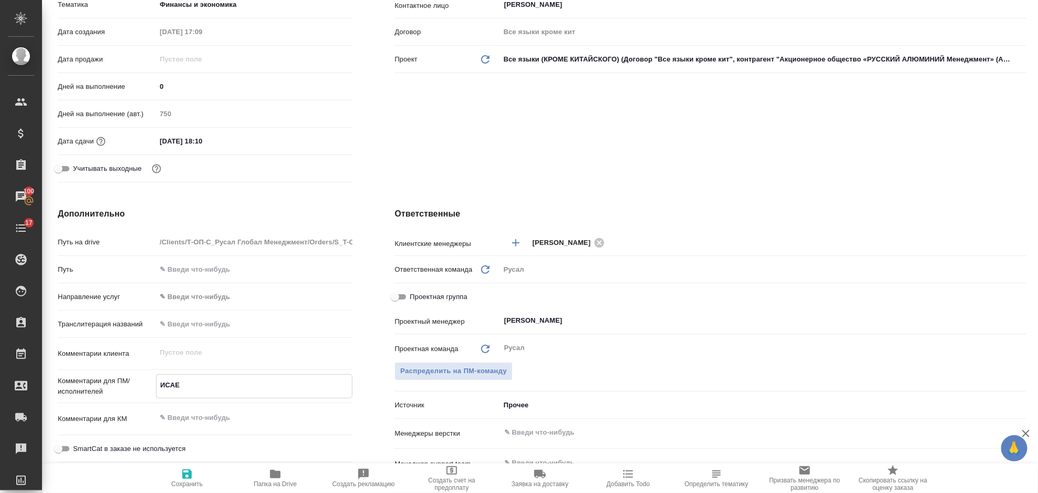
type textarea "x"
type textarea "ИСАЕВ"
type textarea "x"
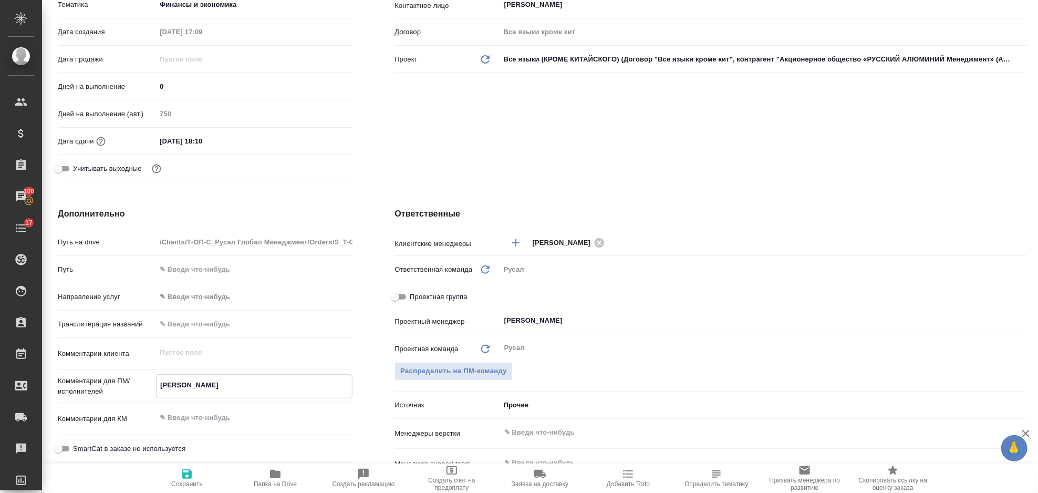
type textarea "x"
type textarea "ИСАЕВ д"
type textarea "x"
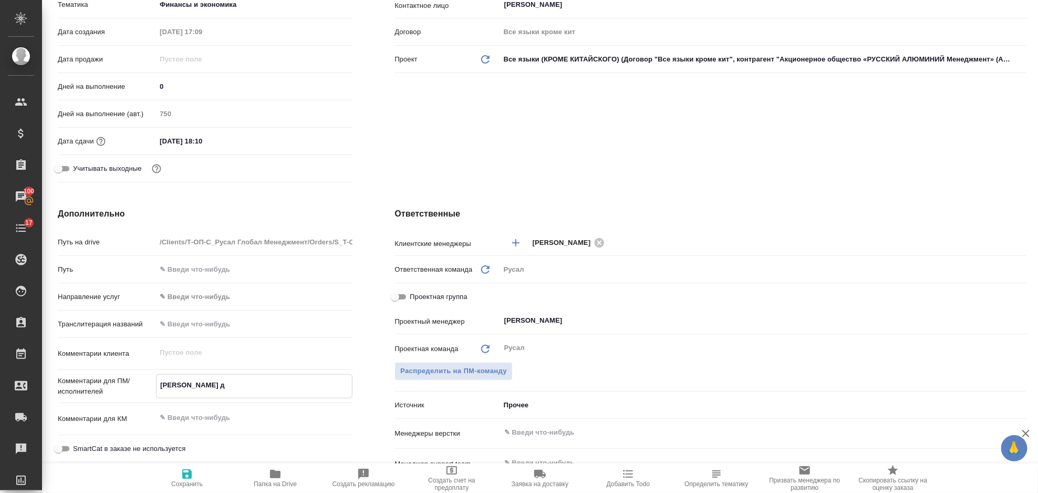
type textarea "ИСАЕВ дв"
type textarea "x"
type textarea "ИСАЕВ дву"
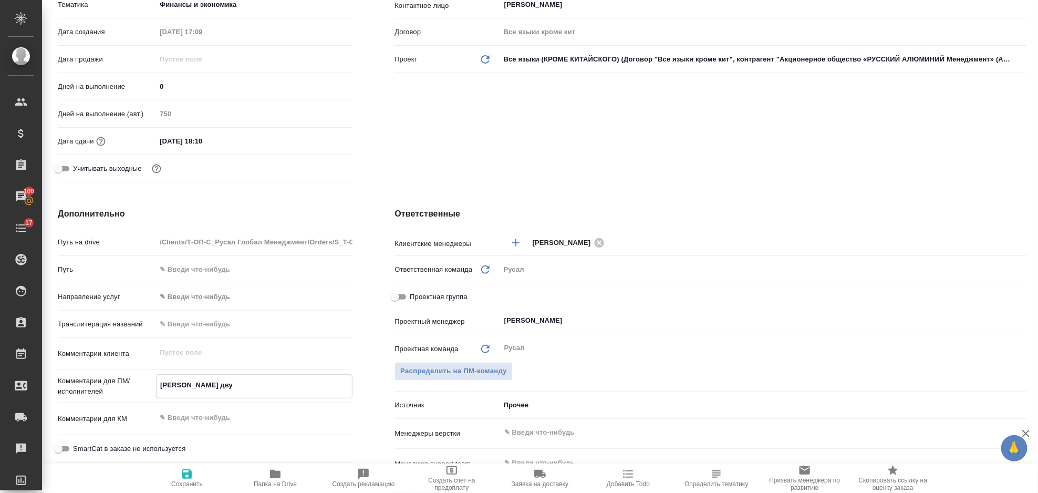
type textarea "x"
type textarea "ИСАЕВ двуяз"
type textarea "x"
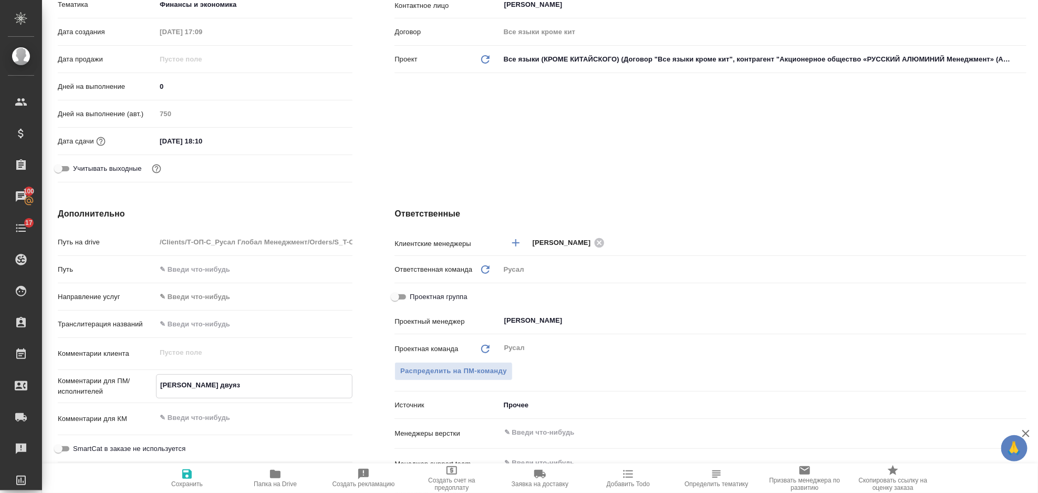
type textarea "x"
type textarea "ИСАЕВ двуяз"
type textarea "x"
click at [177, 484] on span "Сохранить" at bounding box center [187, 483] width 32 height 7
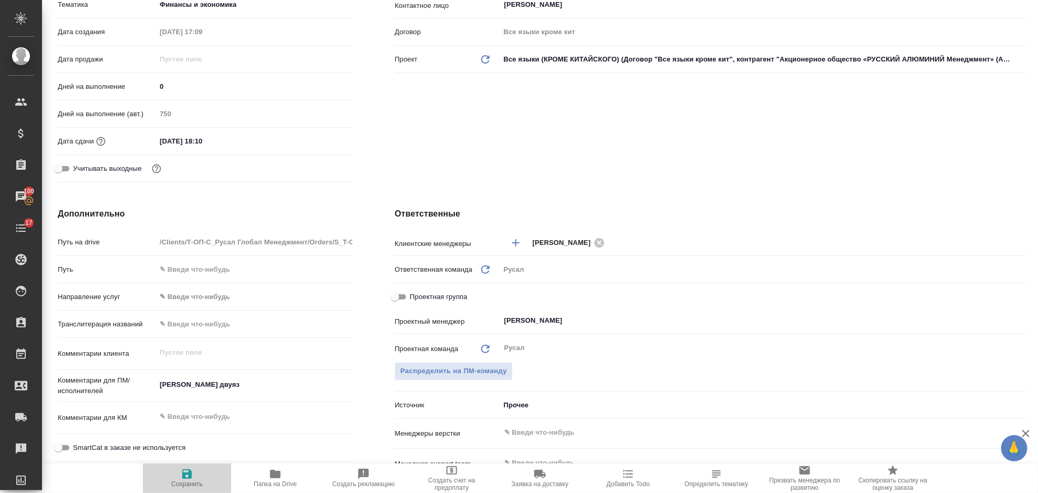
type textarea "x"
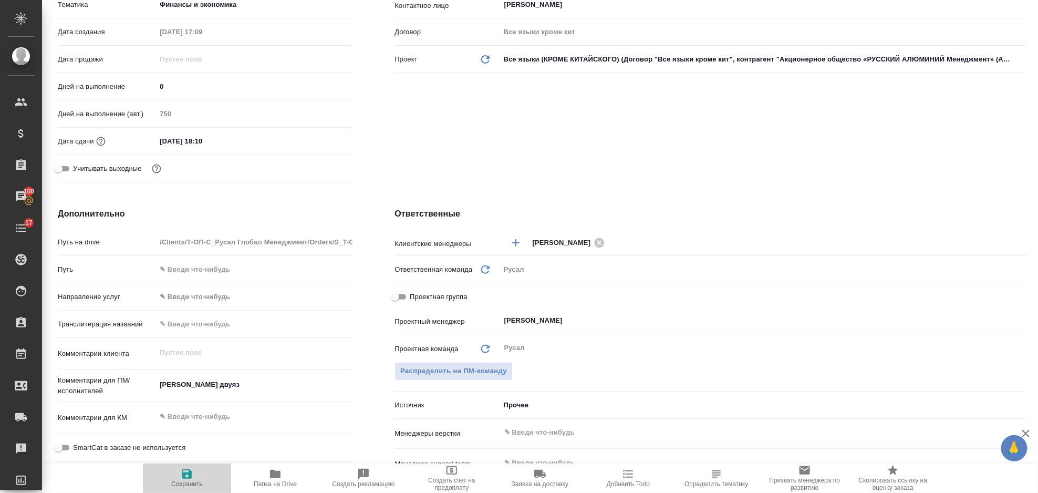
type textarea "x"
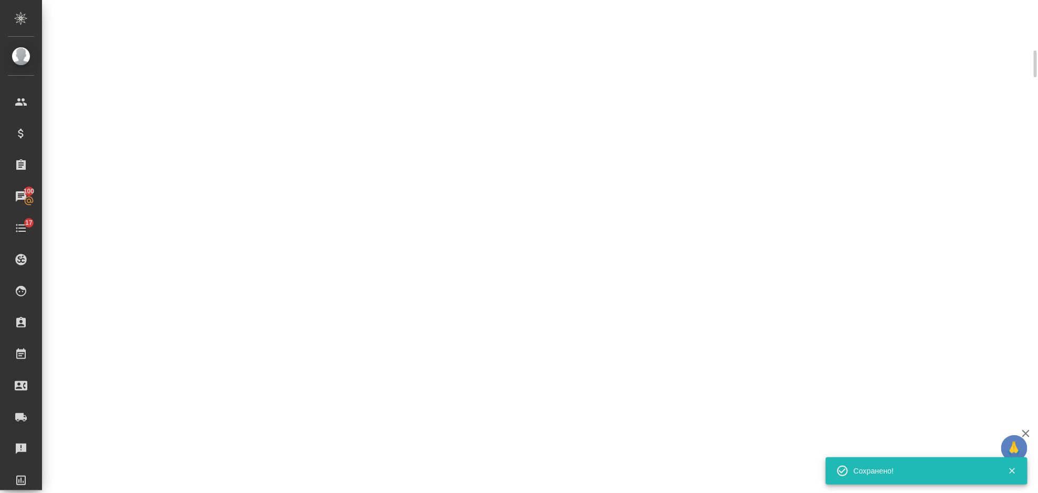
select select "RU"
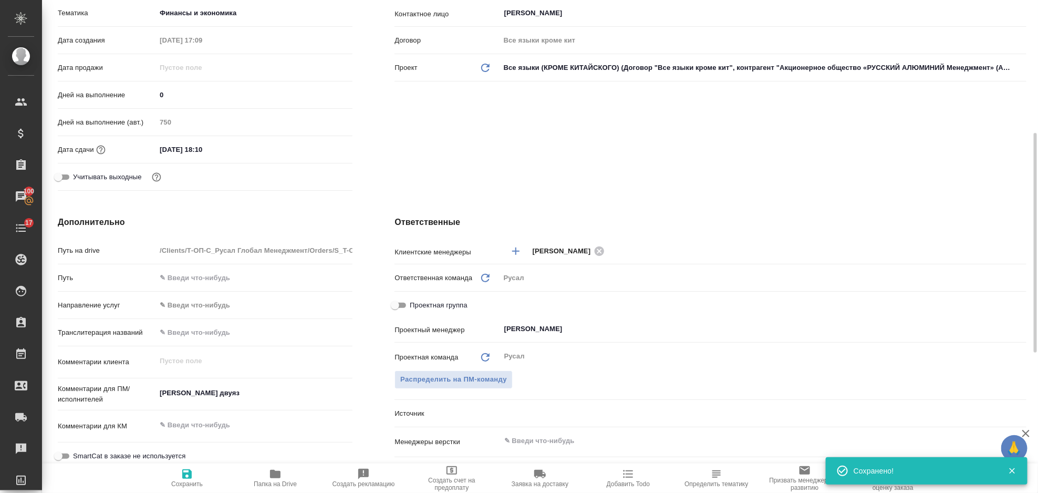
type textarea "x"
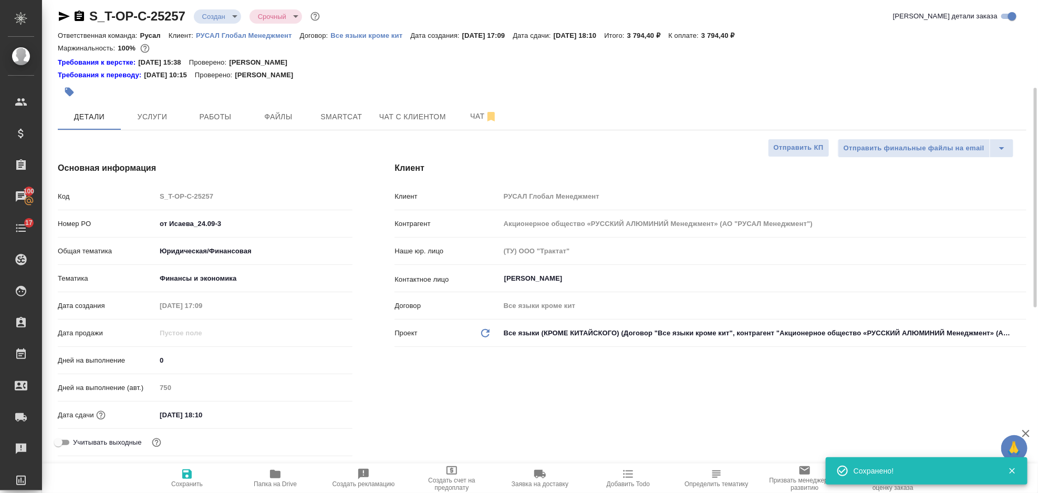
scroll to position [0, 0]
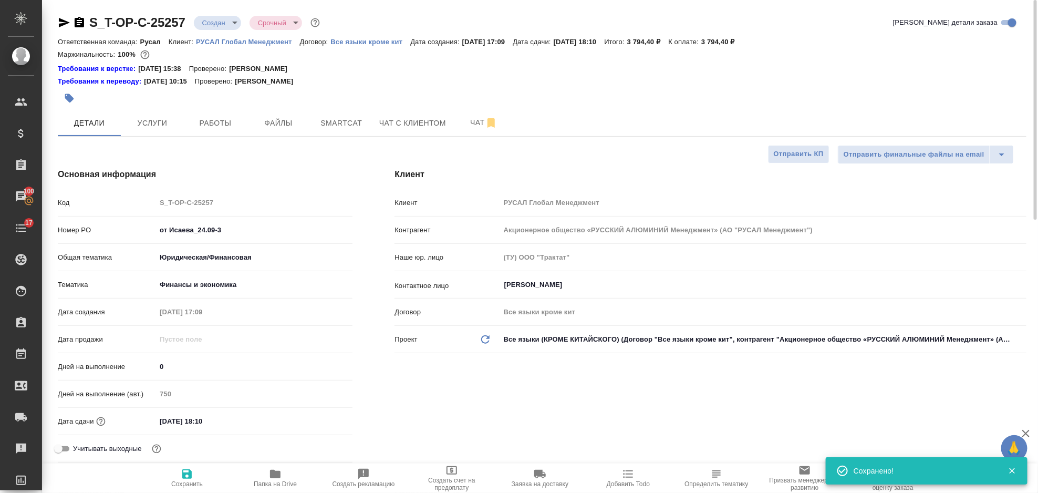
type textarea "x"
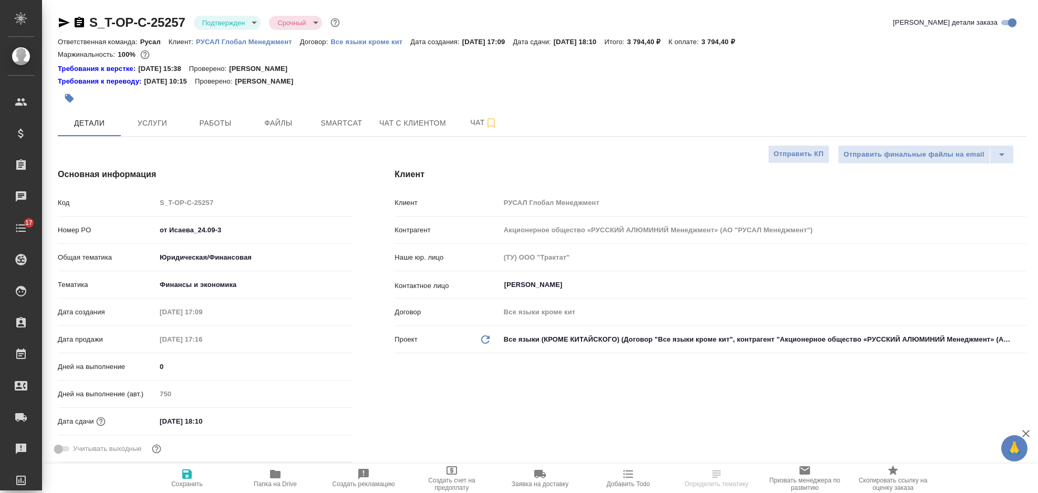
select select "RU"
type textarea "x"
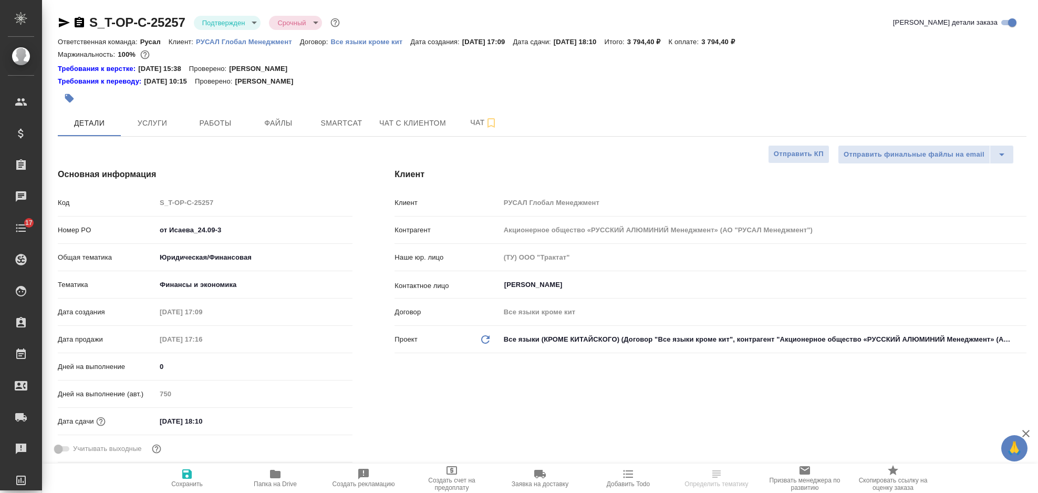
type textarea "x"
click at [225, 126] on span "Работы" at bounding box center [215, 123] width 50 height 13
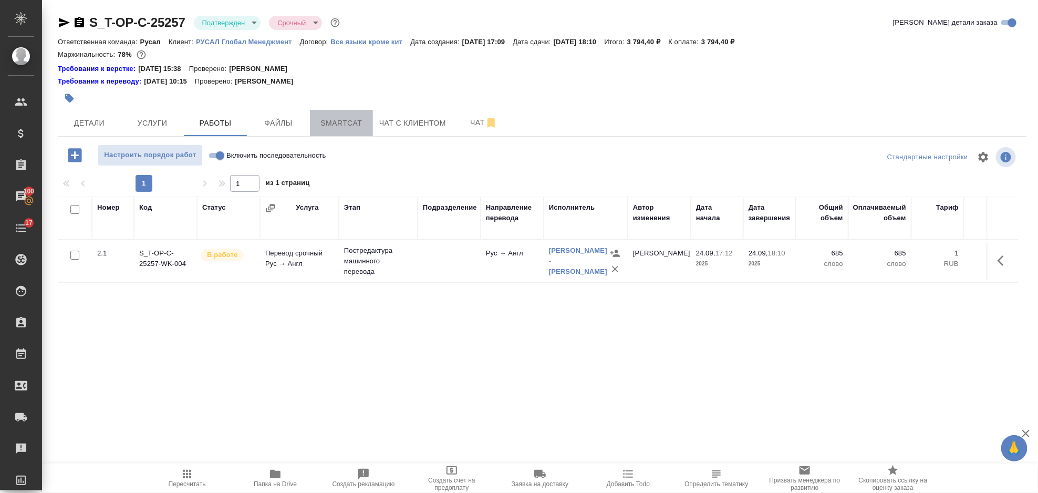
click at [320, 122] on span "Smartcat" at bounding box center [341, 123] width 50 height 13
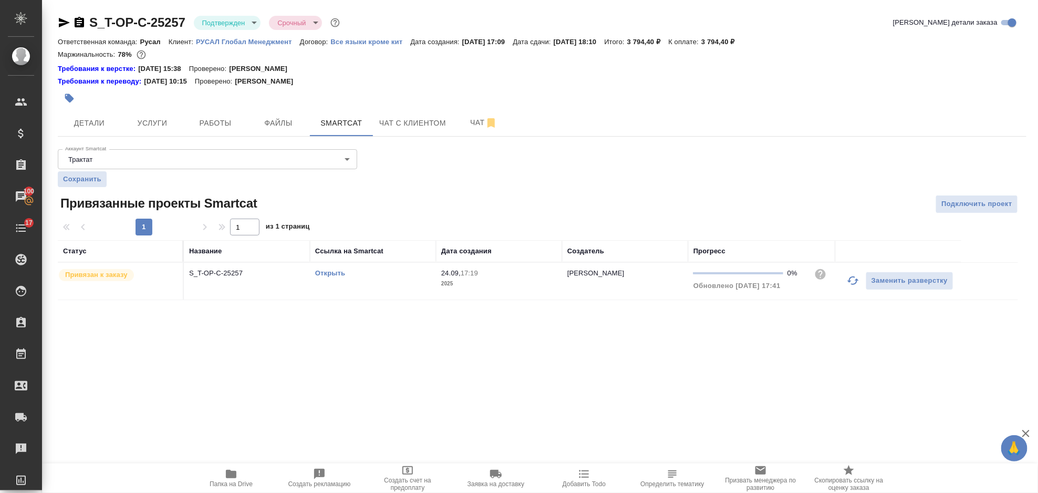
click at [849, 281] on icon "button" at bounding box center [854, 280] width 12 height 8
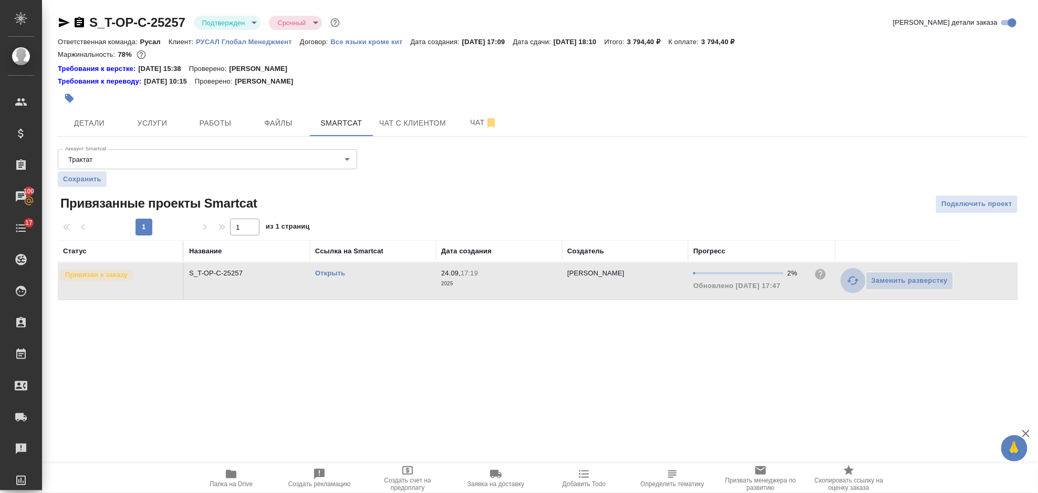
click at [849, 286] on icon "button" at bounding box center [853, 280] width 13 height 13
click at [848, 281] on icon "button" at bounding box center [853, 280] width 13 height 13
click at [852, 286] on icon "button" at bounding box center [853, 280] width 13 height 13
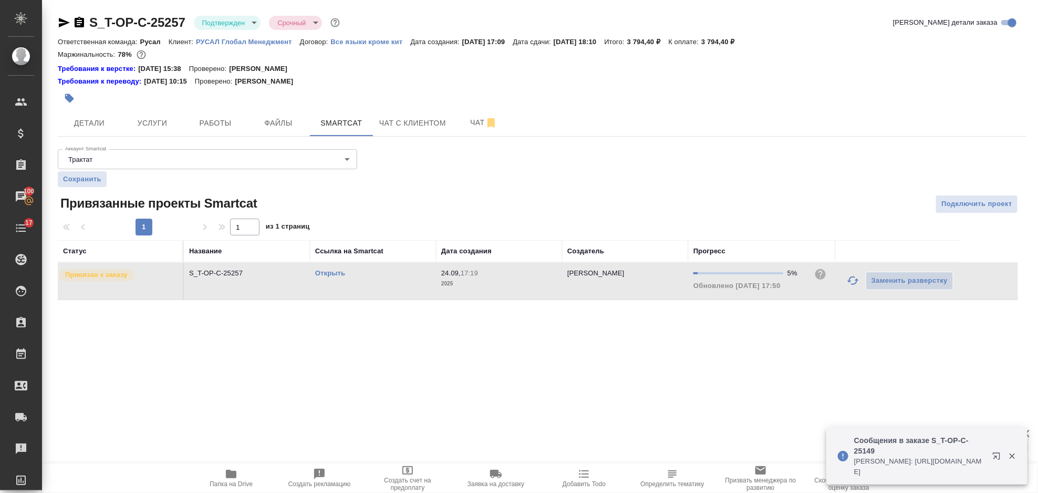
click at [849, 284] on icon "button" at bounding box center [853, 280] width 13 height 13
click at [850, 280] on icon "button" at bounding box center [854, 280] width 12 height 8
click at [1013, 457] on icon "button" at bounding box center [1012, 455] width 9 height 9
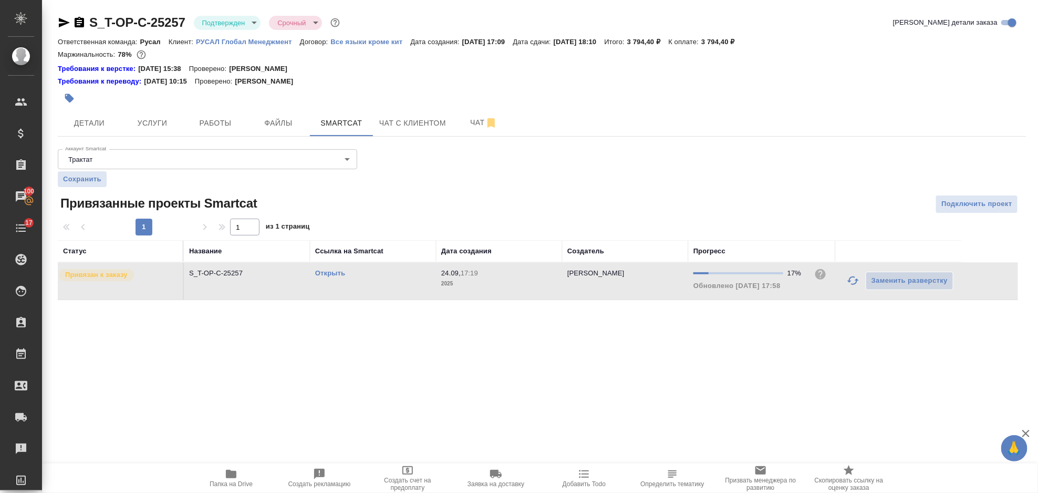
click at [1013, 367] on div ".cls-1 fill:#fff; AWATERA Gorlenko Yuliua Клиенты Спецификации Заказы 100 Чаты …" at bounding box center [519, 246] width 1038 height 493
click at [850, 283] on icon "button" at bounding box center [853, 280] width 13 height 13
click at [852, 283] on icon "button" at bounding box center [853, 280] width 13 height 13
click at [850, 281] on icon "button" at bounding box center [854, 280] width 12 height 8
click at [851, 284] on icon "button" at bounding box center [854, 280] width 12 height 8
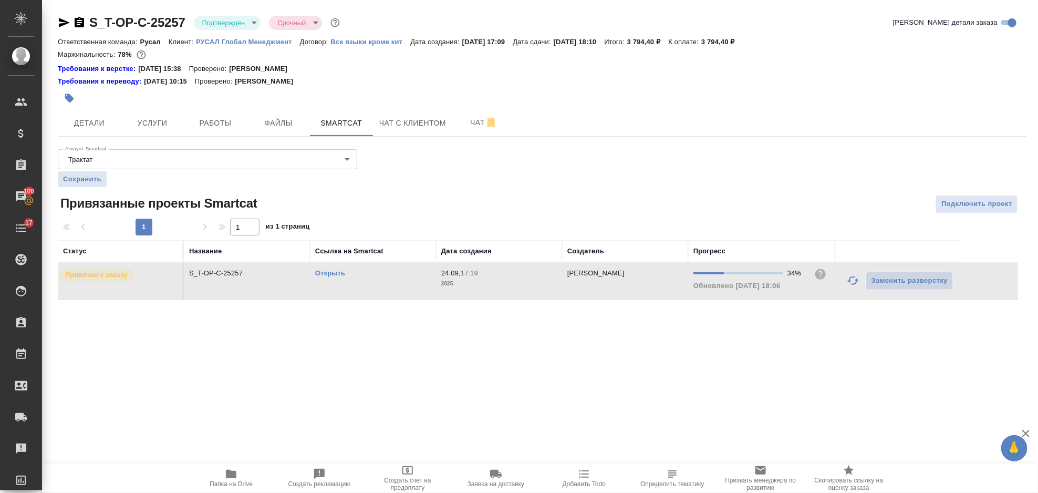
click at [849, 280] on icon "button" at bounding box center [854, 280] width 12 height 8
click at [850, 286] on icon "button" at bounding box center [853, 280] width 13 height 13
click at [848, 281] on icon "button" at bounding box center [854, 280] width 12 height 8
click at [850, 280] on icon "button" at bounding box center [854, 280] width 12 height 8
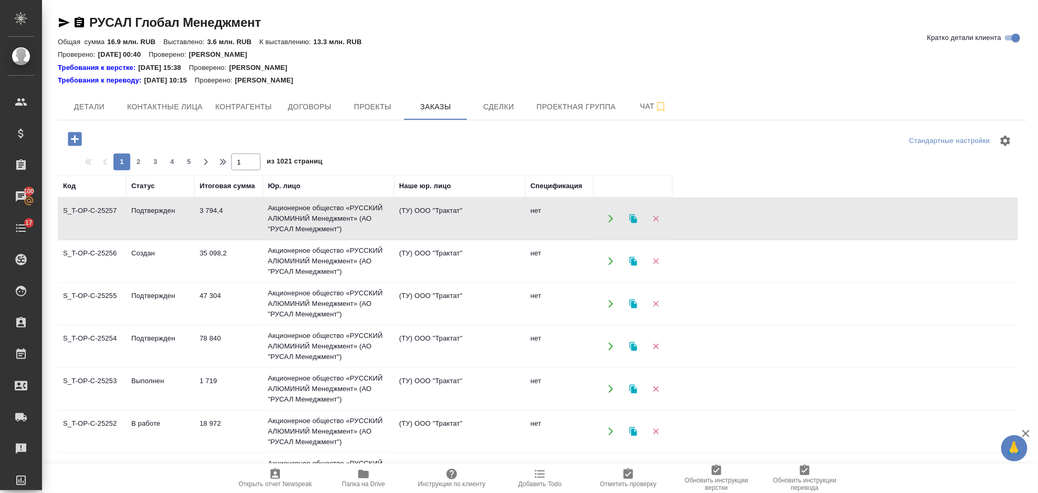
click at [76, 143] on icon "button" at bounding box center [75, 139] width 14 height 14
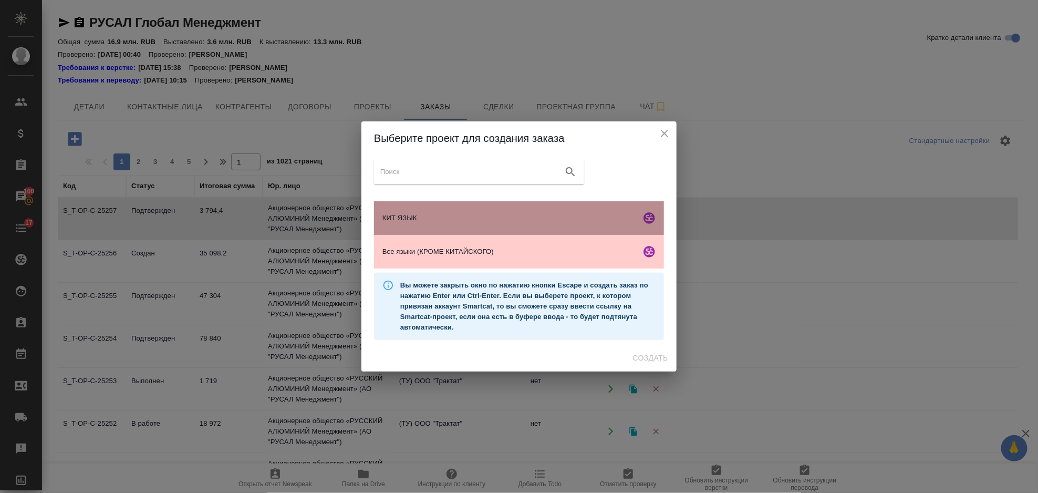
click at [493, 210] on div "КИТ ЯЗЫК" at bounding box center [519, 218] width 290 height 34
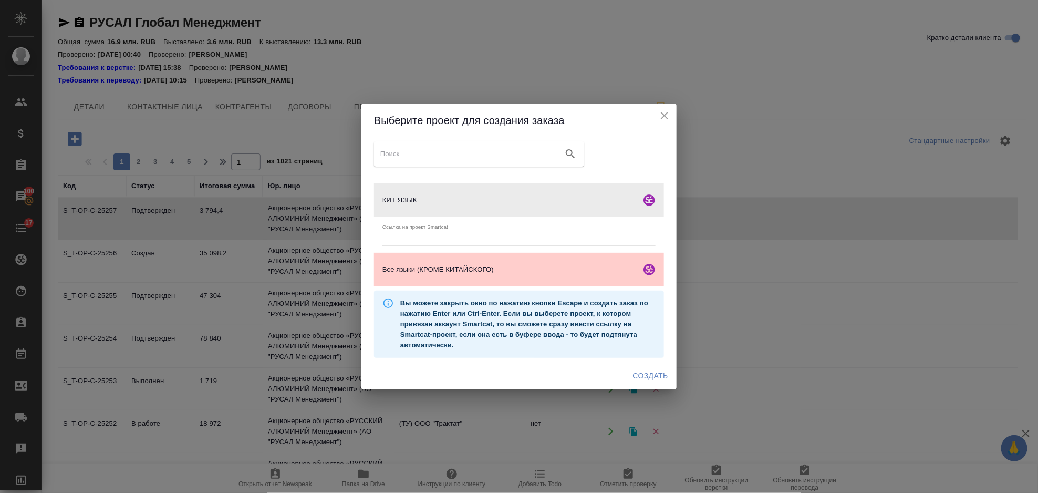
click at [647, 380] on span "Создать" at bounding box center [650, 375] width 35 height 13
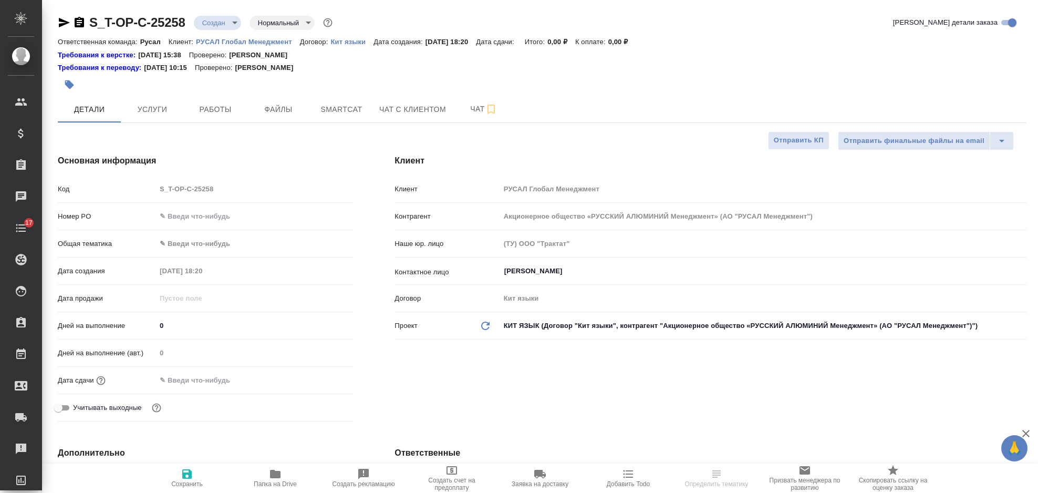
select select "RU"
type input "[PERSON_NAME]"
click at [211, 215] on input "text" at bounding box center [254, 216] width 197 height 15
type input "от Исаева_24.09-4"
click at [205, 242] on body "🙏 .cls-1 fill:#fff; AWATERA Gorlenko Yuliua Клиенты Спецификации Заказы 100 Чат…" at bounding box center [519, 246] width 1038 height 493
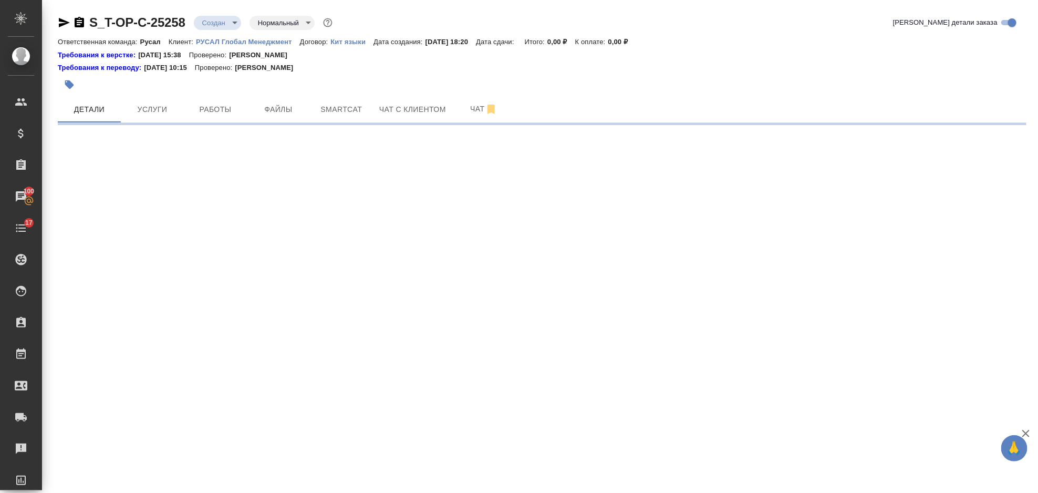
click at [202, 329] on div ".cls-1 fill:#fff; AWATERA Gorlenko Yuliua Клиенты Спецификации Заказы 100 Чаты …" at bounding box center [519, 246] width 1038 height 493
select select "RU"
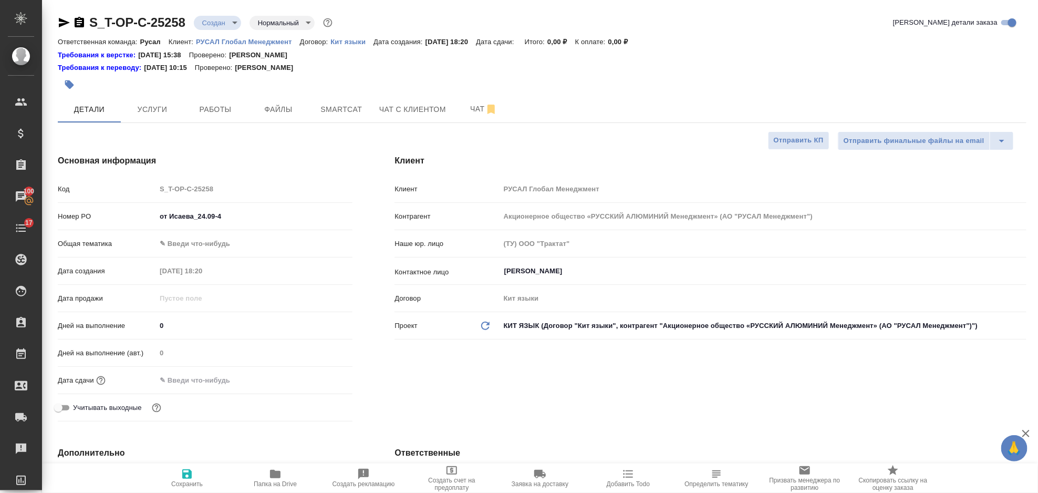
type textarea "x"
click at [212, 251] on body "🙏 .cls-1 fill:#fff; AWATERA Gorlenko Yuliua Клиенты Спецификации Заказы 100 Чат…" at bounding box center [519, 246] width 1038 height 493
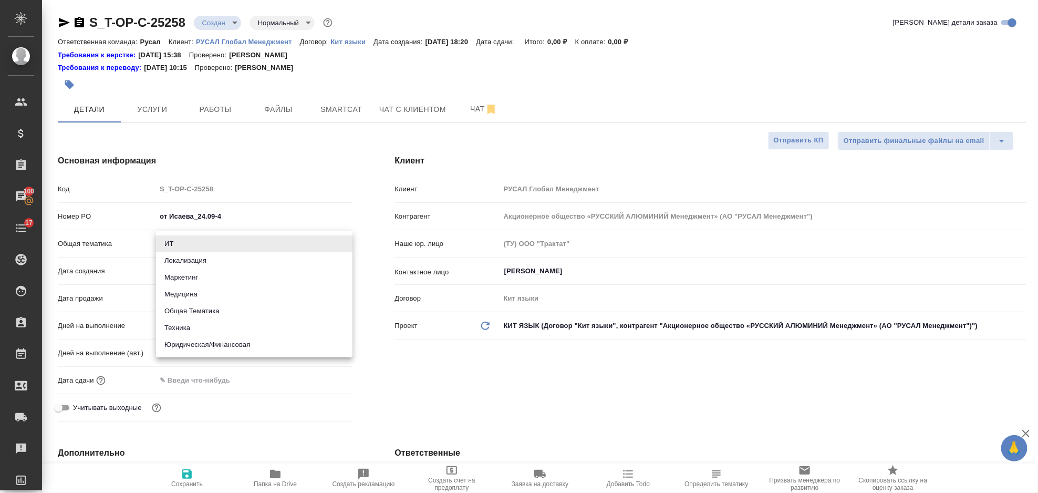
click at [203, 322] on li "Техника" at bounding box center [254, 328] width 197 height 17
type input "tech"
type textarea "x"
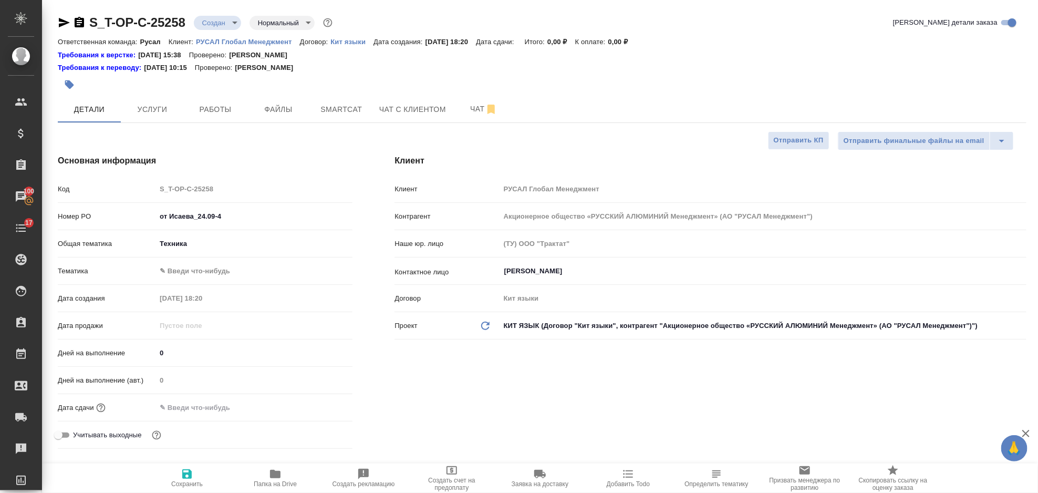
click at [201, 270] on body "🙏 .cls-1 fill:#fff; AWATERA Gorlenko Yuliua Клиенты Спецификации Заказы 100 Чат…" at bounding box center [519, 246] width 1038 height 493
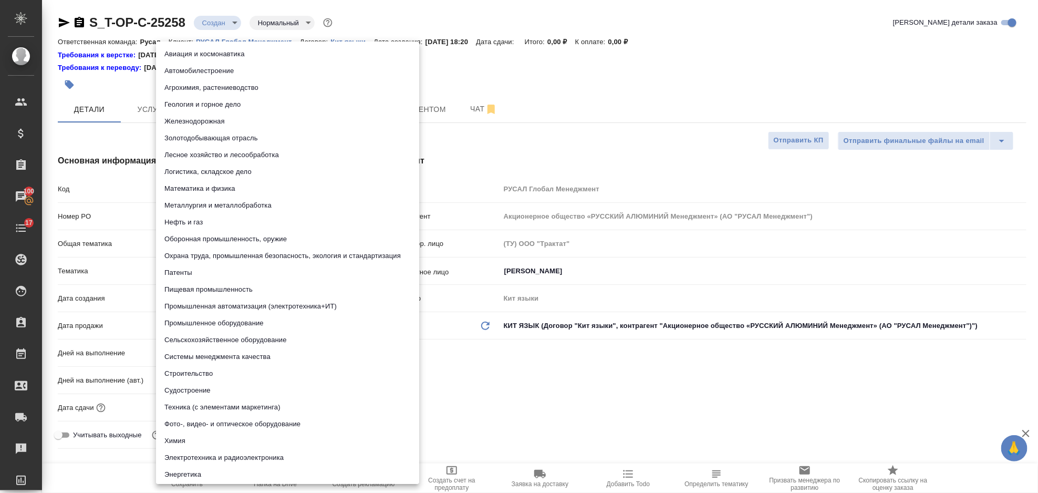
click at [253, 75] on li "Автомобилестроение" at bounding box center [287, 71] width 263 height 17
type textarea "x"
type input "5f647204b73bc97568ca66a7"
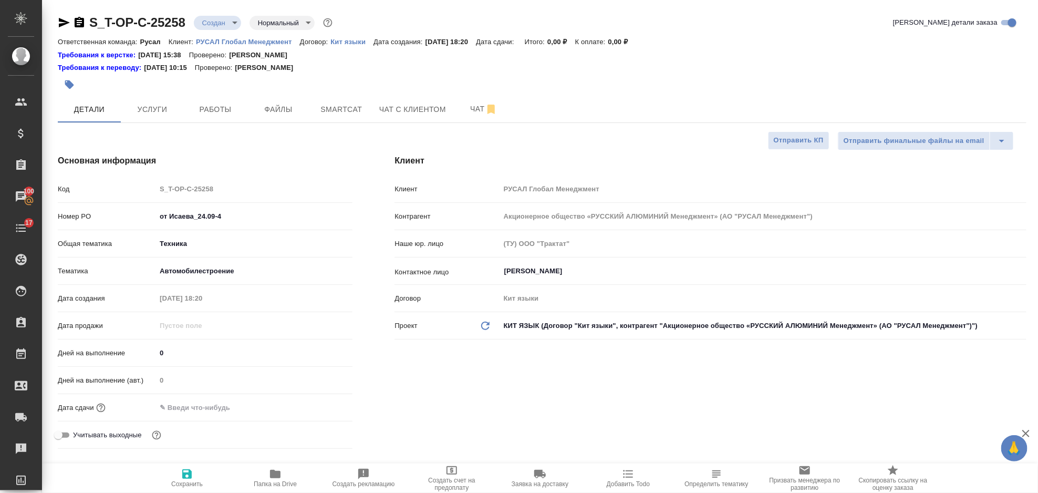
click at [231, 407] on input "text" at bounding box center [202, 407] width 92 height 15
click at [322, 409] on icon "button" at bounding box center [322, 407] width 13 height 13
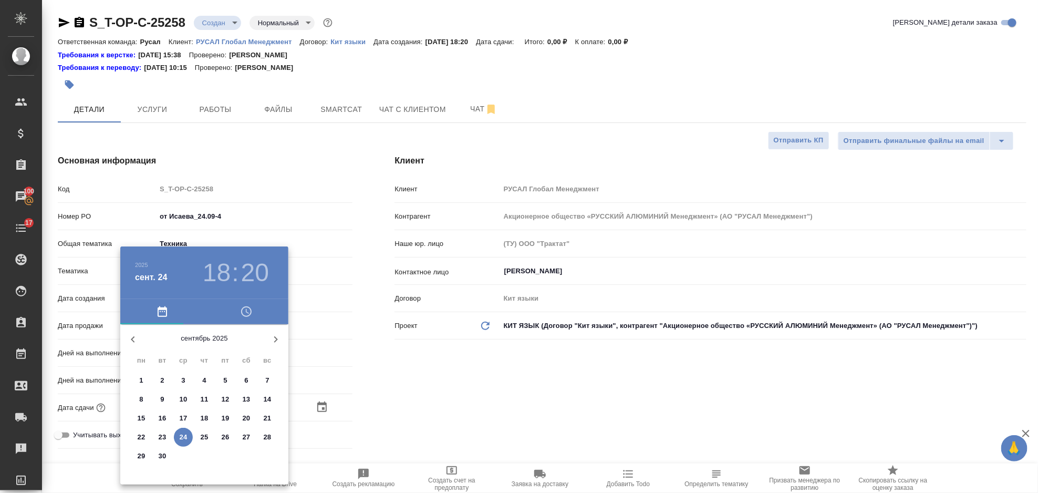
click at [184, 436] on p "24" at bounding box center [184, 437] width 8 height 11
type input "24.09.2025 18:20"
type textarea "x"
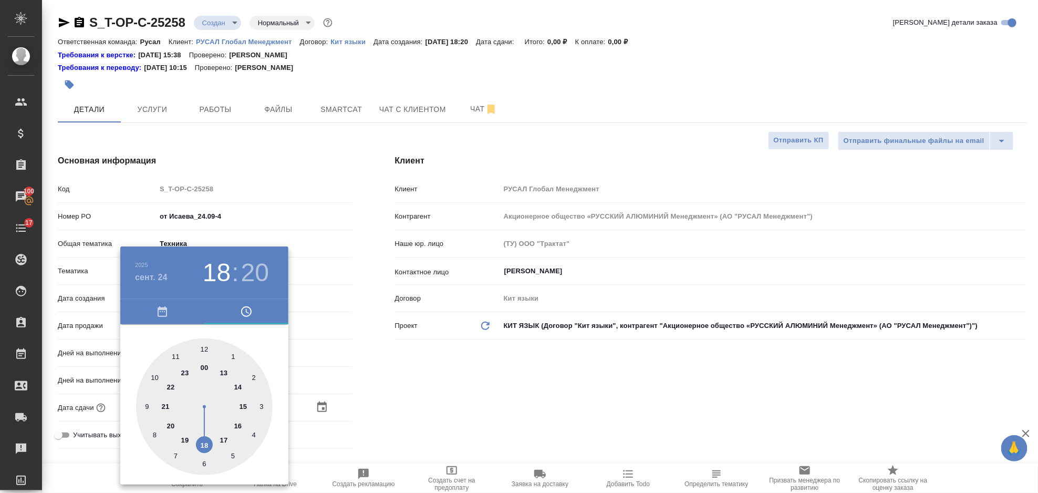
click at [171, 427] on div at bounding box center [204, 406] width 137 height 137
type input "24.09.2025 20:20"
type textarea "x"
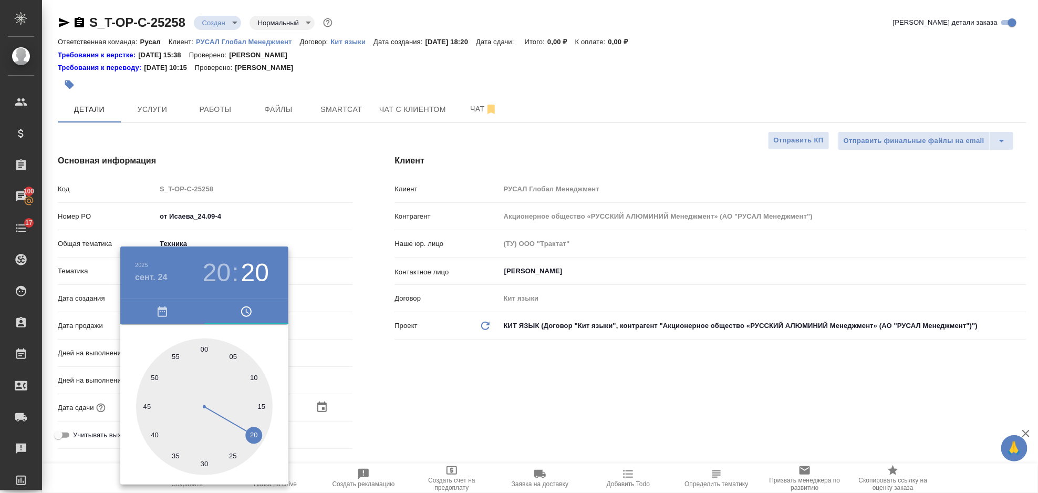
type textarea "x"
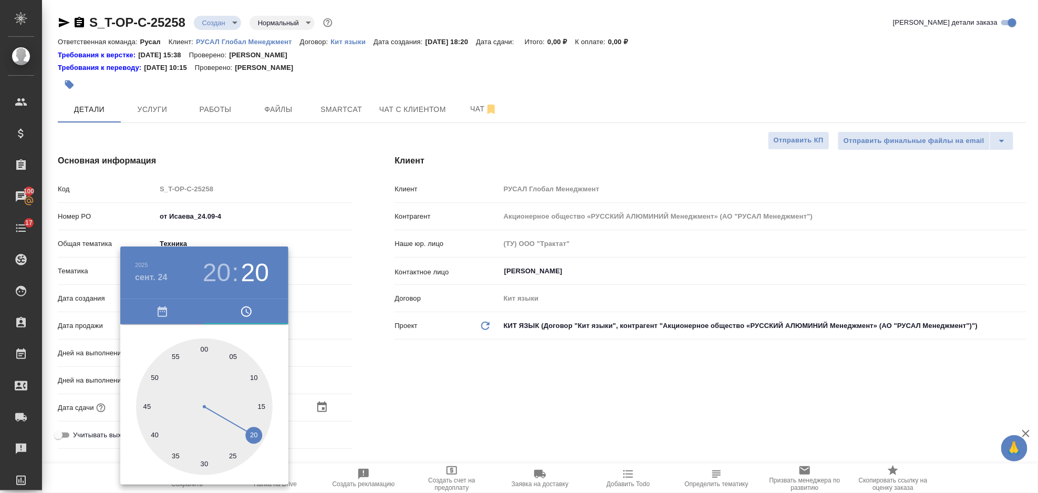
type textarea "x"
click at [455, 373] on div at bounding box center [519, 246] width 1038 height 493
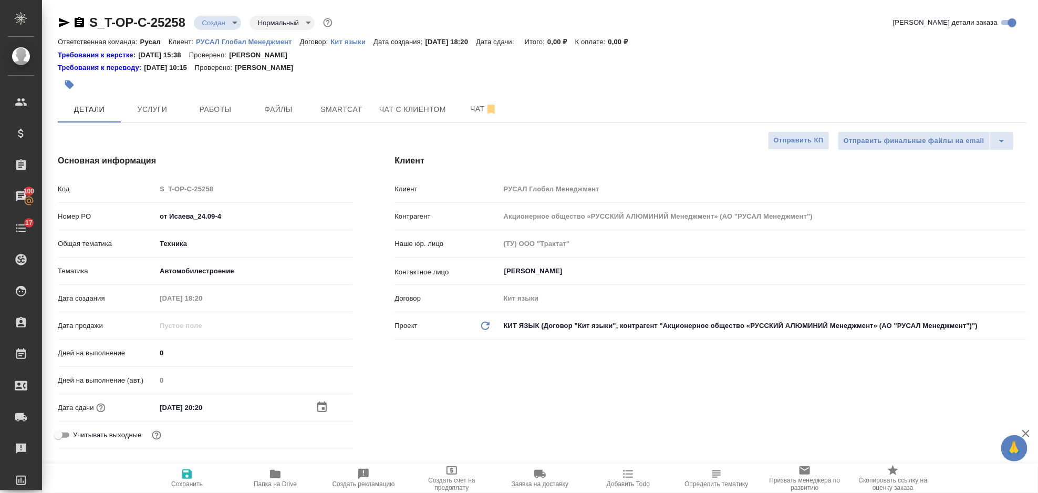
click at [193, 475] on icon "button" at bounding box center [187, 474] width 13 height 13
type textarea "x"
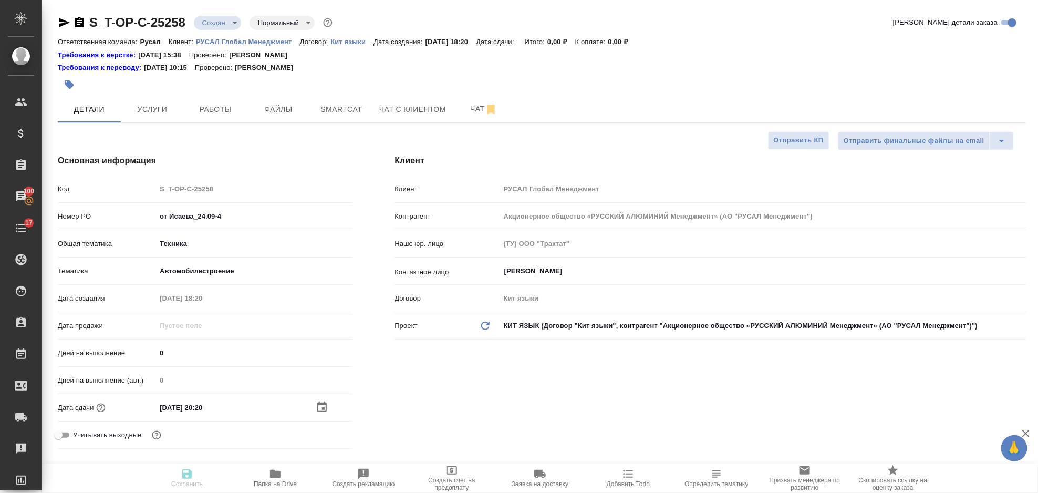
type textarea "x"
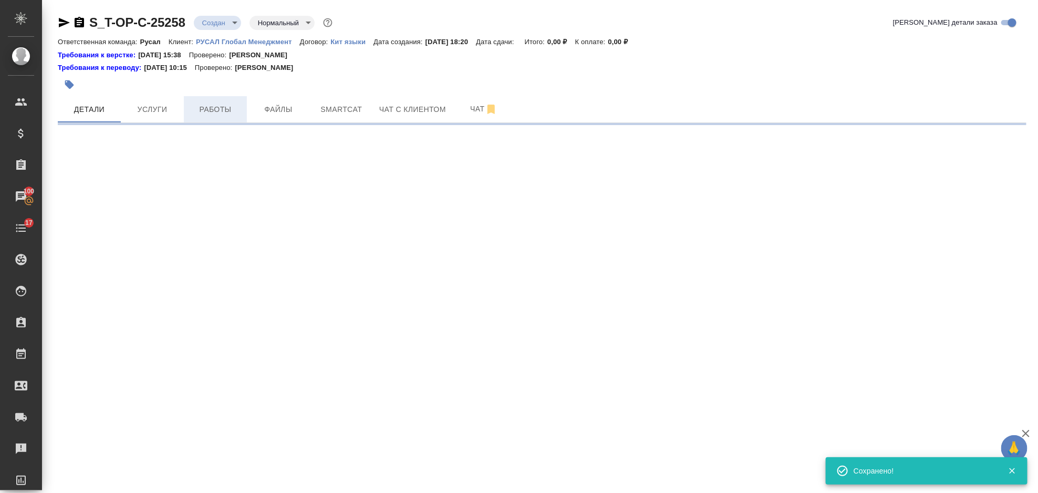
select select "RU"
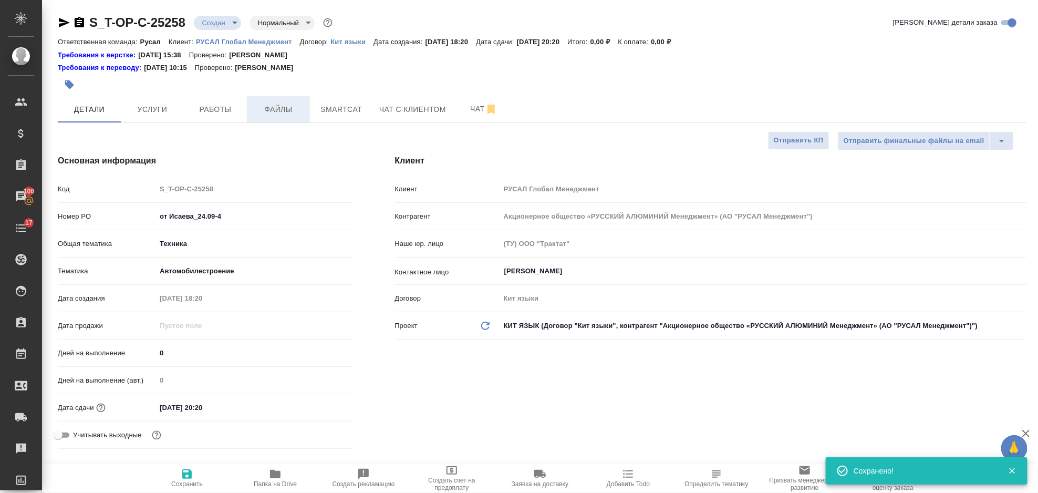
type textarea "x"
click at [274, 109] on span "Файлы" at bounding box center [278, 109] width 50 height 13
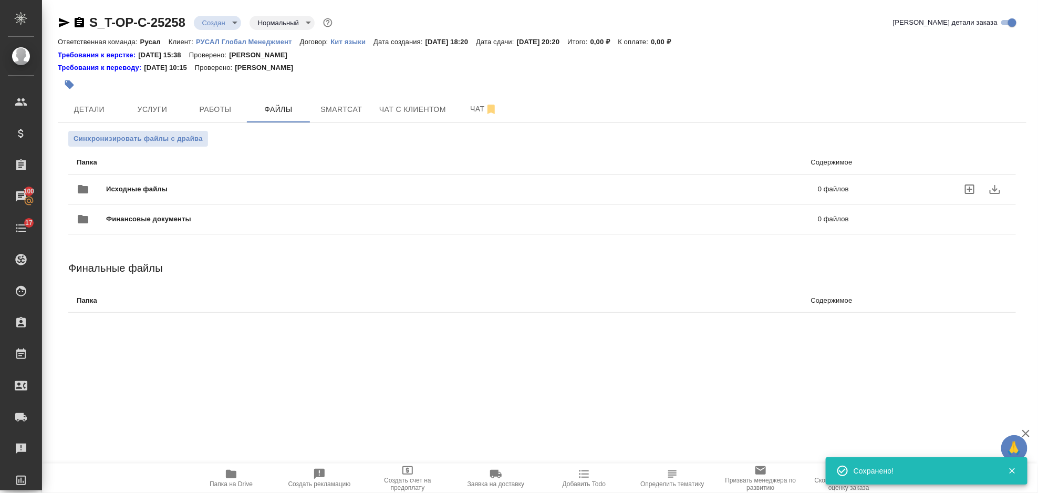
click at [180, 189] on span "Исходные файлы" at bounding box center [299, 189] width 387 height 11
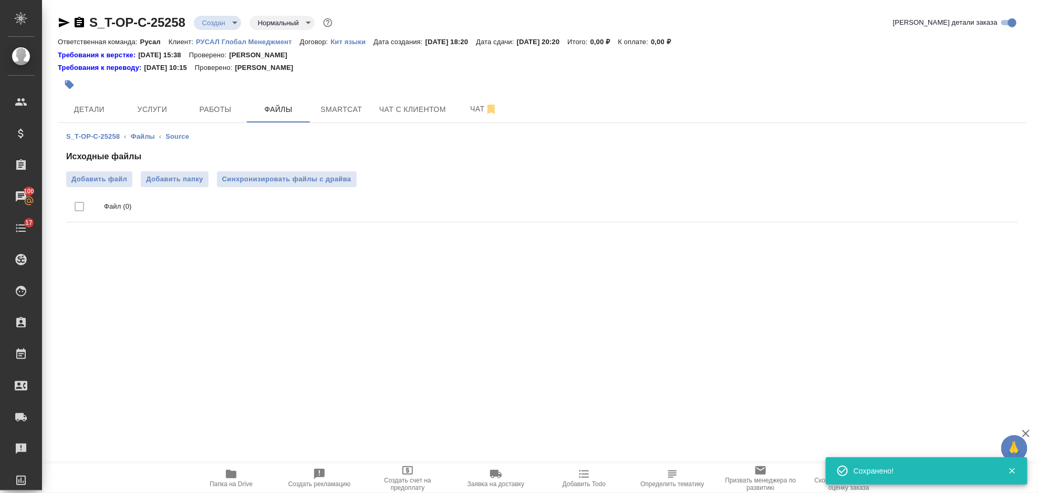
click at [98, 188] on ul "Файл (0)" at bounding box center [542, 206] width 952 height 39
click at [98, 183] on span "Добавить файл" at bounding box center [99, 179] width 56 height 11
click at [0, 0] on input "Добавить файл" at bounding box center [0, 0] width 0 height 0
click at [160, 108] on span "Услуги" at bounding box center [152, 109] width 50 height 13
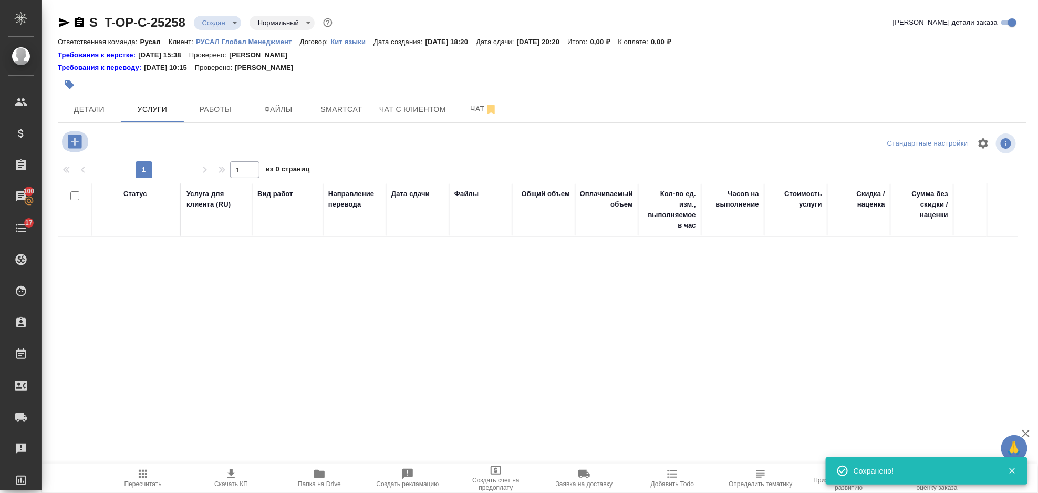
click at [83, 135] on icon "button" at bounding box center [75, 141] width 18 height 18
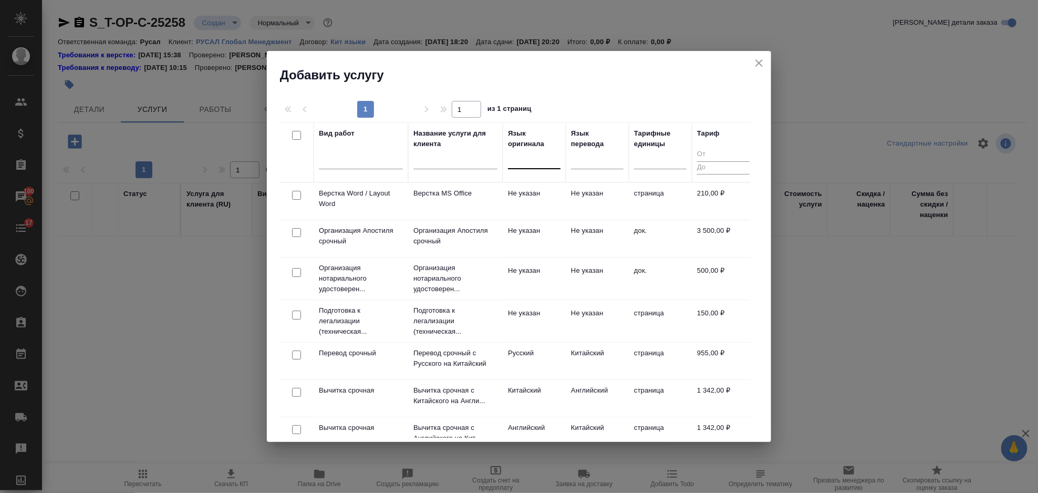
click at [527, 163] on div at bounding box center [534, 158] width 53 height 15
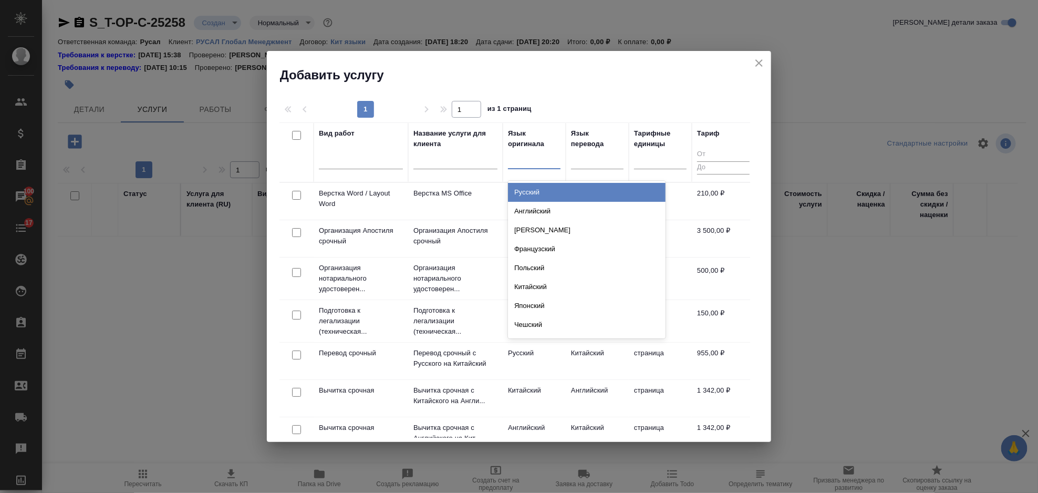
click at [543, 194] on div "Русский" at bounding box center [587, 192] width 158 height 19
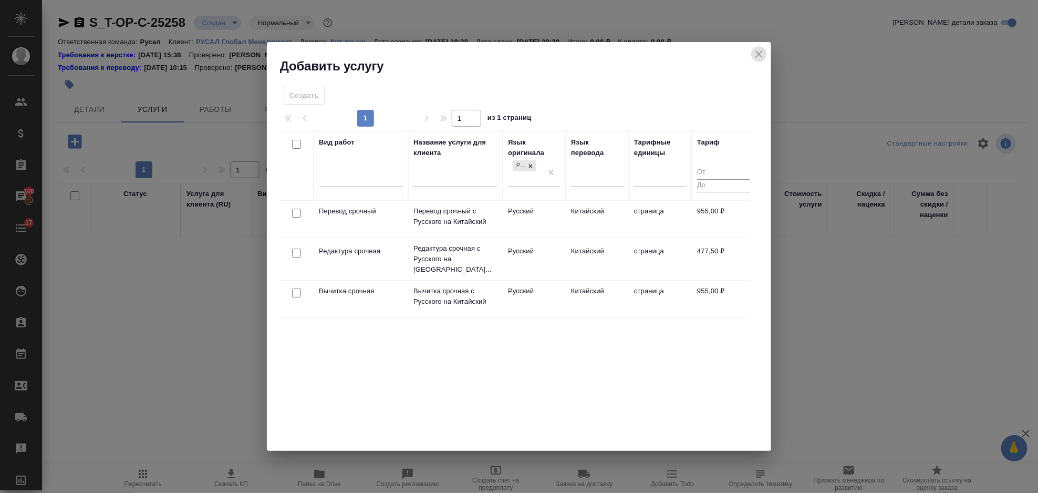
click at [759, 58] on icon "close" at bounding box center [759, 54] width 13 height 13
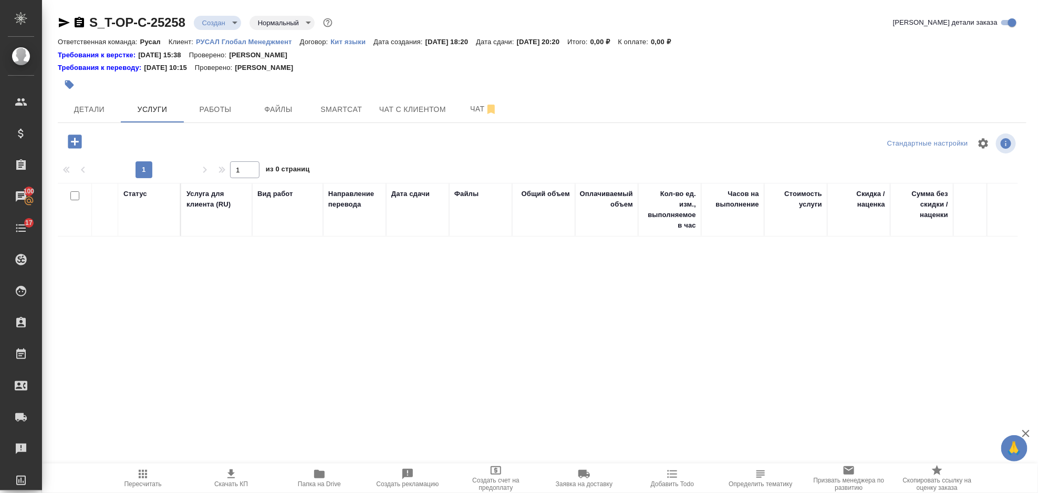
click at [73, 136] on icon "button" at bounding box center [75, 142] width 14 height 14
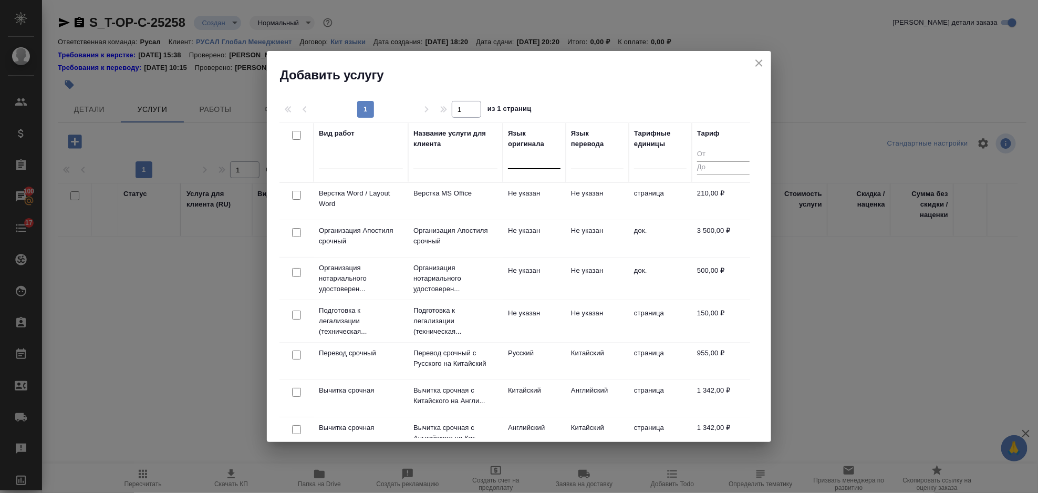
click at [544, 159] on div at bounding box center [534, 158] width 53 height 15
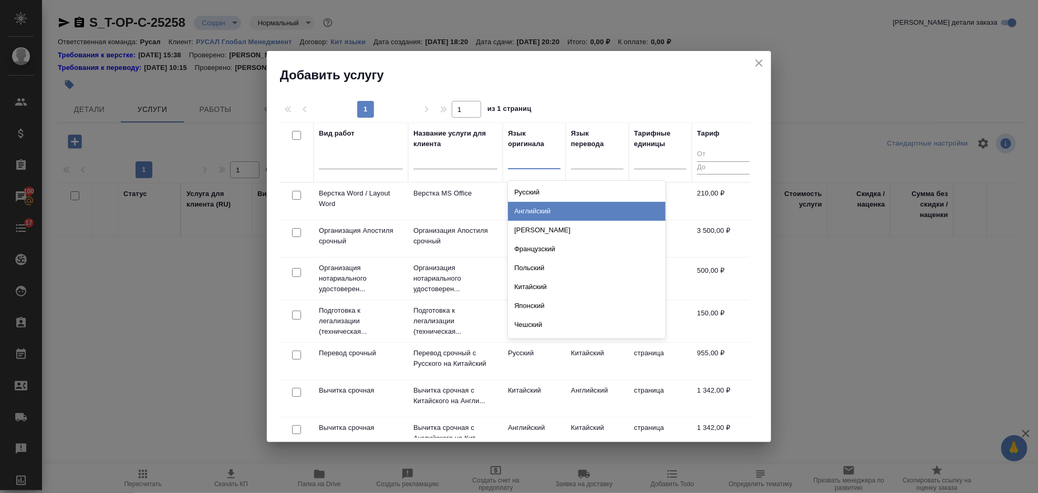
drag, startPoint x: 545, startPoint y: 210, endPoint x: 568, endPoint y: 189, distance: 30.9
click at [546, 209] on div "Английский" at bounding box center [587, 211] width 158 height 19
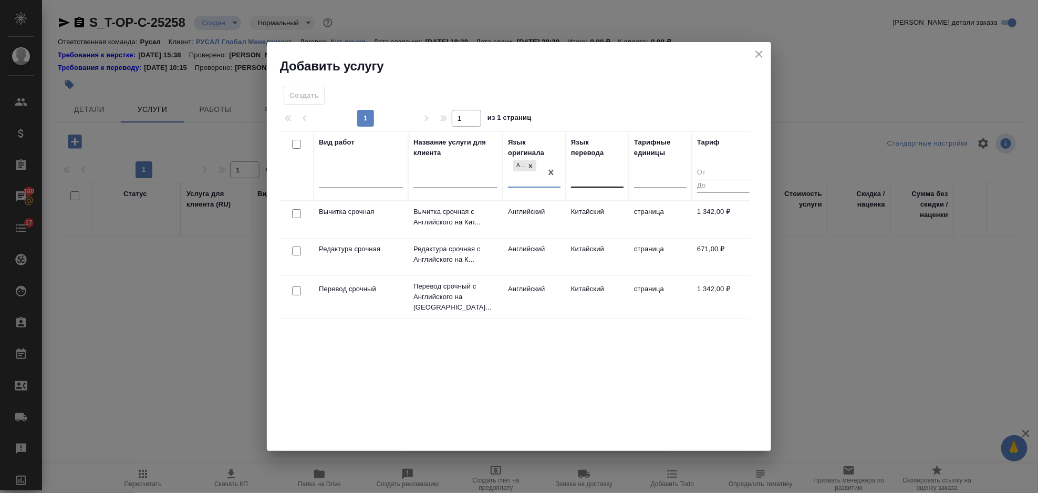
click at [587, 179] on div at bounding box center [597, 177] width 53 height 15
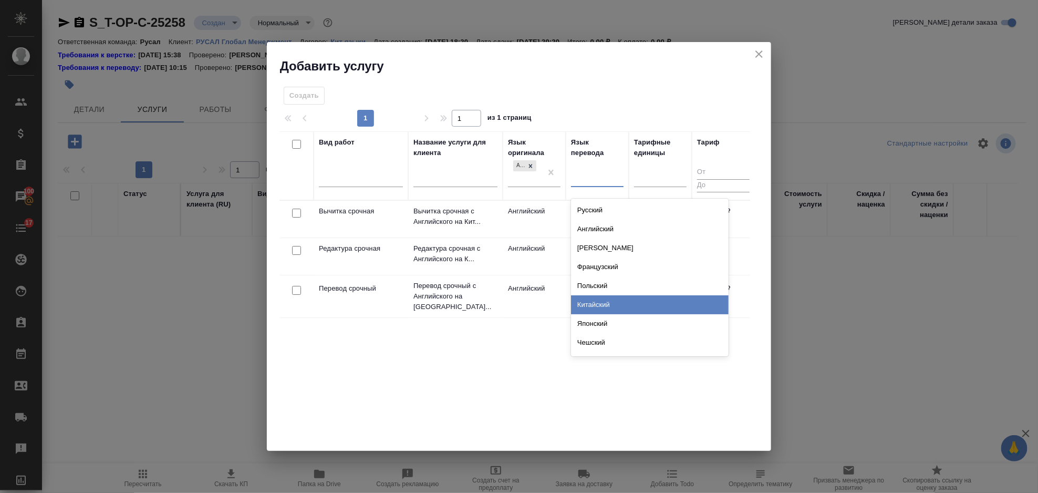
click at [606, 308] on div "Китайский" at bounding box center [650, 304] width 158 height 19
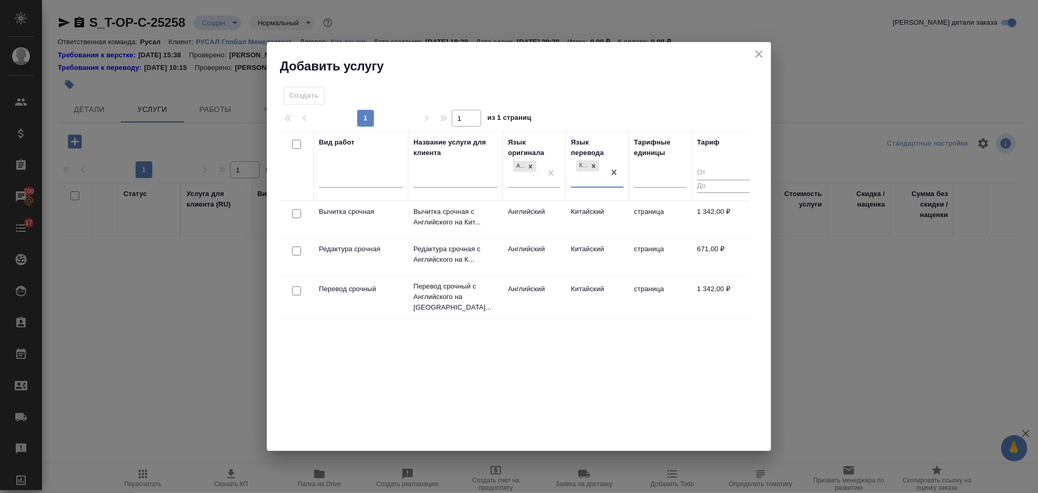
click at [297, 287] on input "checkbox" at bounding box center [296, 290] width 9 height 9
checkbox input "true"
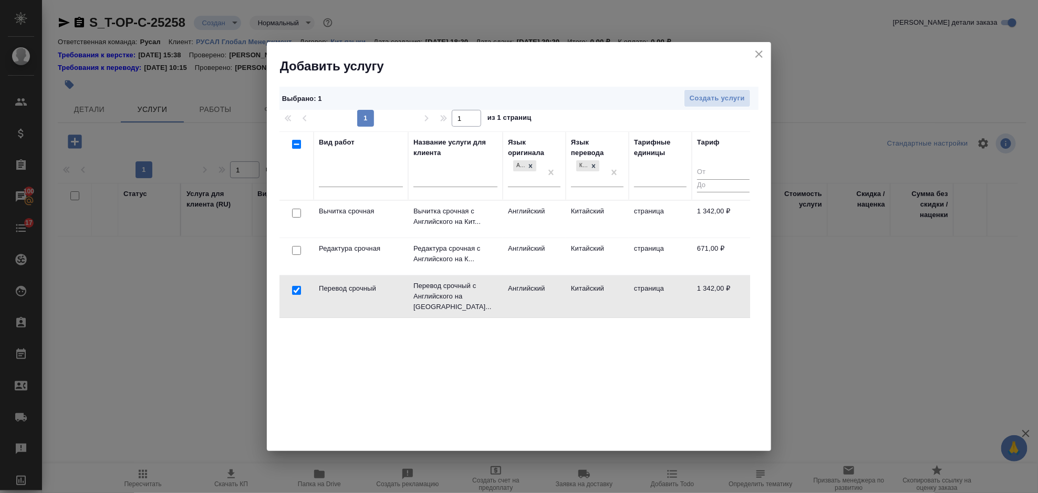
click at [296, 254] on input "checkbox" at bounding box center [296, 250] width 9 height 9
checkbox input "true"
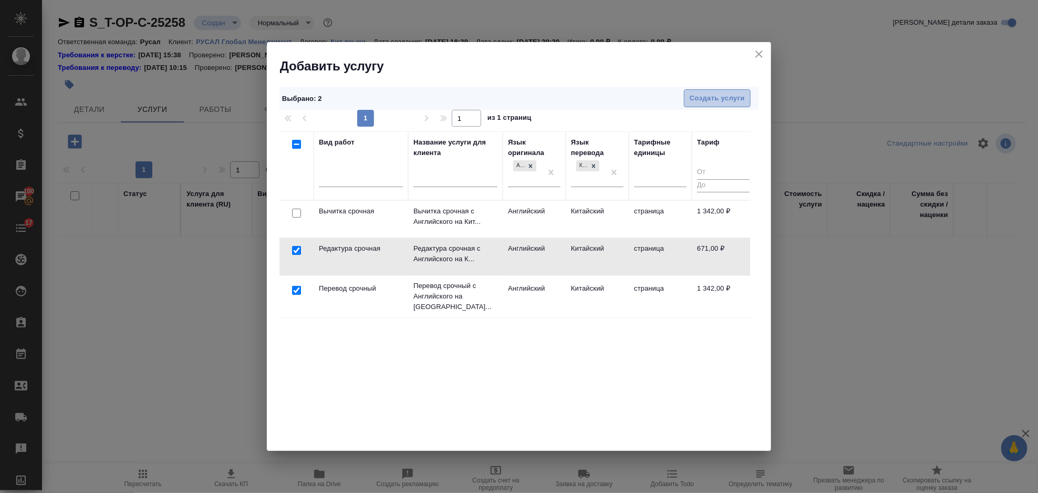
click at [695, 95] on span "Создать услуги" at bounding box center [717, 98] width 55 height 12
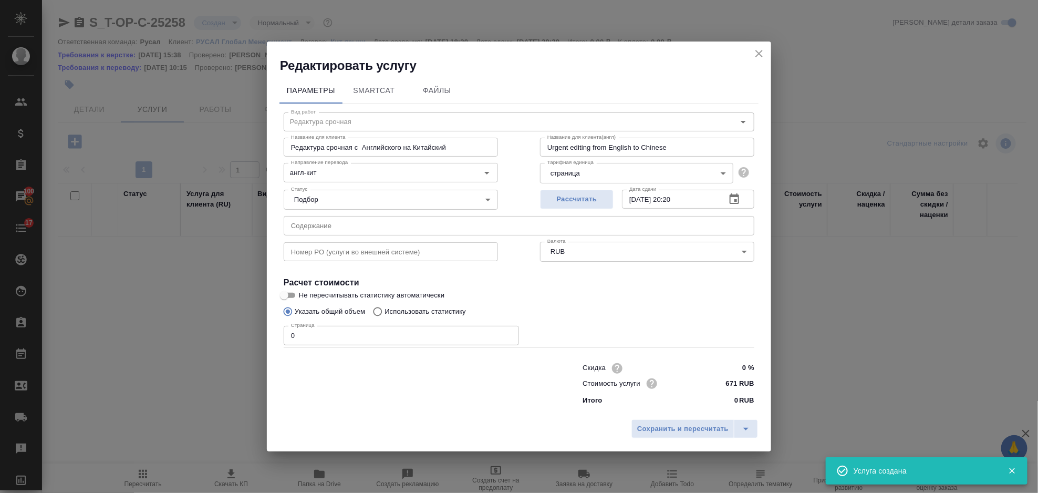
type input "Перевод срочный"
type input "Перевод срочный с Английского на Китайский"
type input "Urgent translation from English to Chinese"
type input "1342 RUB"
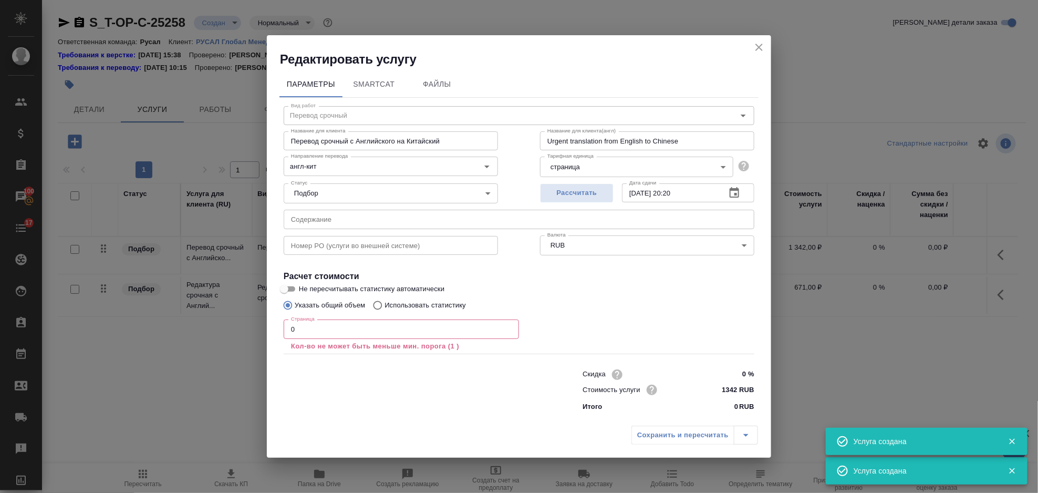
drag, startPoint x: 353, startPoint y: 205, endPoint x: 351, endPoint y: 211, distance: 6.2
click at [353, 207] on div "Статус Подбор none Статус" at bounding box center [391, 192] width 256 height 68
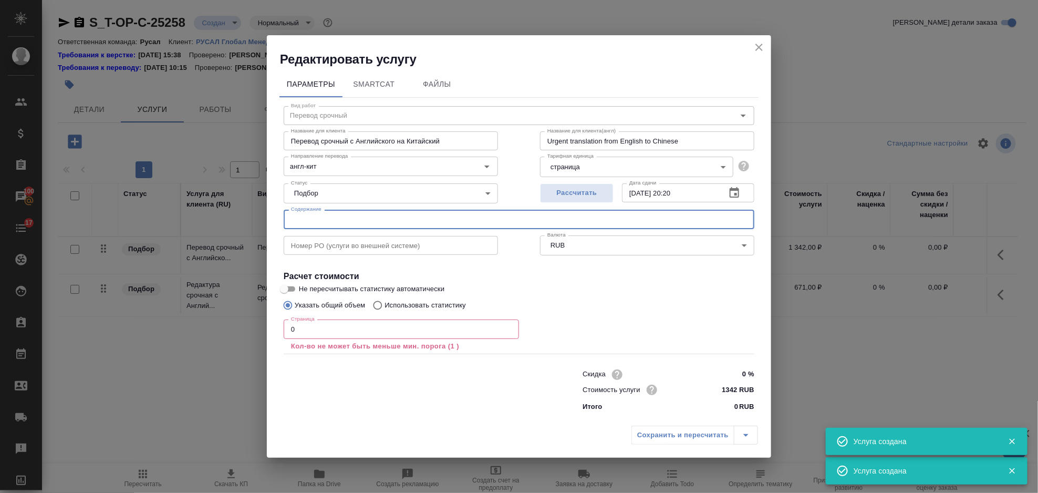
click at [351, 212] on input "text" at bounding box center [519, 219] width 471 height 19
paste input "TENAX_24.09.2025"
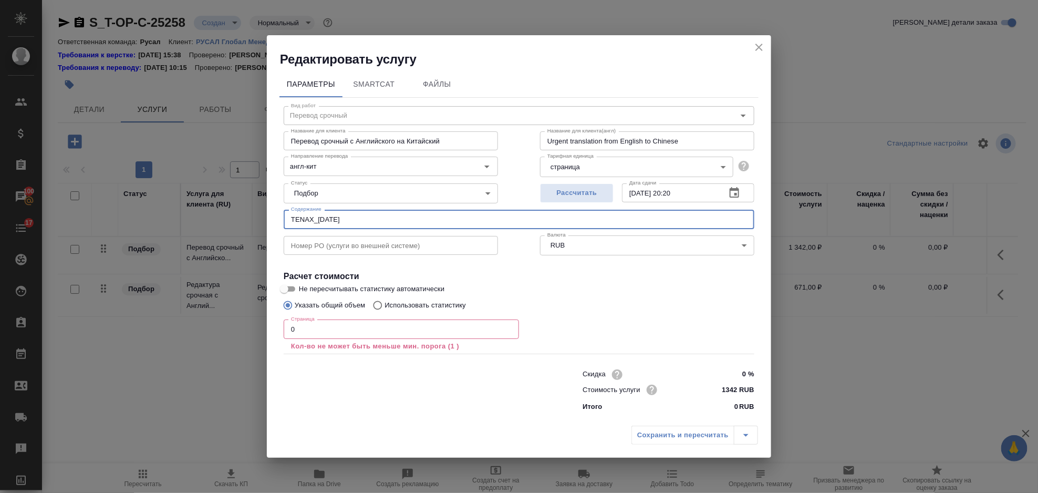
type input "TENAX_24.09.2025"
click at [299, 335] on input "0" at bounding box center [401, 329] width 235 height 19
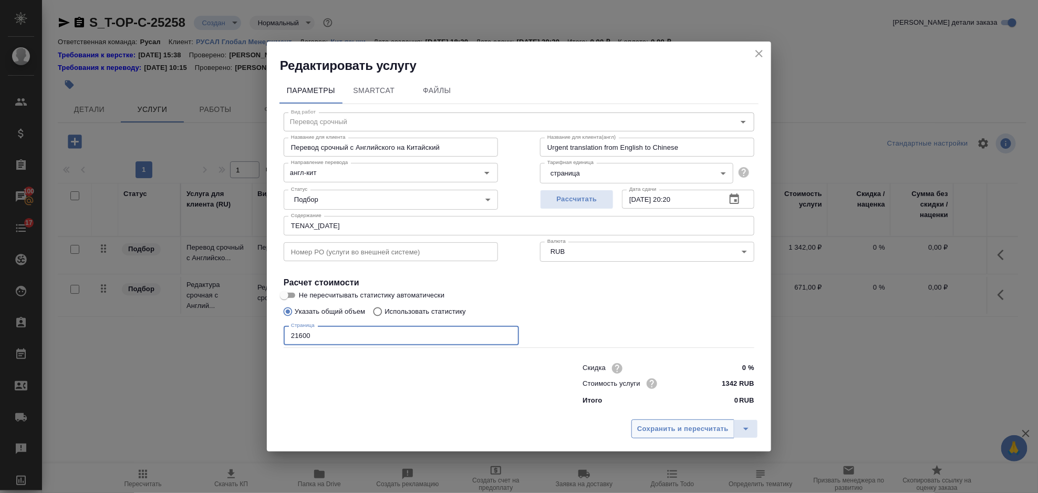
type input "21600"
click at [665, 434] on span "Сохранить и пересчитать" at bounding box center [682, 429] width 91 height 12
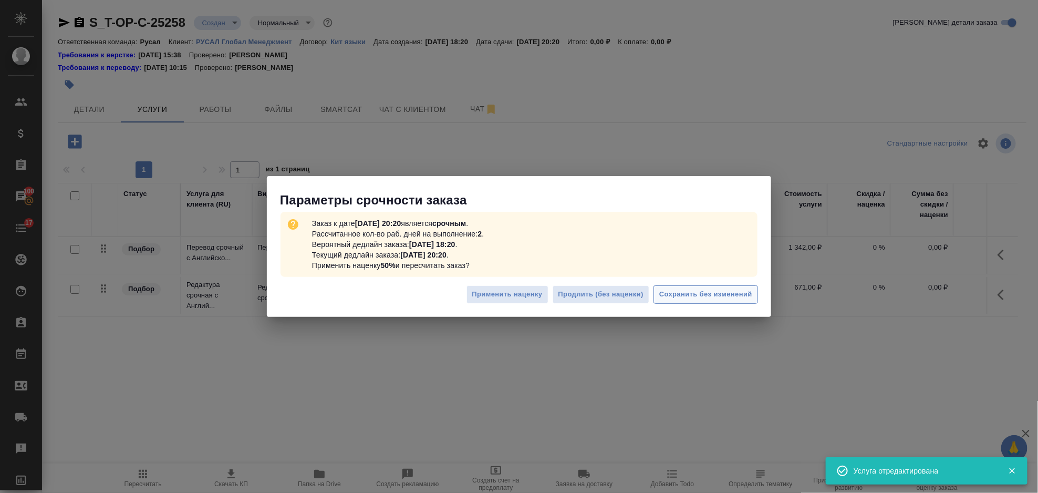
click at [690, 294] on span "Сохранить без изменений" at bounding box center [706, 295] width 93 height 12
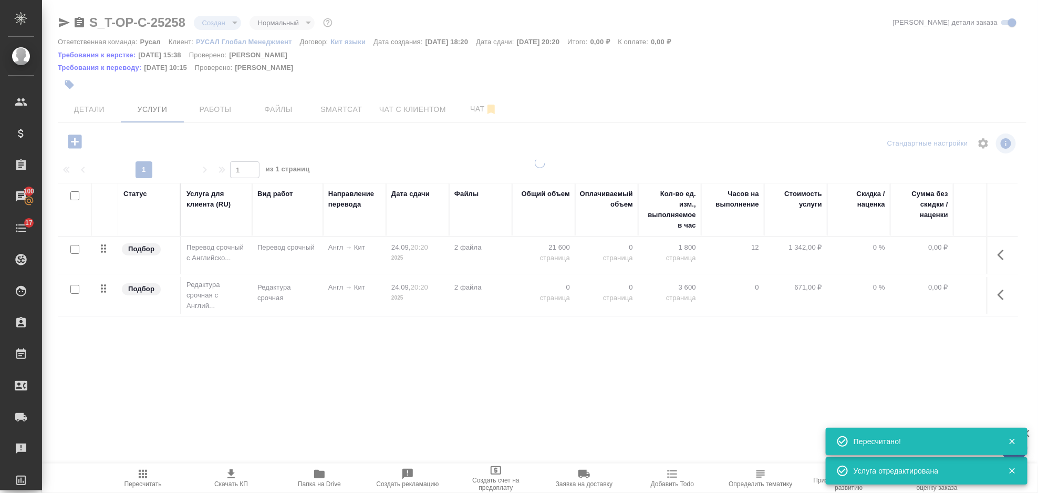
type input "urgent"
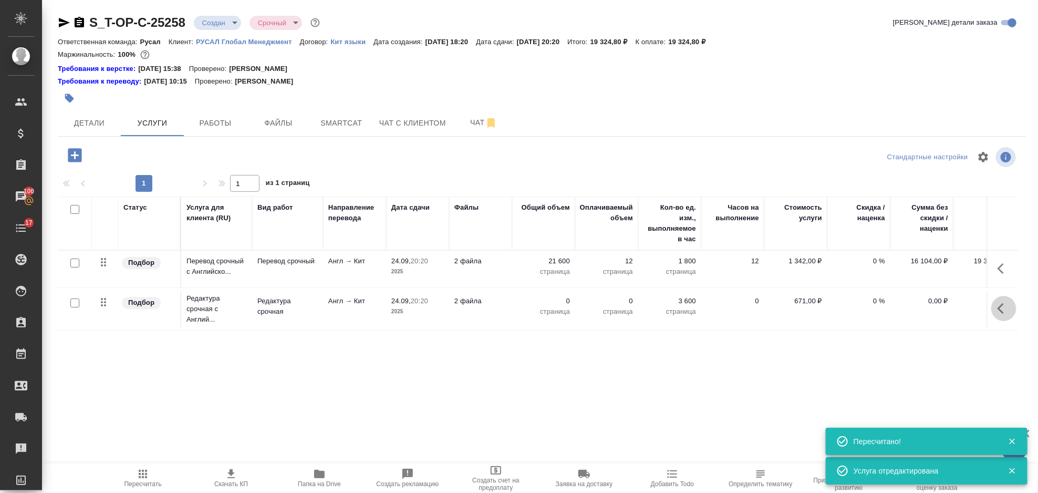
click at [1004, 303] on icon "button" at bounding box center [1004, 308] width 13 height 13
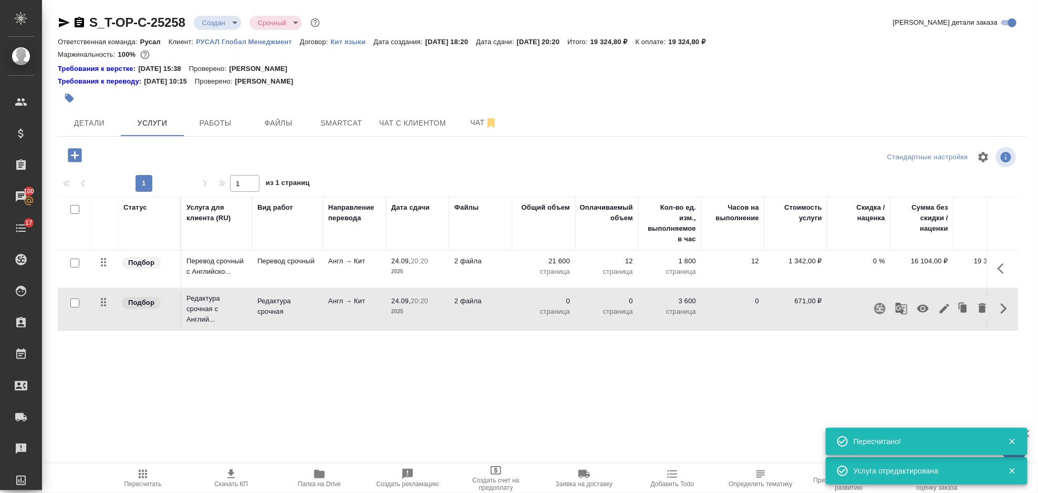
click at [945, 311] on icon "button" at bounding box center [944, 308] width 9 height 9
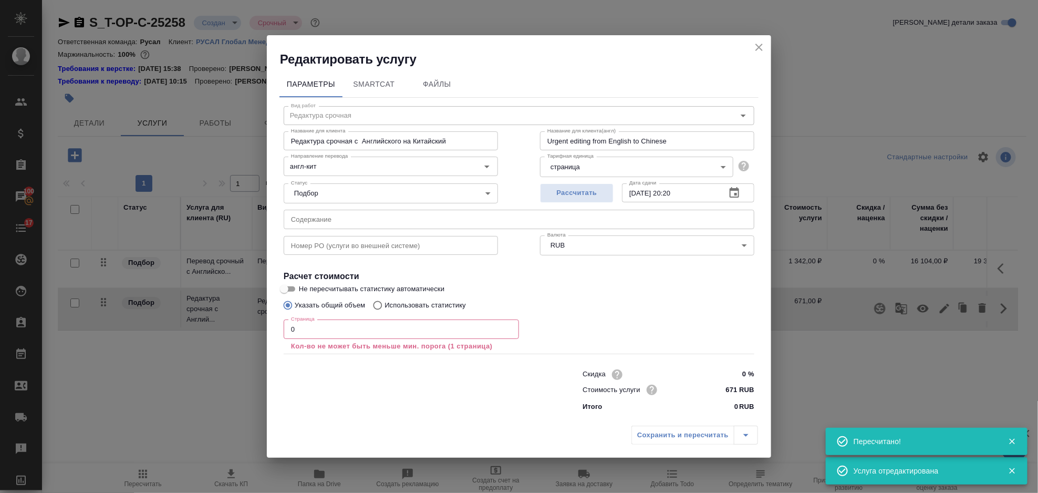
click at [355, 334] on input "0" at bounding box center [401, 329] width 235 height 19
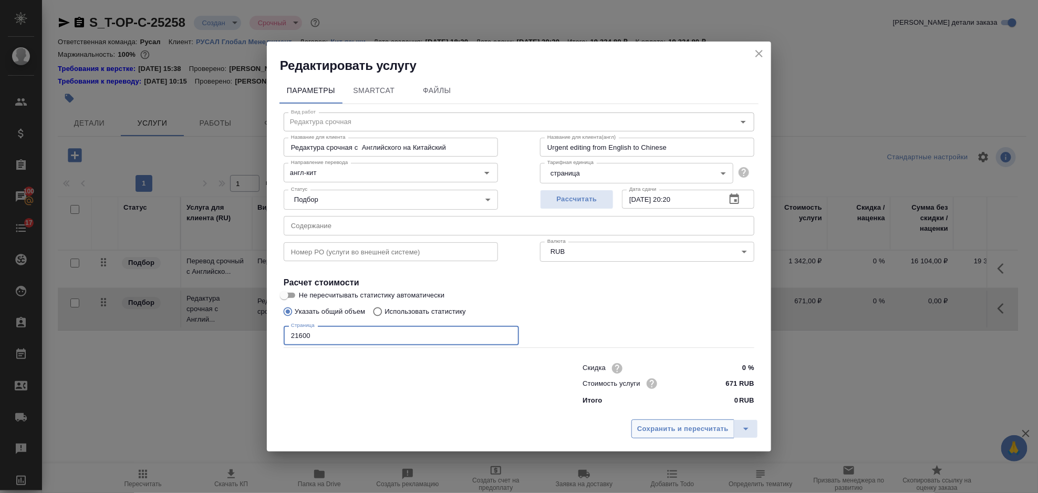
type input "21600"
click at [713, 421] on button "Сохранить и пересчитать" at bounding box center [683, 428] width 103 height 19
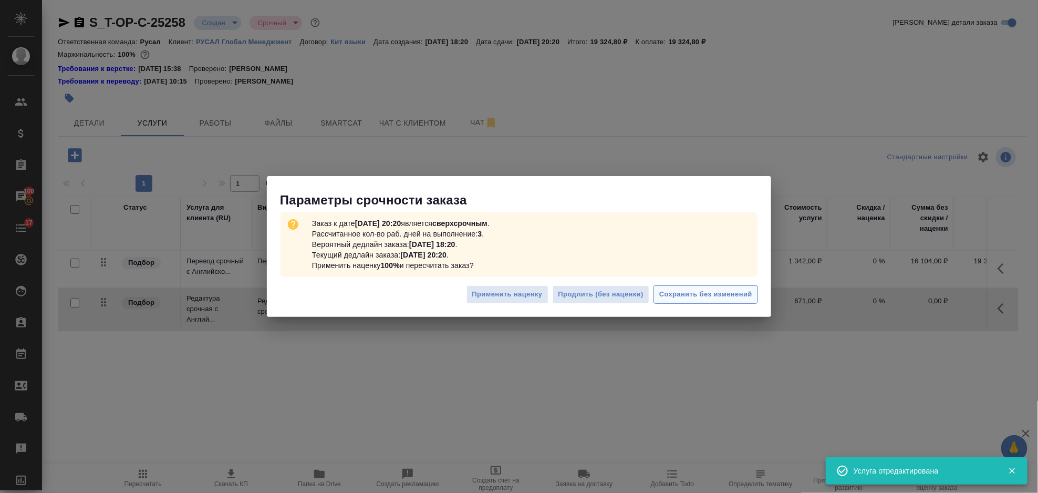
click at [728, 293] on span "Сохранить без изменений" at bounding box center [706, 295] width 93 height 12
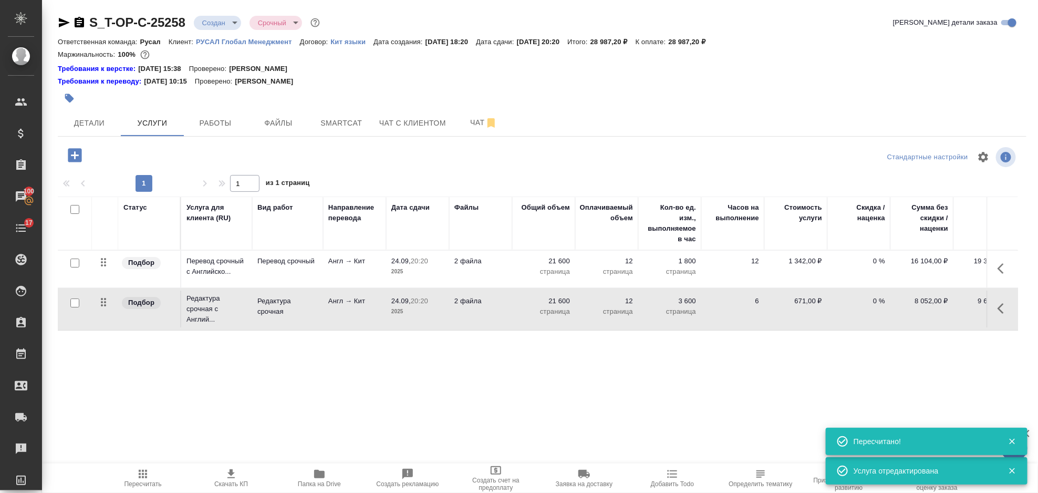
click at [1003, 268] on icon "button" at bounding box center [1004, 268] width 13 height 13
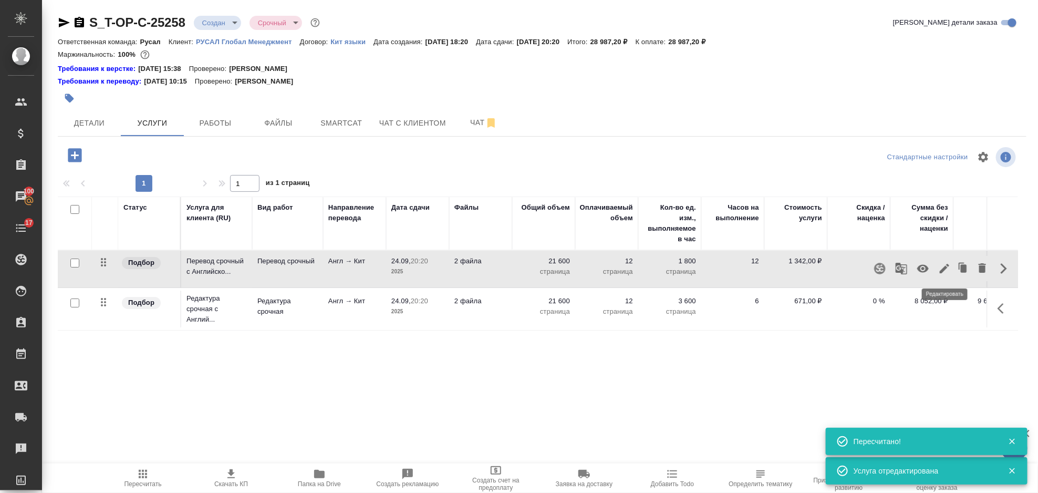
click at [941, 268] on icon "button" at bounding box center [945, 268] width 13 height 13
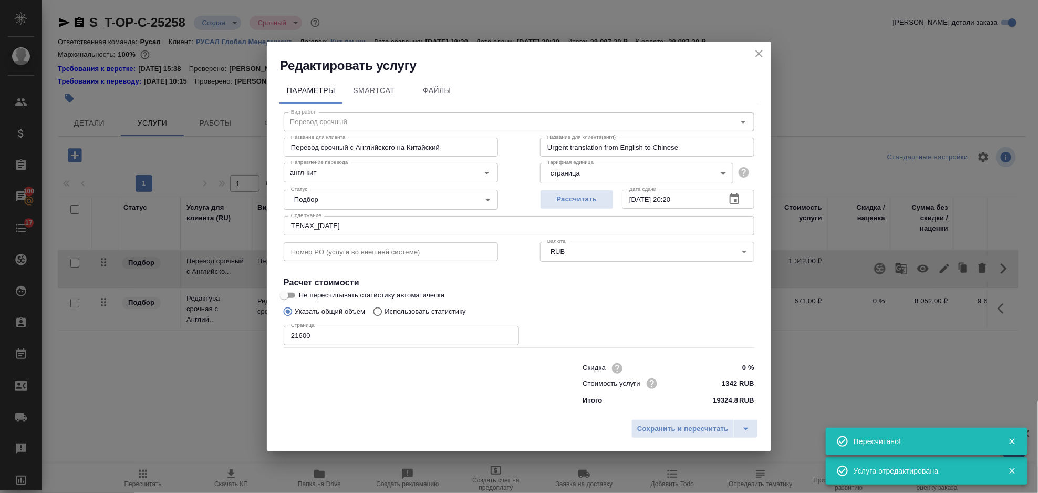
click at [760, 55] on icon "close" at bounding box center [759, 53] width 13 height 13
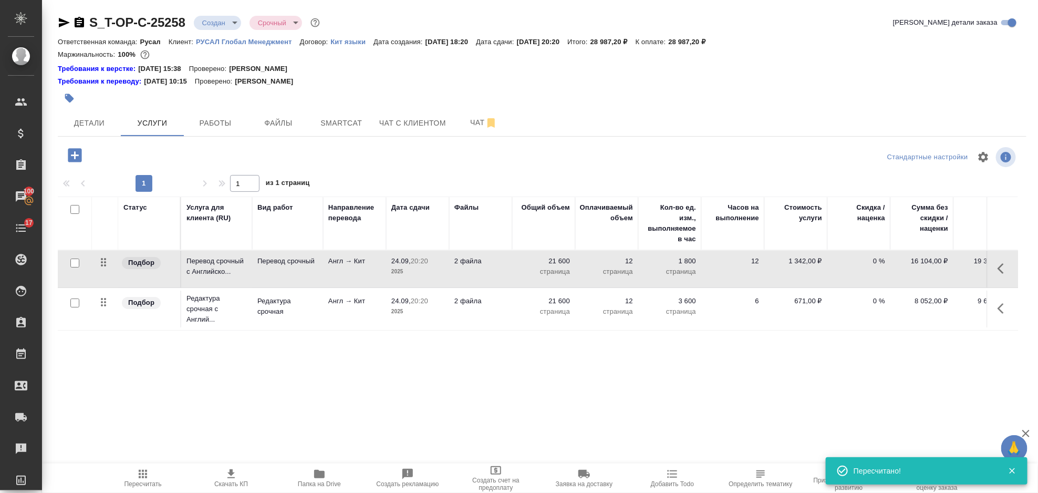
click at [71, 158] on icon "button" at bounding box center [75, 155] width 14 height 14
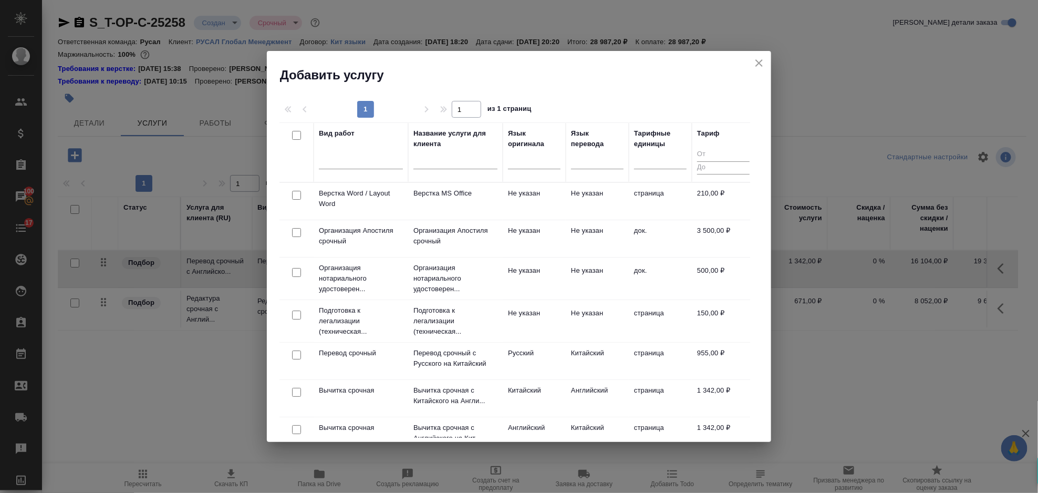
click at [295, 201] on div at bounding box center [297, 195] width 24 height 15
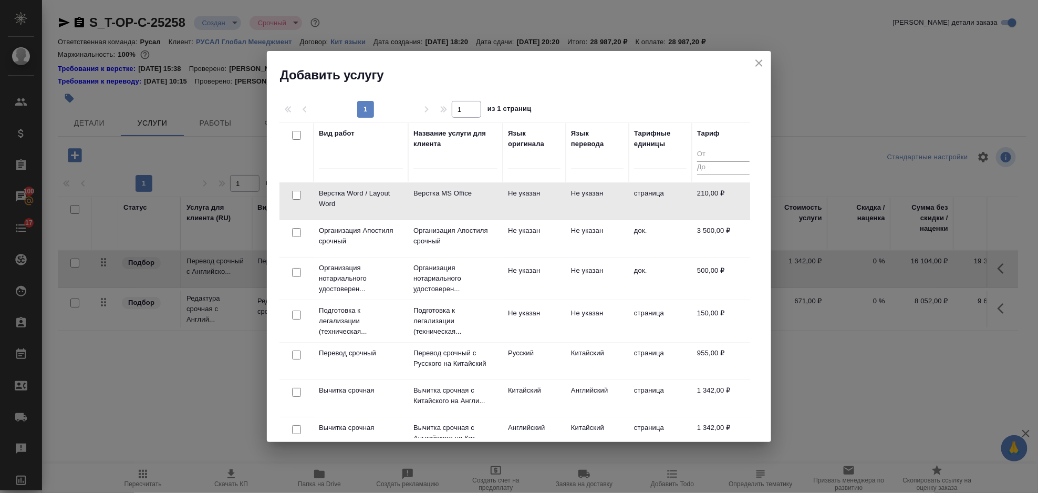
click at [296, 193] on input "checkbox" at bounding box center [296, 195] width 9 height 9
checkbox input "true"
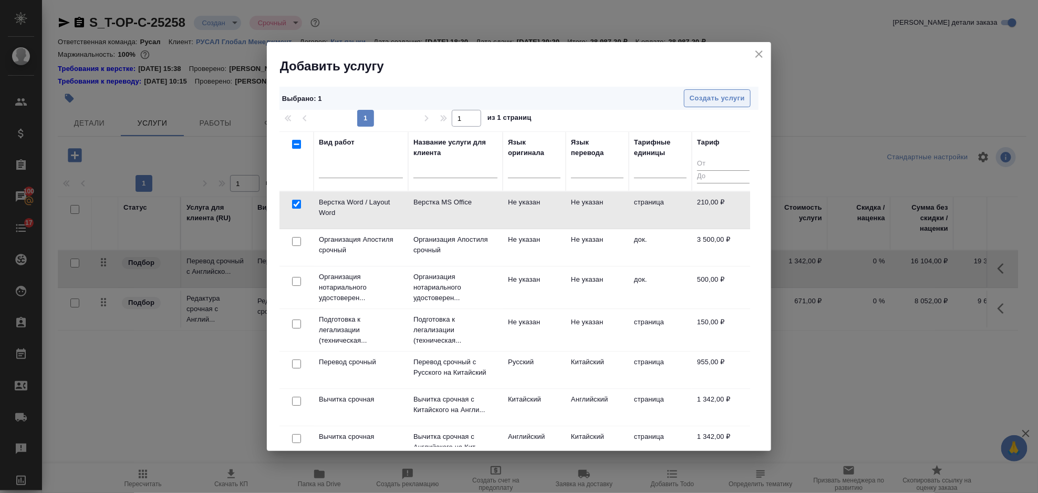
click at [695, 101] on span "Создать услуги" at bounding box center [717, 98] width 55 height 12
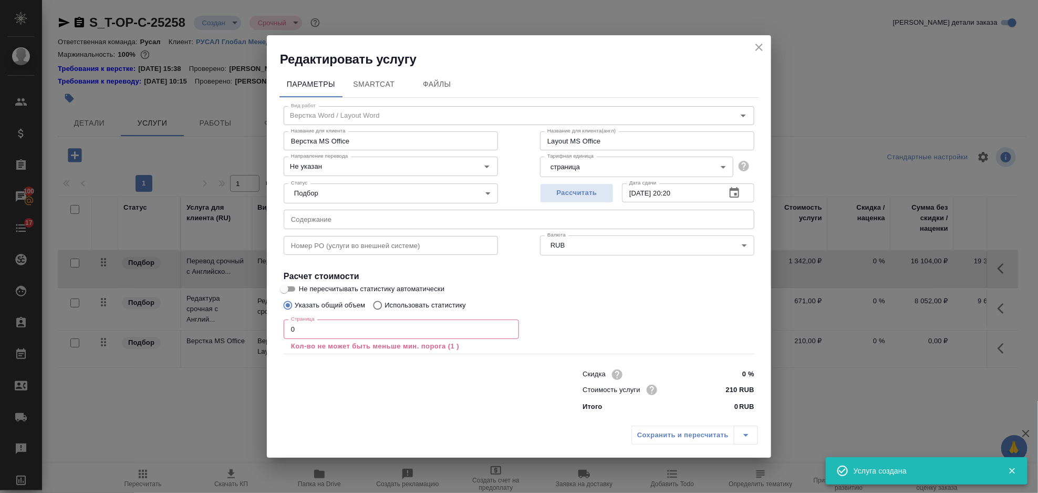
click at [322, 323] on input "0" at bounding box center [401, 329] width 235 height 19
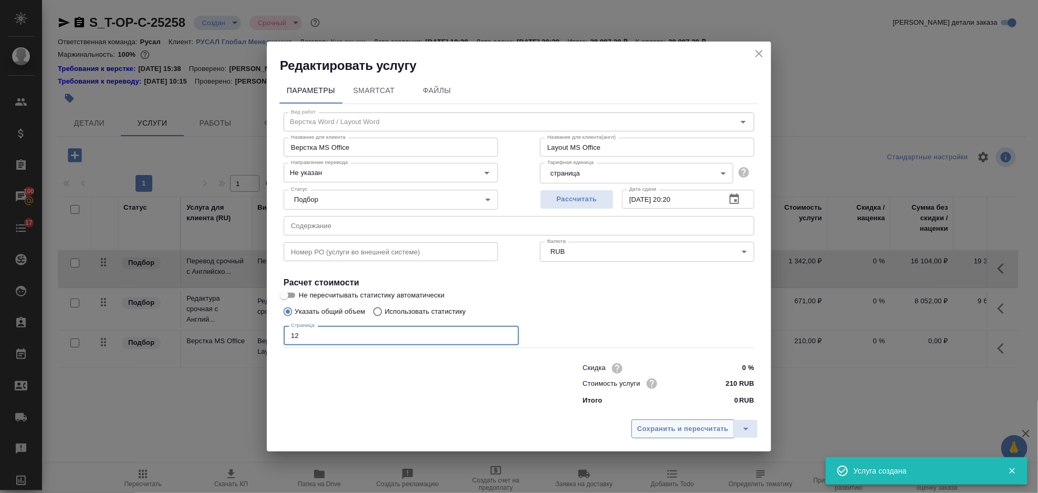
type input "12"
click at [678, 431] on span "Сохранить и пересчитать" at bounding box center [682, 429] width 91 height 12
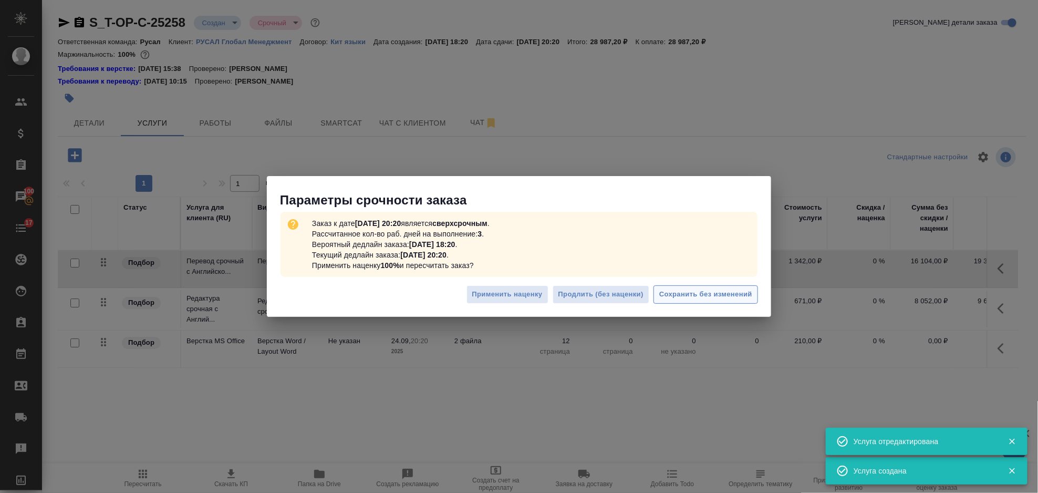
click at [713, 289] on span "Сохранить без изменений" at bounding box center [706, 295] width 93 height 12
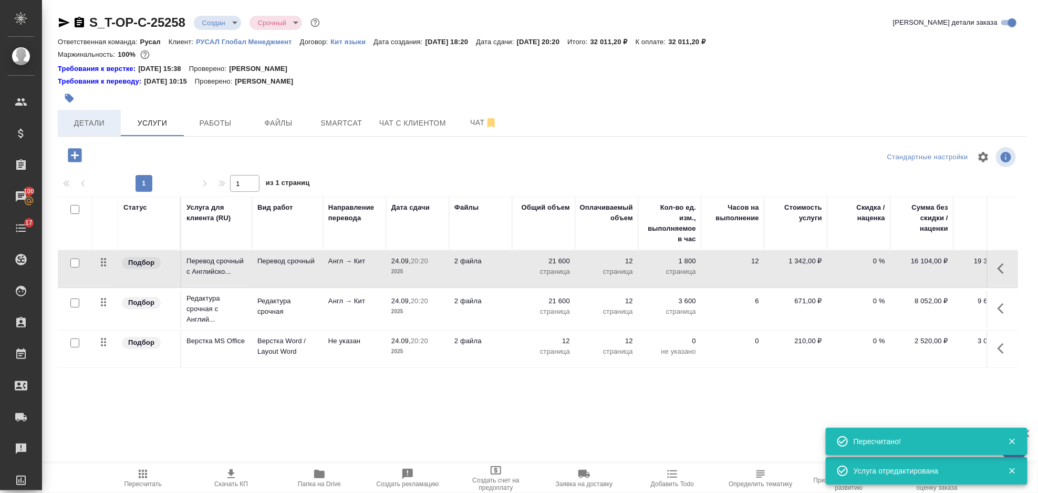
click at [95, 122] on span "Детали" at bounding box center [89, 123] width 50 height 13
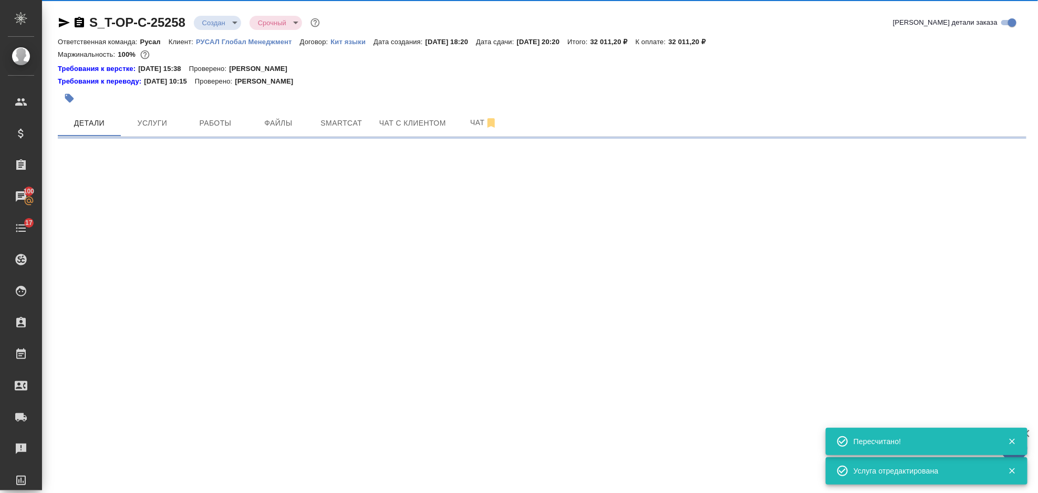
select select "RU"
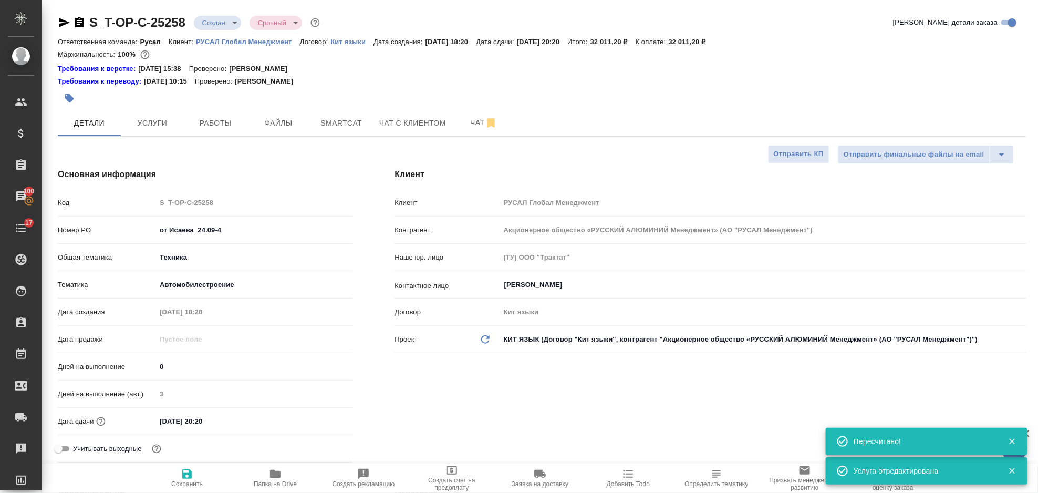
type textarea "x"
click at [64, 23] on icon "button" at bounding box center [64, 22] width 11 height 9
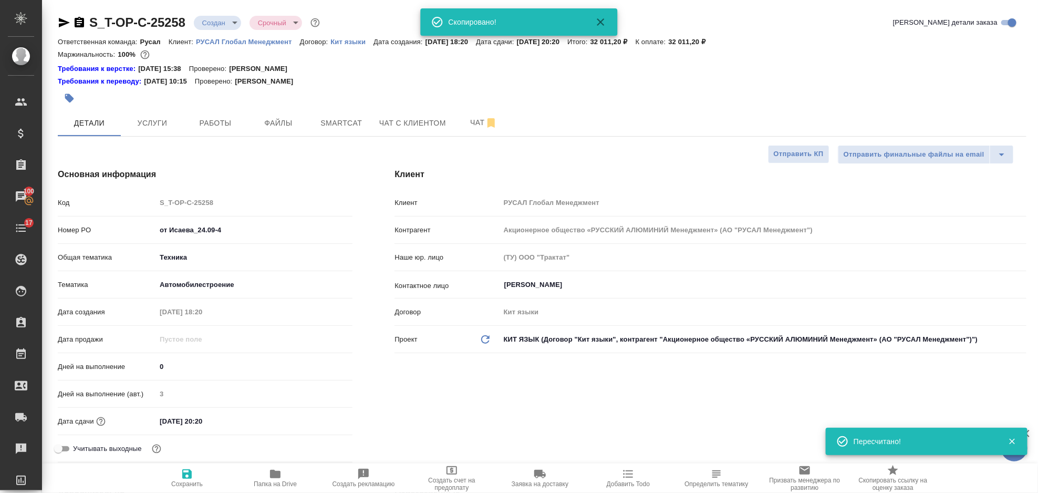
type textarea "x"
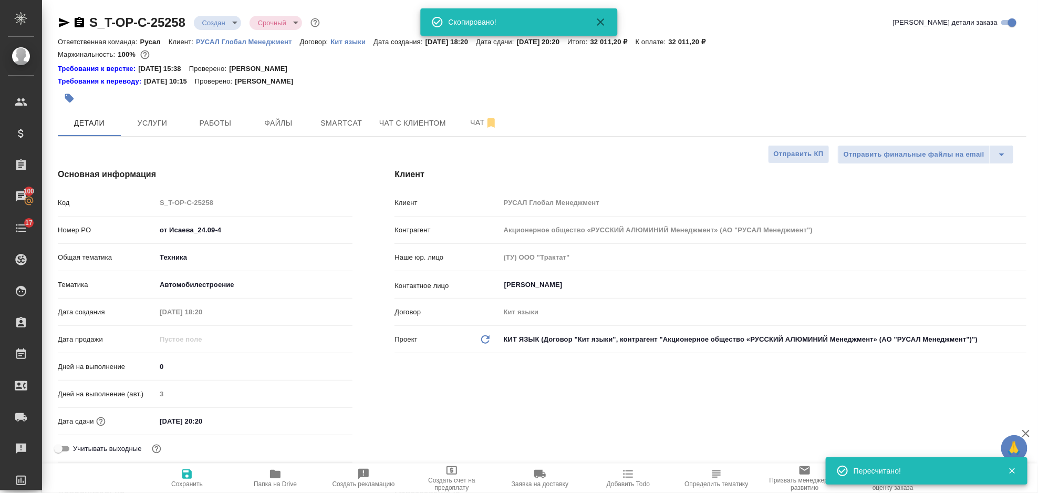
type textarea "x"
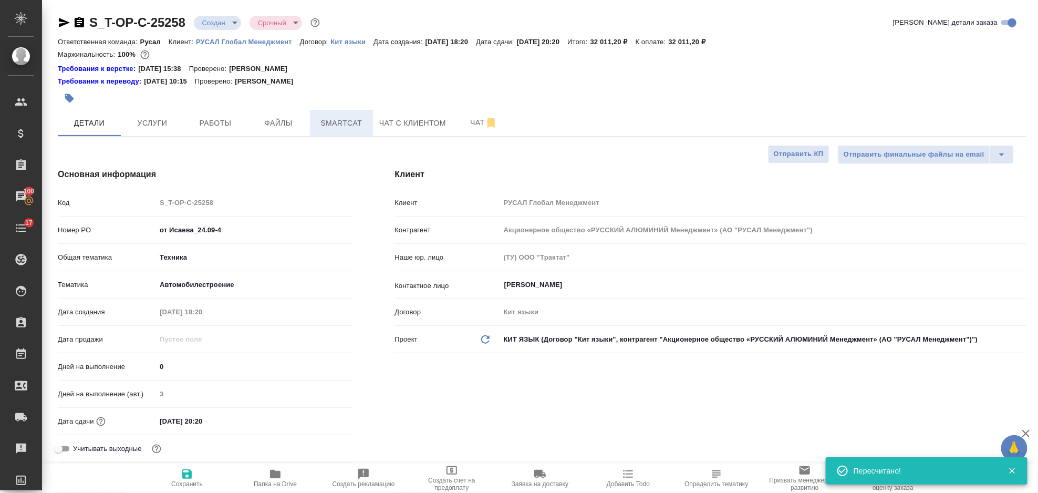
click at [341, 122] on span "Smartcat" at bounding box center [341, 123] width 50 height 13
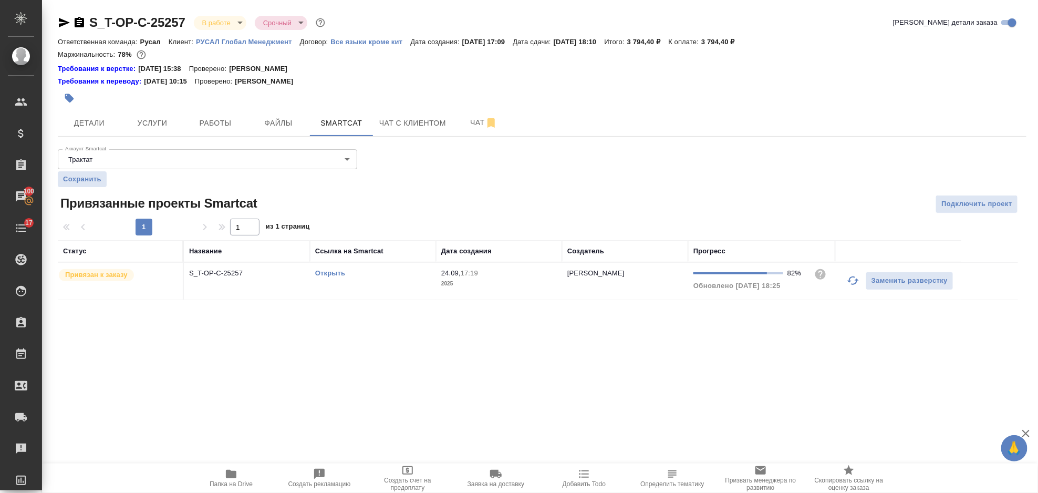
click at [851, 281] on icon "button" at bounding box center [854, 280] width 12 height 8
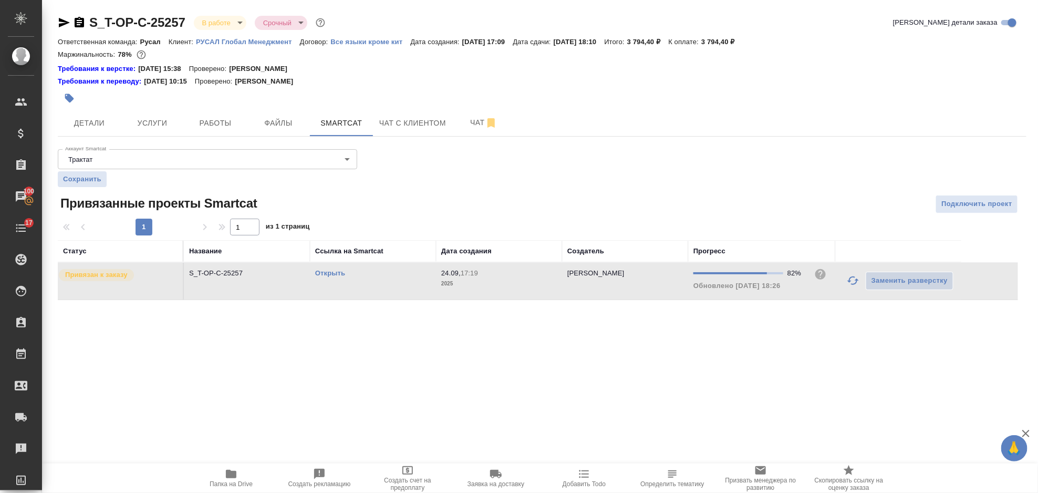
click at [853, 279] on icon "button" at bounding box center [853, 280] width 13 height 13
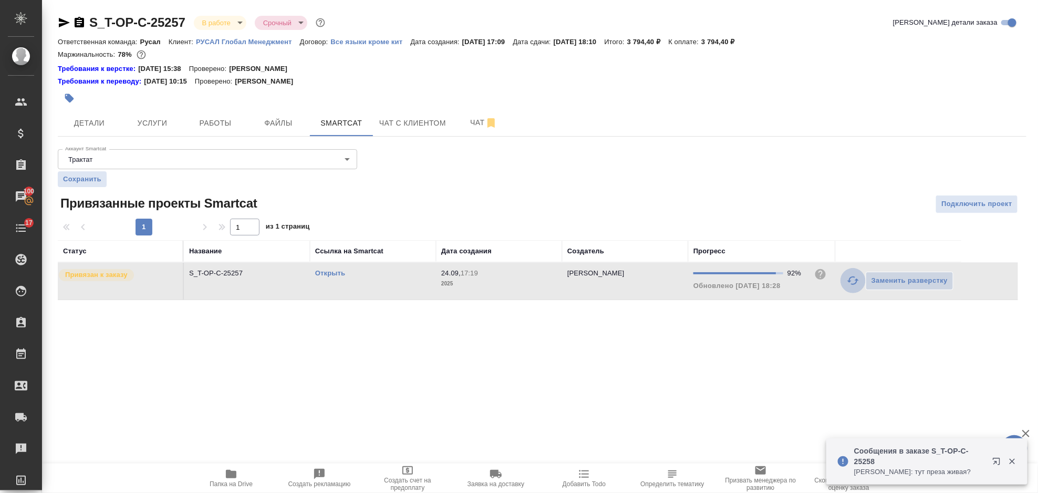
click at [849, 282] on icon "button" at bounding box center [854, 280] width 12 height 8
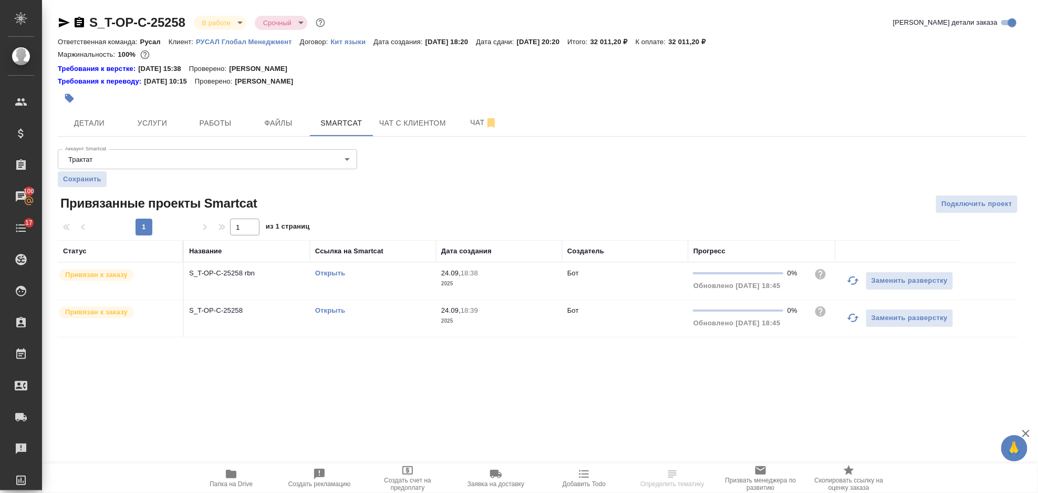
click at [332, 274] on link "Открыть" at bounding box center [330, 273] width 30 height 8
click at [234, 127] on span "Работы" at bounding box center [215, 123] width 50 height 13
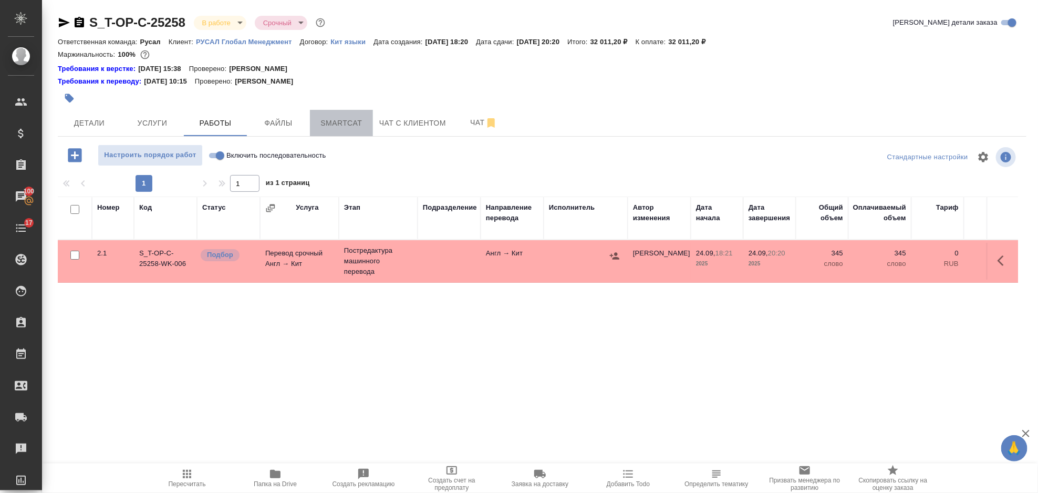
click at [340, 121] on span "Smartcat" at bounding box center [341, 123] width 50 height 13
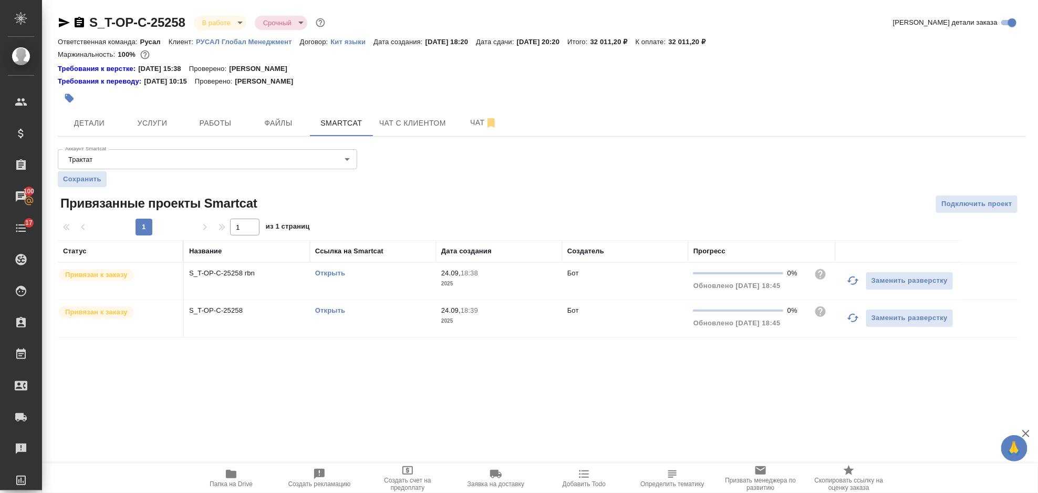
click at [334, 310] on link "Открыть" at bounding box center [330, 310] width 30 height 8
click at [328, 273] on link "Открыть" at bounding box center [330, 273] width 30 height 8
click at [332, 311] on link "Открыть" at bounding box center [330, 310] width 30 height 8
